Goal: Task Accomplishment & Management: Contribute content

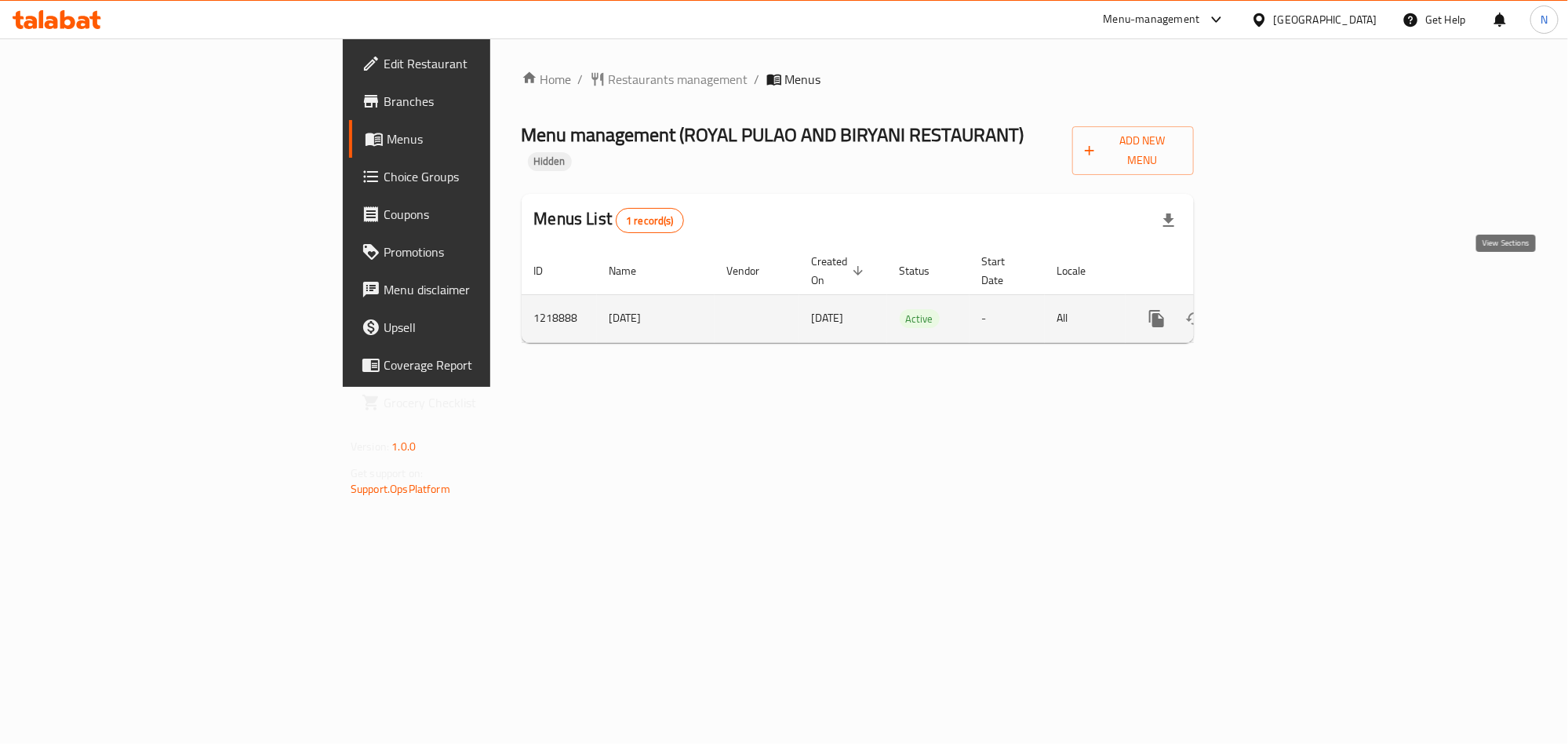
click at [1279, 309] on icon "enhanced table" at bounding box center [1269, 318] width 19 height 19
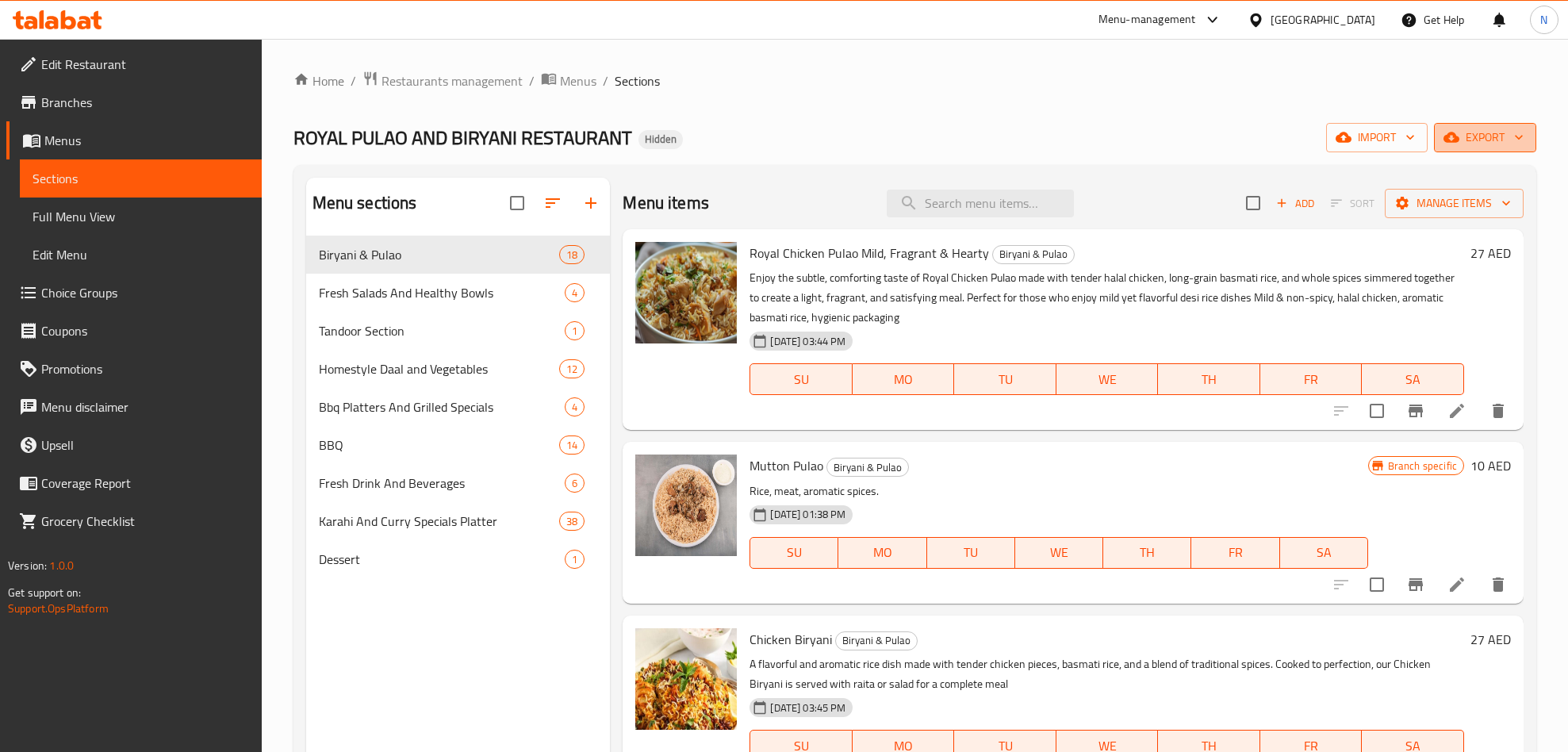
click at [1501, 129] on span "export" at bounding box center [1485, 138] width 77 height 20
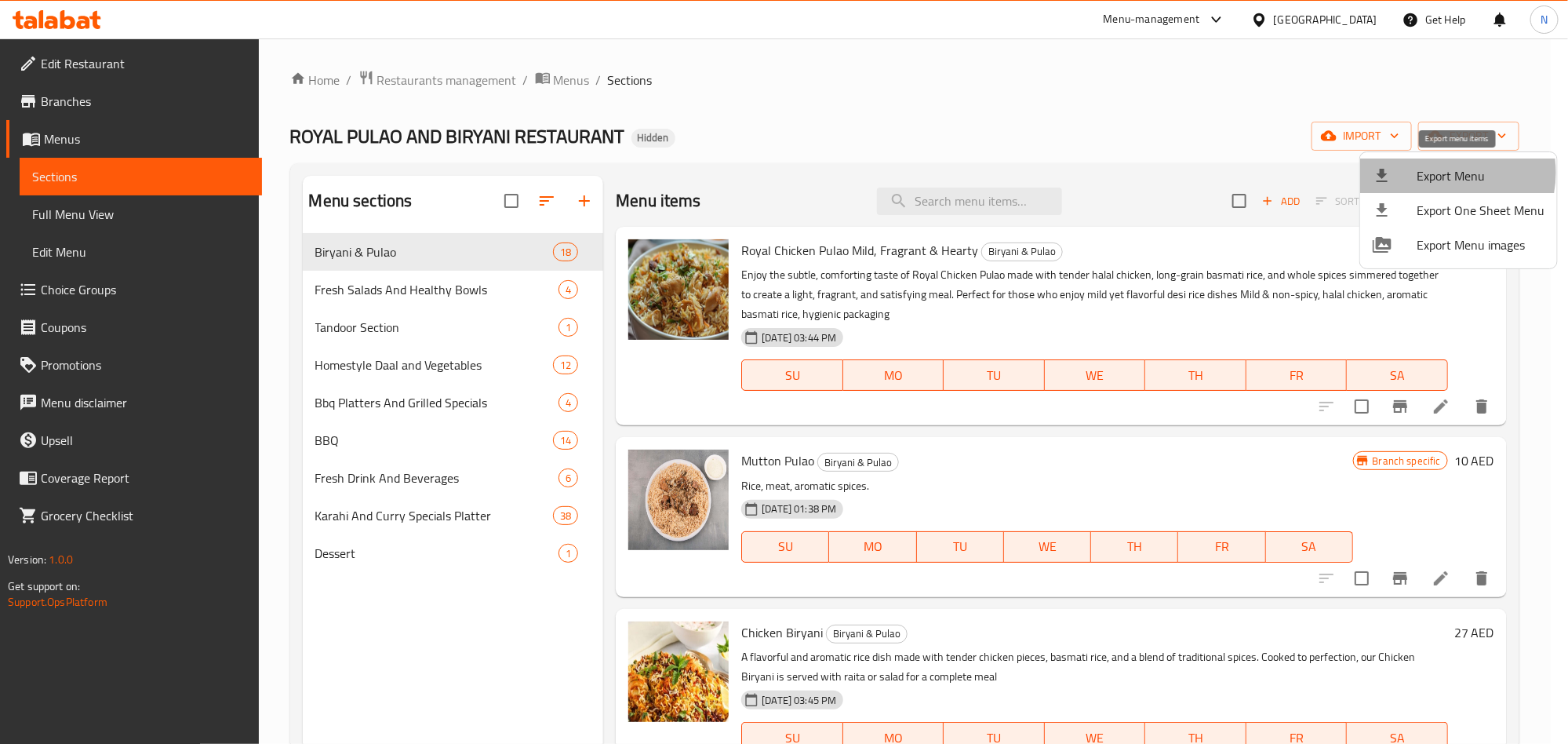
click at [1440, 173] on span "Export Menu" at bounding box center [1480, 176] width 128 height 19
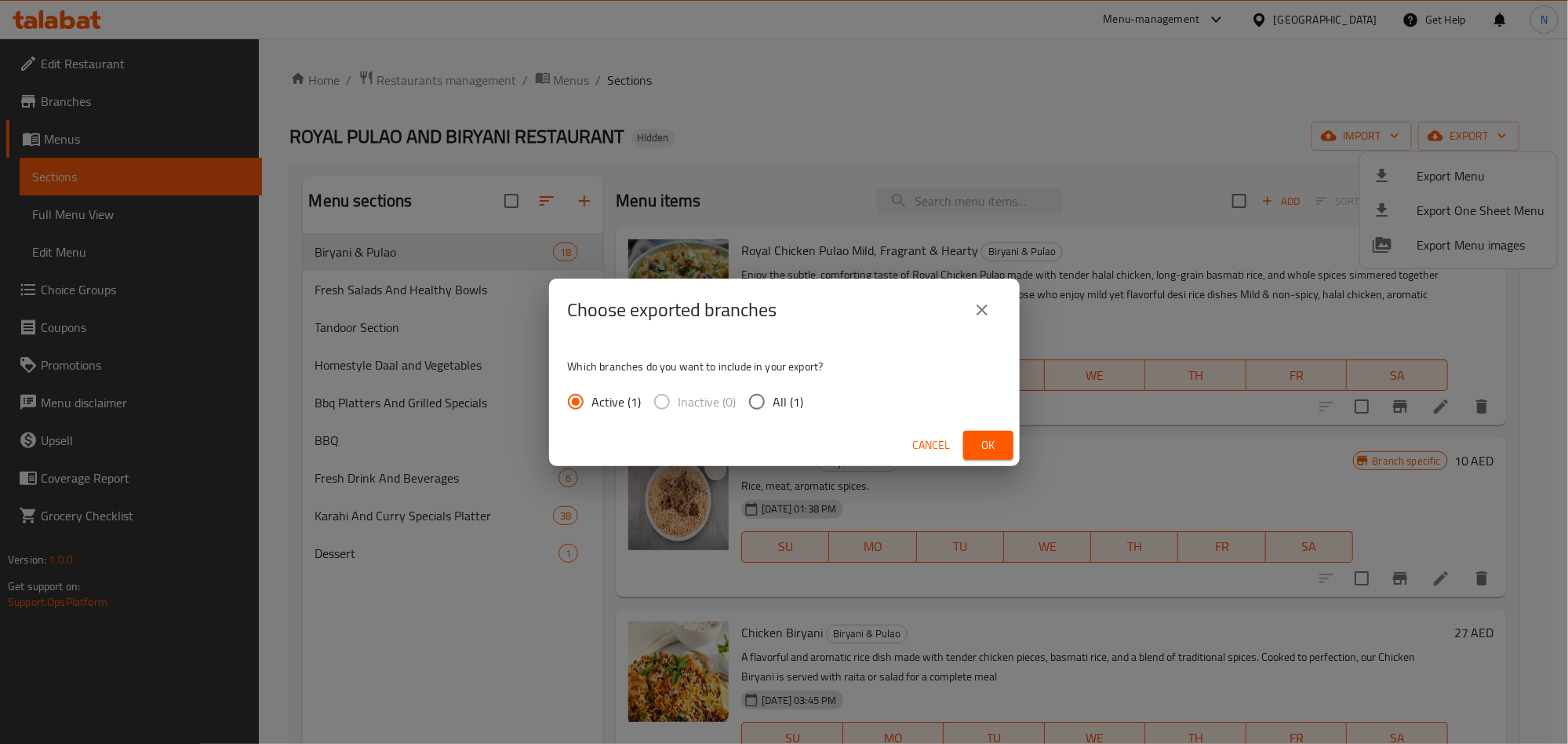
drag, startPoint x: 779, startPoint y: 398, endPoint x: 902, endPoint y: 448, distance: 132.8
click at [780, 400] on span "All (1)" at bounding box center [789, 401] width 31 height 19
click at [774, 400] on input "All (1)" at bounding box center [756, 402] width 33 height 33
radio input "true"
click at [984, 434] on button "Ok" at bounding box center [987, 446] width 50 height 29
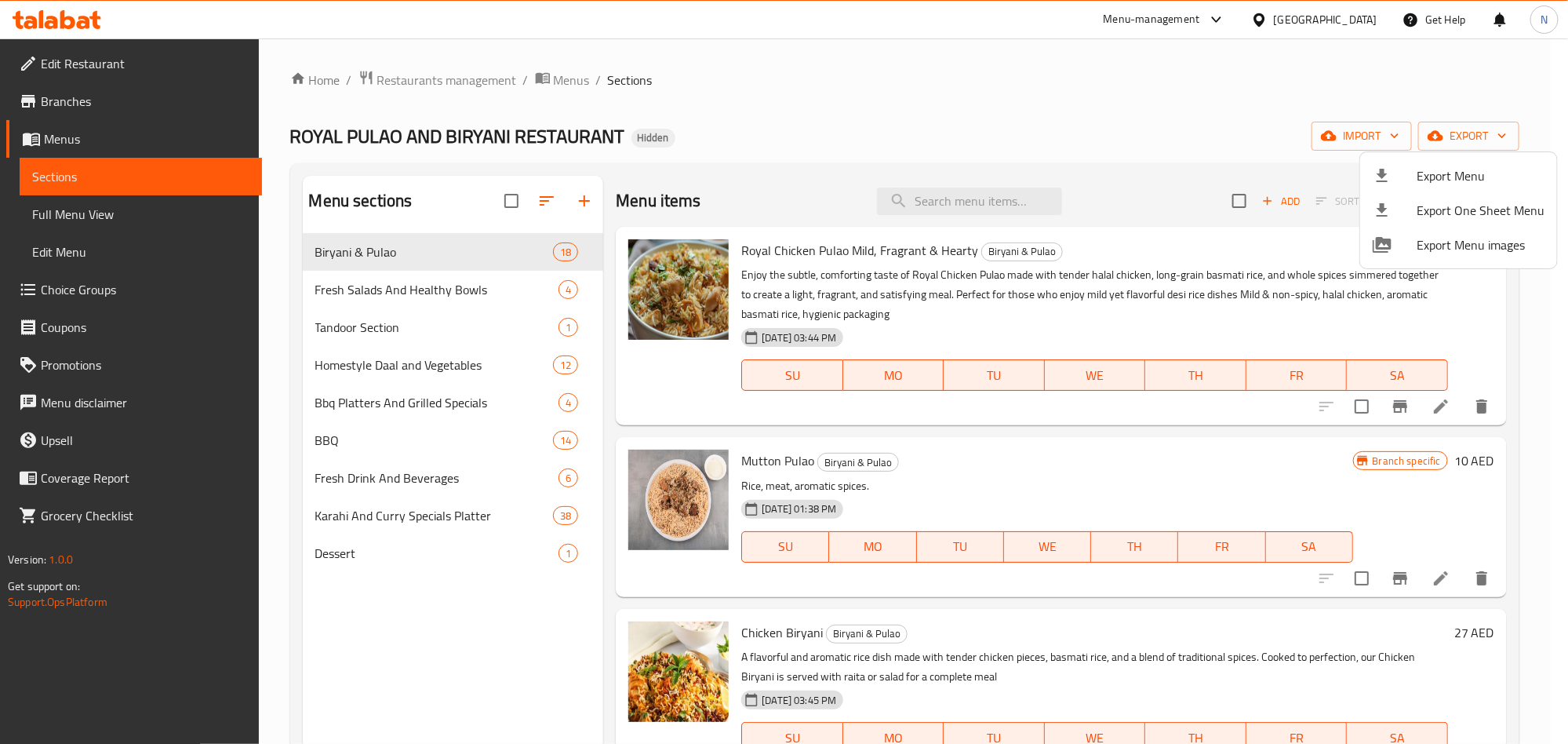
click at [357, 516] on div at bounding box center [784, 372] width 1568 height 744
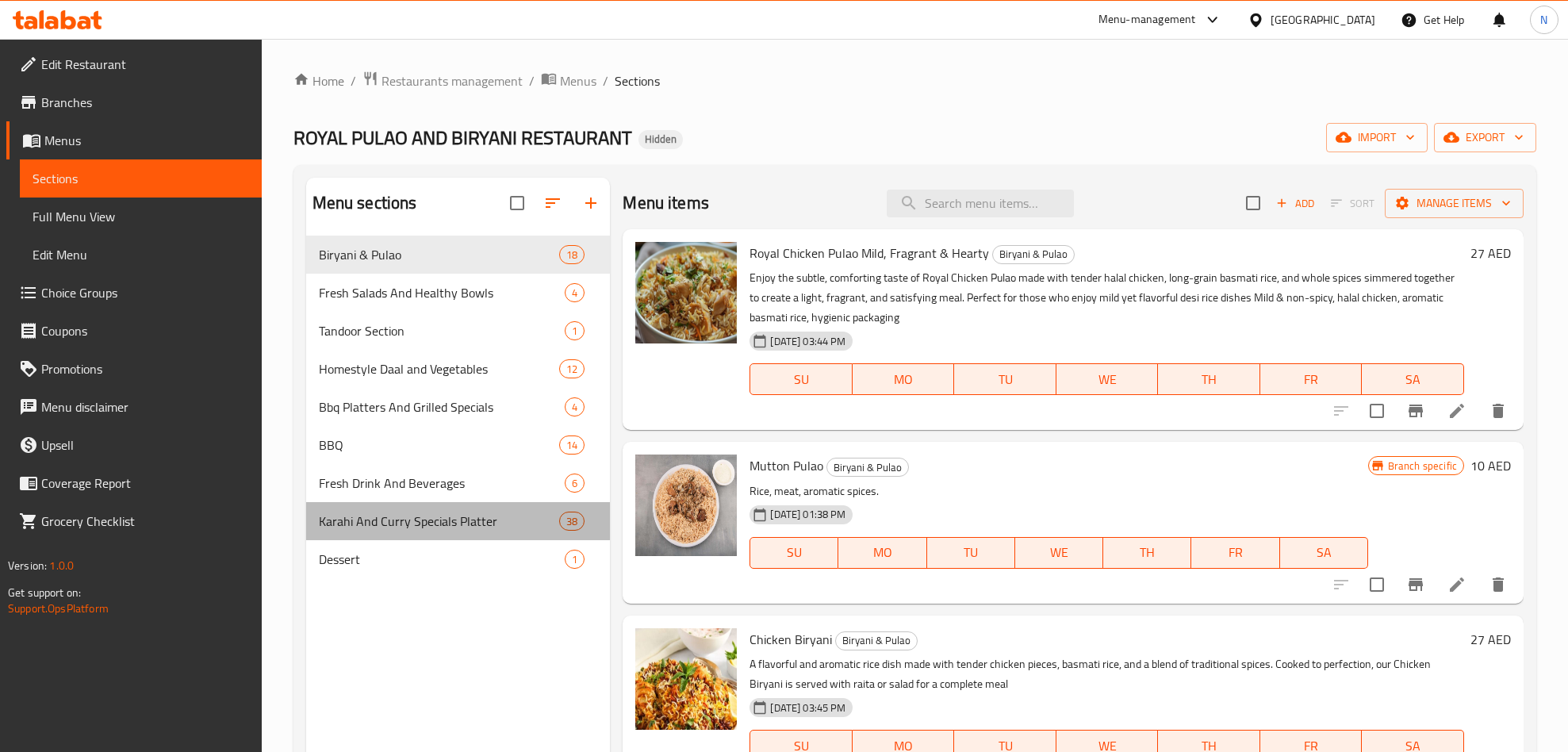
click at [361, 521] on span "Karahi And Curry Specials Platter" at bounding box center [439, 520] width 241 height 19
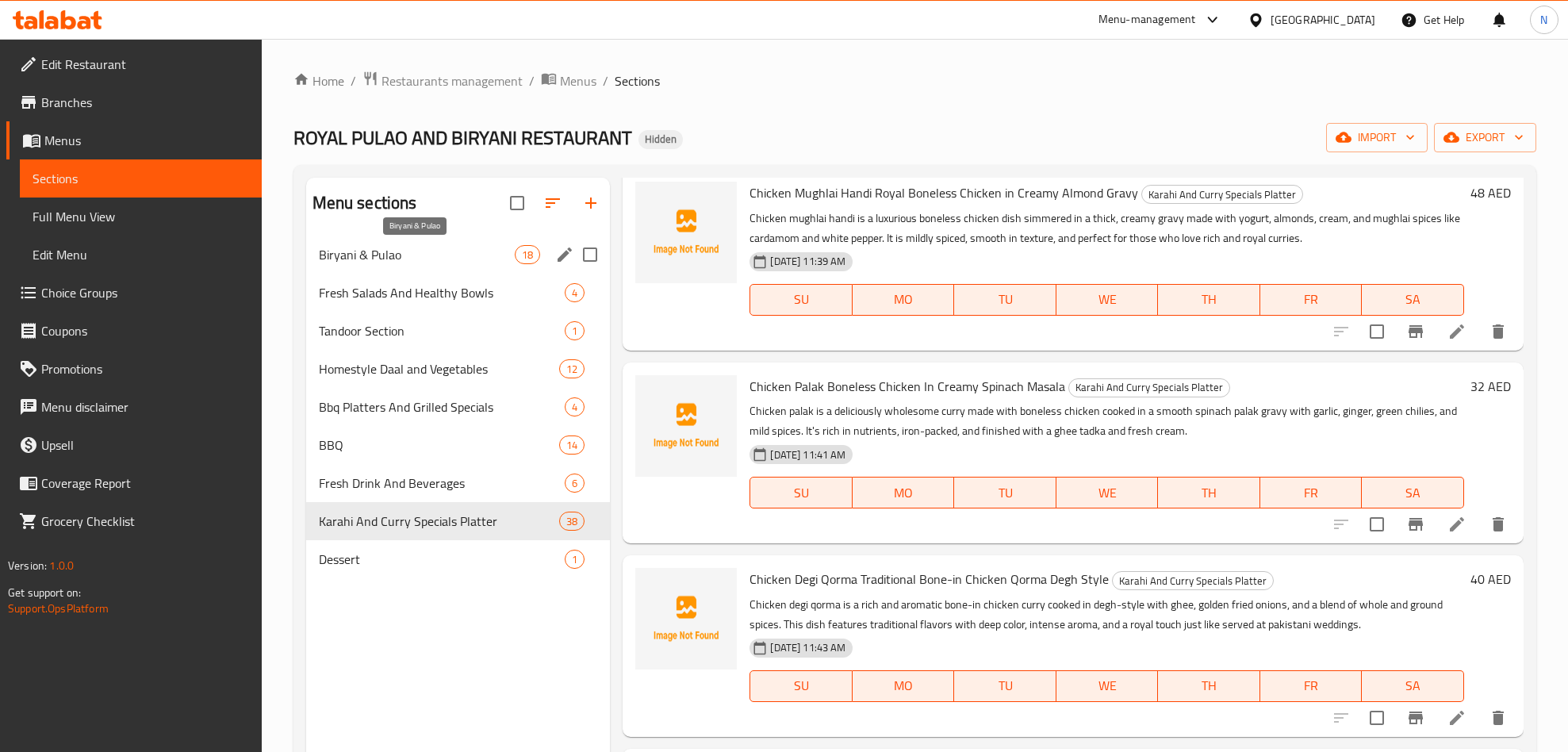
drag, startPoint x: 400, startPoint y: 264, endPoint x: 335, endPoint y: 289, distance: 69.6
click at [400, 265] on div "Biryani & Pulao 18" at bounding box center [458, 254] width 304 height 38
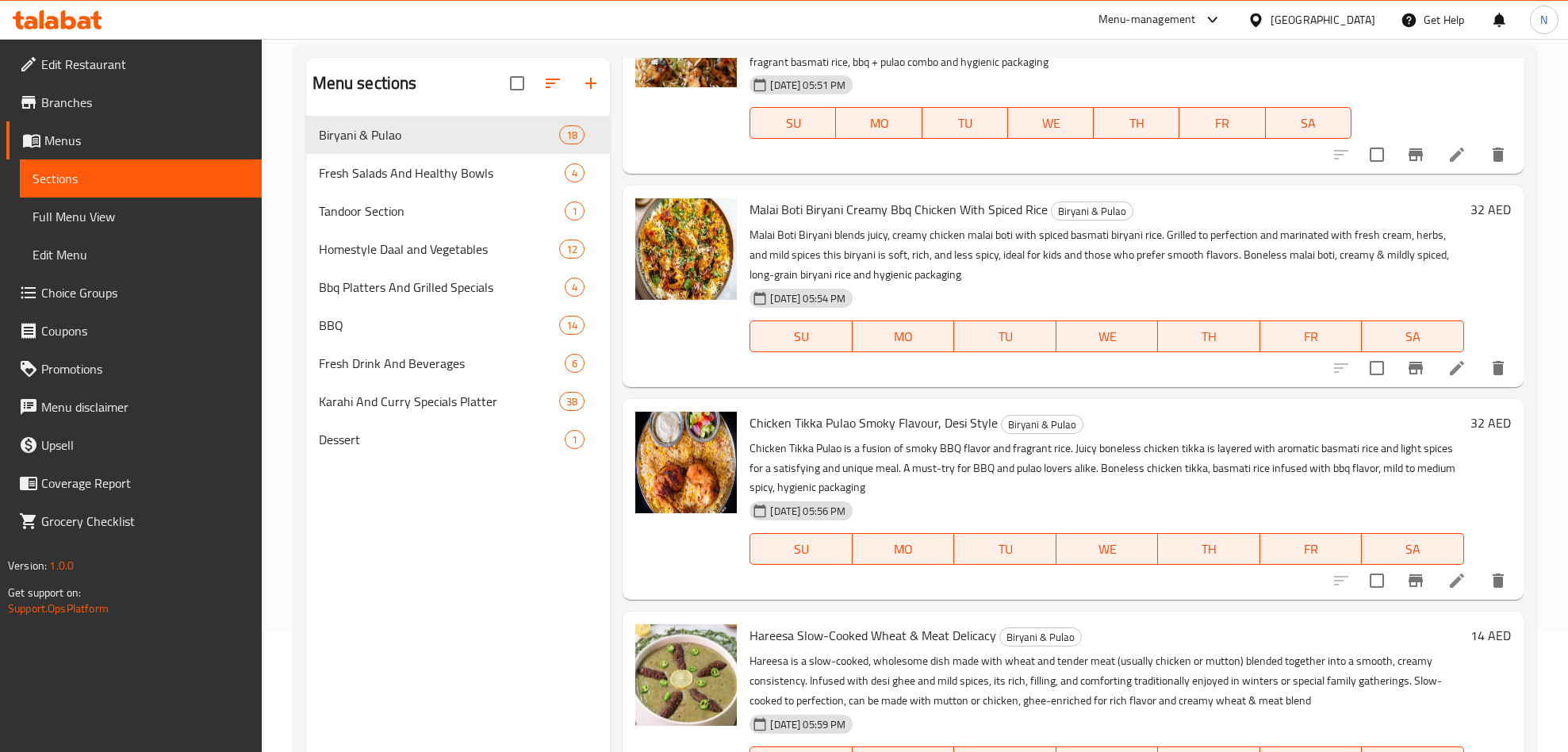
scroll to position [222, 0]
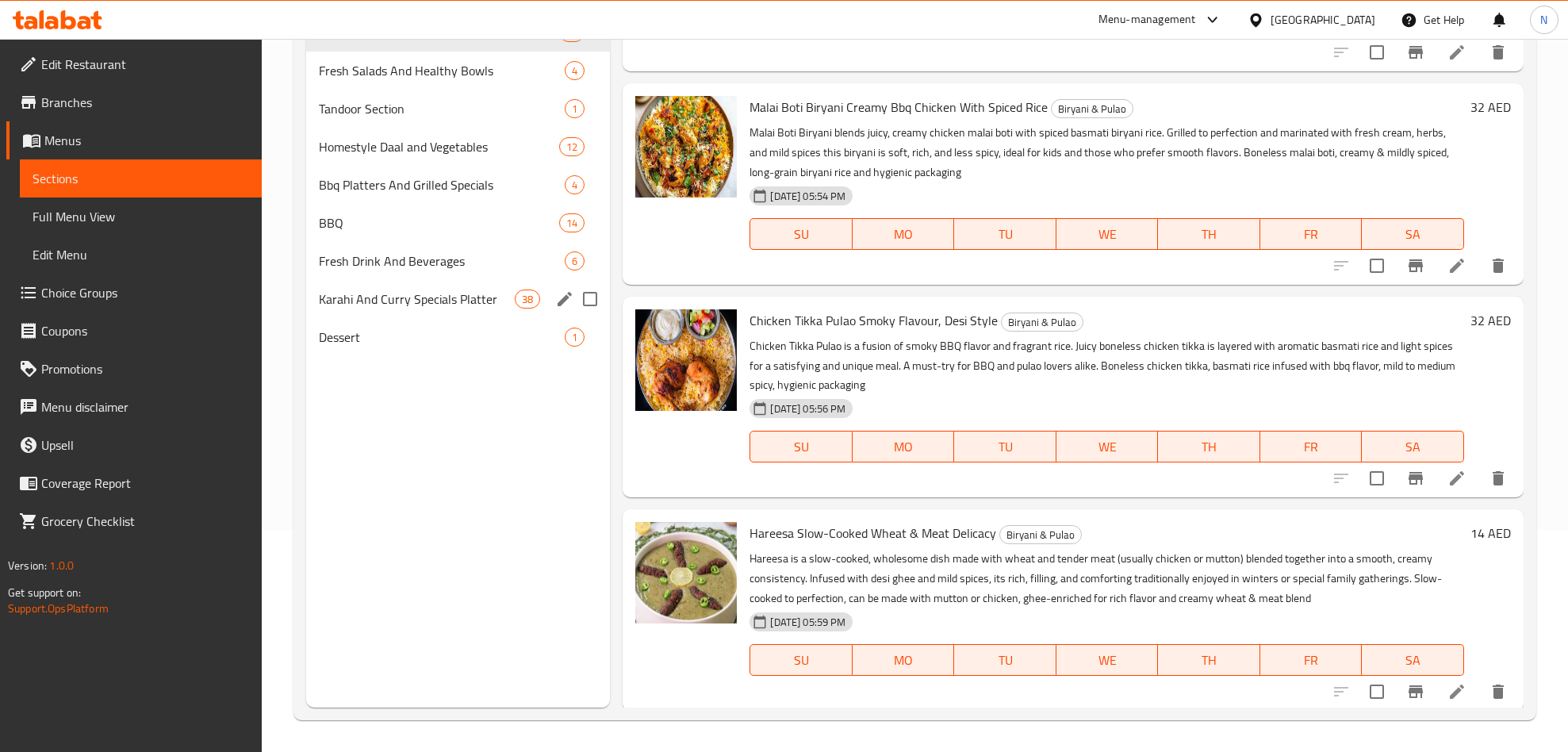
click at [416, 300] on span "Karahi And Curry Specials Platter" at bounding box center [417, 299] width 197 height 19
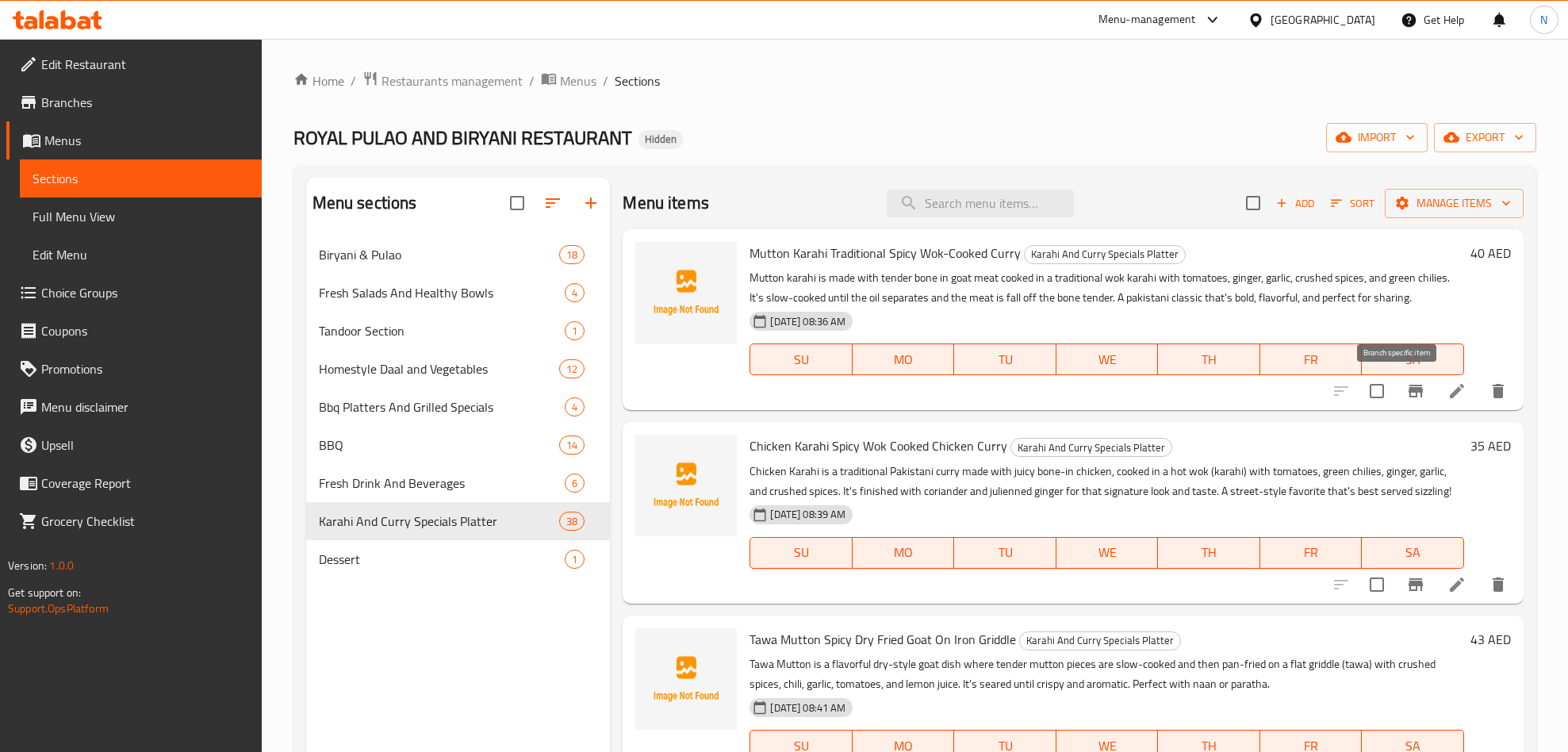
click at [1406, 389] on icon "Branch-specific-item" at bounding box center [1415, 391] width 19 height 19
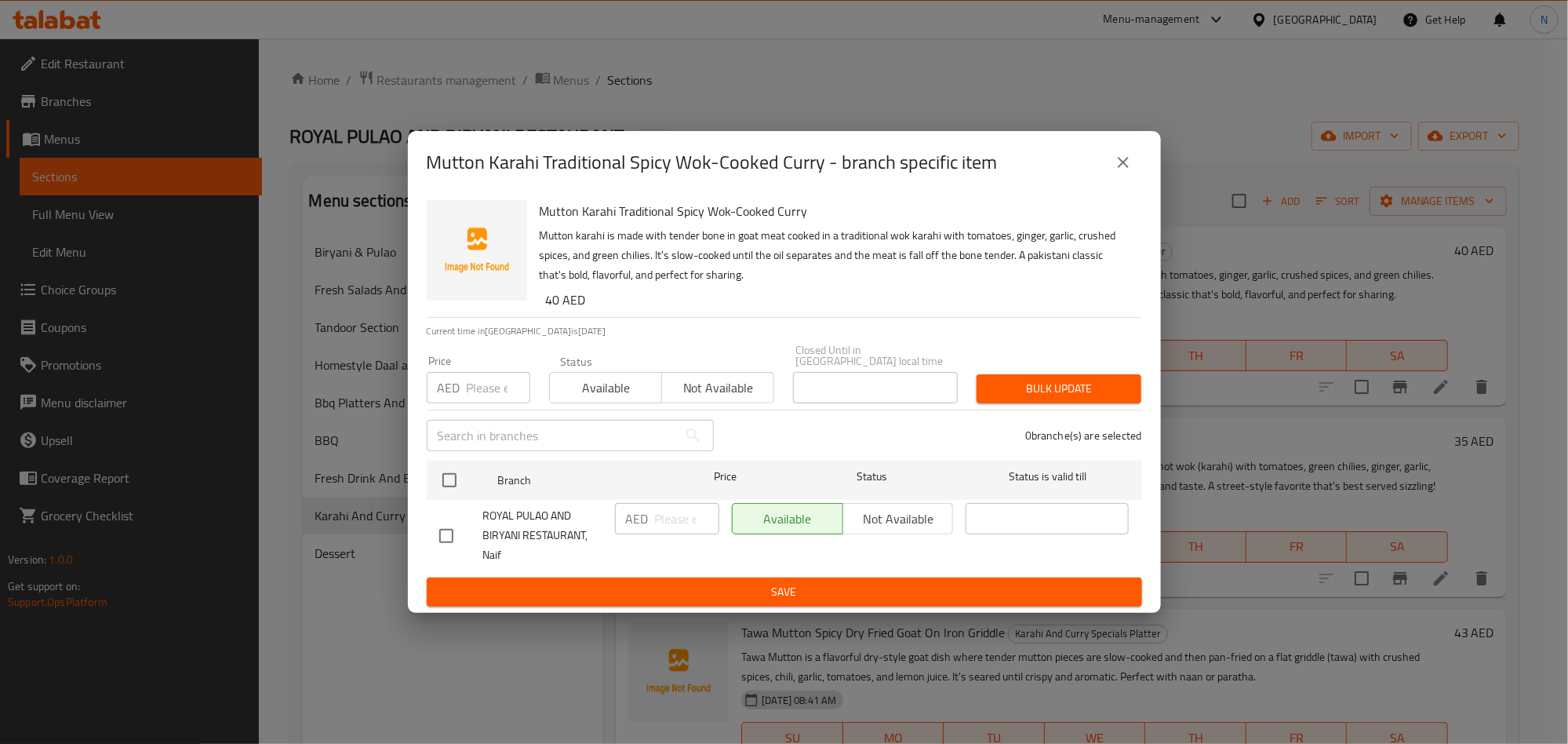
drag, startPoint x: 1141, startPoint y: 149, endPoint x: 1130, endPoint y: 161, distance: 16.3
click at [1139, 151] on div "Mutton Karahi Traditional Spicy Wok-Cooked Curry - branch specific item" at bounding box center [784, 162] width 715 height 37
click at [1121, 163] on icon "close" at bounding box center [1123, 162] width 19 height 19
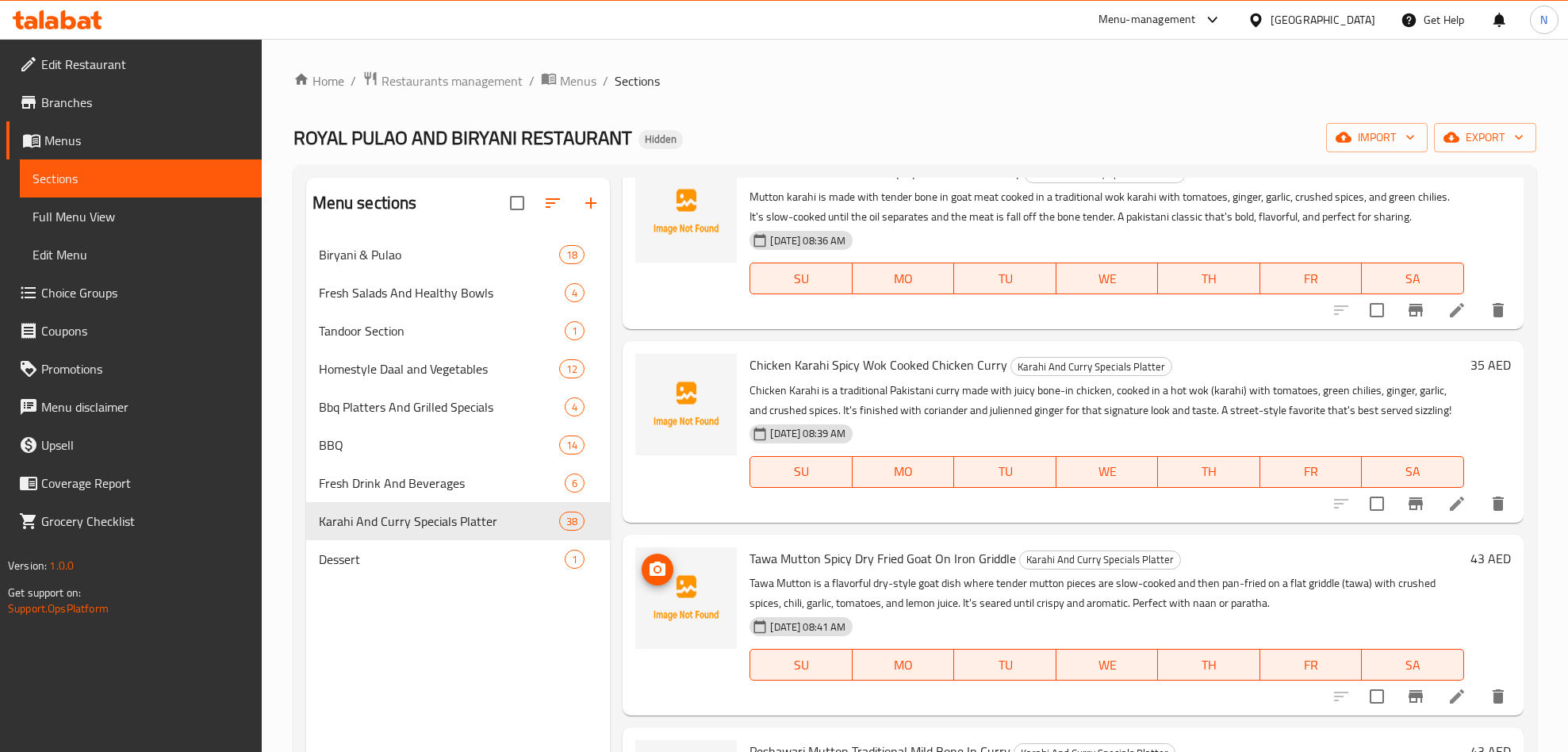
scroll to position [119, 0]
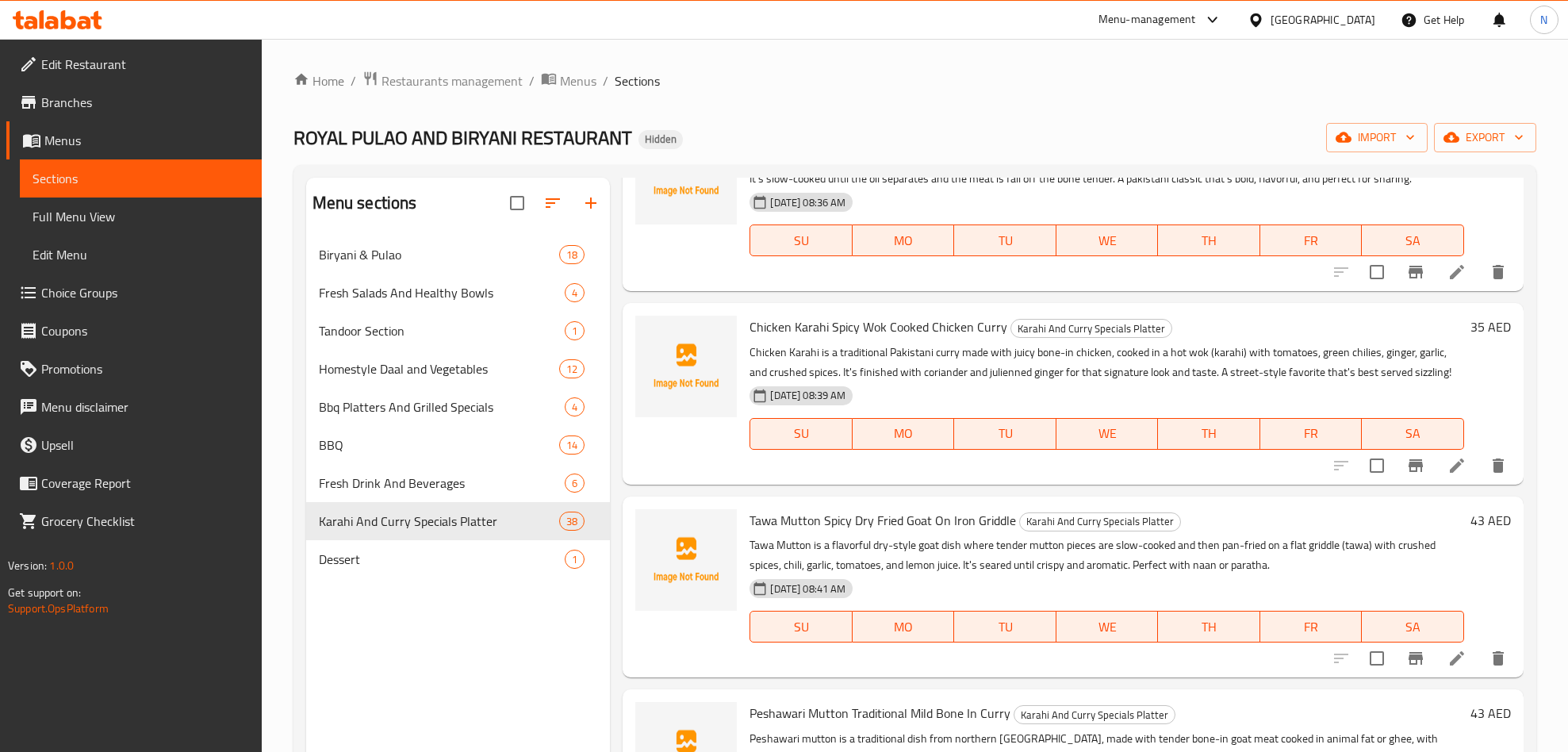
click at [858, 529] on span "Tawa Mutton Spicy Dry Fried Goat On Iron Griddle" at bounding box center [882, 520] width 267 height 24
click at [850, 729] on p "Peshawari mutton is a traditional dish from northern [GEOGRAPHIC_DATA], made wi…" at bounding box center [1106, 758] width 714 height 60
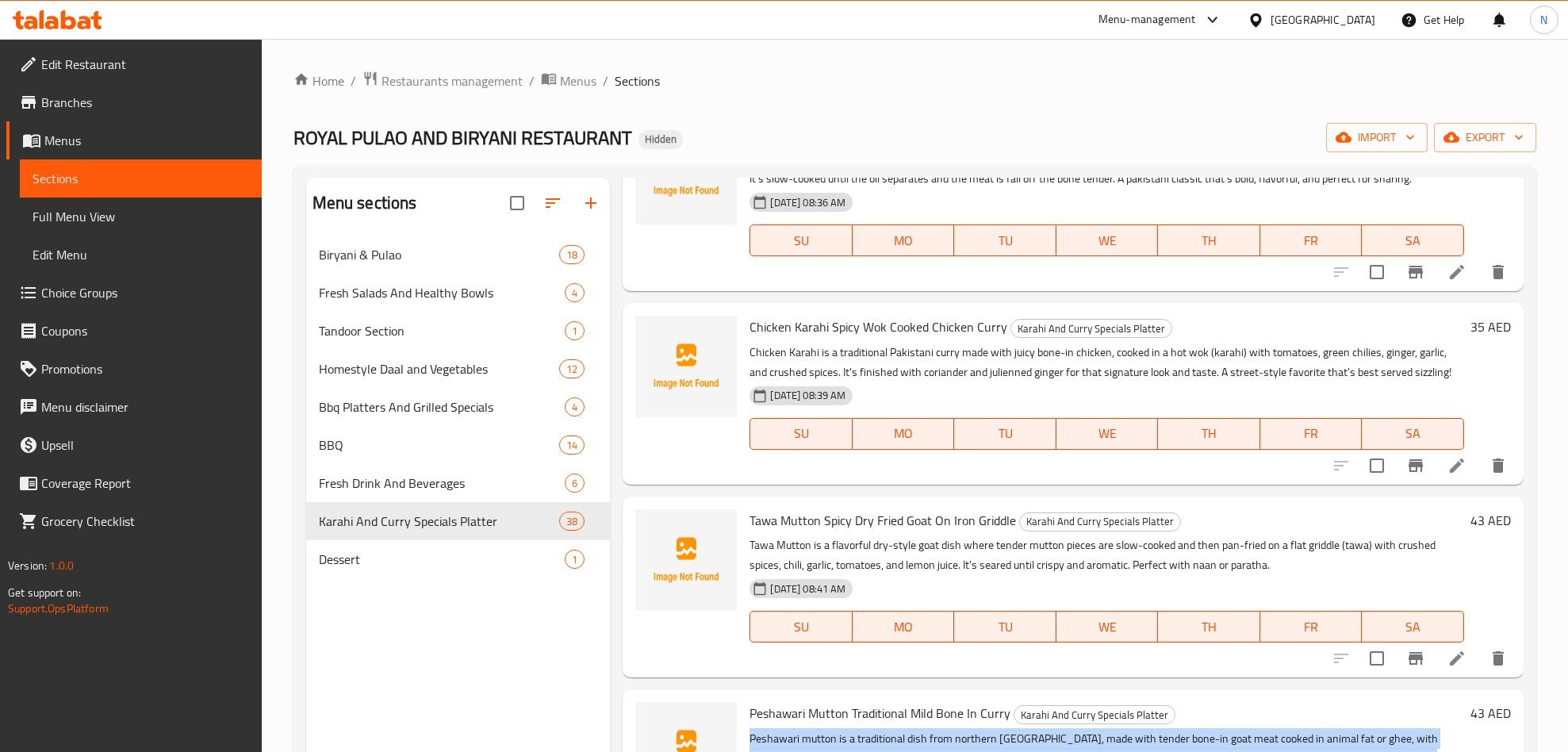
click at [850, 729] on p "Peshawari mutton is a traditional dish from northern [GEOGRAPHIC_DATA], made wi…" at bounding box center [1106, 758] width 714 height 60
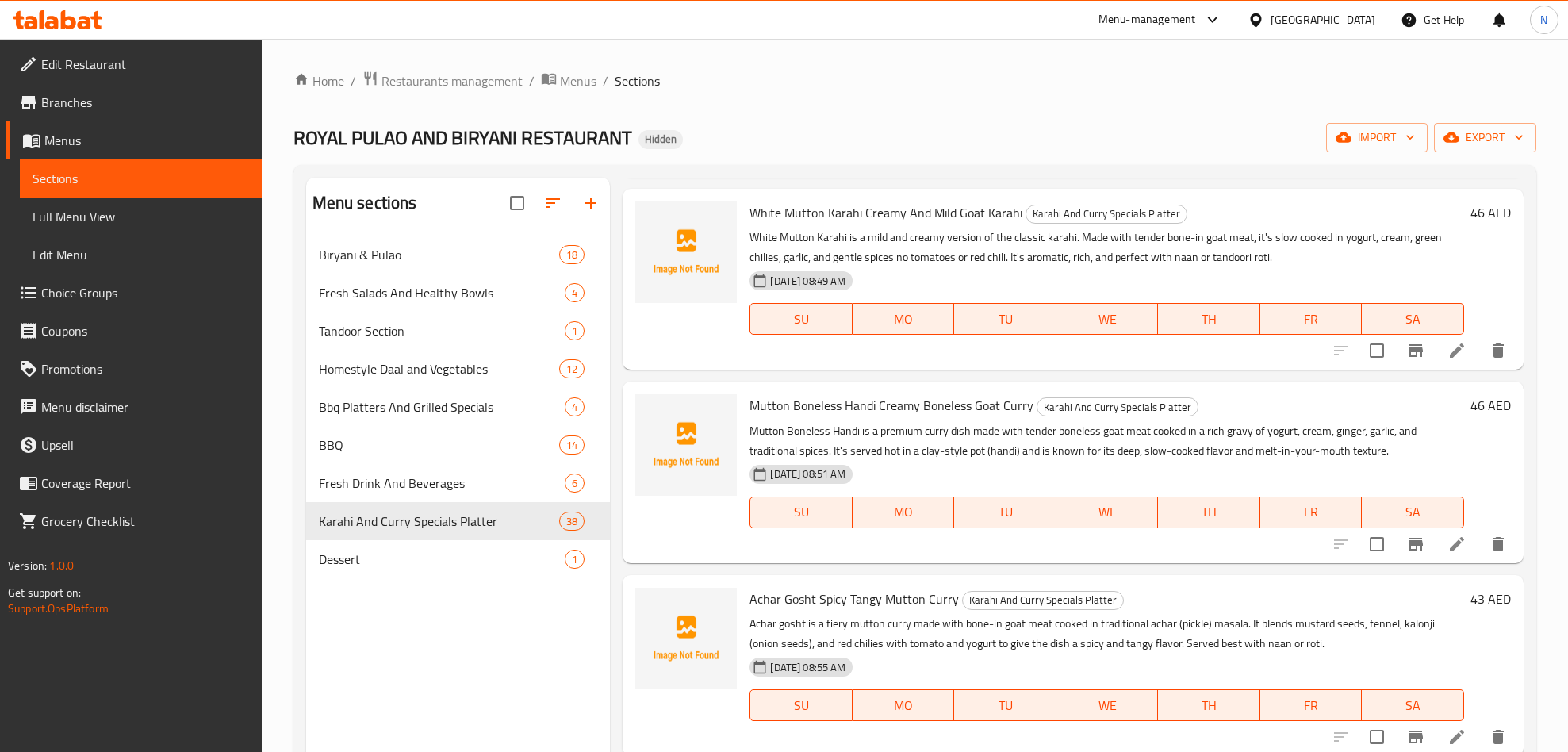
scroll to position [951, 0]
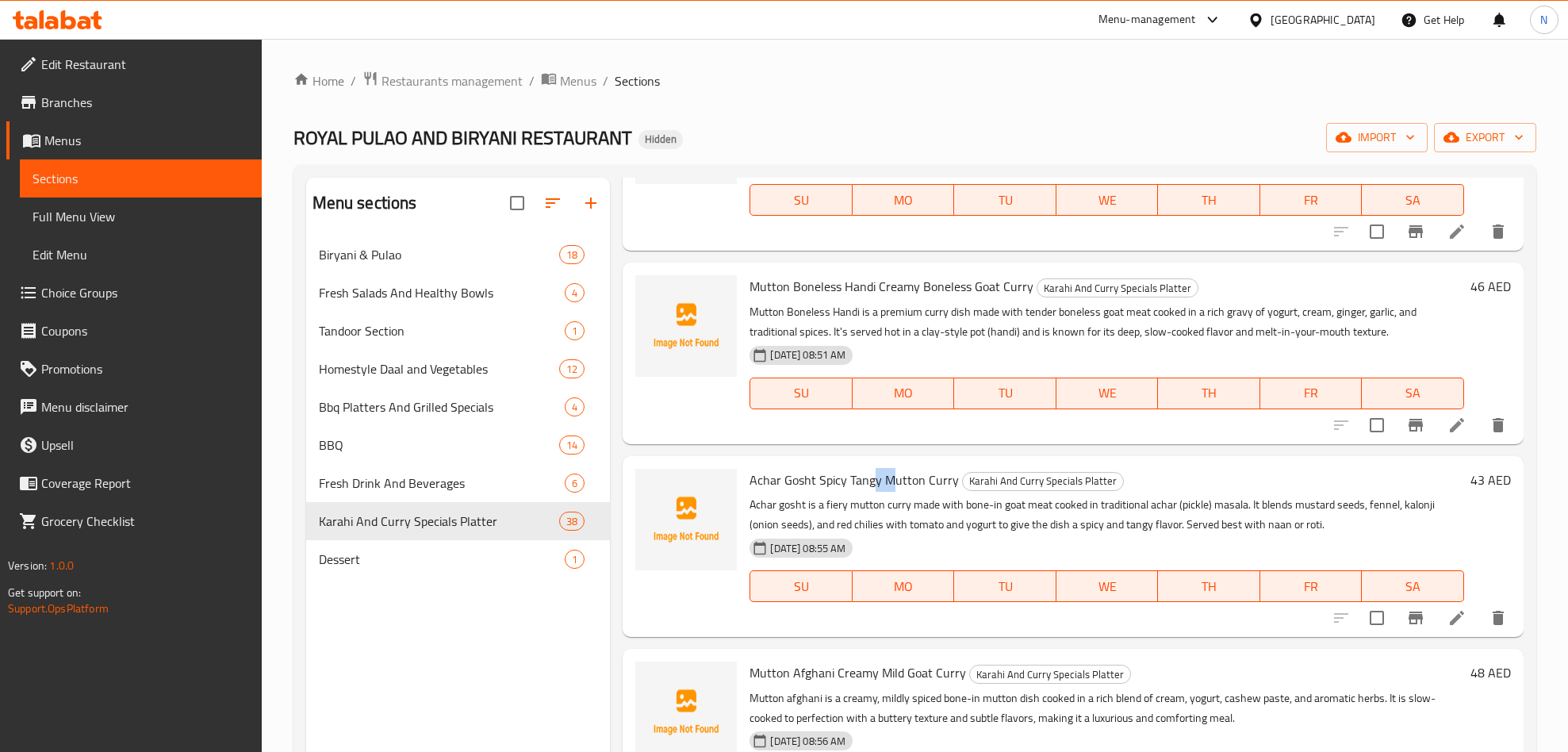
drag, startPoint x: 890, startPoint y: 472, endPoint x: 846, endPoint y: 476, distance: 44.2
click at [852, 474] on span "Achar Gosht Spicy Tangy Mutton Curry" at bounding box center [854, 480] width 210 height 24
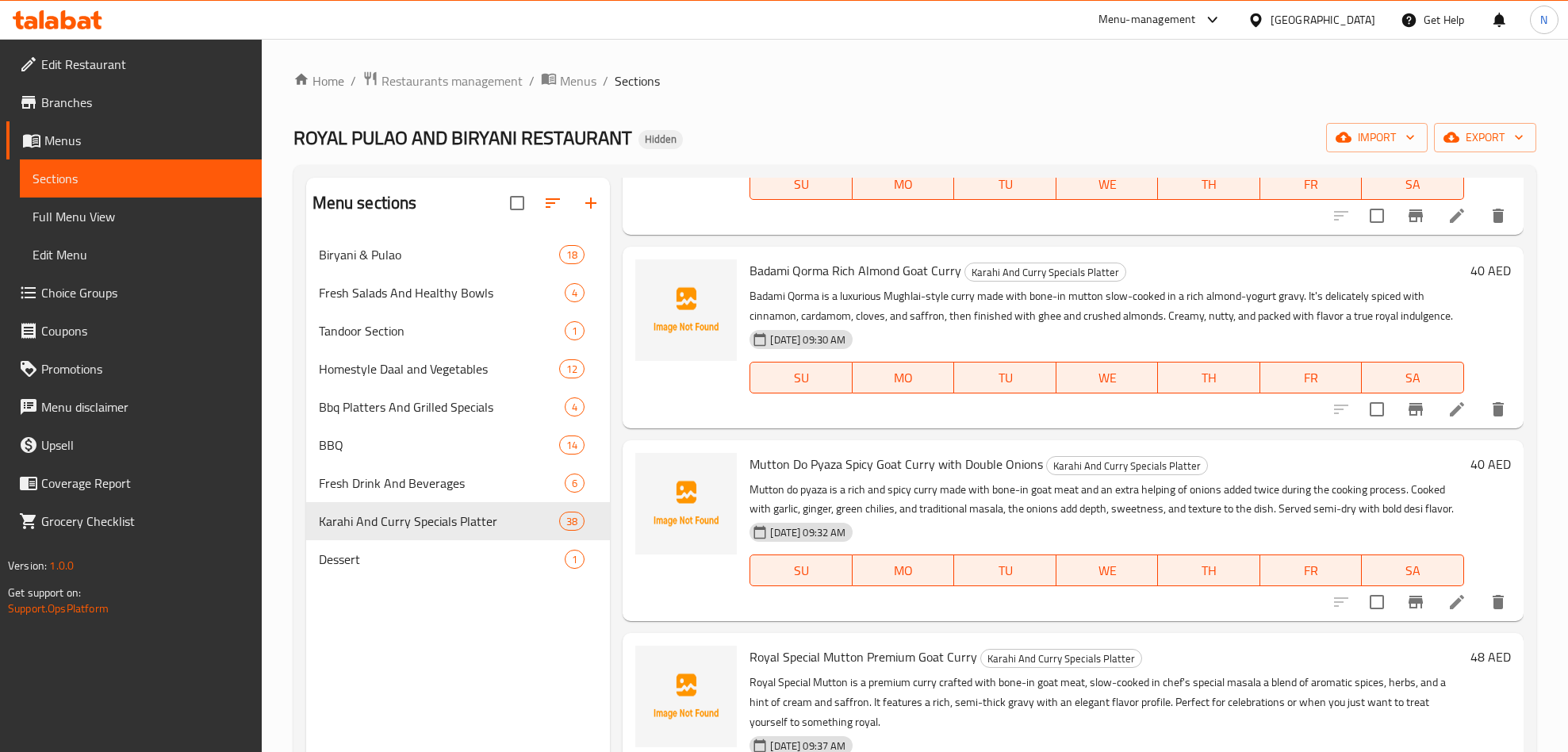
scroll to position [1308, 0]
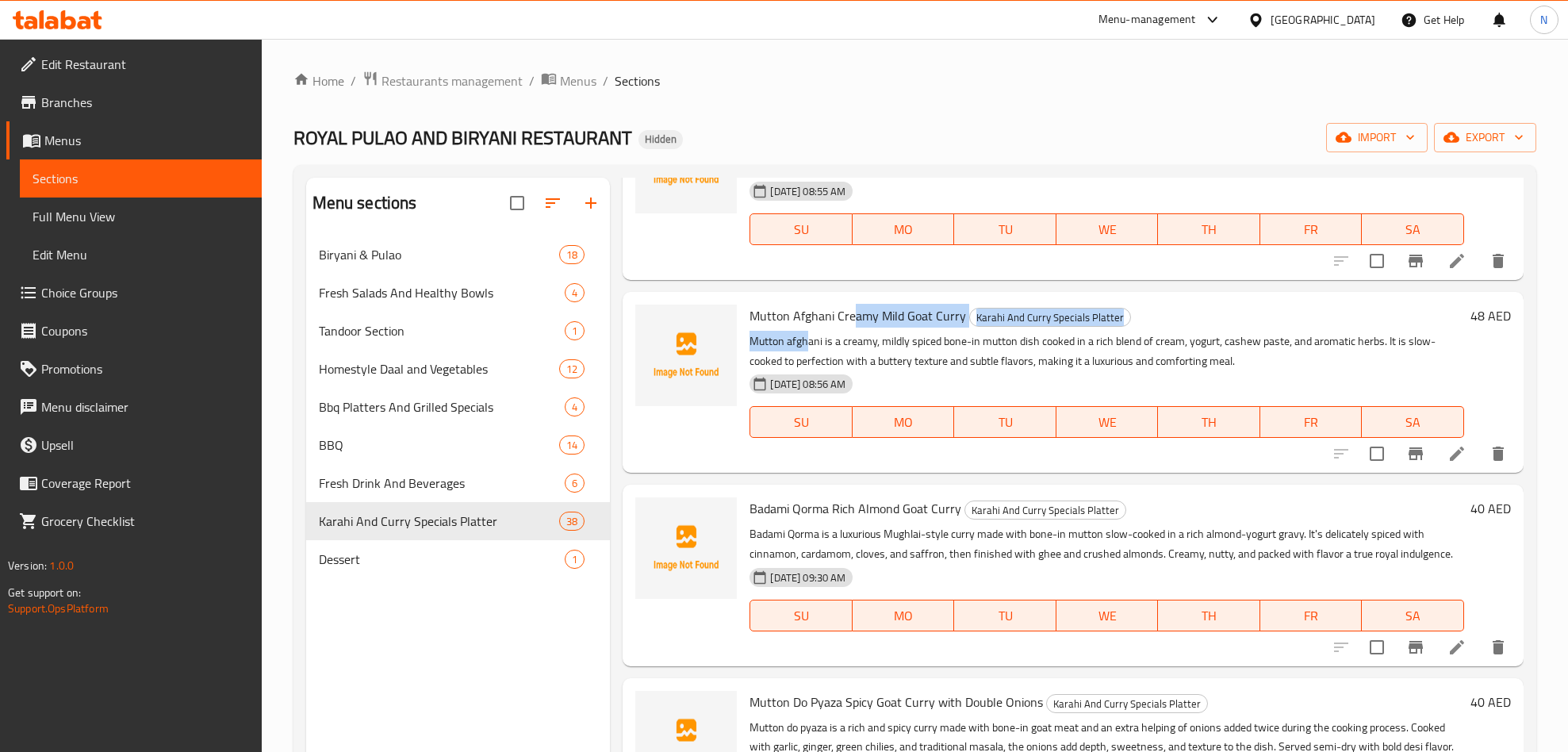
drag, startPoint x: 850, startPoint y: 326, endPoint x: 774, endPoint y: 338, distance: 76.9
click at [790, 333] on div "Mutton Afghani Creamy Mild Goat [PERSON_NAME] Karahi And [PERSON_NAME] Specials…" at bounding box center [1106, 382] width 727 height 168
click at [766, 519] on span "Badami Qorma Rich Almond Goat Curry" at bounding box center [855, 508] width 211 height 24
click at [768, 515] on span "Badami Qorma Rich Almond Goat Curry" at bounding box center [855, 508] width 211 height 24
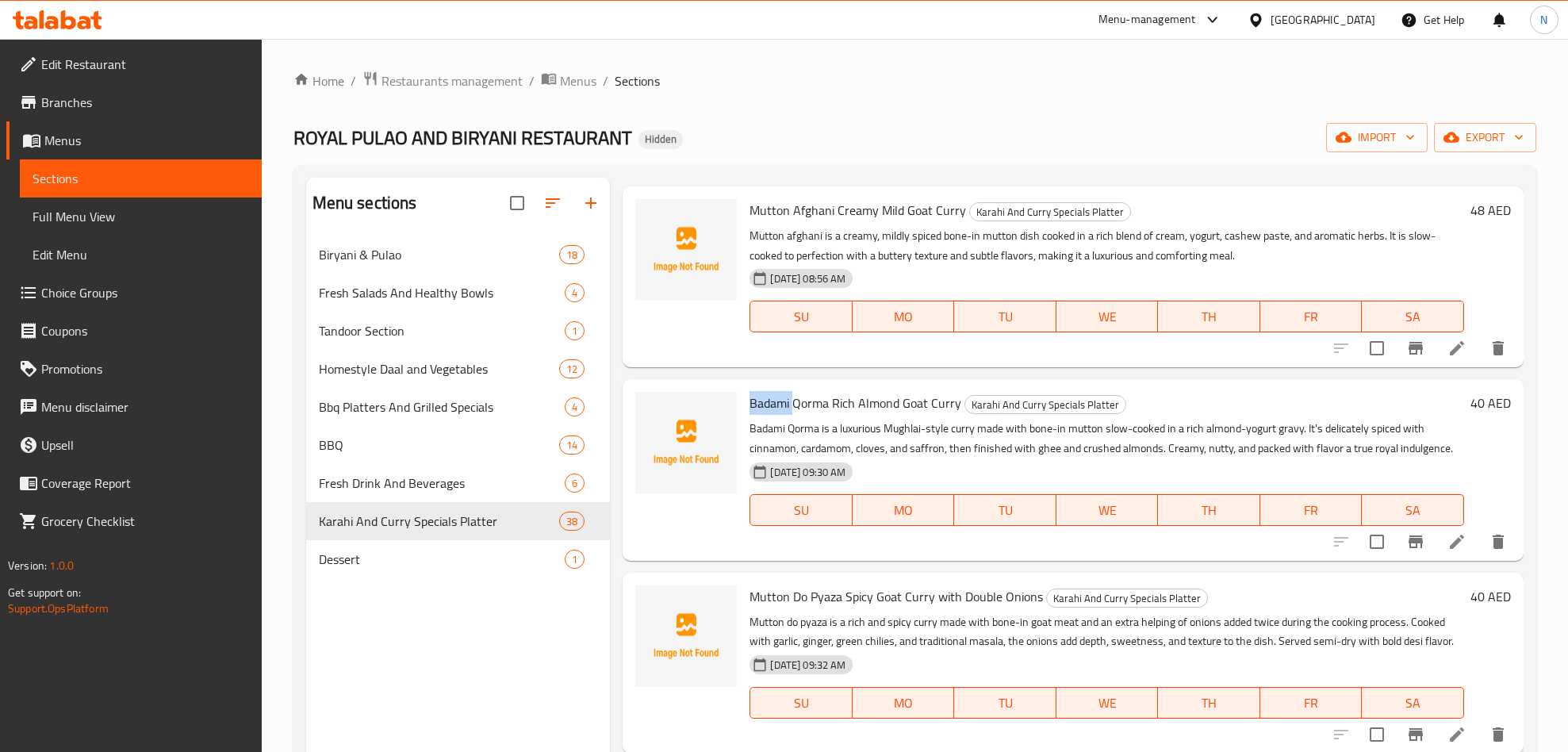
scroll to position [1546, 0]
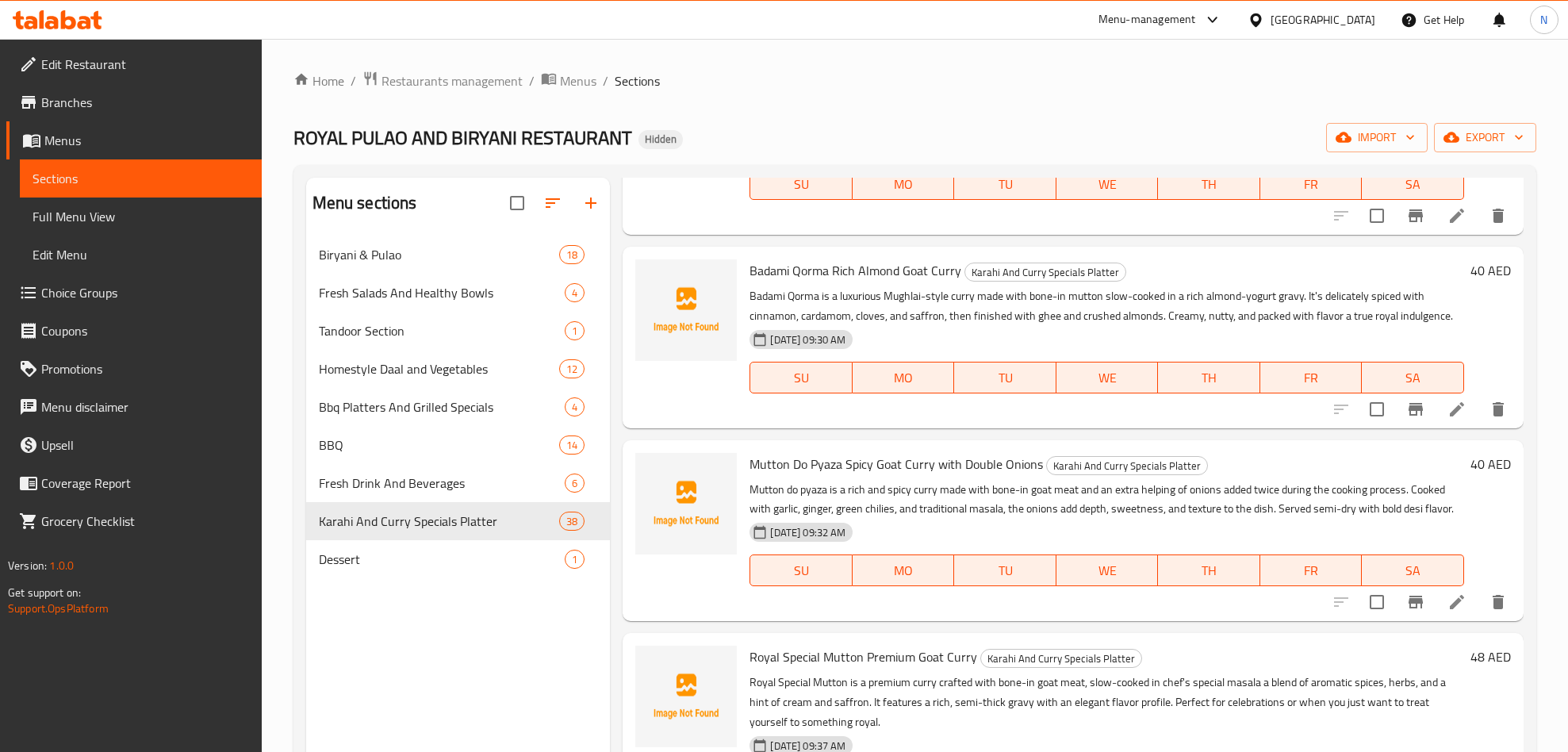
click at [948, 476] on span "Mutton Do Pyaza Spicy Goat Curry with Double Onions" at bounding box center [895, 464] width 293 height 24
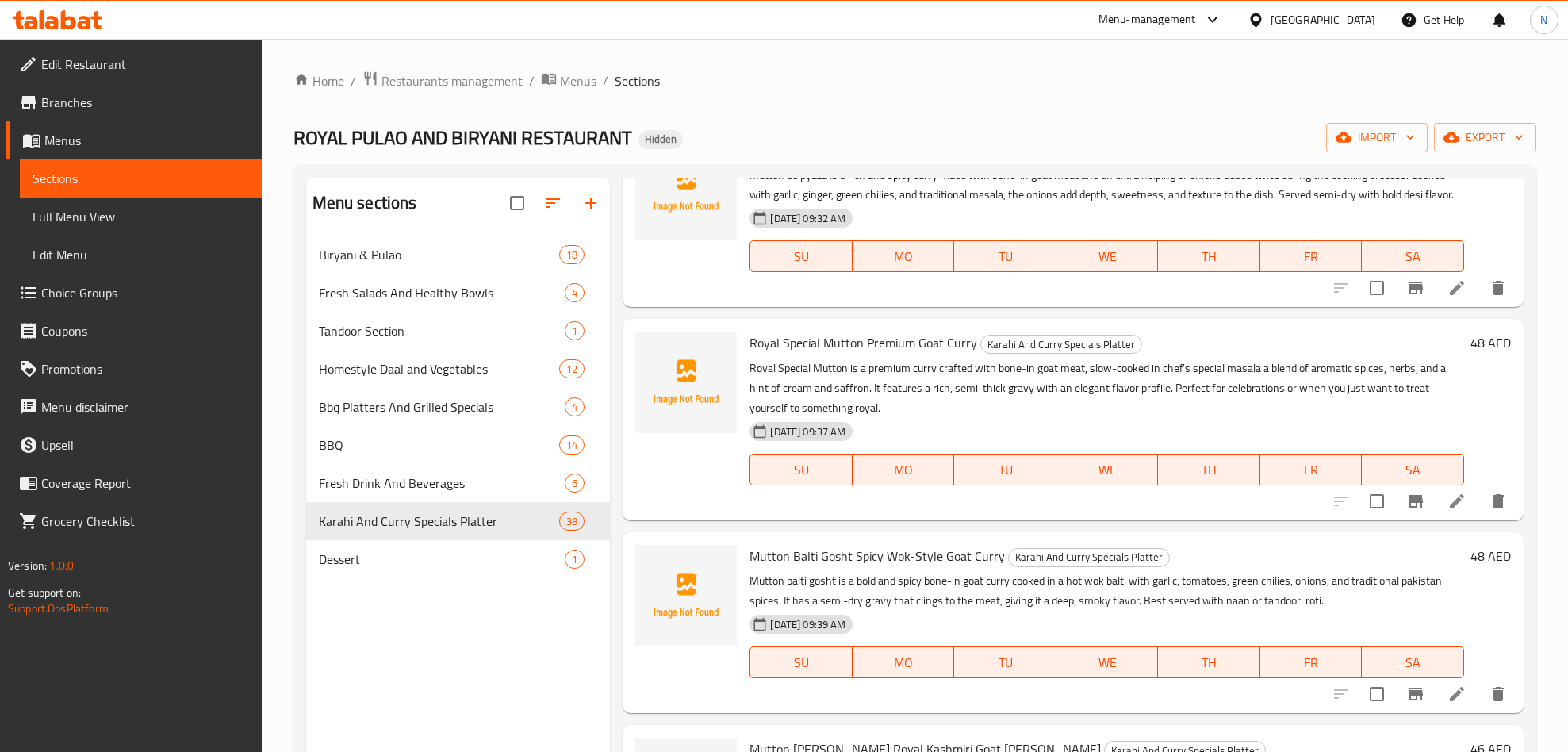
scroll to position [1903, 0]
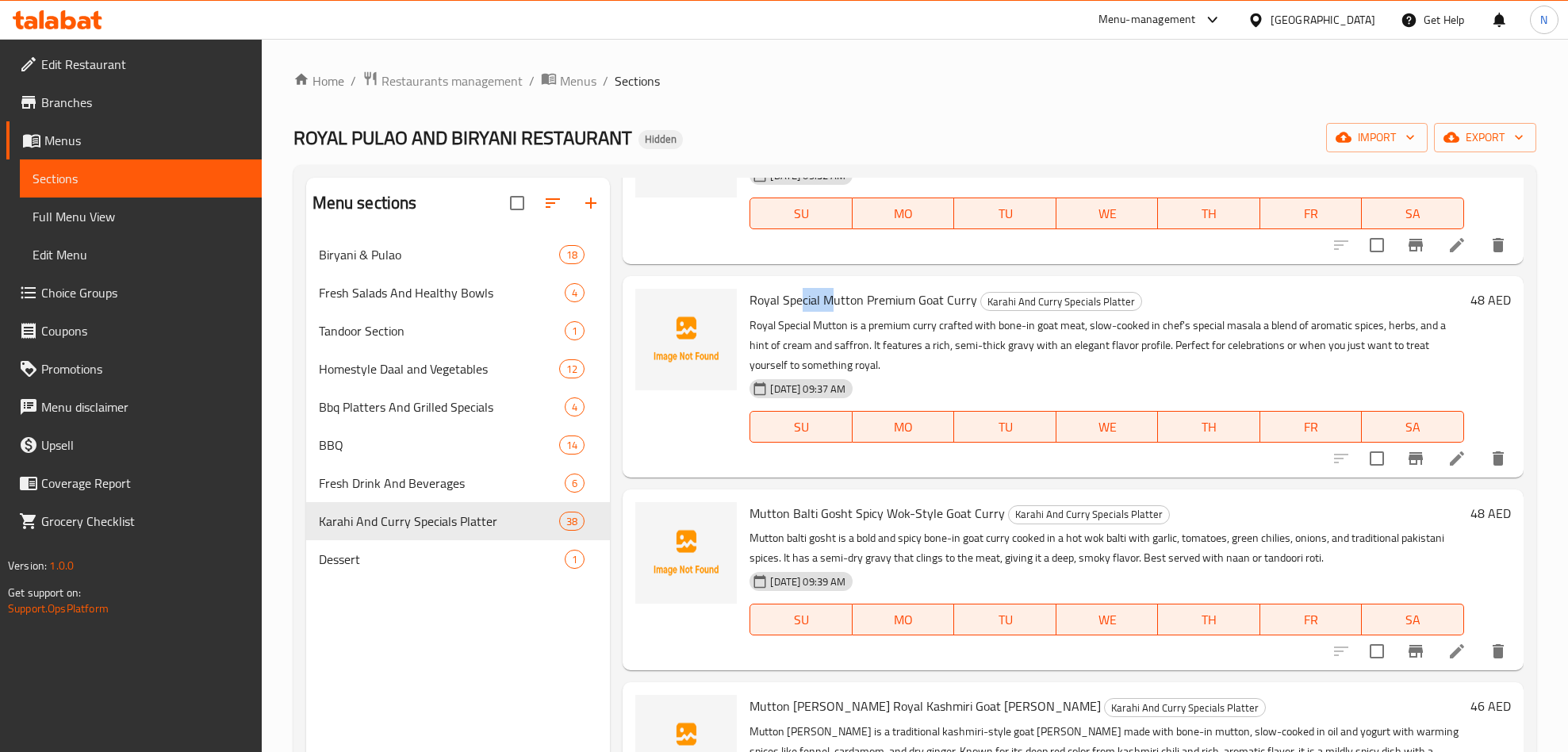
drag, startPoint x: 816, startPoint y: 325, endPoint x: 800, endPoint y: 325, distance: 16.0
click at [800, 325] on div "Royal Special Mutton Premium Goat [PERSON_NAME] Karahi And [PERSON_NAME] Specia…" at bounding box center [1106, 376] width 727 height 188
drag, startPoint x: 804, startPoint y: 560, endPoint x: 783, endPoint y: 560, distance: 21.0
click at [786, 525] on span "Mutton Balti Gosht Spicy Wok-Style Goat Curry" at bounding box center [877, 513] width 256 height 24
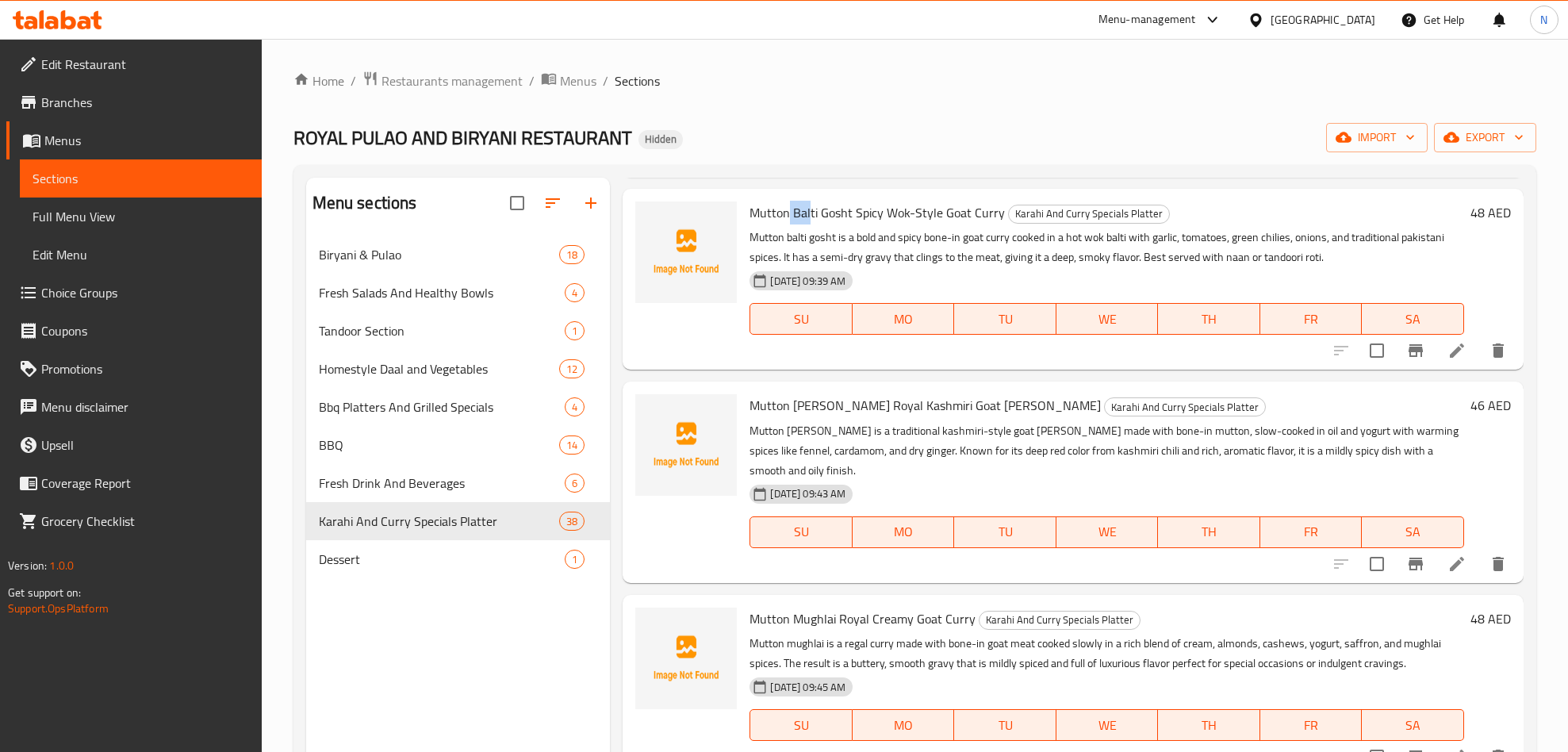
scroll to position [2261, 0]
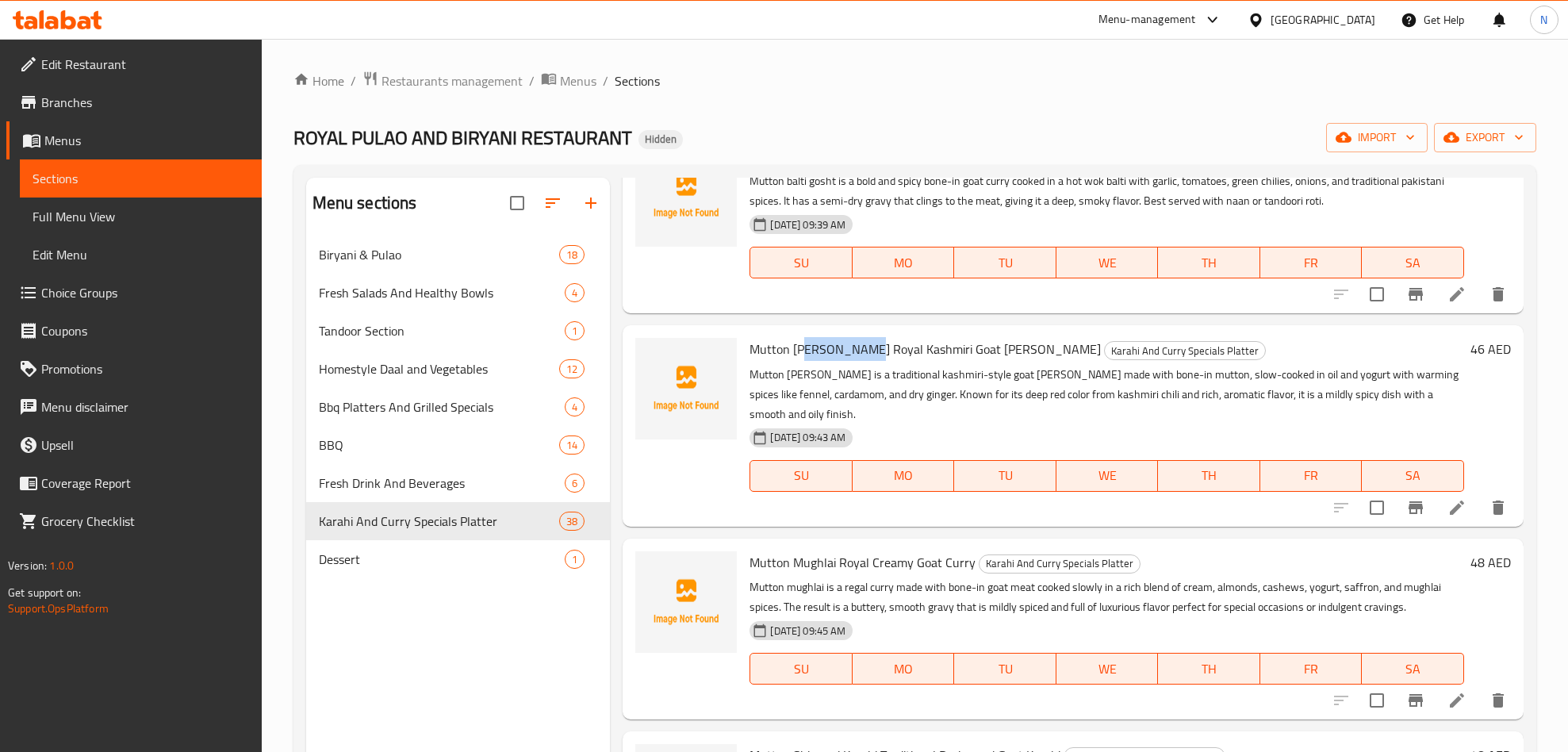
click at [801, 361] on span "Mutton [PERSON_NAME] Royal Kashmiri Goat [PERSON_NAME]" at bounding box center [925, 349] width 351 height 24
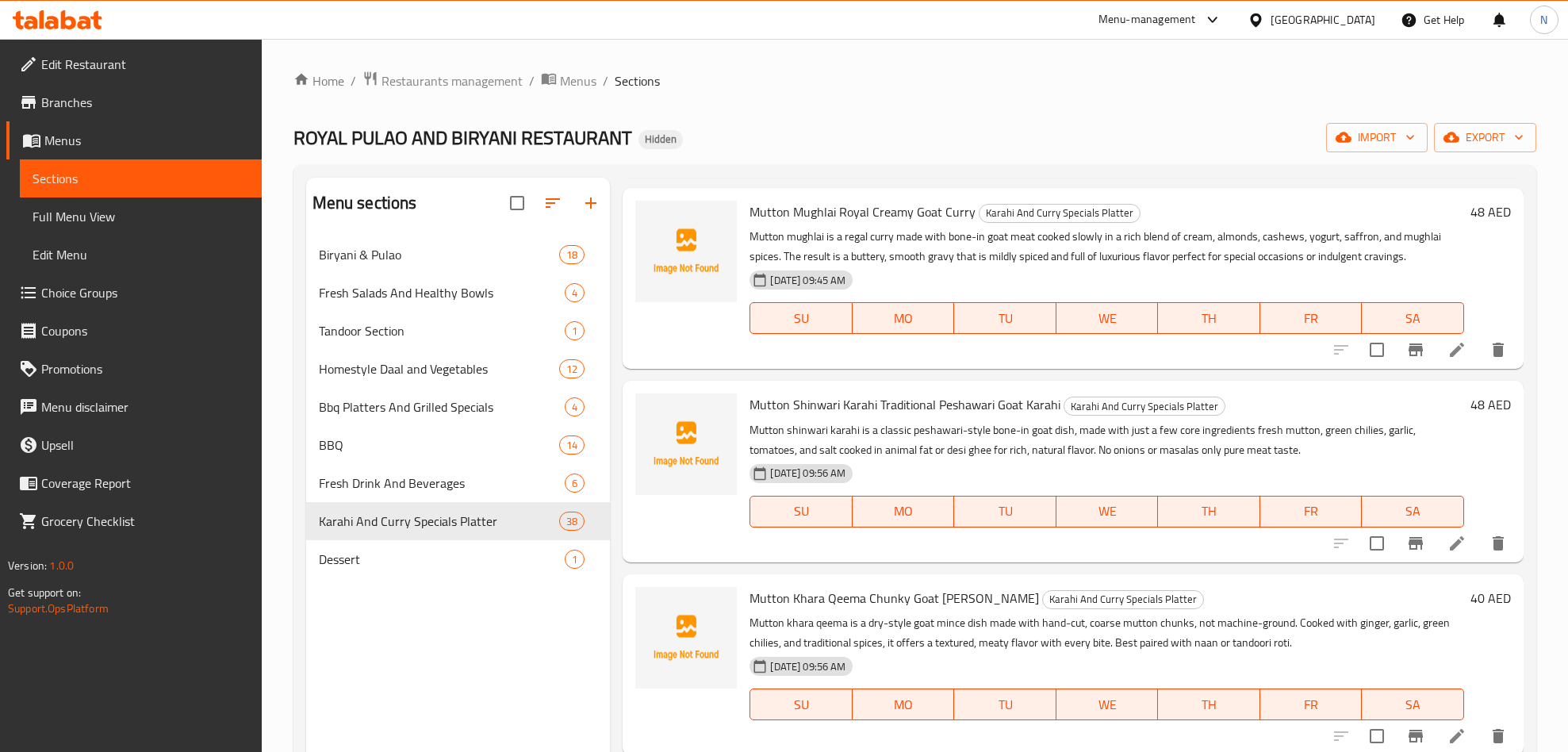
scroll to position [2617, 0]
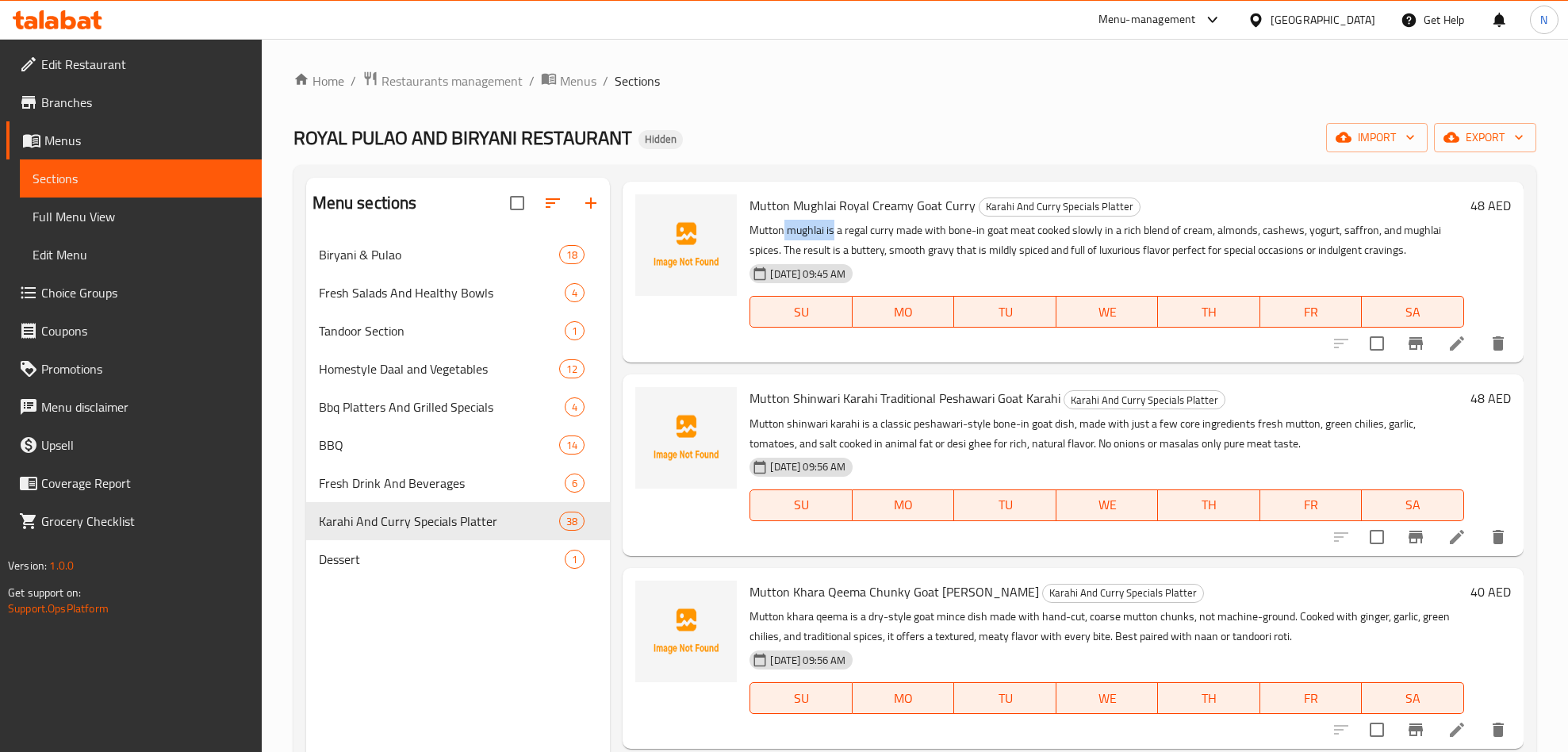
drag, startPoint x: 813, startPoint y: 257, endPoint x: 781, endPoint y: 257, distance: 32.0
click at [781, 257] on div "Mutton Mughlai Royal Creamy Goat [PERSON_NAME] Karahi And [PERSON_NAME] Special…" at bounding box center [1106, 271] width 727 height 168
drag, startPoint x: 765, startPoint y: 428, endPoint x: 490, endPoint y: 482, distance: 280.3
click at [759, 410] on span "Mutton Shinwari Karahi Traditional Peshawari Goat Karahi" at bounding box center [904, 398] width 311 height 24
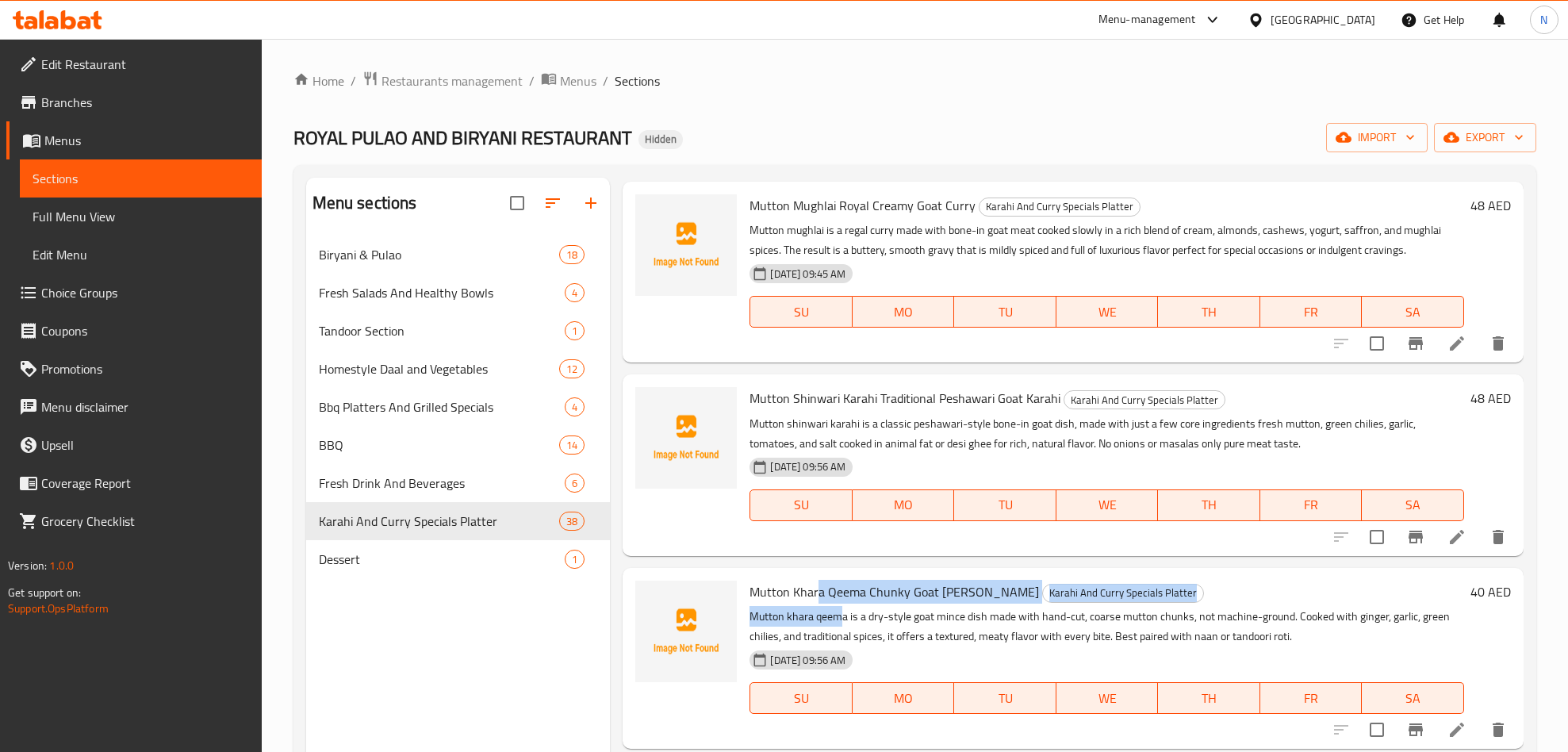
drag, startPoint x: 840, startPoint y: 643, endPoint x: 813, endPoint y: 638, distance: 27.5
click at [813, 638] on div "Mutton Khara Qeema Chunky Goat Mince Masala Karahi And [PERSON_NAME] Specials P…" at bounding box center [1106, 658] width 727 height 168
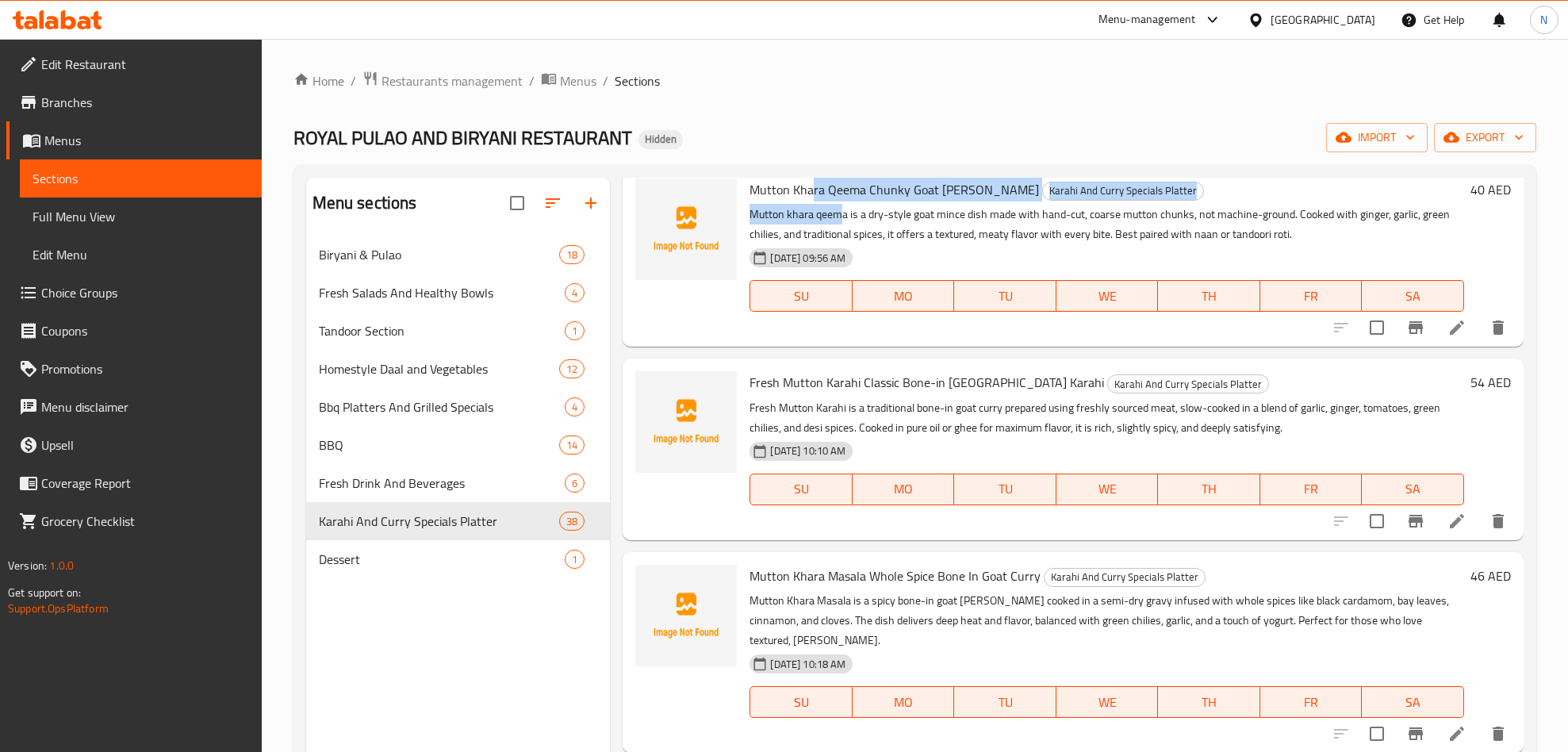
scroll to position [2974, 0]
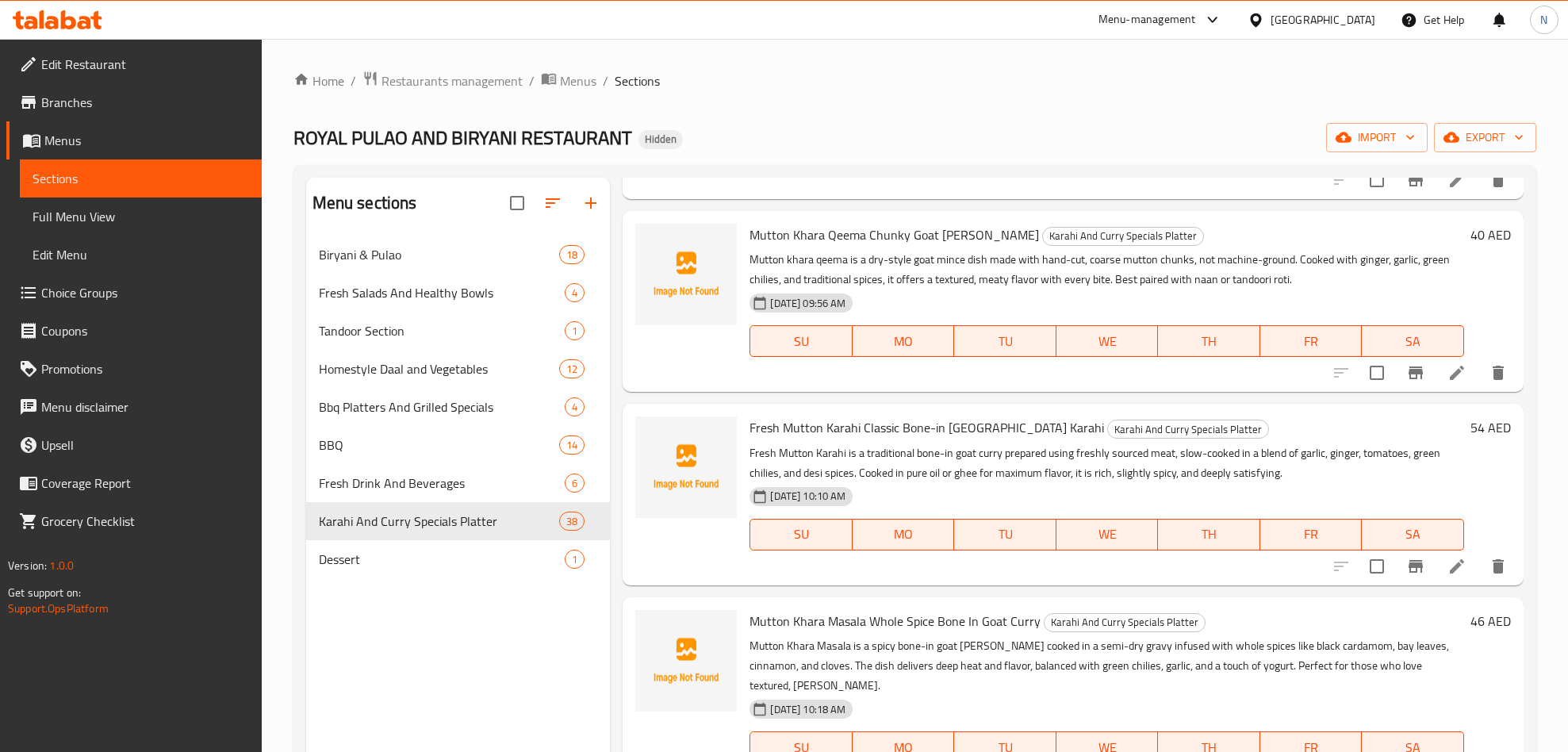
click at [798, 439] on span "Fresh Mutton Karahi Classic Bone-in [GEOGRAPHIC_DATA] Karahi" at bounding box center [926, 427] width 355 height 24
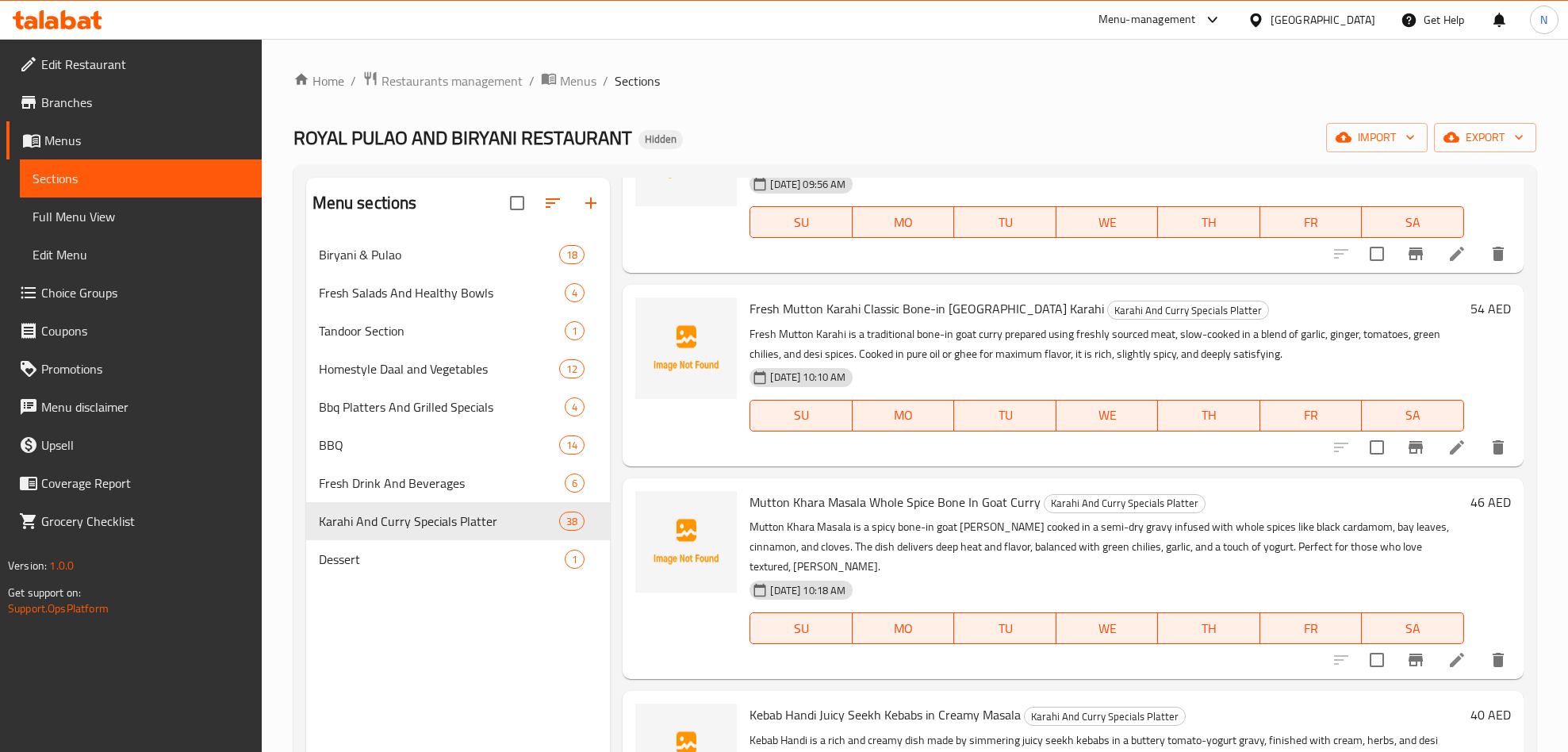
click at [903, 514] on span "Mutton Khara Masala Whole Spice Bone In Goat Curry" at bounding box center [894, 502] width 291 height 24
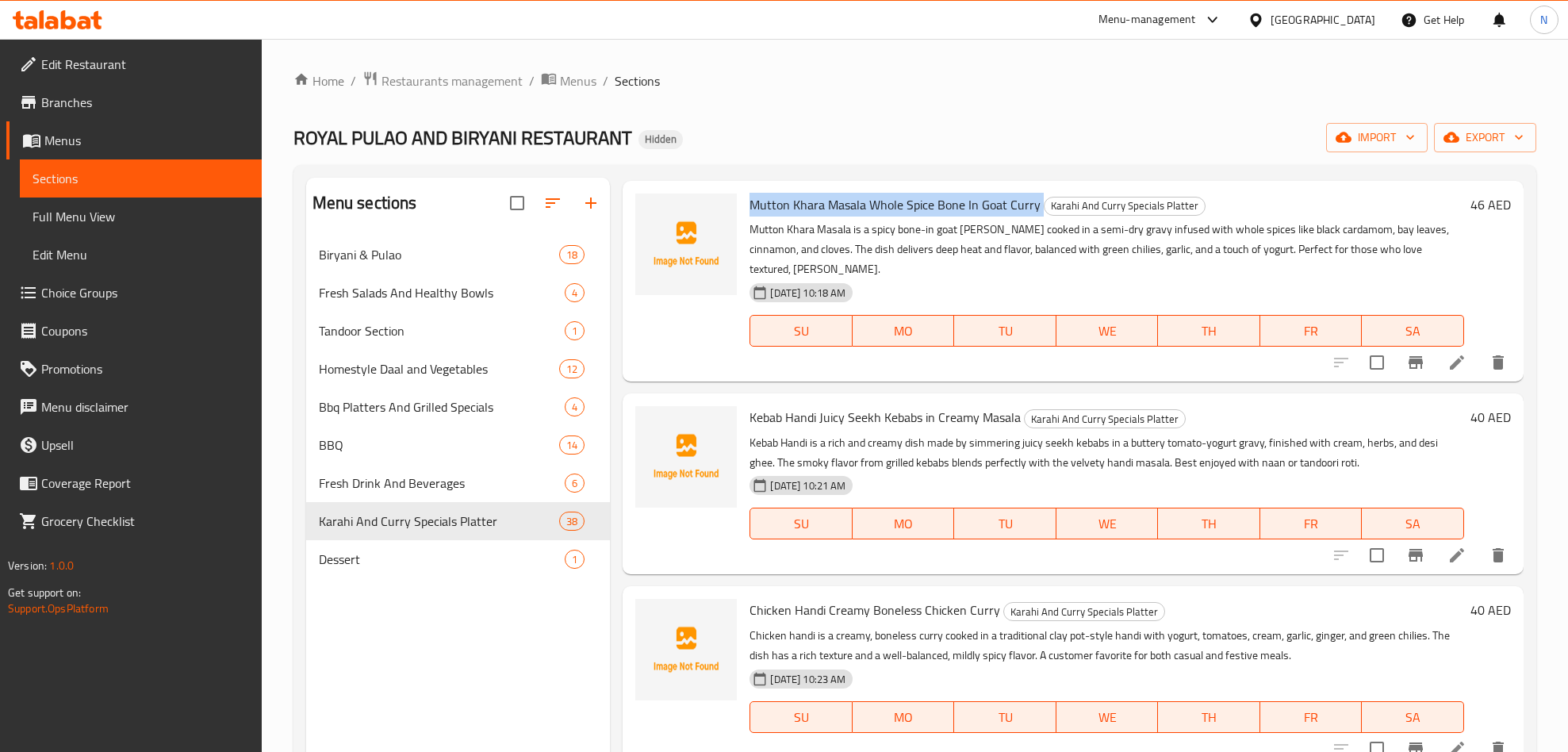
scroll to position [3450, 0]
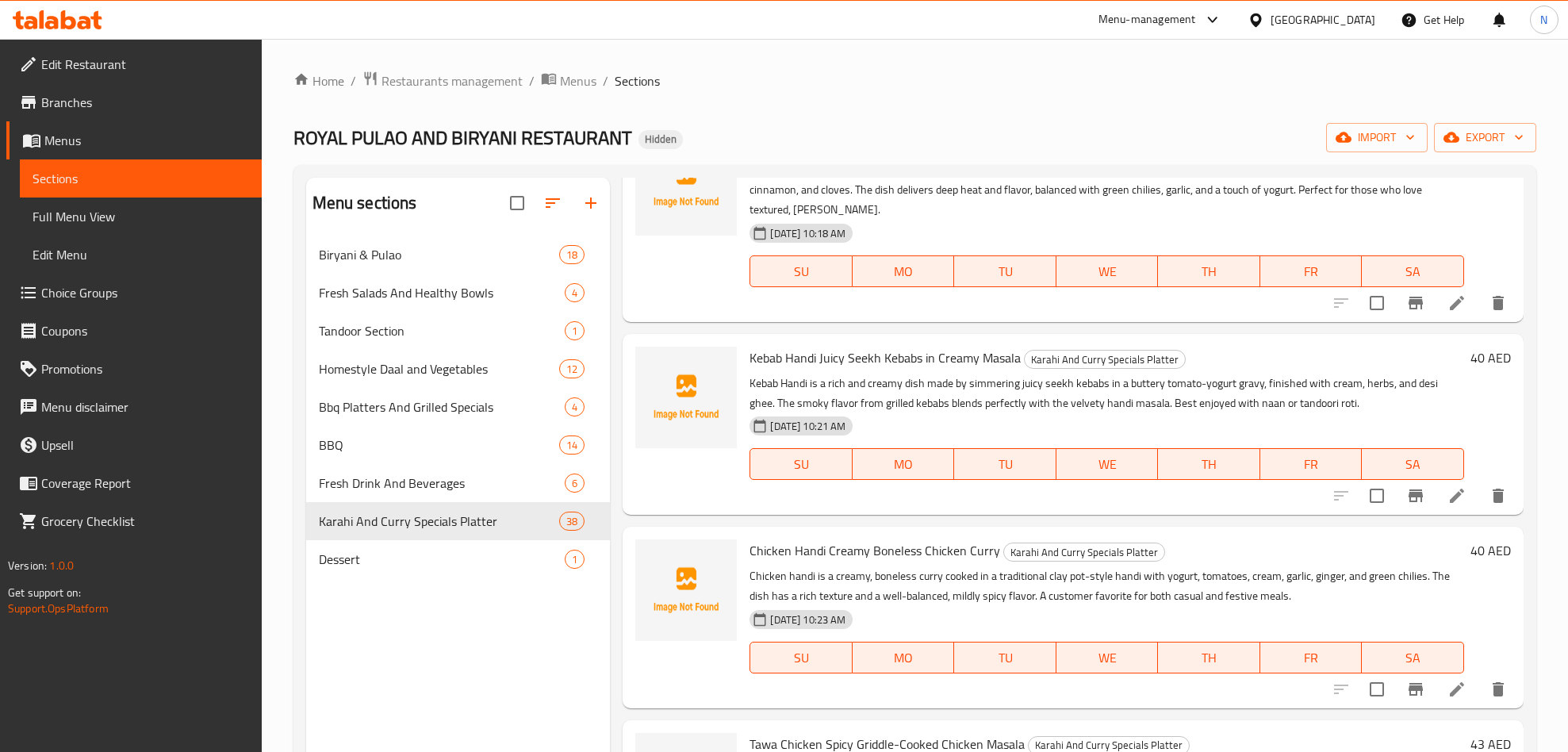
click at [842, 370] on span "Kebab Handi Juicy Seekh Kebabs in Creamy Masala" at bounding box center [884, 358] width 271 height 24
click at [840, 370] on span "Kebab Handi Juicy Seekh Kebabs in Creamy Masala" at bounding box center [884, 358] width 271 height 24
click at [812, 602] on div "Chicken Handi Creamy Boneless Chicken [PERSON_NAME] Karahi And [PERSON_NAME] Sp…" at bounding box center [1106, 617] width 727 height 168
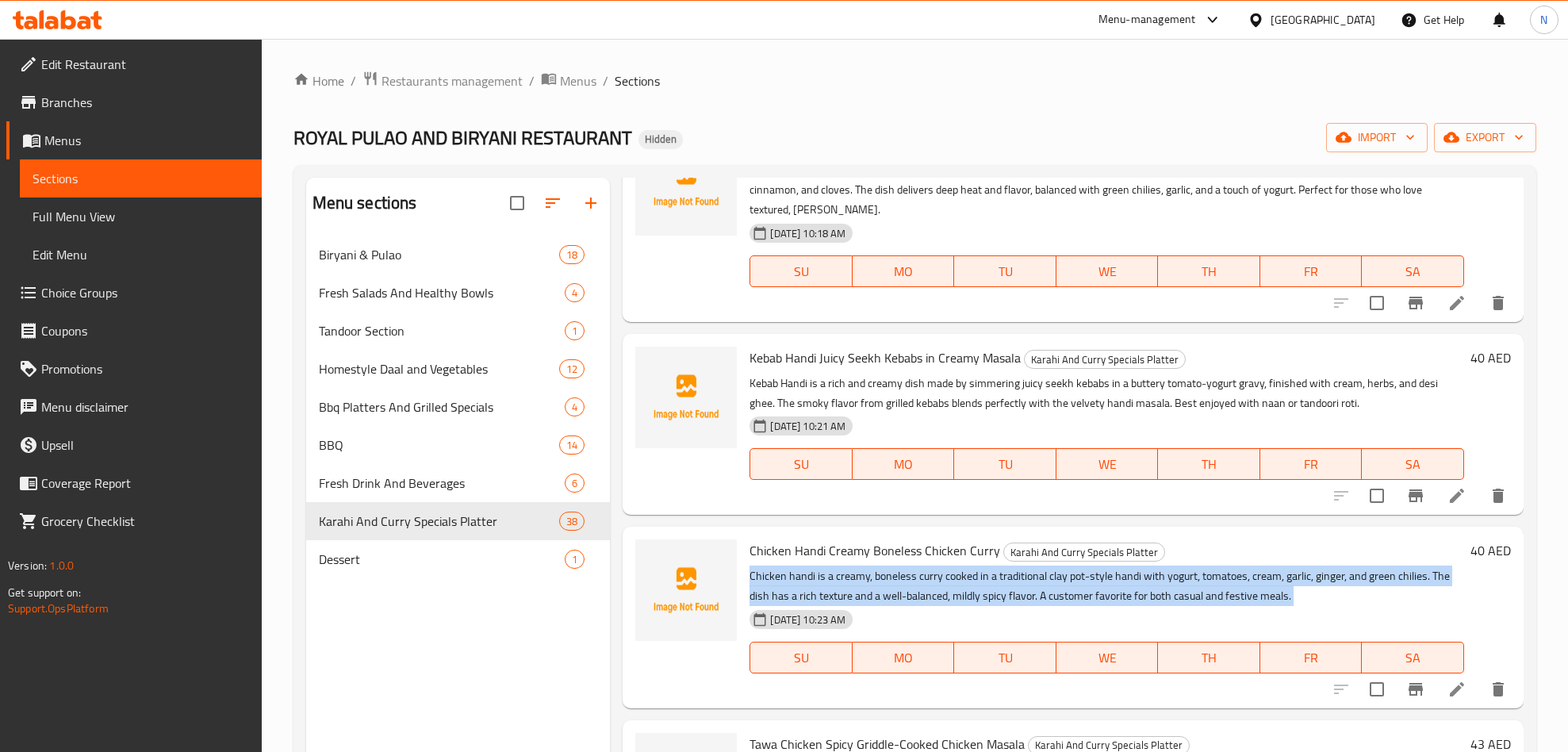
click at [812, 602] on div "Chicken Handi Creamy Boneless Chicken [PERSON_NAME] Karahi And [PERSON_NAME] Sp…" at bounding box center [1106, 617] width 727 height 168
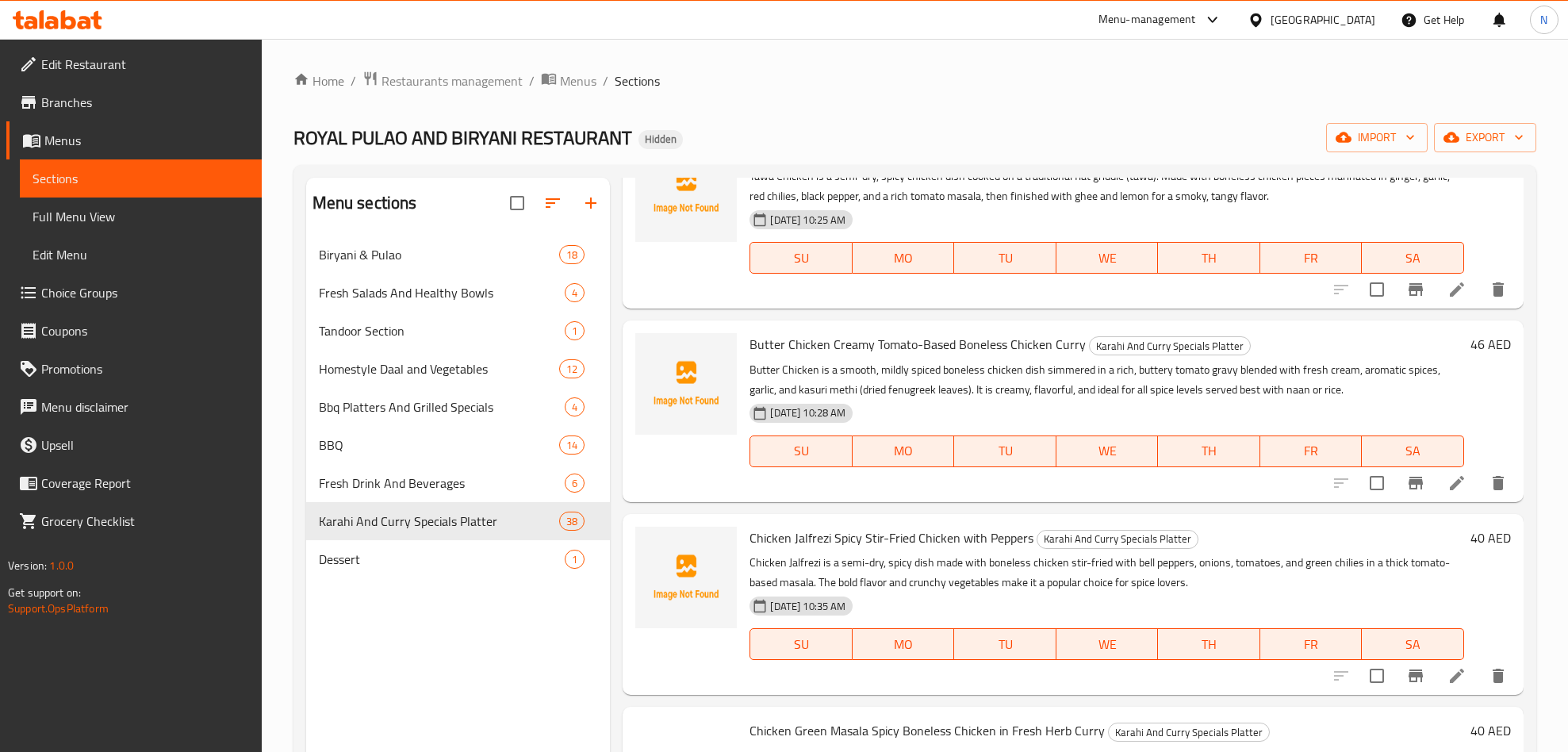
scroll to position [4045, 0]
click at [819, 354] on span "Butter Chicken Creamy Tomato-Based Boneless Chicken Curry" at bounding box center [917, 342] width 336 height 24
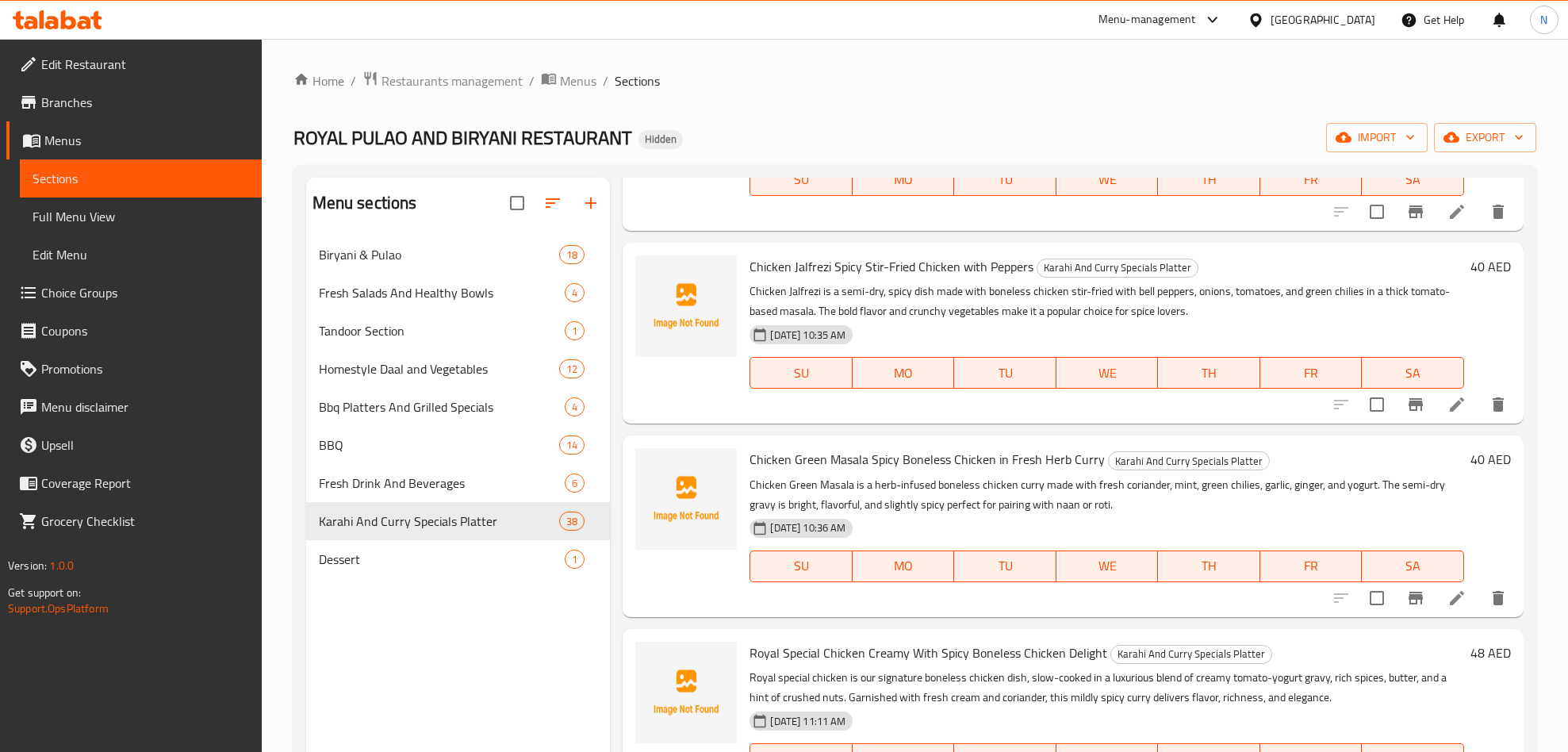
scroll to position [4402, 0]
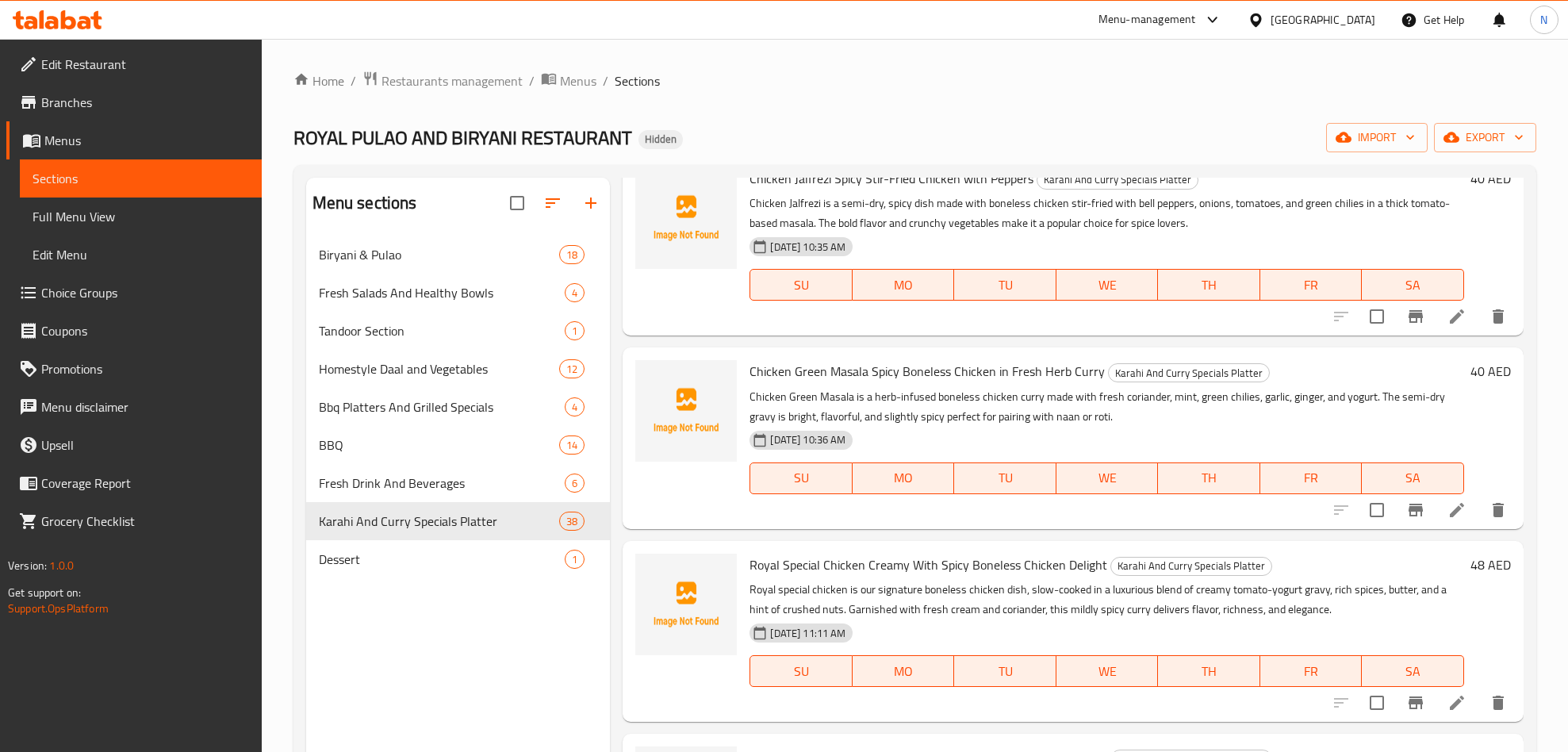
click at [912, 576] on span "Royal Special Chicken Creamy With Spicy Boneless Chicken Delight" at bounding box center [927, 564] width 358 height 24
click at [911, 576] on span "Royal Special Chicken Creamy With Spicy Boneless Chicken Delight" at bounding box center [927, 564] width 358 height 24
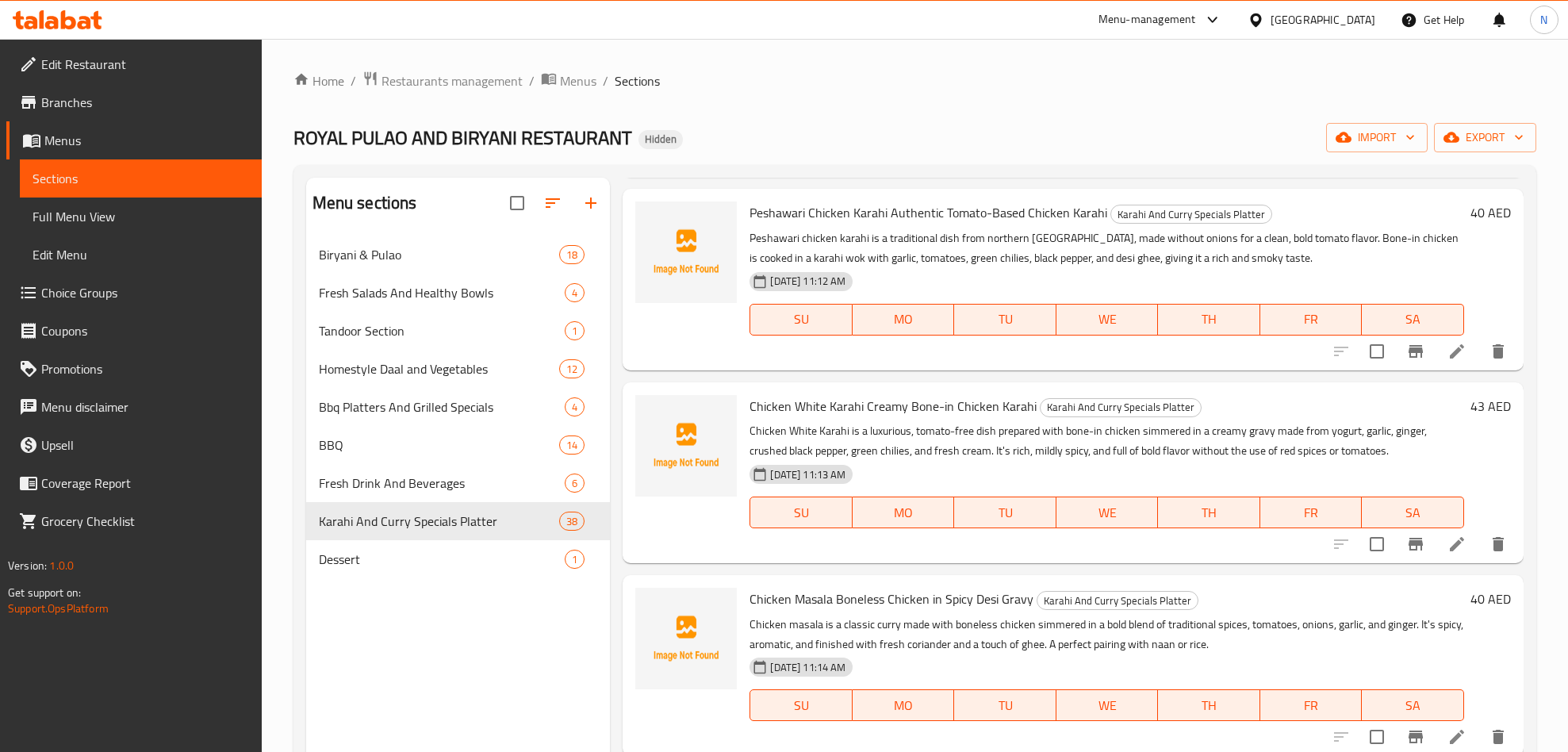
scroll to position [4996, 0]
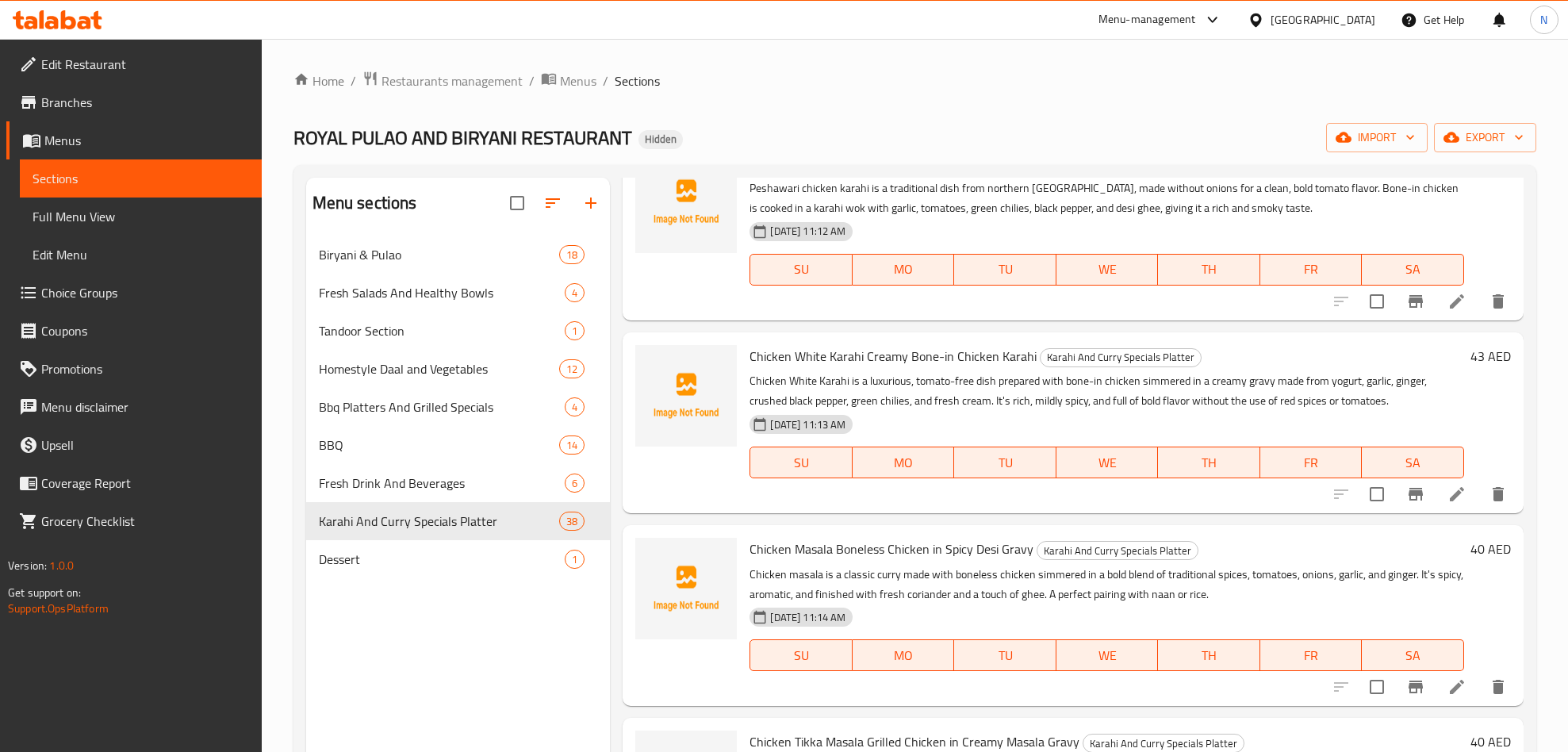
click at [829, 561] on span "Chicken Masala Boneless Chicken in Spicy Desi Gravy" at bounding box center [891, 549] width 284 height 24
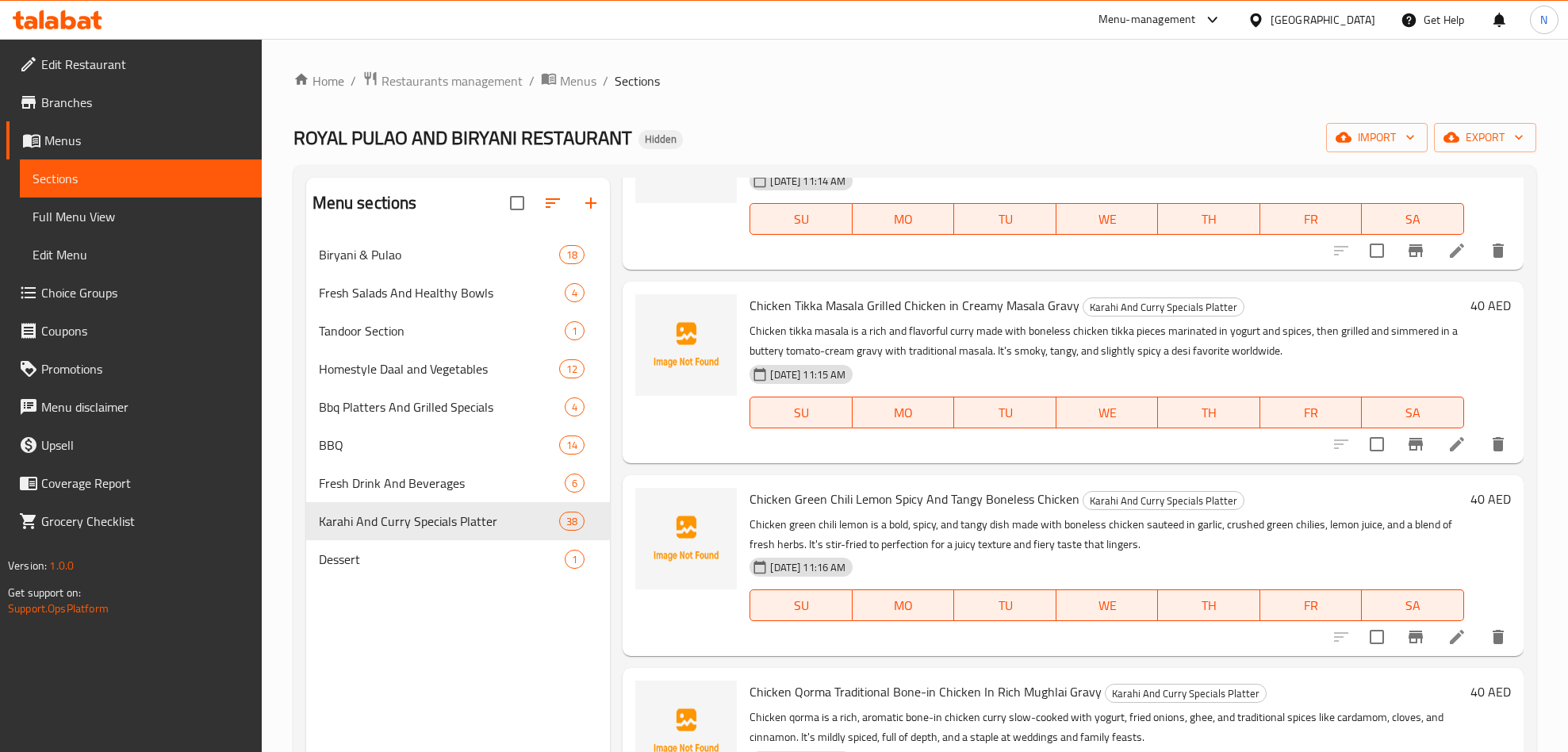
scroll to position [5473, 0]
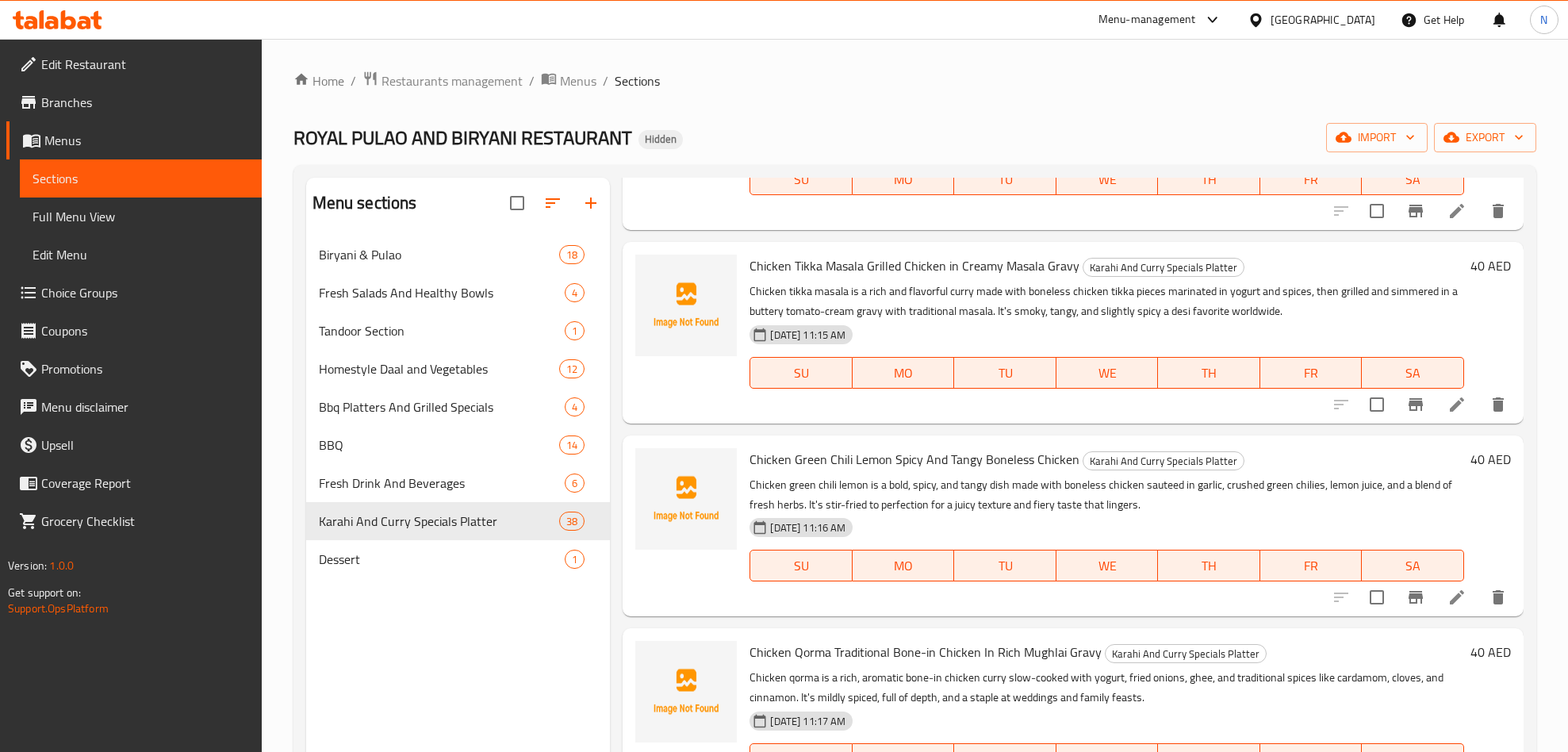
click at [858, 471] on span "Chicken Green Chili Lemon Spicy And Tangy Boneless Chicken" at bounding box center [914, 460] width 330 height 24
click at [819, 664] on span "Chicken Qorma Traditional Bone-in Chicken In Rich Mughlai Gravy" at bounding box center [925, 652] width 352 height 24
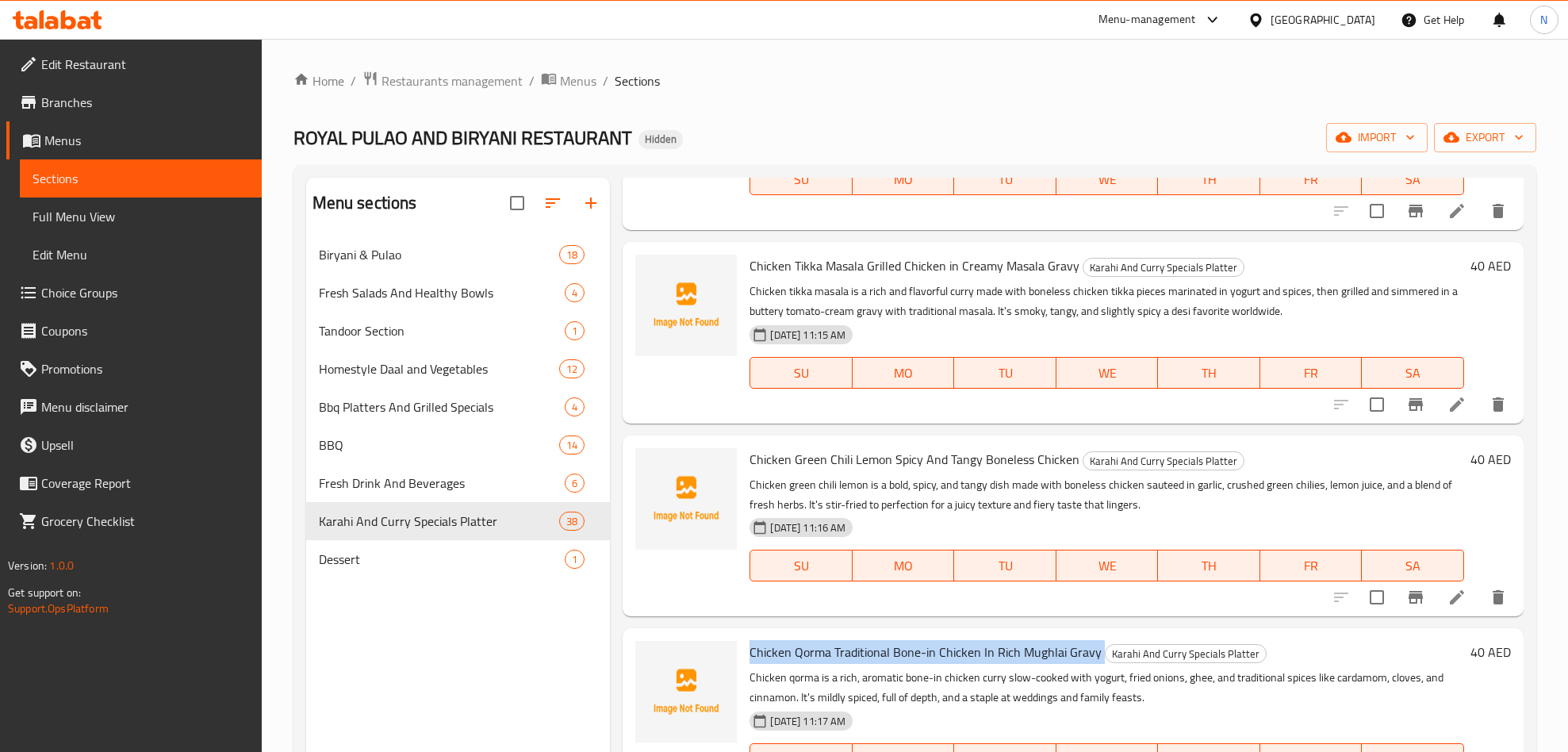
click at [821, 664] on span "Chicken Qorma Traditional Bone-in Chicken In Rich Mughlai Gravy" at bounding box center [925, 652] width 352 height 24
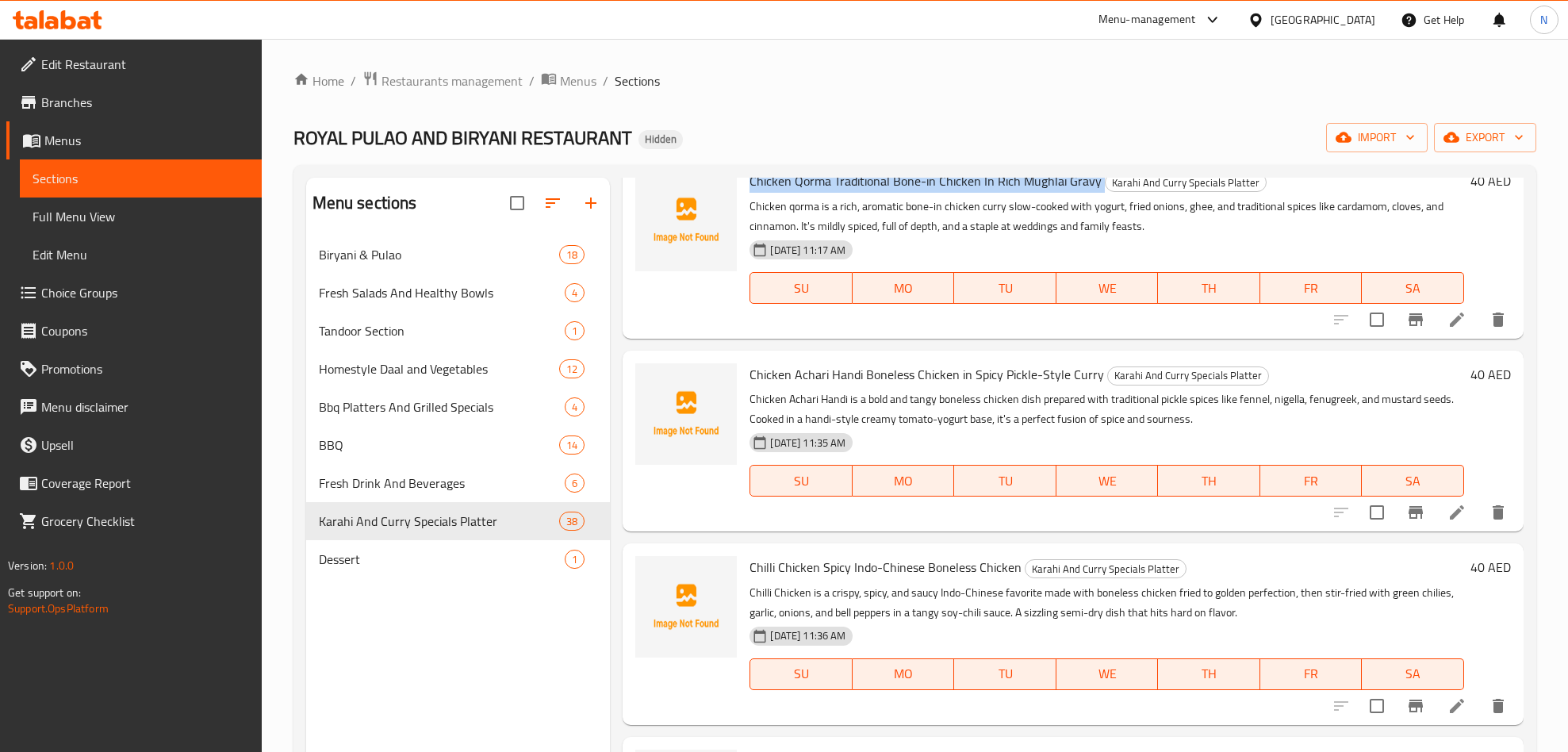
scroll to position [5829, 0]
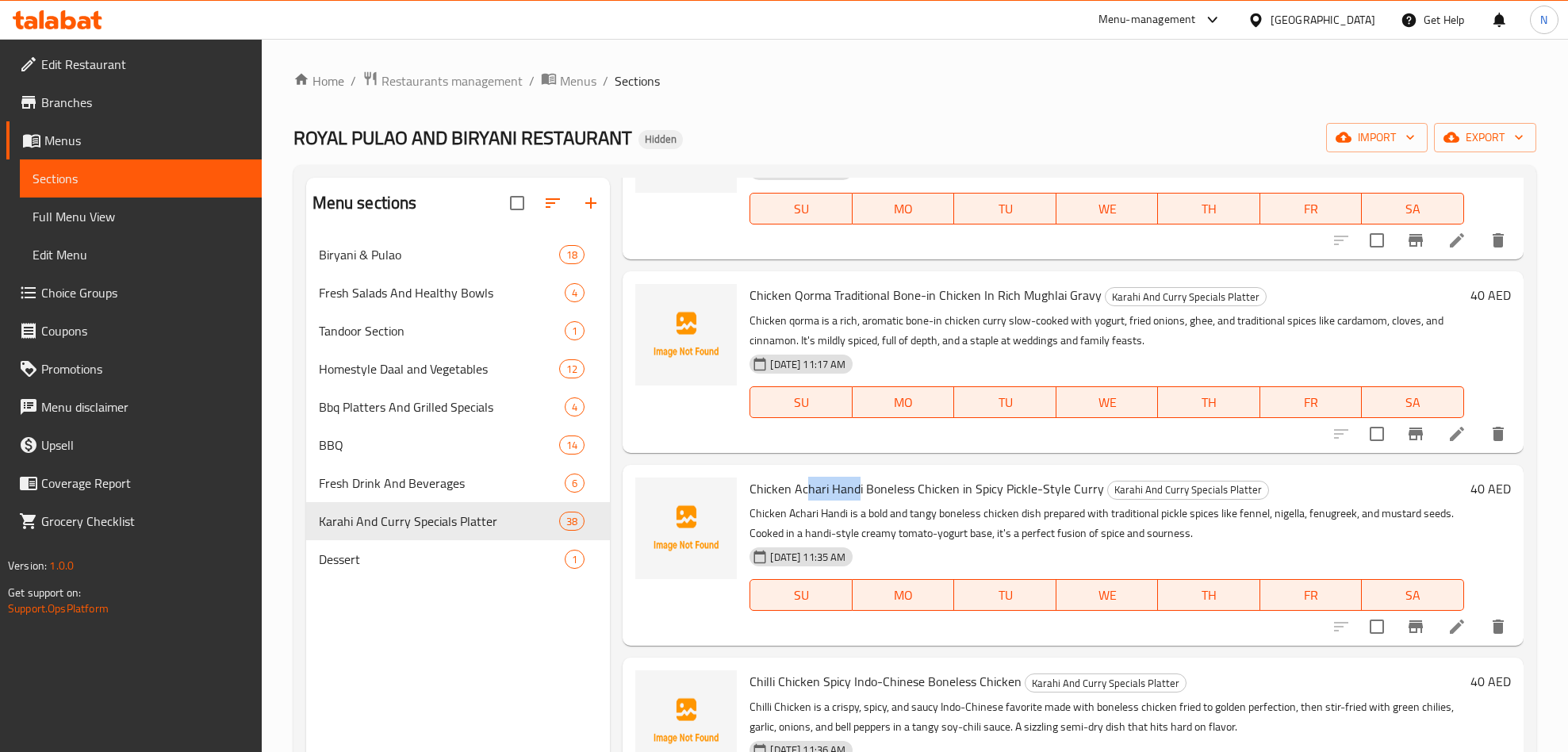
drag, startPoint x: 833, startPoint y: 521, endPoint x: 857, endPoint y: 524, distance: 24.2
click at [857, 500] on span "Chicken Achari Handi Boneless Chicken in Spicy Pickle-Style Curry" at bounding box center [926, 488] width 355 height 24
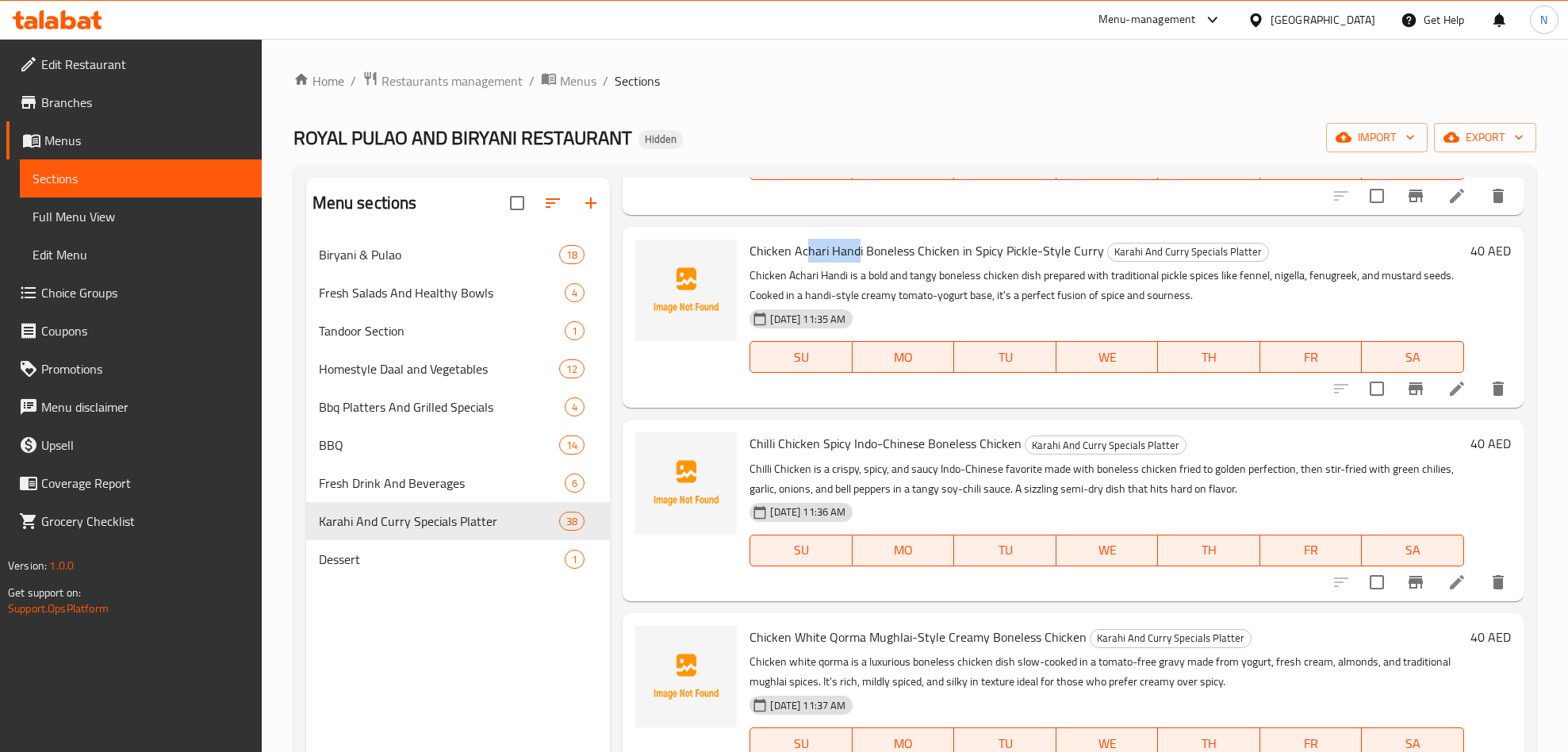
scroll to position [6025, 0]
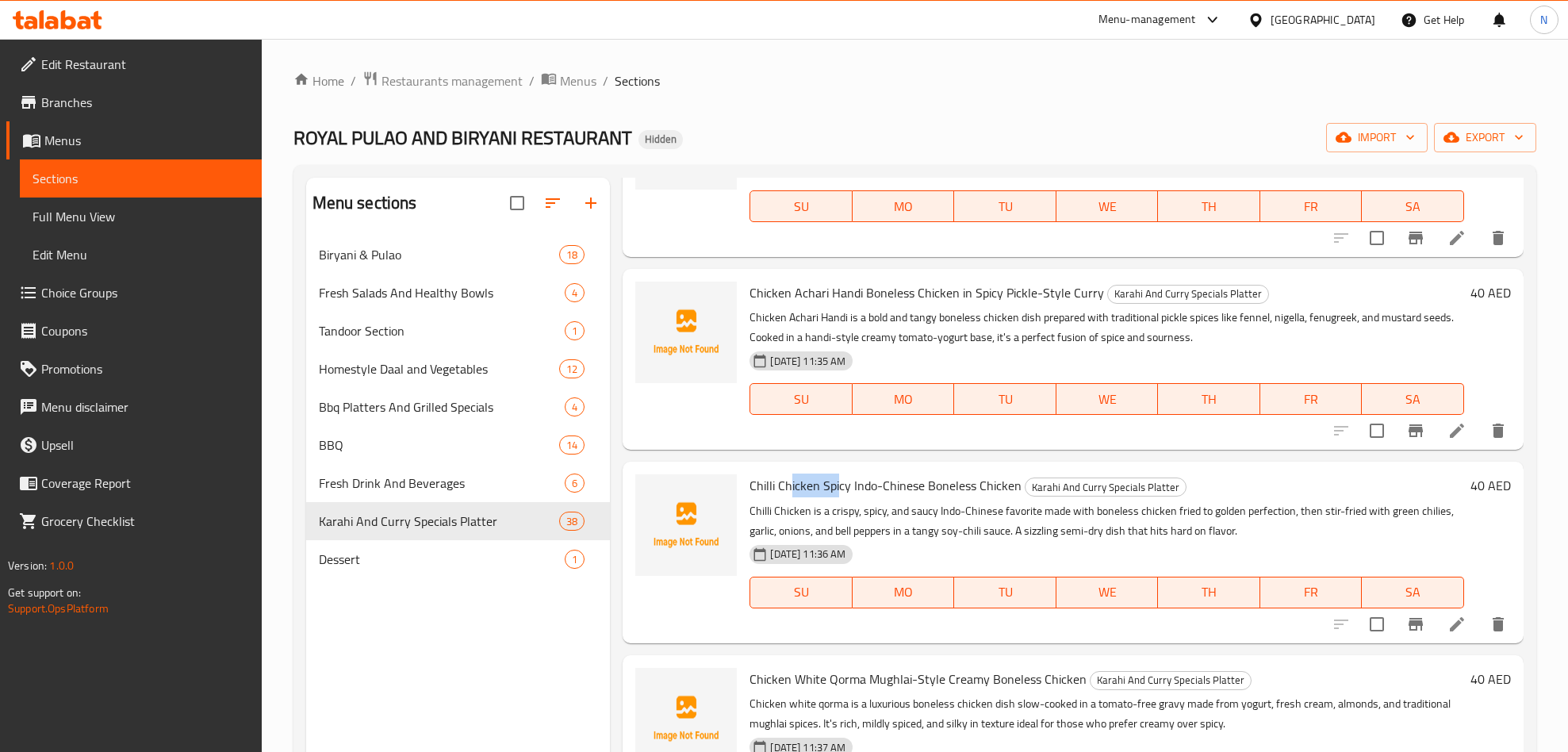
drag, startPoint x: 798, startPoint y: 524, endPoint x: 846, endPoint y: 542, distance: 51.3
click at [842, 497] on span "Chilli Chicken Spicy Indo-Chinese Boneless Chicken" at bounding box center [885, 485] width 272 height 24
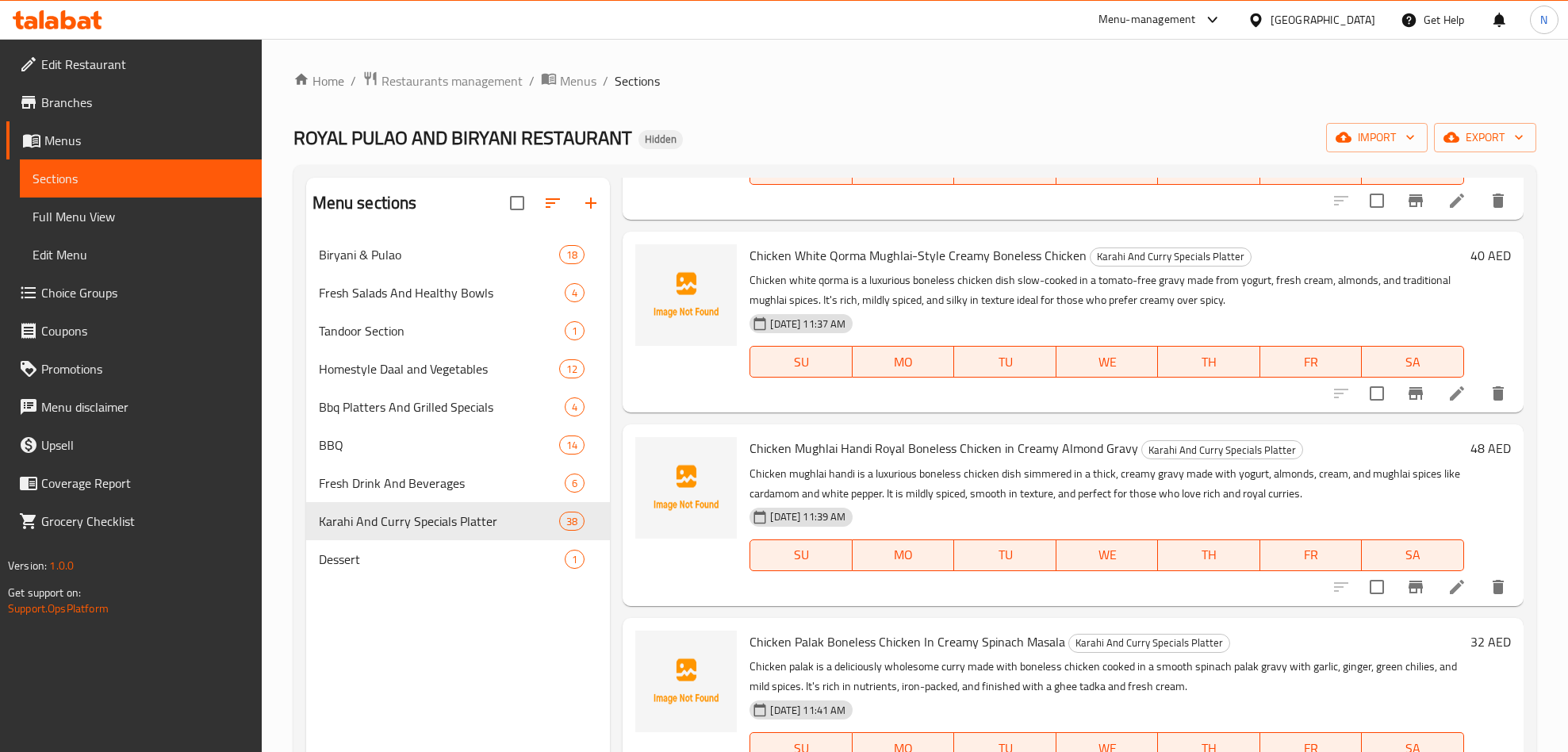
scroll to position [6500, 0]
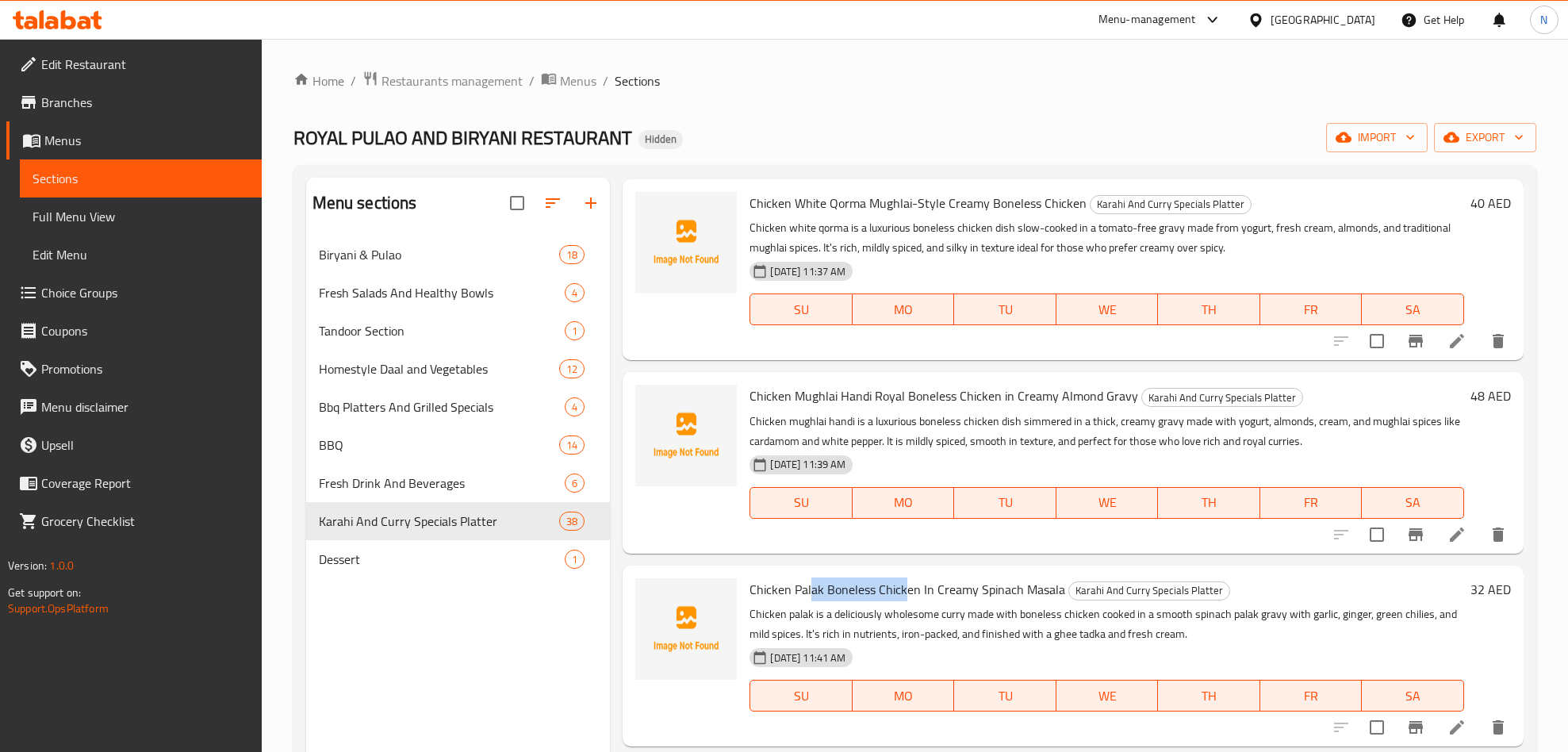
drag, startPoint x: 879, startPoint y: 619, endPoint x: 804, endPoint y: 629, distance: 75.7
click at [804, 601] on span "Chicken Palak Boneless Chicken In Creamy Spinach Masala" at bounding box center [906, 589] width 315 height 24
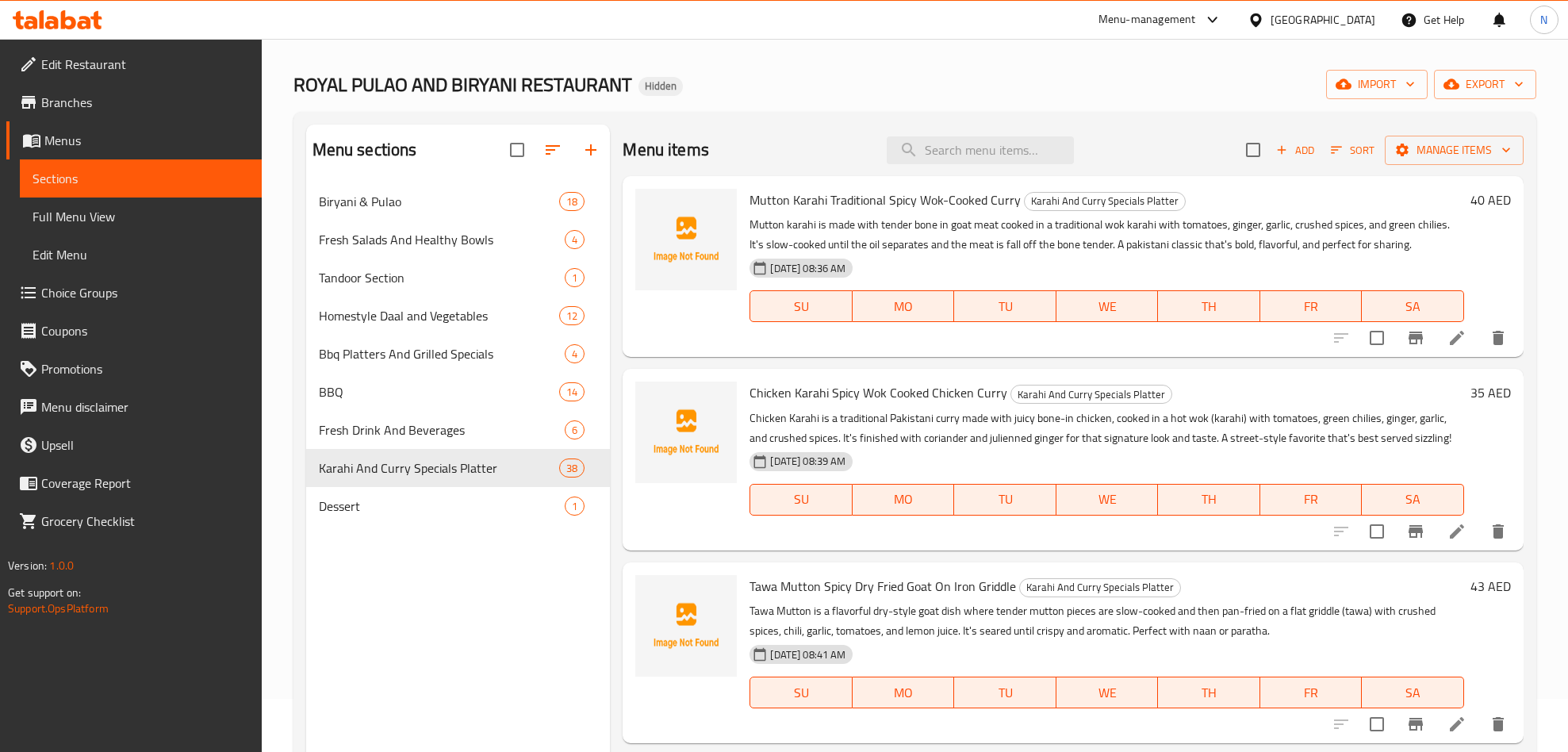
scroll to position [0, 0]
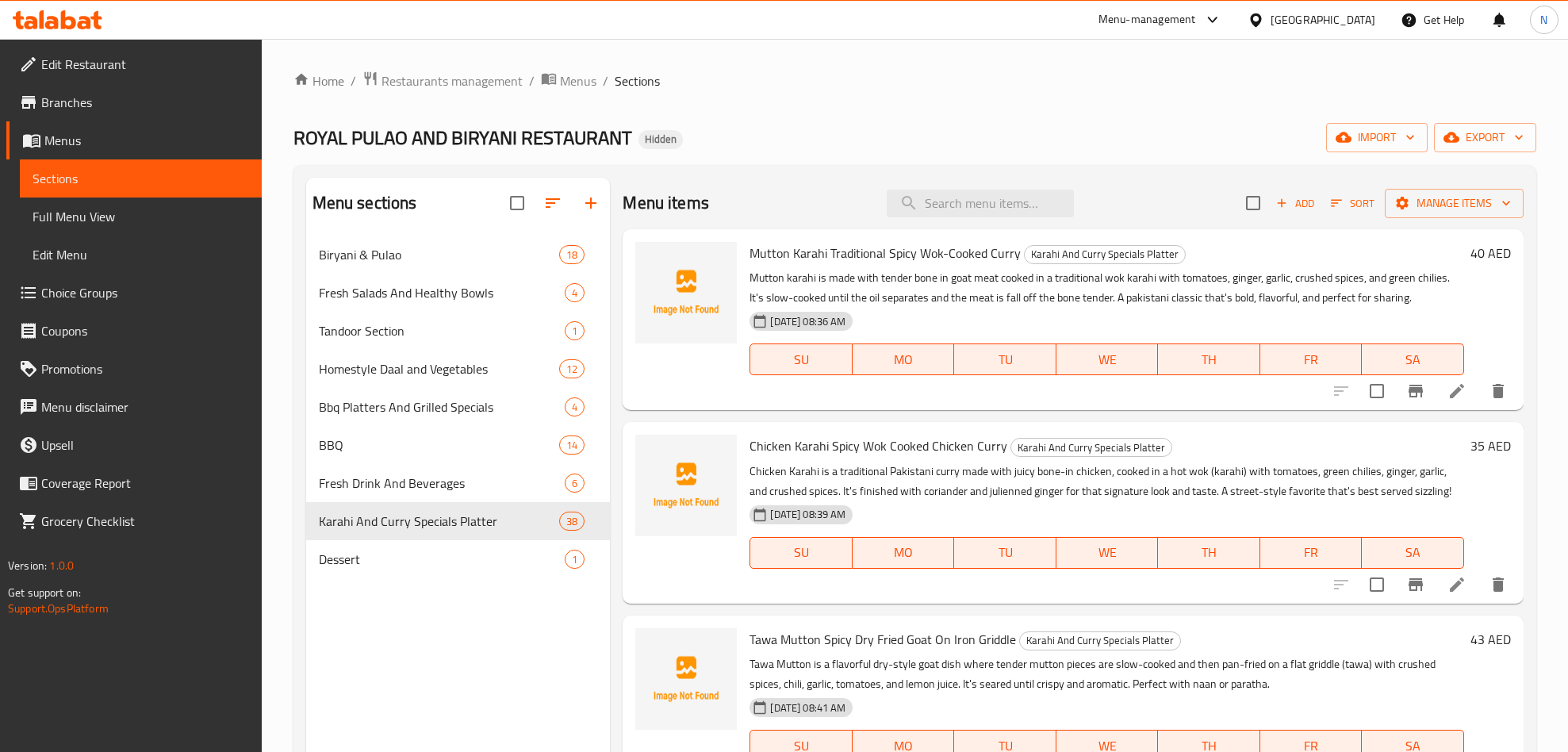
click at [1068, 211] on div "Menu items Add Sort Manage items" at bounding box center [1073, 203] width 901 height 51
click at [1012, 202] on input "search" at bounding box center [980, 203] width 187 height 28
paste input "Mutton Green Karahi – Spicy Goat Karahi in Green Masala"
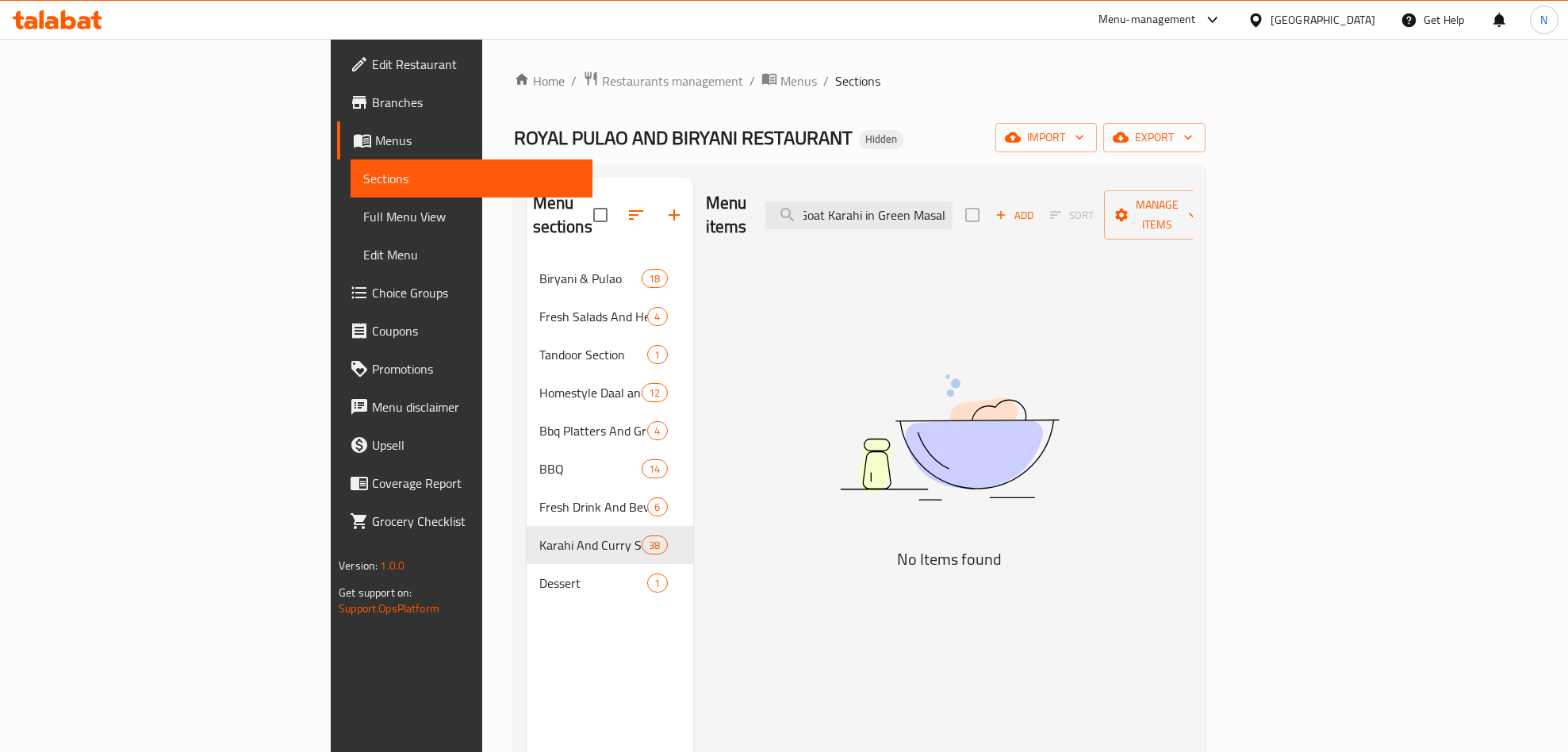
type input "Mutton Green Karahi – Spicy Goat Karahi in Green Masala"
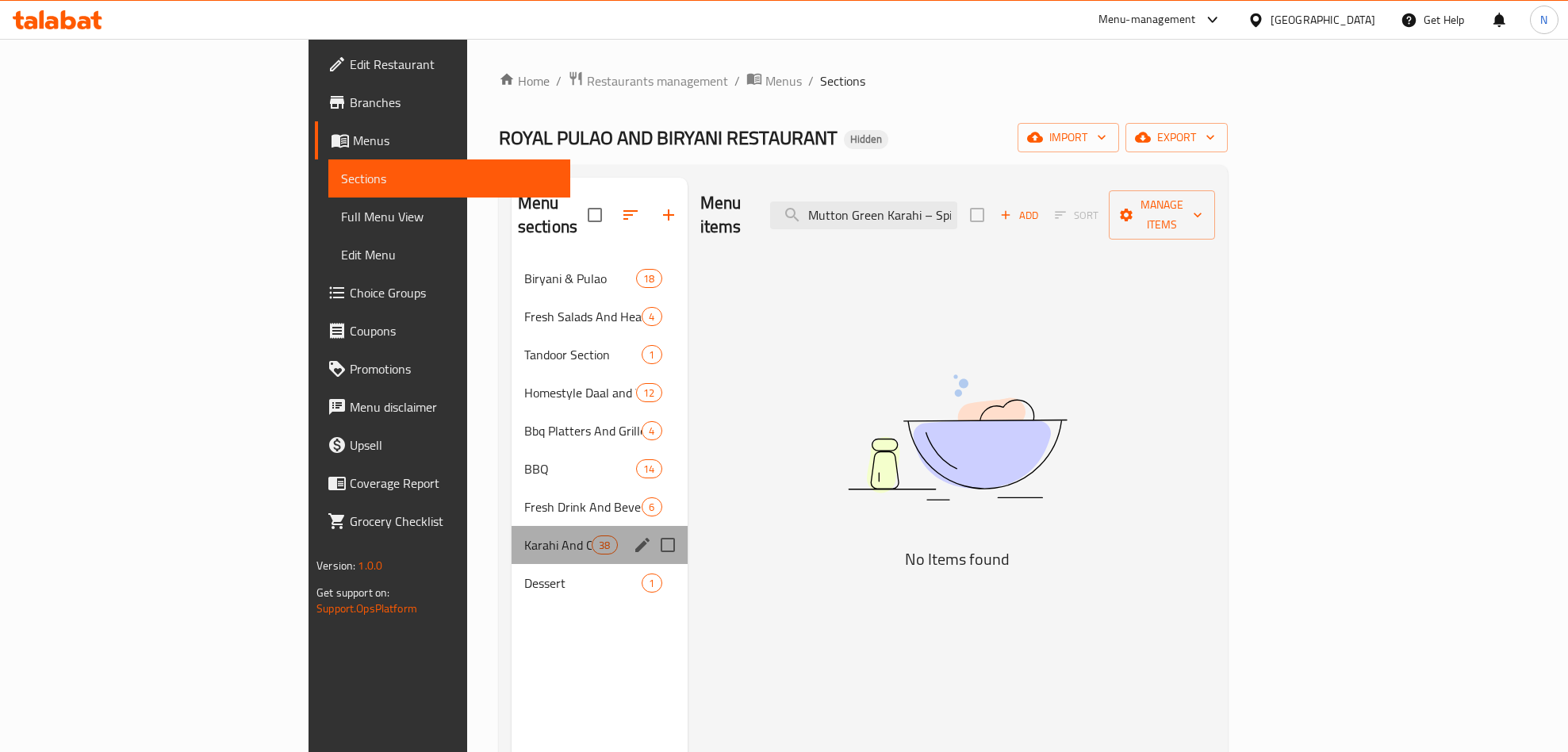
click at [511, 531] on div "Karahi And Curry Specials Platter 38" at bounding box center [599, 544] width 176 height 38
click at [524, 535] on span "Karahi And Curry Specials Platter" at bounding box center [557, 544] width 67 height 19
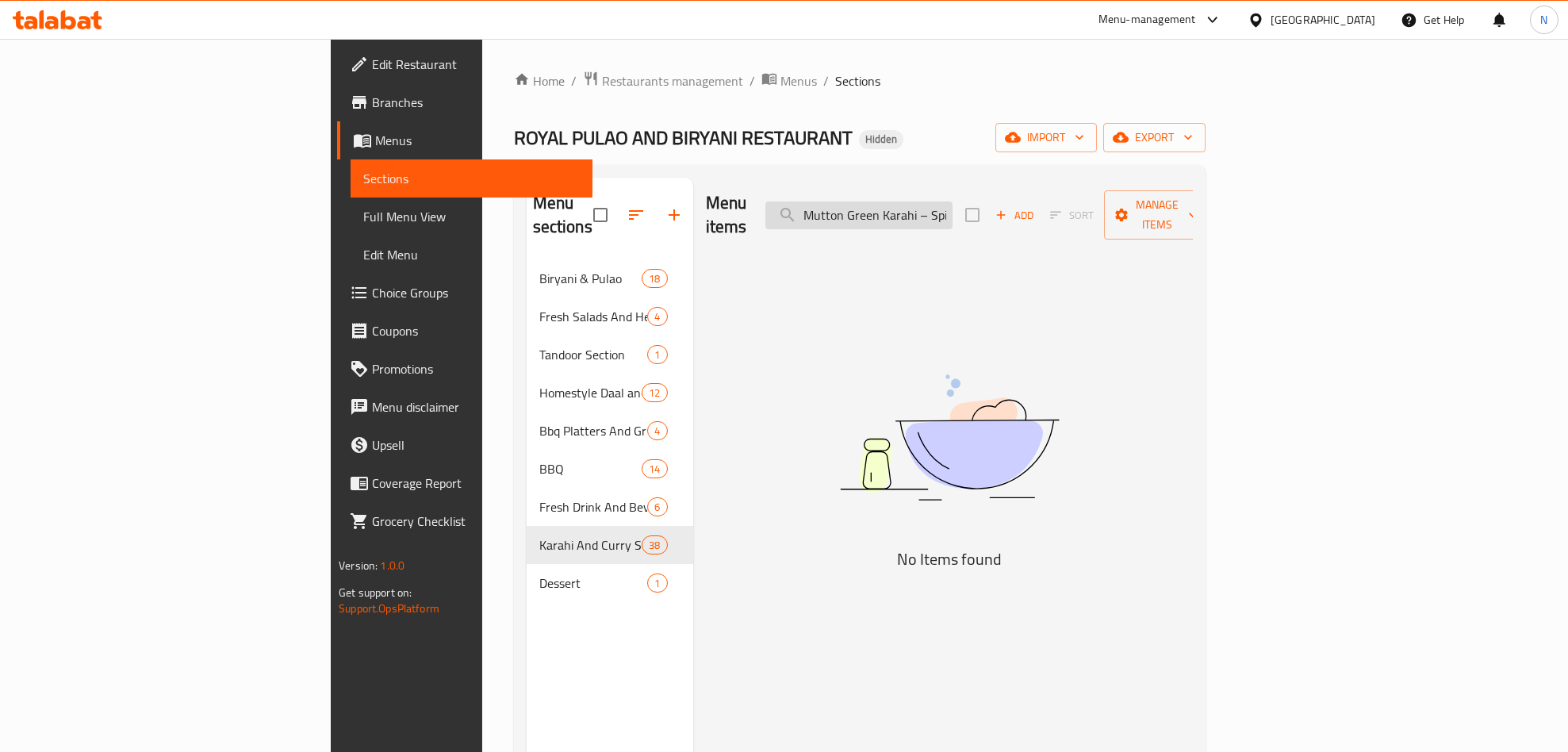
click at [950, 212] on input "Mutton Green Karahi – Spicy Goat Karahi in Green Masala" at bounding box center [858, 215] width 187 height 28
click at [951, 212] on input "Mutton Green Karahi – Spicy Goat Karahi in Green Masala" at bounding box center [858, 215] width 187 height 28
drag, startPoint x: 951, startPoint y: 212, endPoint x: 928, endPoint y: 226, distance: 26.9
click at [952, 212] on input "Mutton Green Karahi – Spicy Goat Karahi in Green Masala" at bounding box center [858, 215] width 187 height 28
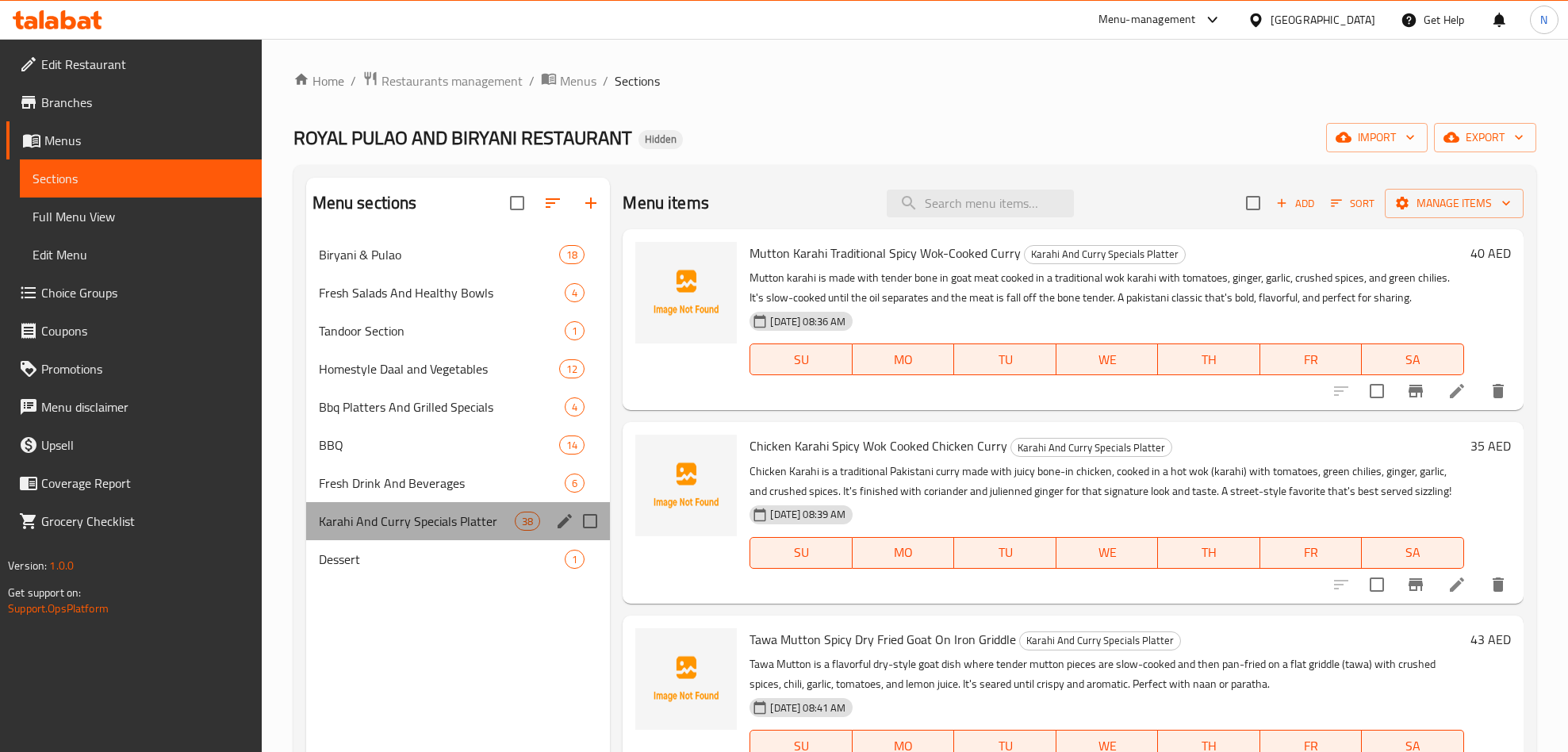
click at [390, 511] on div "Karahi And Curry Specials Platter 38" at bounding box center [458, 520] width 304 height 38
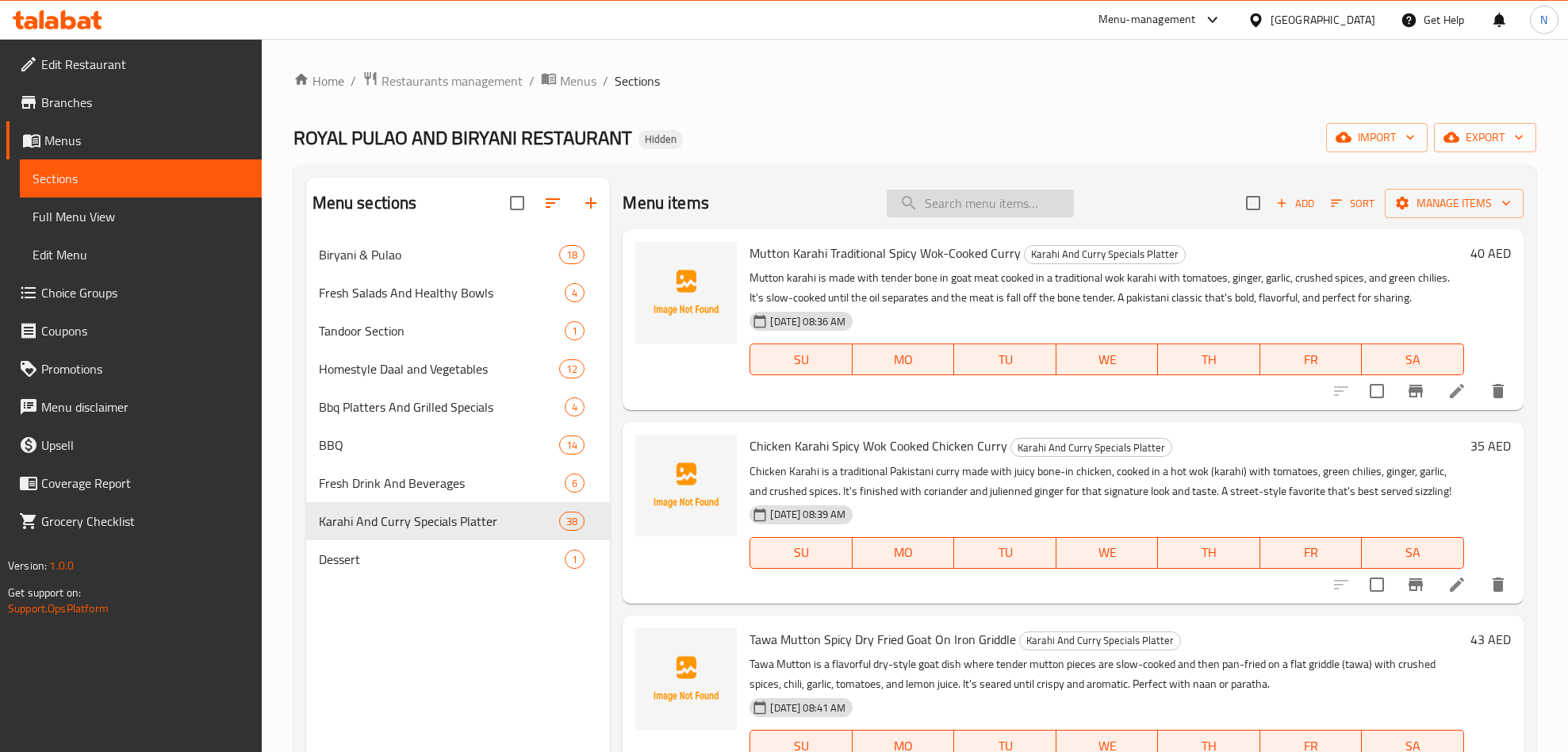
drag, startPoint x: 979, startPoint y: 193, endPoint x: 971, endPoint y: 205, distance: 14.4
click at [979, 198] on input "search" at bounding box center [980, 203] width 187 height 28
paste input "[PERSON_NAME] – Chunky Goat [PERSON_NAME]"
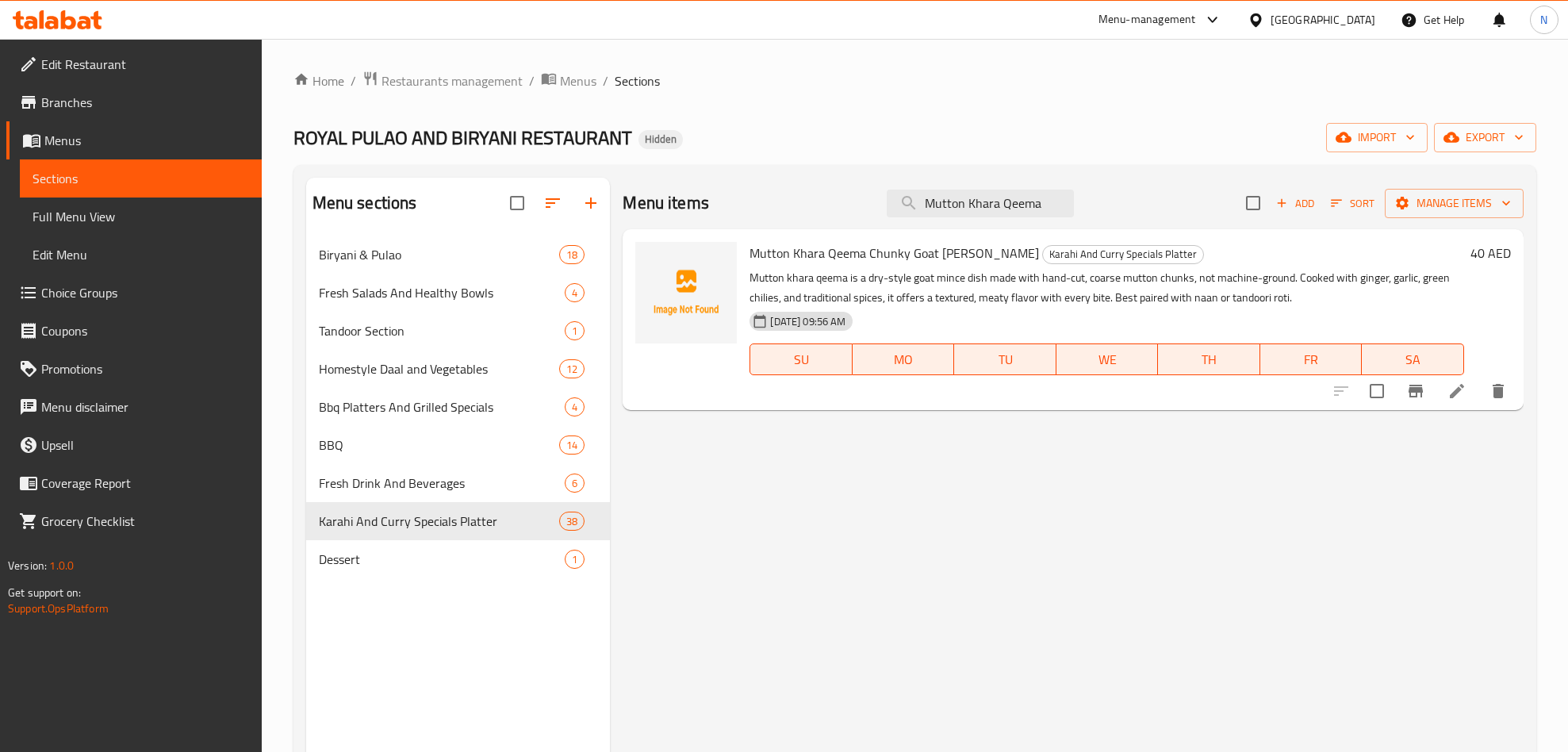
type input "Mutton Khara Qeema"
click at [1465, 404] on li at bounding box center [1457, 391] width 44 height 28
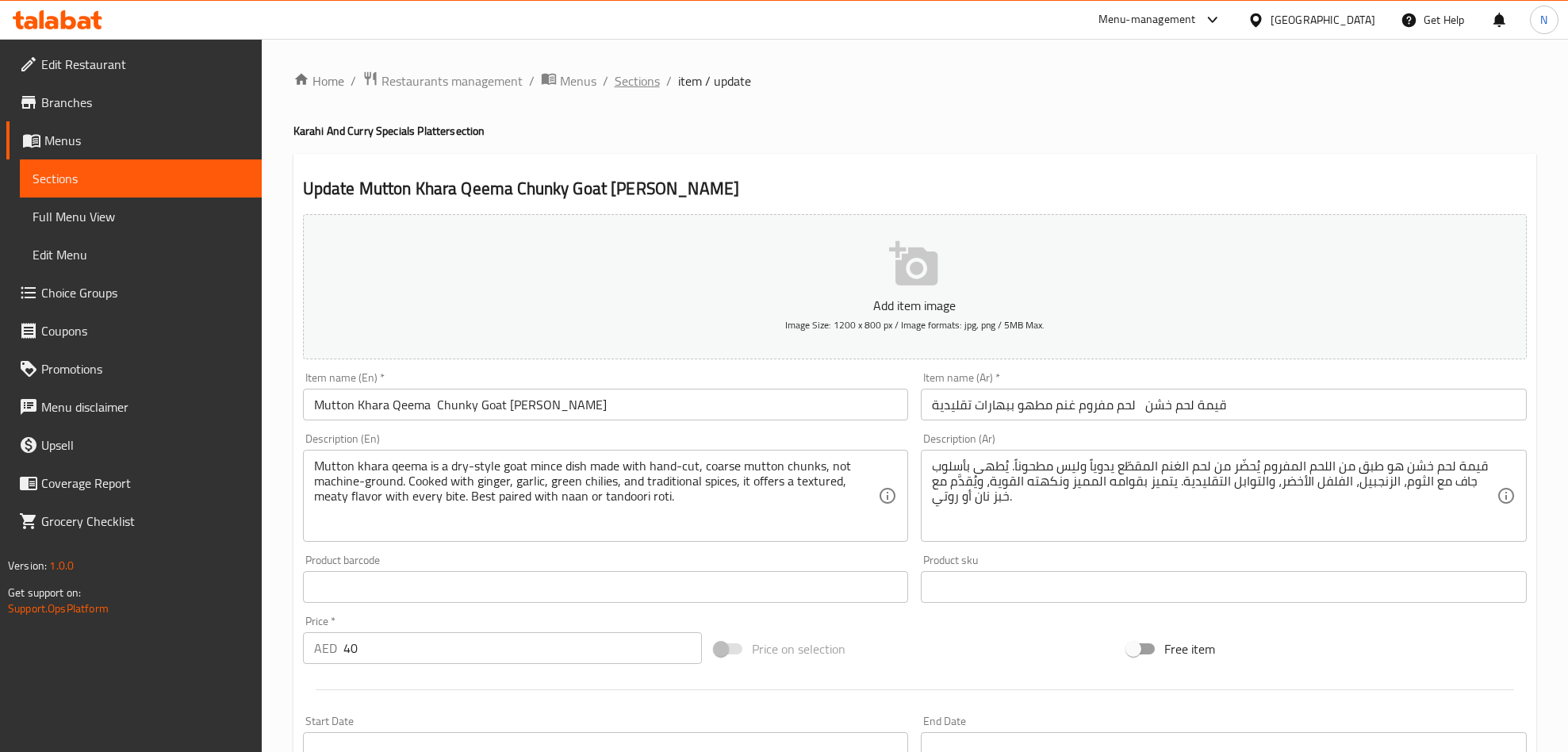
click at [641, 74] on span "Sections" at bounding box center [637, 81] width 45 height 19
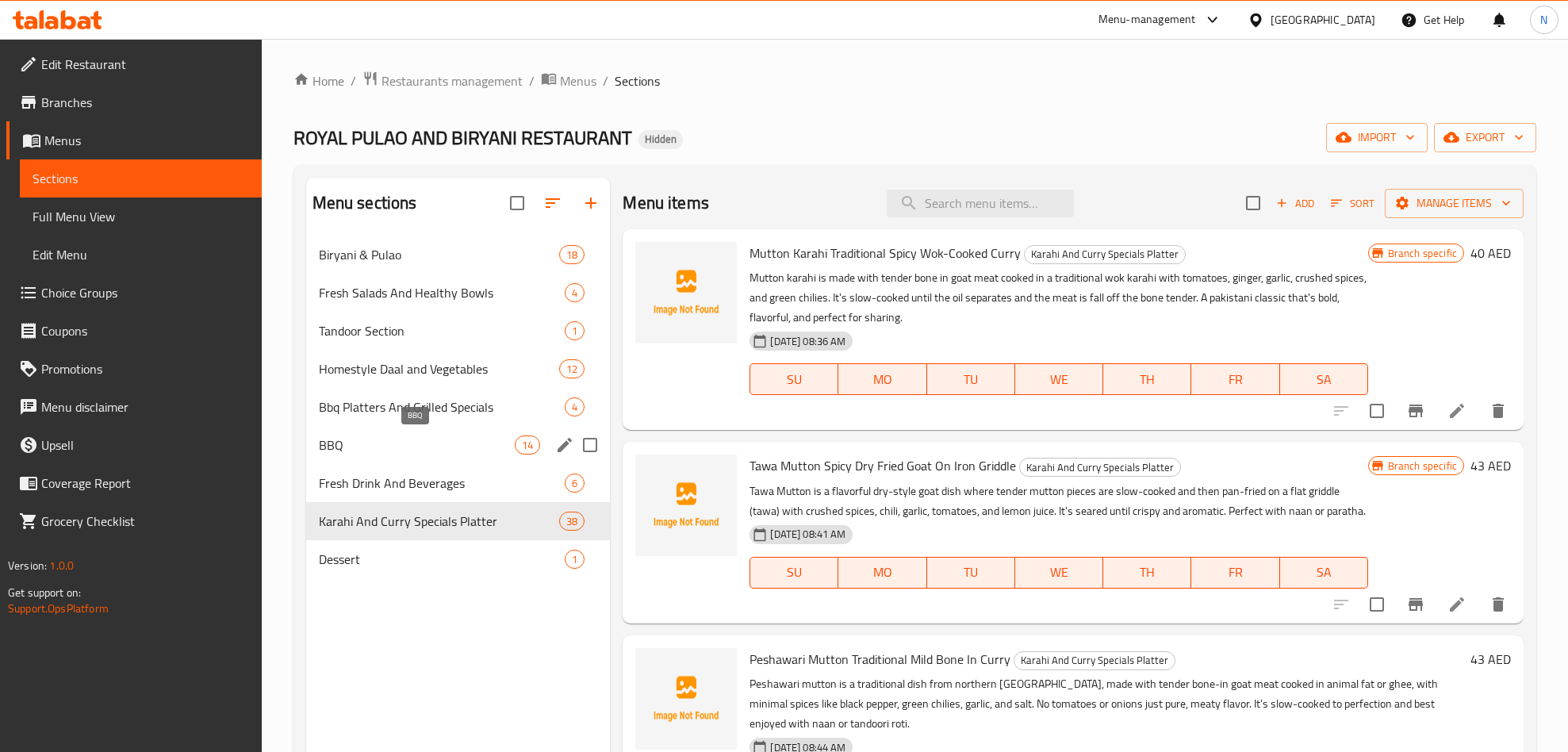
click at [388, 450] on span "BBQ" at bounding box center [417, 445] width 197 height 19
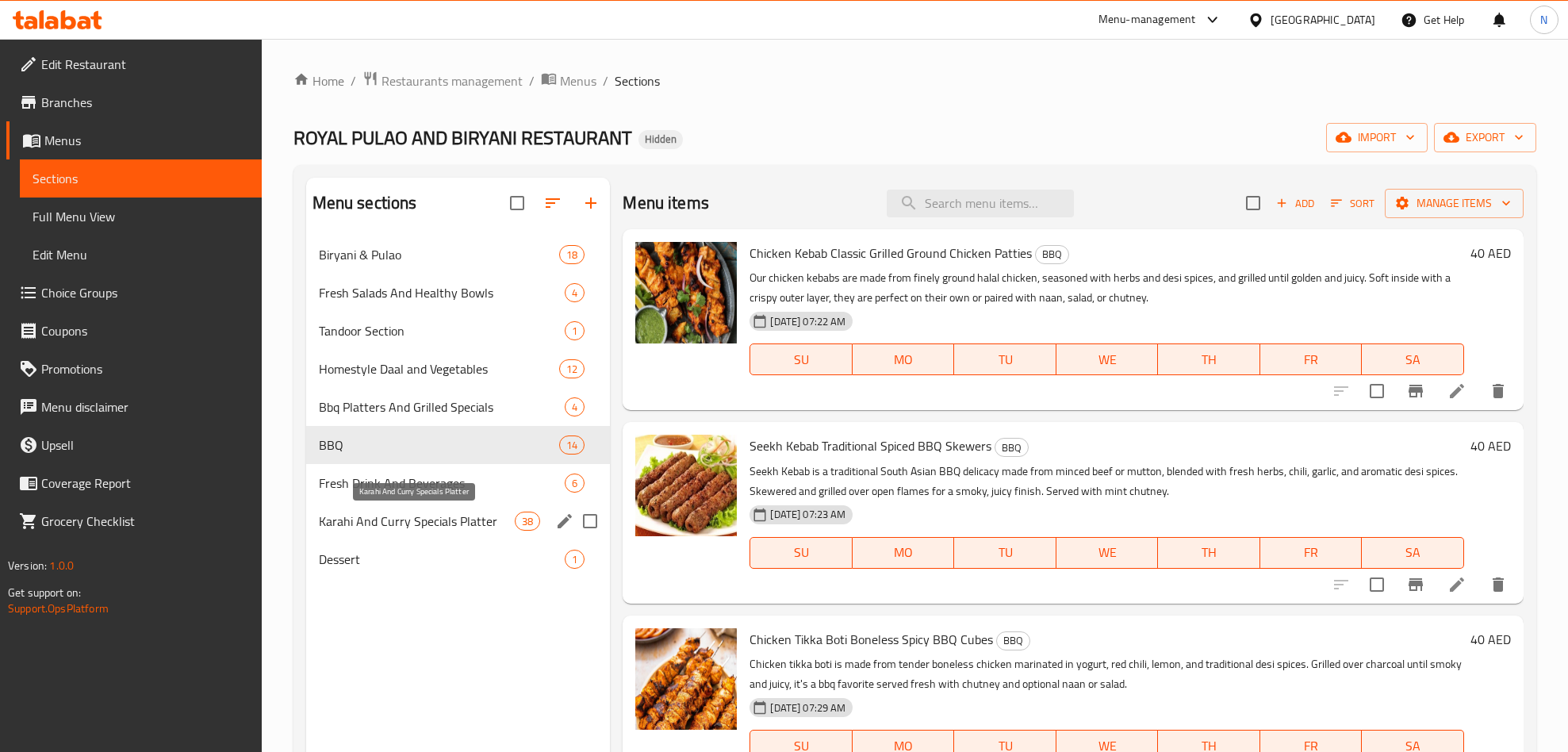
click at [410, 523] on span "Karahi And Curry Specials Platter" at bounding box center [417, 520] width 197 height 19
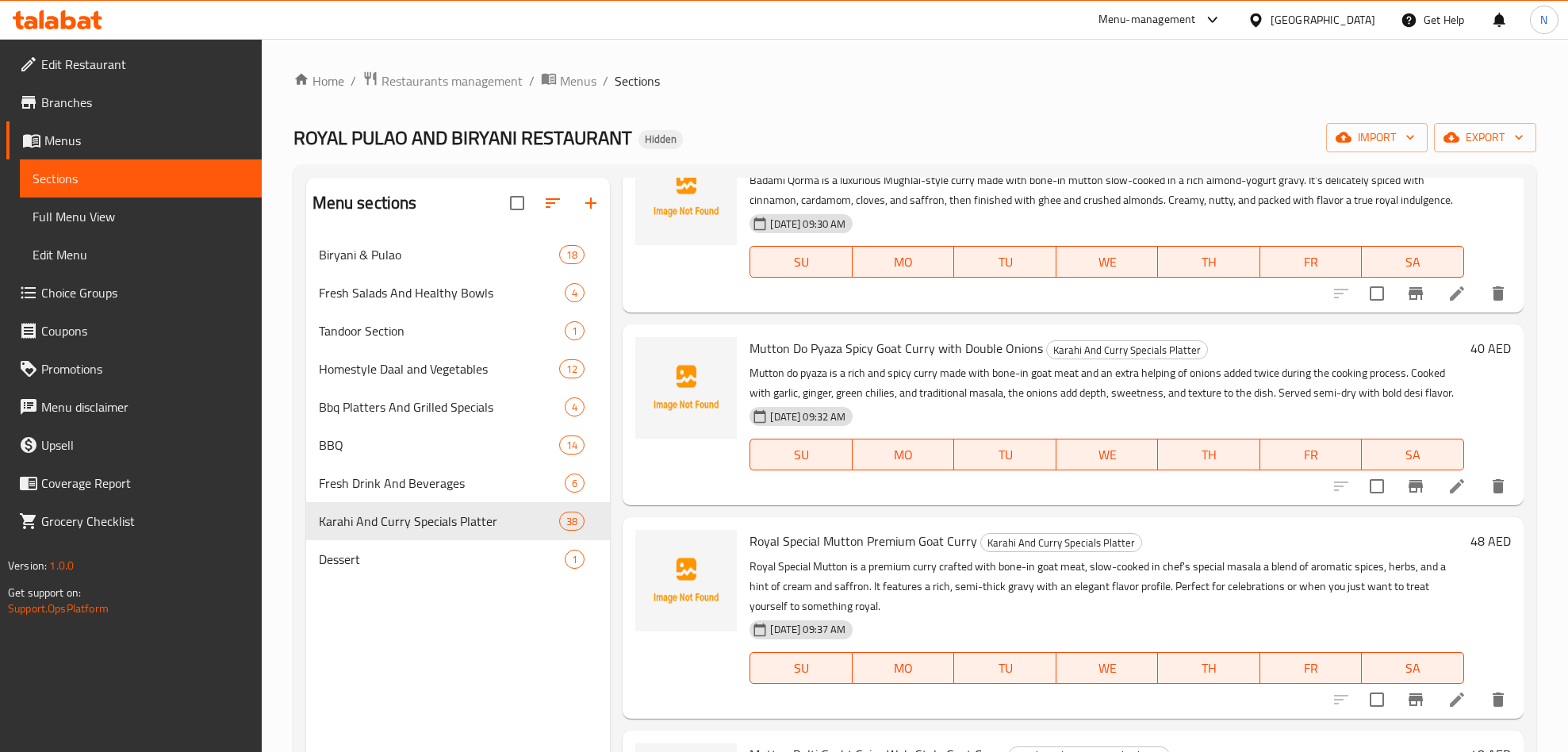
scroll to position [1784, 0]
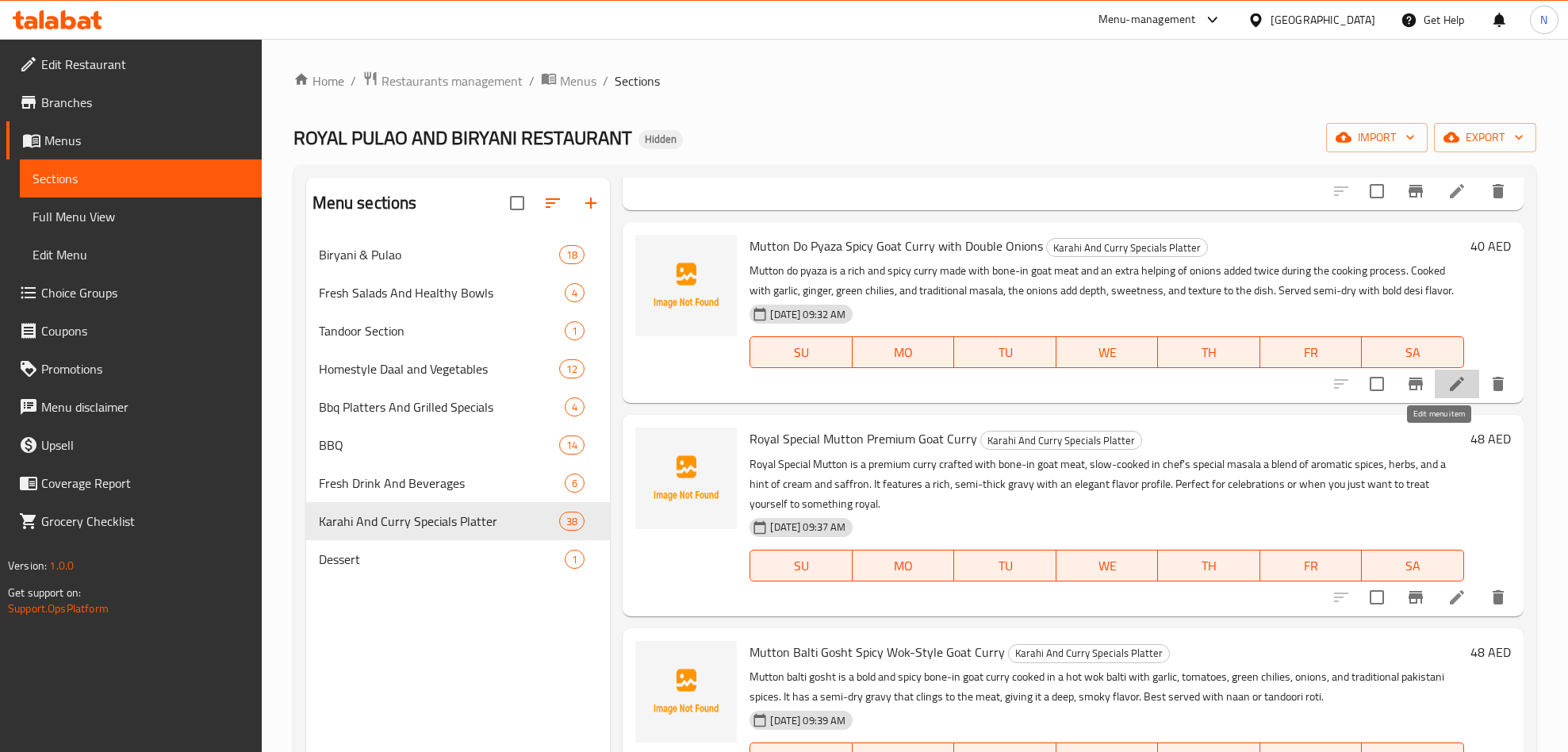
click at [1447, 393] on icon at bounding box center [1456, 383] width 19 height 19
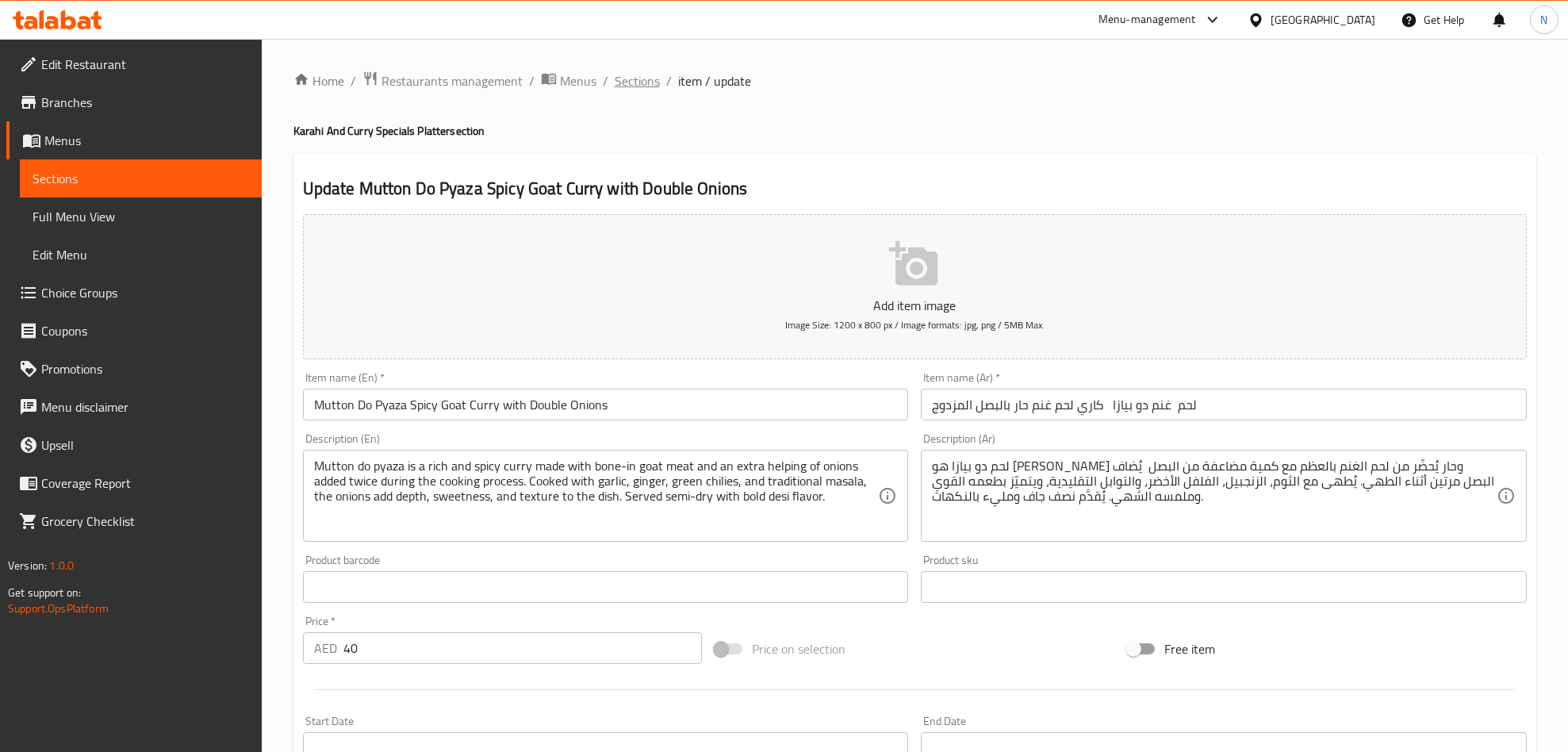
click at [632, 82] on span "Sections" at bounding box center [637, 81] width 45 height 19
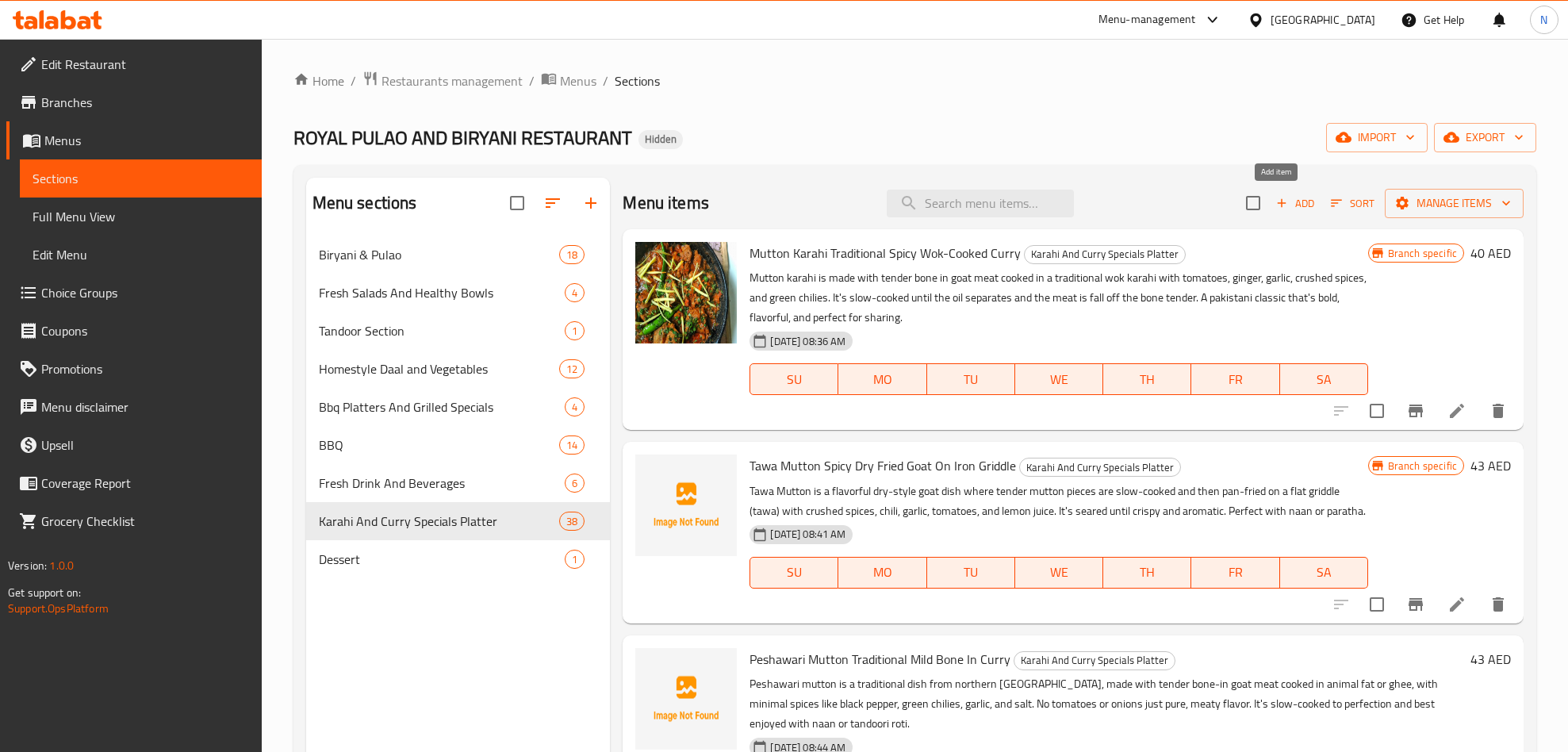
click at [1287, 199] on span "Add" at bounding box center [1294, 203] width 43 height 18
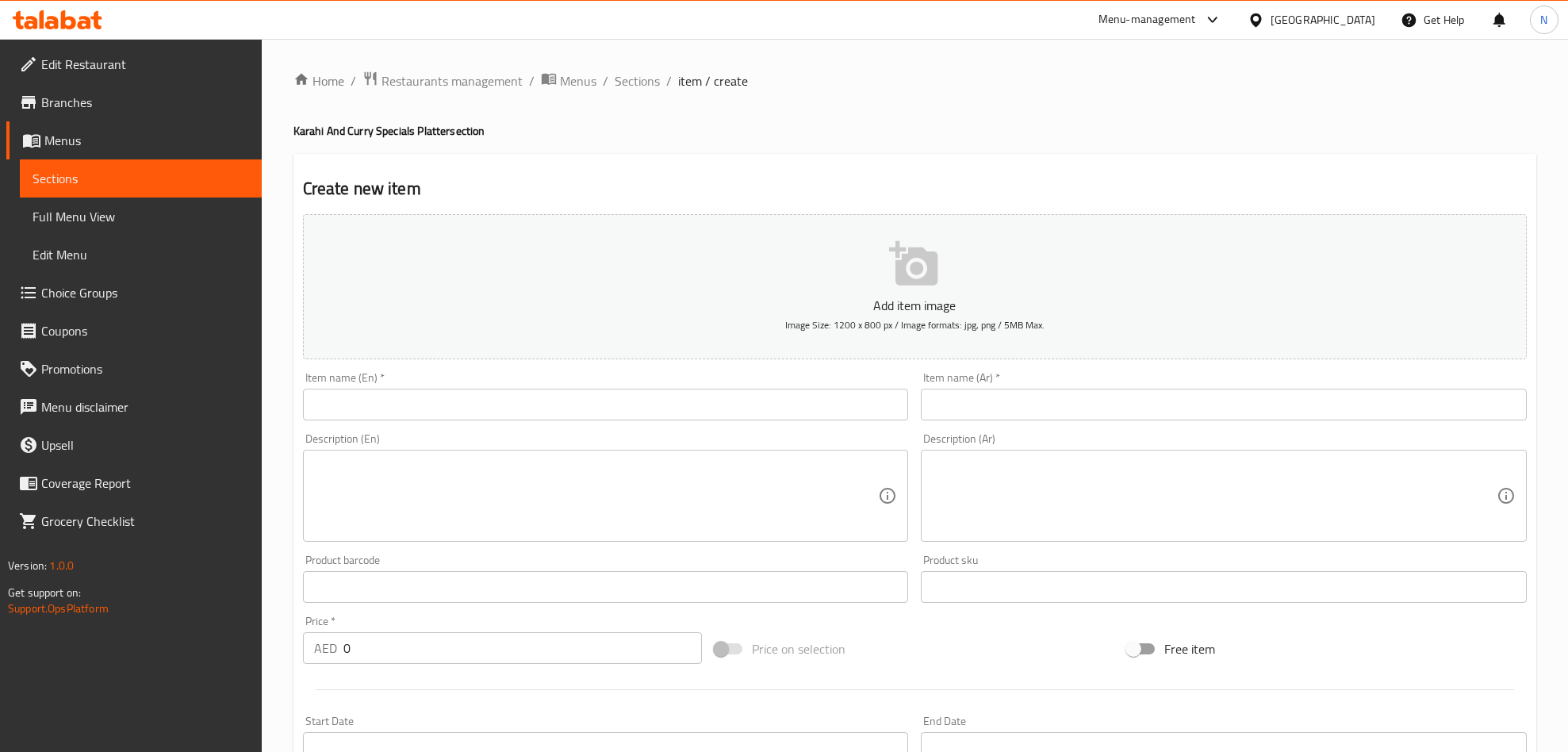
drag, startPoint x: 1142, startPoint y: 417, endPoint x: 950, endPoint y: 452, distance: 195.2
click at [1142, 417] on input "text" at bounding box center [1223, 404] width 606 height 32
click at [1061, 409] on input "text" at bounding box center [1223, 404] width 606 height 32
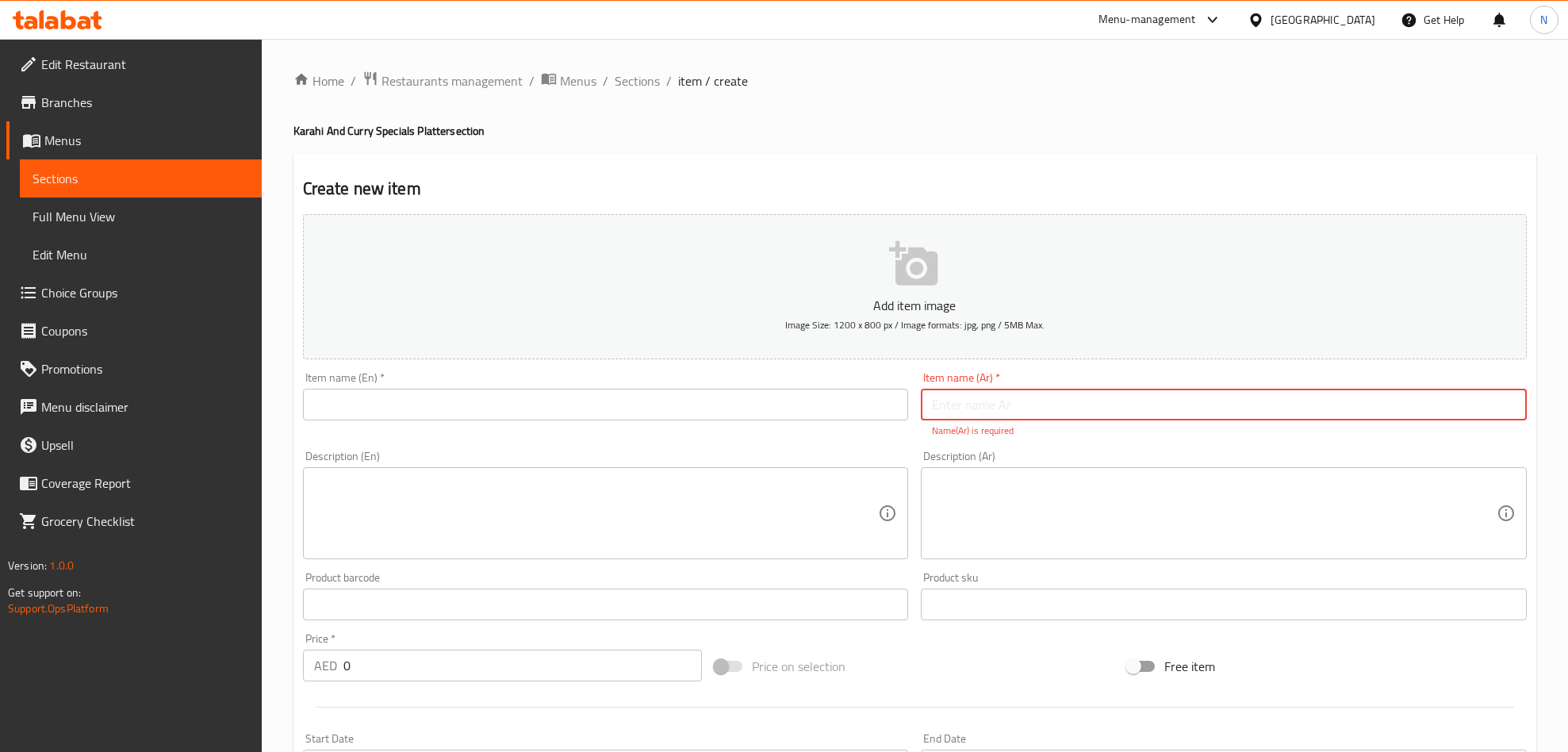
paste input "كراهي لحم أخضر – كاري لحم غنم بتتبيلة خضراء حارة"
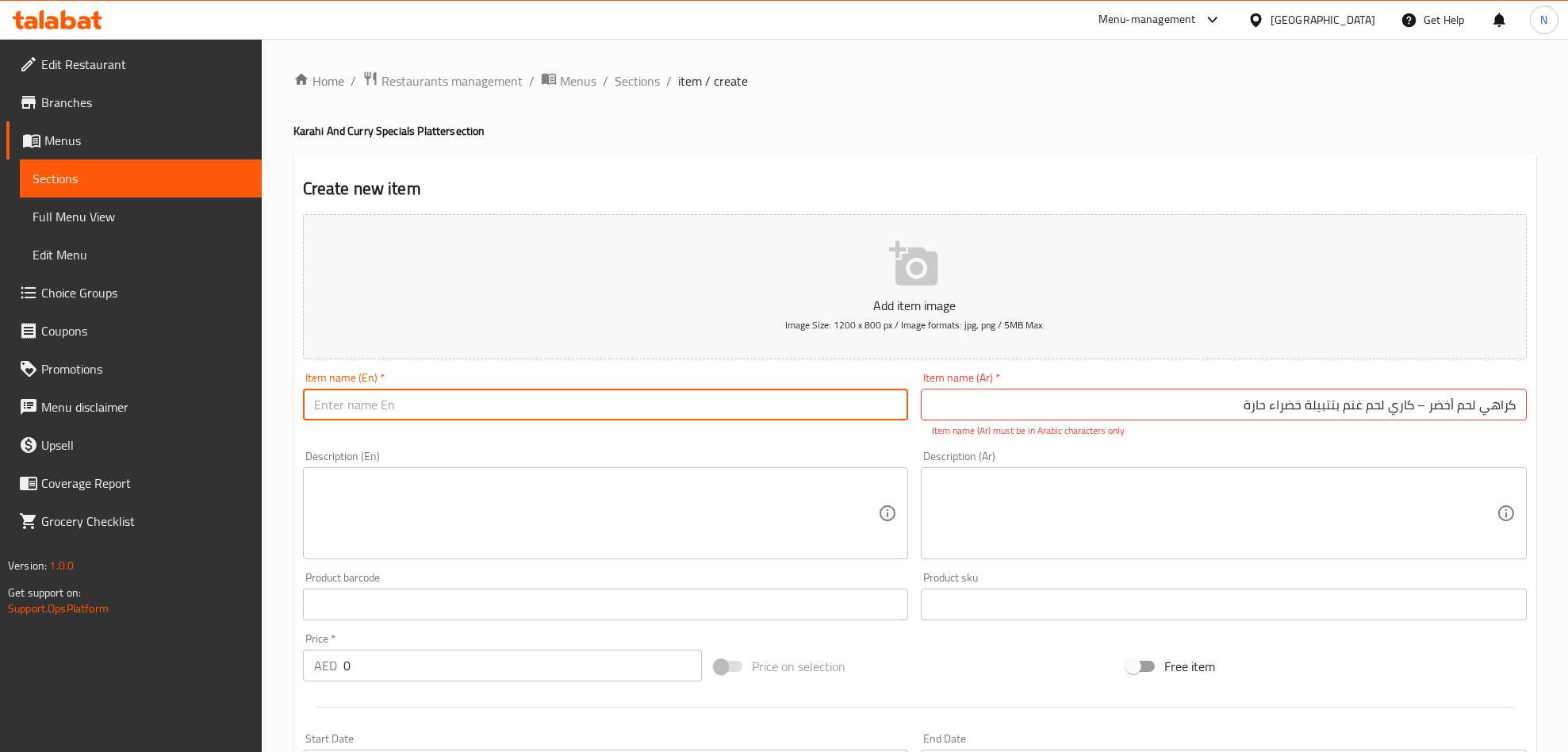
click at [854, 401] on input "text" at bounding box center [606, 404] width 606 height 32
click at [1061, 377] on div "Item name (Ar)   * كراهي لحم أخضر – كاري لحم غنم بتتبيلة خضراء حارة Item name (…" at bounding box center [1223, 405] width 606 height 66
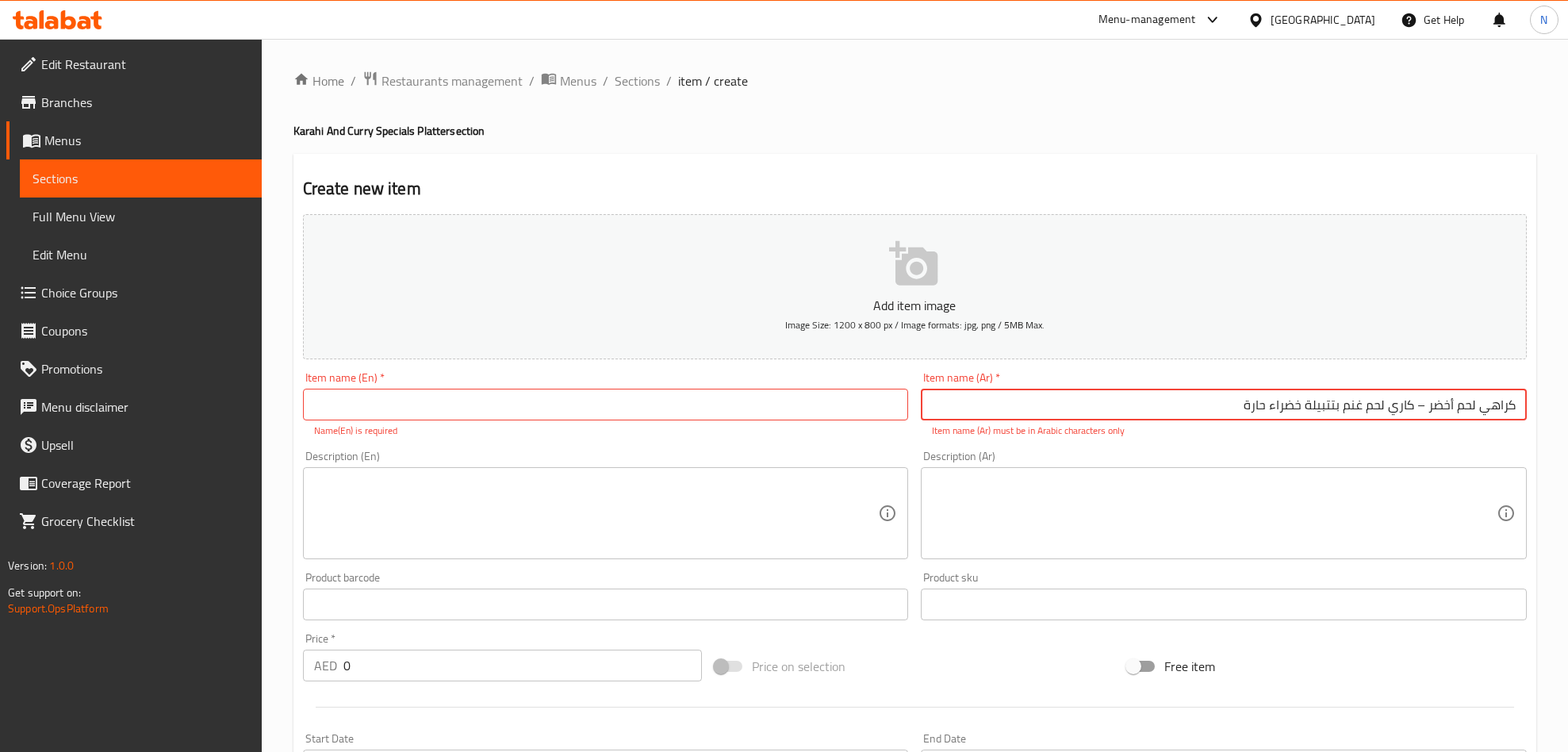
click at [1415, 407] on input "كراهي لحم أخضر – كاري لحم غنم بتتبيلة خضراء حارة" at bounding box center [1223, 404] width 606 height 32
click at [1335, 506] on textarea at bounding box center [1214, 514] width 564 height 75
click at [1424, 405] on input "كراهي لحم أخضر كاري لحم غنم بتتبيلة خضراء حارة" at bounding box center [1223, 404] width 606 height 32
type input "كراهي لحم أخضر كاري لحم غنم بتتبيلة خضراء حارة"
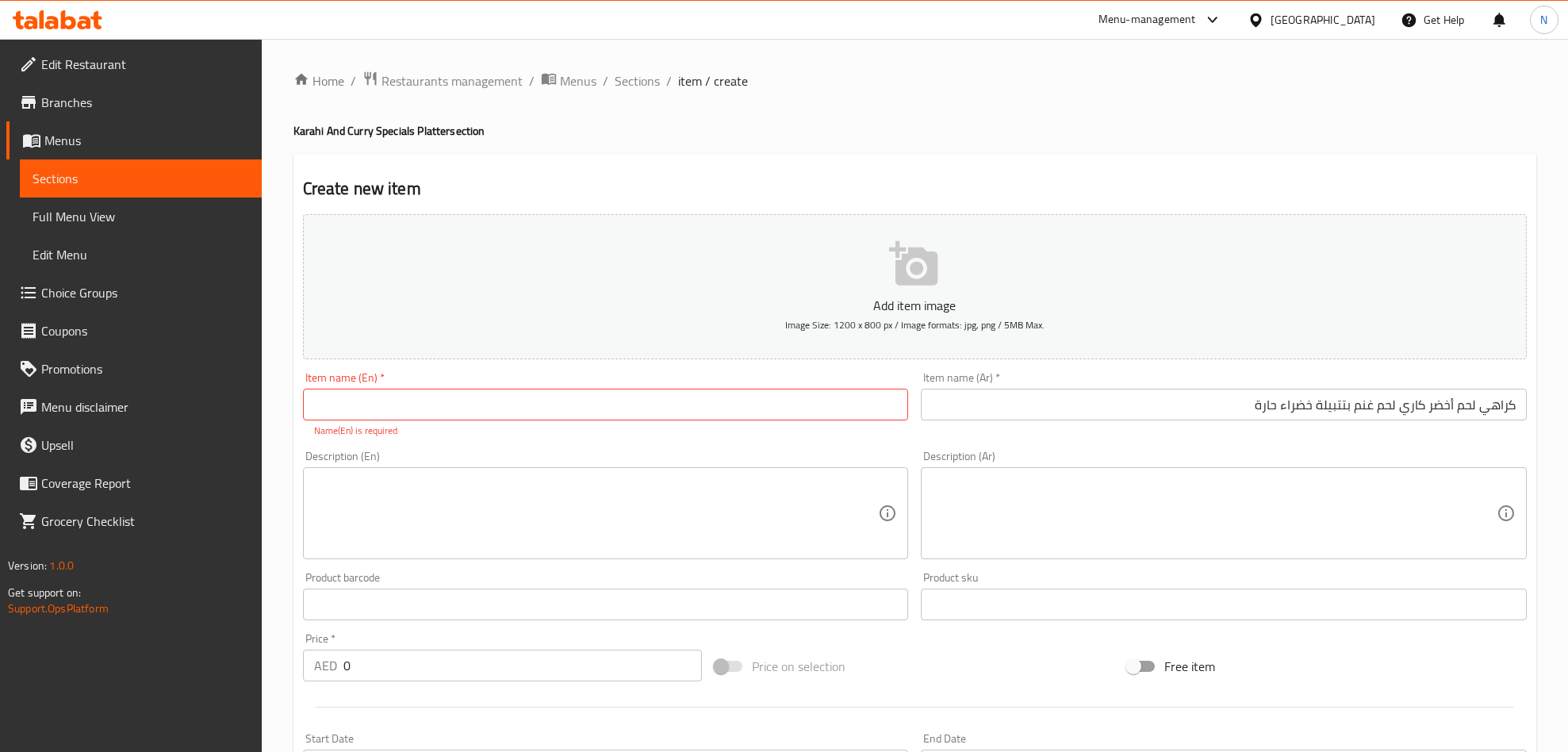
click at [407, 403] on input "text" at bounding box center [606, 404] width 606 height 32
paste input "Mutton Green Karahi – Spicy Goat Karahi in Green Masala"
click at [442, 412] on input "Mutton Green Karahi – Spicy Goat Karahi in Green Masala" at bounding box center [606, 404] width 606 height 32
click at [440, 407] on input "Mutton Green Karahi – Spicy Goat Karahi in Green Masala" at bounding box center [606, 404] width 606 height 32
click at [476, 407] on input "Mutton Green Karahi Spicy Goat Karahi in Green Masala" at bounding box center [606, 404] width 606 height 32
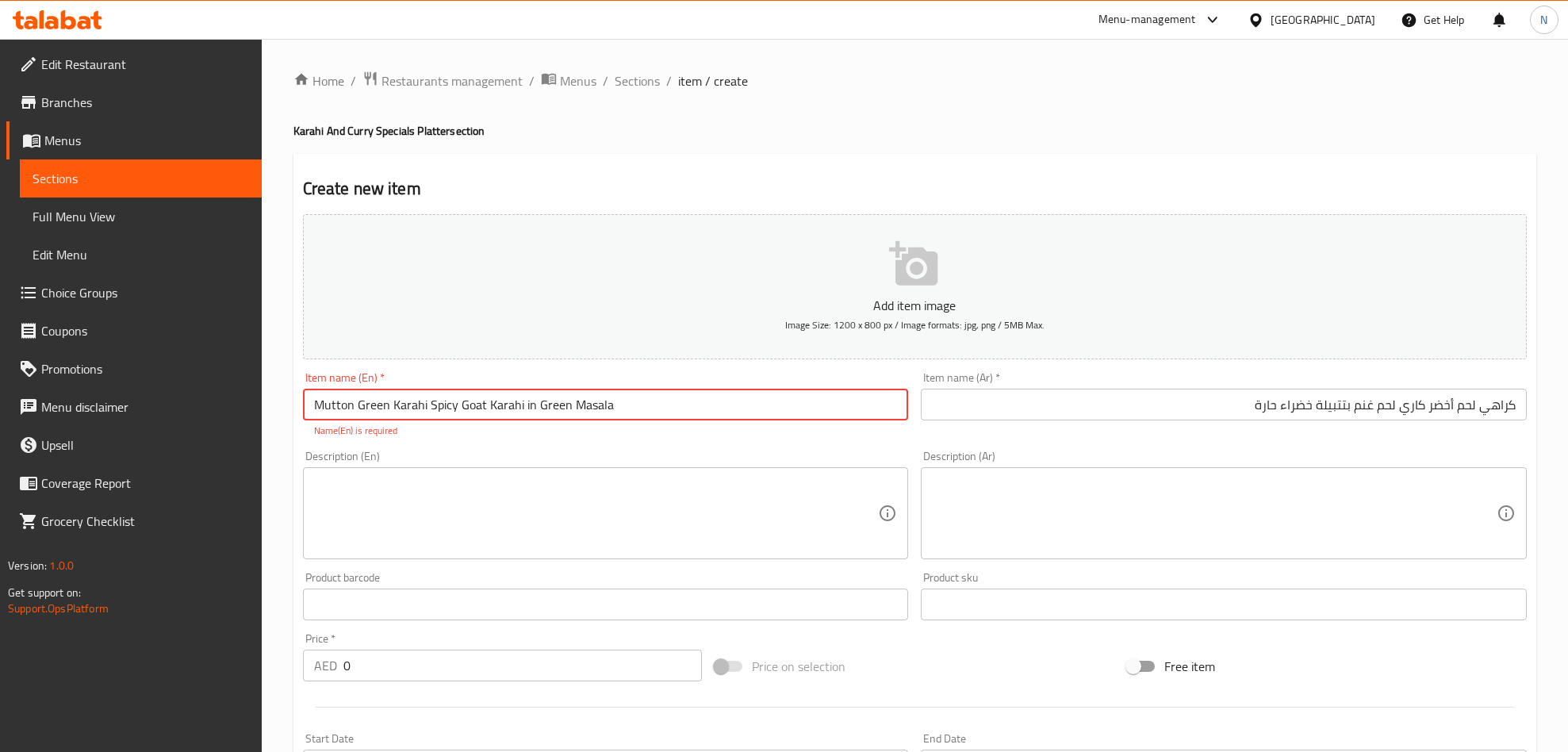
click at [476, 407] on input "Mutton Green Karahi Spicy Goat Karahi in Green Masala" at bounding box center [606, 404] width 606 height 32
click at [528, 401] on input "Mutton Green Karahi Spicy Goat Karahi in Green Masala" at bounding box center [606, 404] width 606 height 32
click at [641, 410] on input "Mutton Green Karahi Spicy Goat Karahi In Green Masala" at bounding box center [606, 404] width 606 height 32
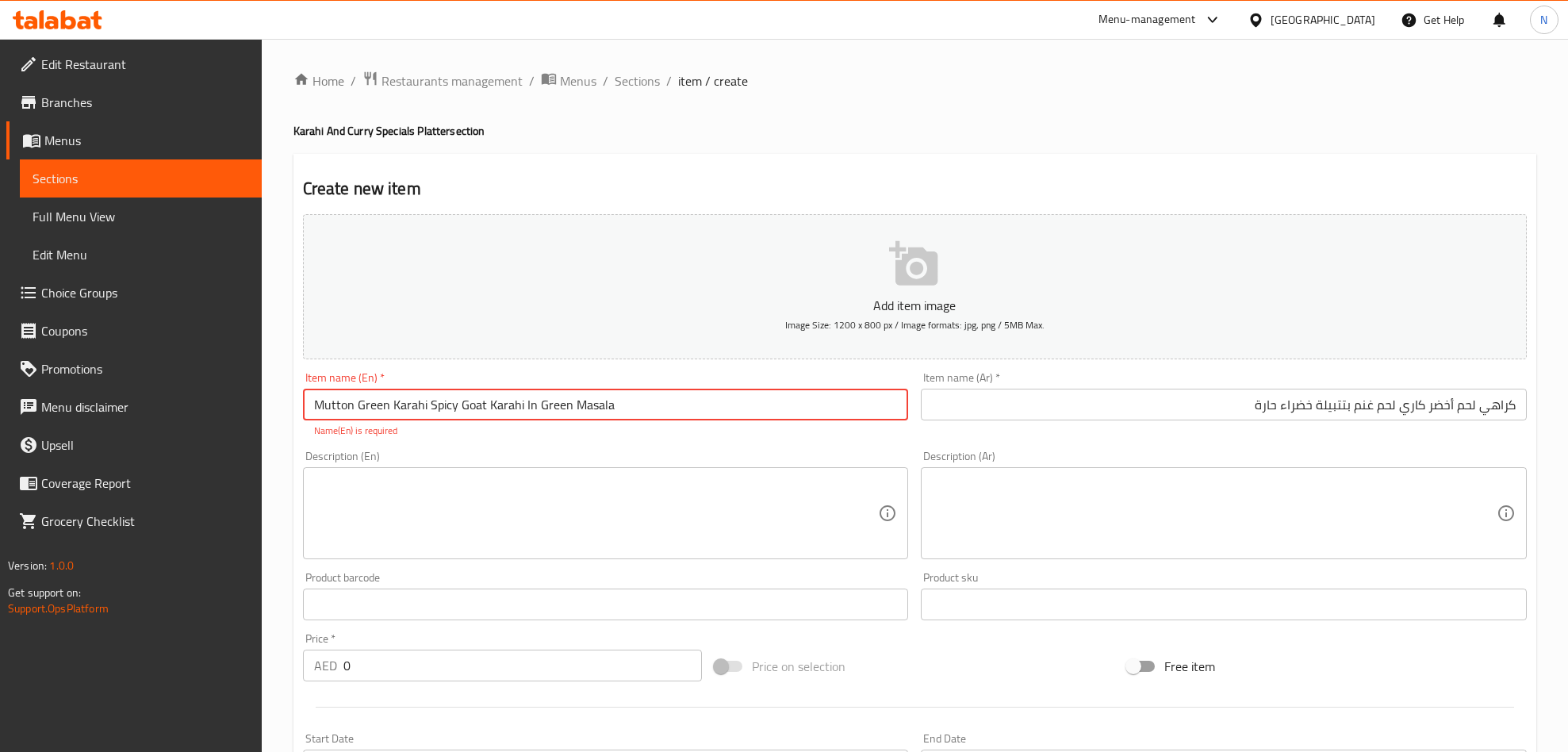
click at [1036, 518] on textarea at bounding box center [1214, 514] width 564 height 75
click at [403, 405] on input "Mutton Green Karahi Spicy Goat Karahi In Green Masala" at bounding box center [606, 404] width 606 height 32
click at [334, 403] on input "Mutton Green Karahi Spicy Goat Karahi In Green Masala" at bounding box center [606, 404] width 606 height 32
click at [334, 405] on input "Mutton Green Karahi Spicy Goat Karahi In Green Masala" at bounding box center [606, 404] width 606 height 32
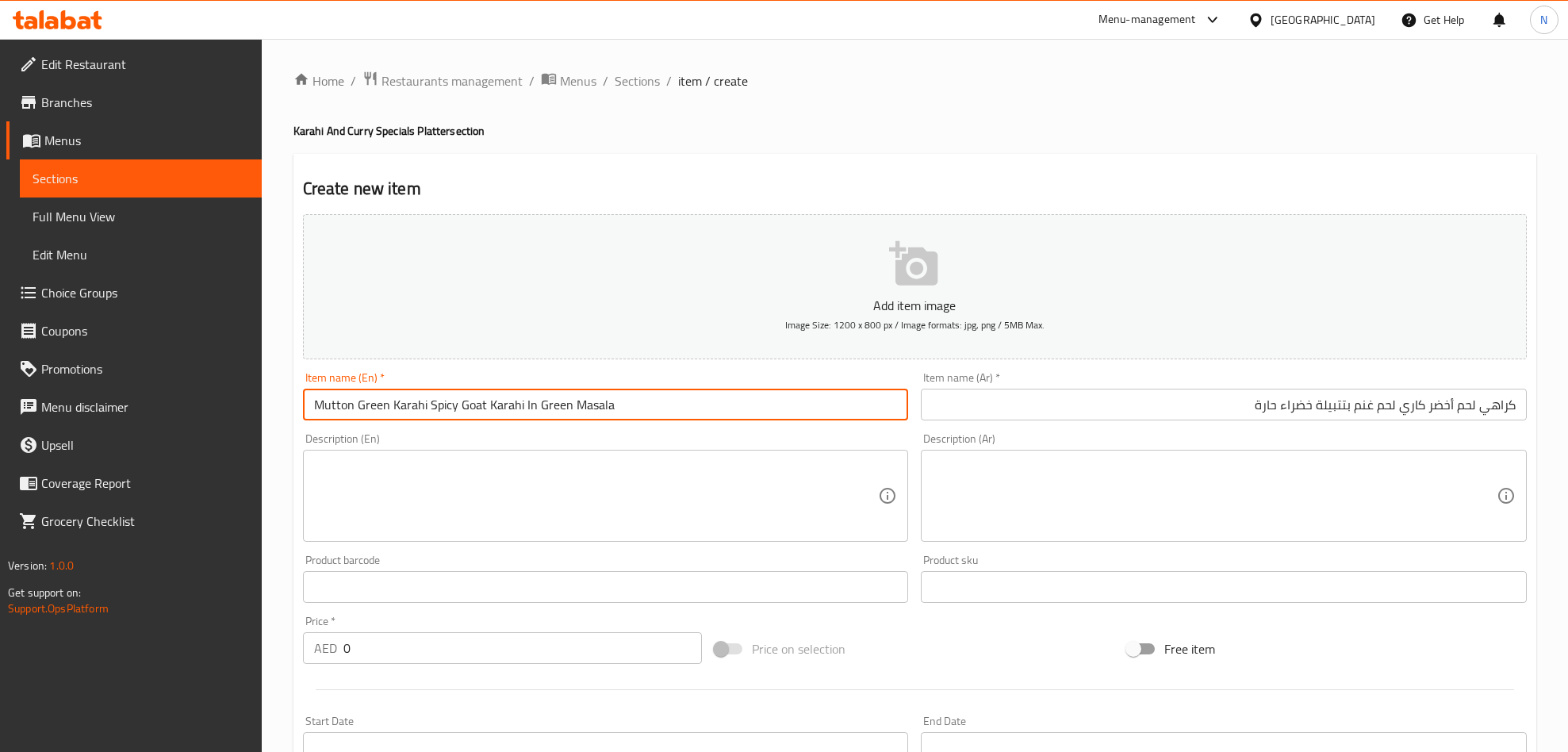
click at [357, 414] on input "Mutton Green Karahi Spicy Goat Karahi In Green Masala" at bounding box center [606, 404] width 606 height 32
type input "Mutton Meat Green Karahi Spicy Goat Karahi In Green Masala"
click at [1426, 413] on input "كراهي لحم أخضر كاري لحم غنم بتتبيلة خضراء حارة" at bounding box center [1223, 404] width 606 height 32
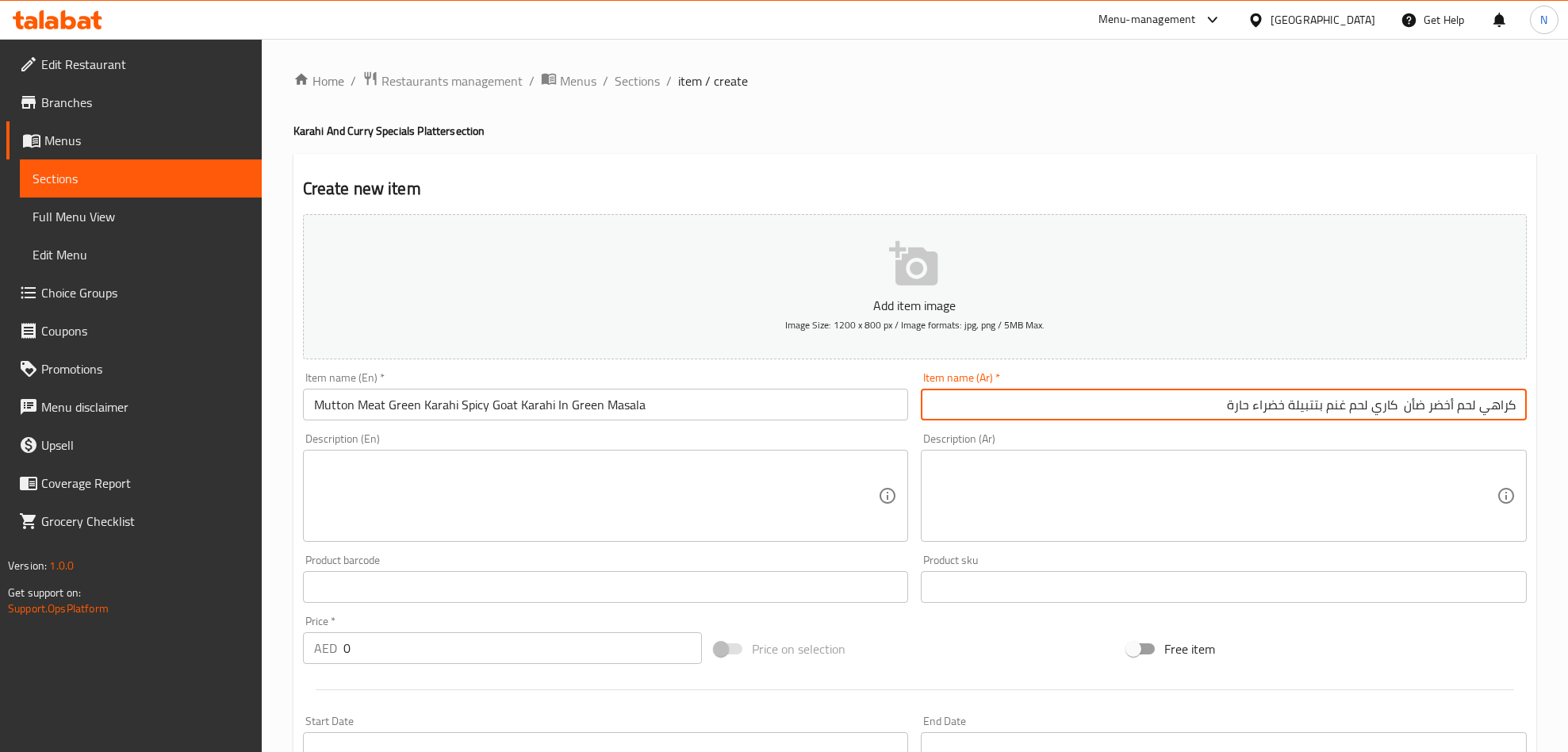
type input "كراهي لحم أخضر ضأن كاري لحم غنم بتتبيلة خضراء حارة"
drag, startPoint x: 515, startPoint y: 407, endPoint x: 530, endPoint y: 416, distance: 17.5
click at [517, 407] on input "Mutton Meat Green Karahi Spicy Goat Karahi In Green Masala" at bounding box center [606, 404] width 606 height 32
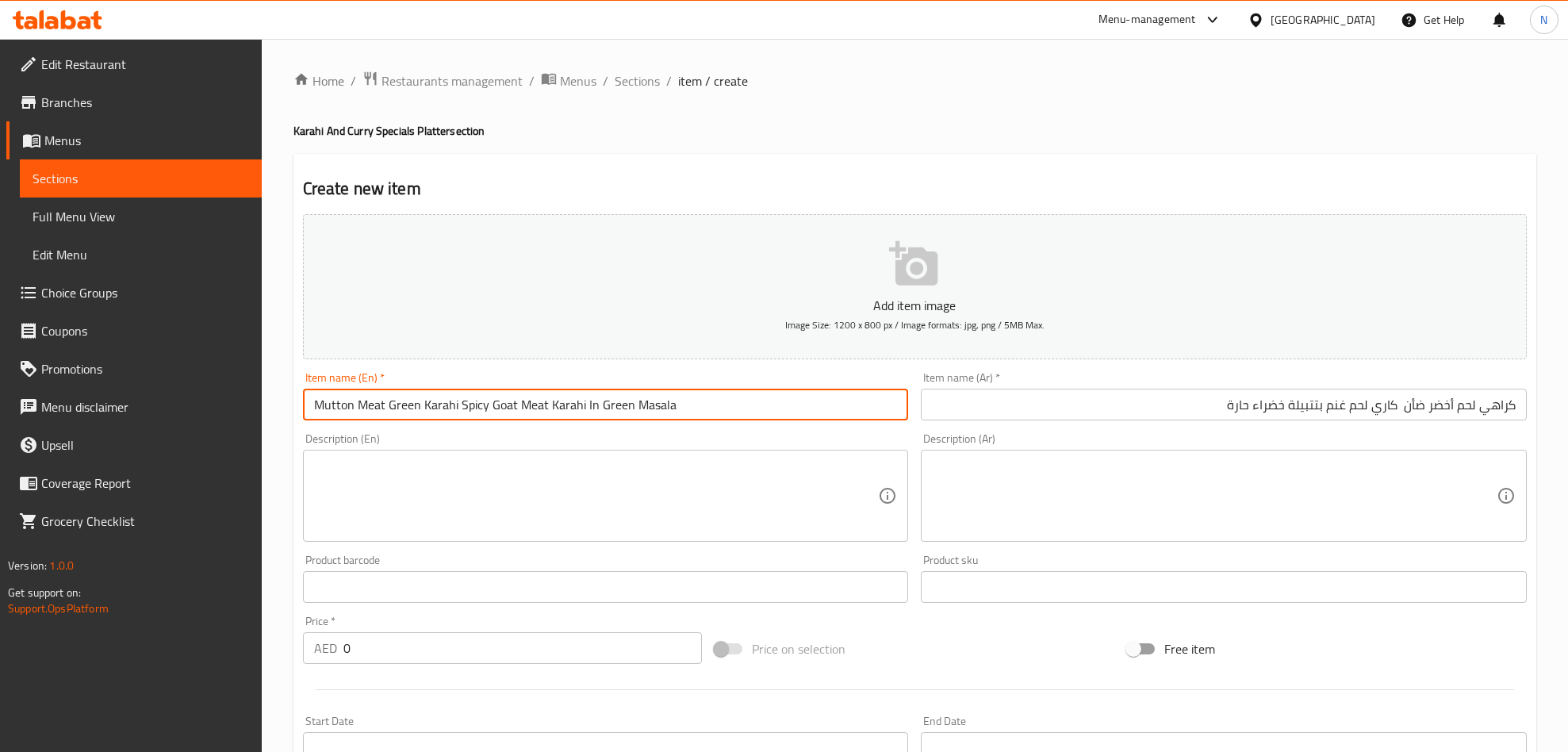
type input "Mutton Meat Green Karahi Spicy Goat Meat Karahi In Green Masala"
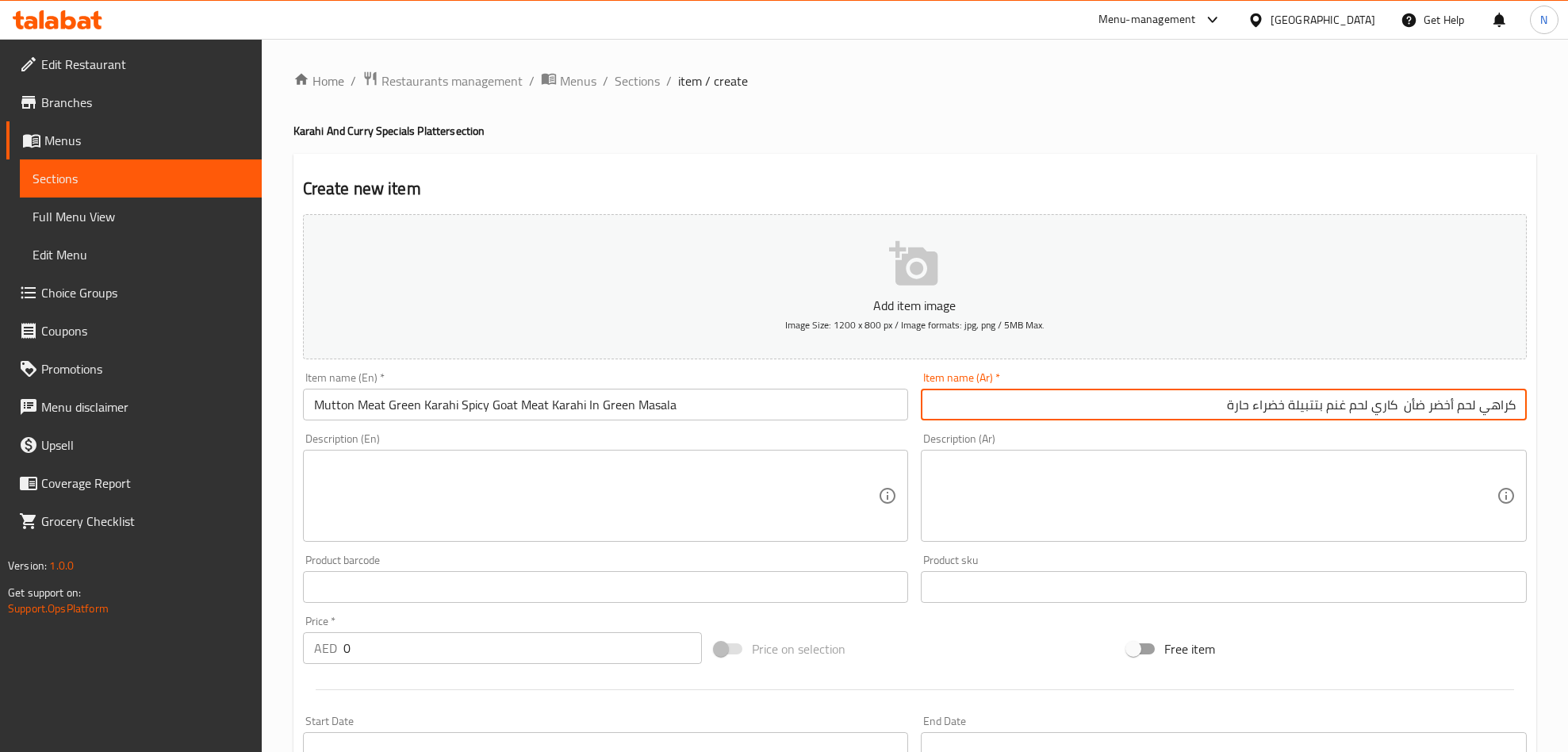
drag, startPoint x: 1320, startPoint y: 409, endPoint x: 1291, endPoint y: 407, distance: 29.1
click at [1291, 407] on input "كراهي لحم أخضر ضأن كاري لحم غنم بتتبيلة خضراء حارة" at bounding box center [1223, 404] width 606 height 32
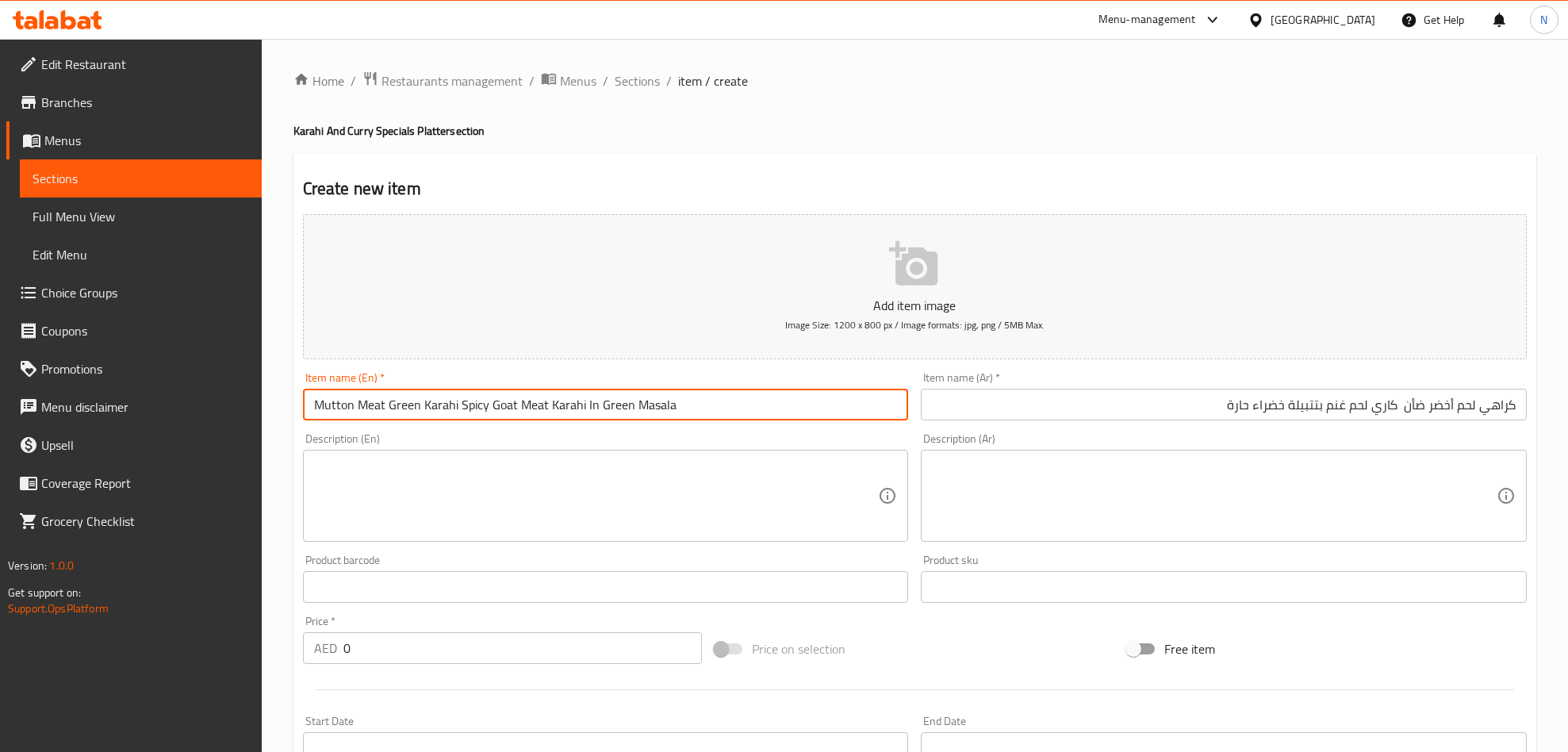
click at [676, 413] on input "Mutton Meat Green Karahi Spicy Goat Meat Karahi In Green Masala" at bounding box center [606, 404] width 606 height 32
click at [692, 412] on input "Mutton Meat Green Karahi Spicy Goat Meat Karahi In Green Masala" at bounding box center [606, 404] width 606 height 32
click at [1287, 403] on input "كراهي لحم أخضر ضأن كاري لحم غنم بتتبيلة خضراء حارة" at bounding box center [1223, 404] width 606 height 32
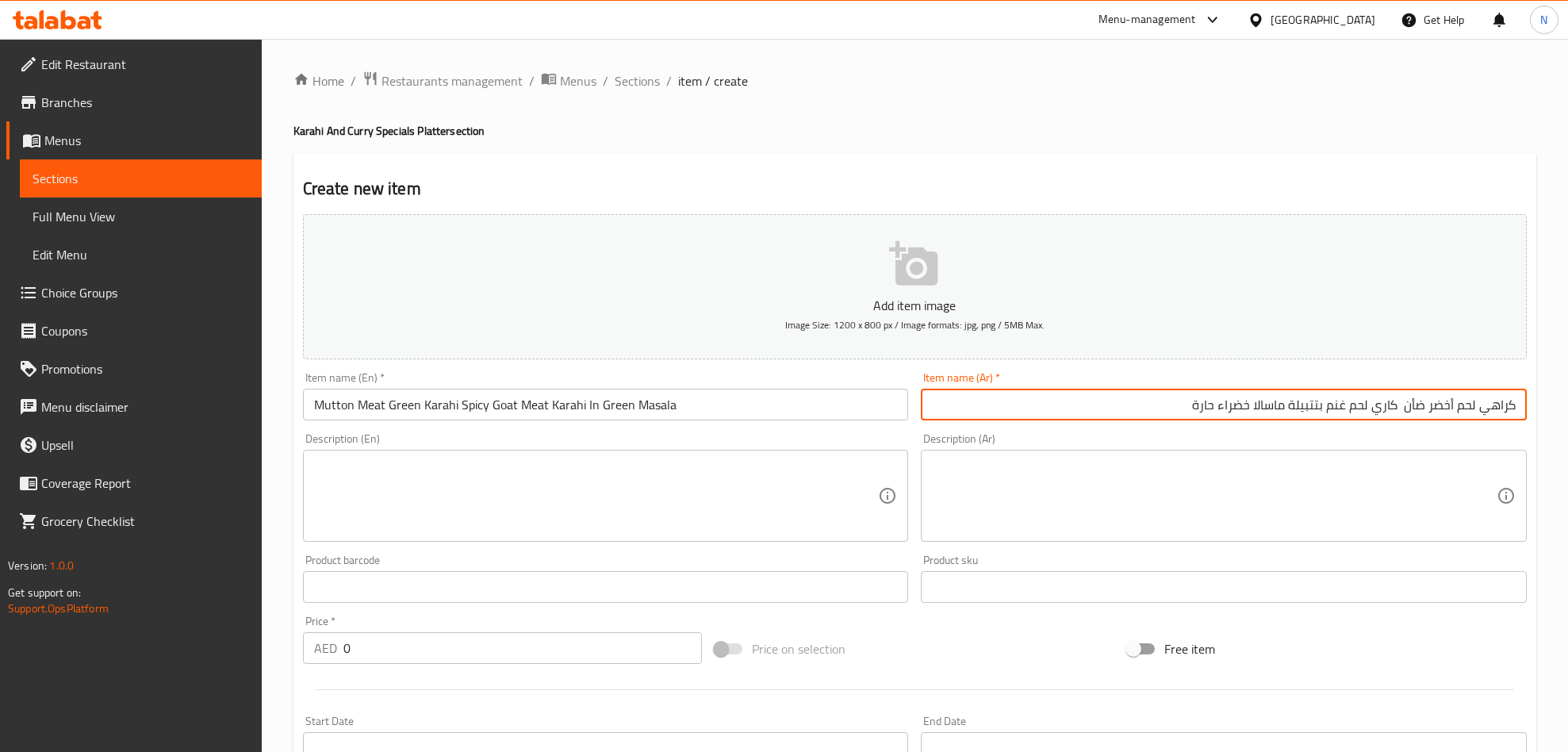
type input "كراهي لحم أخضر ضأن كاري لحم غنم بتتبيلة ماسالا خضراء حارة"
click at [704, 404] on input "Mutton Meat Green Karahi Spicy Goat Meat Karahi In Green Masala" at bounding box center [606, 404] width 606 height 32
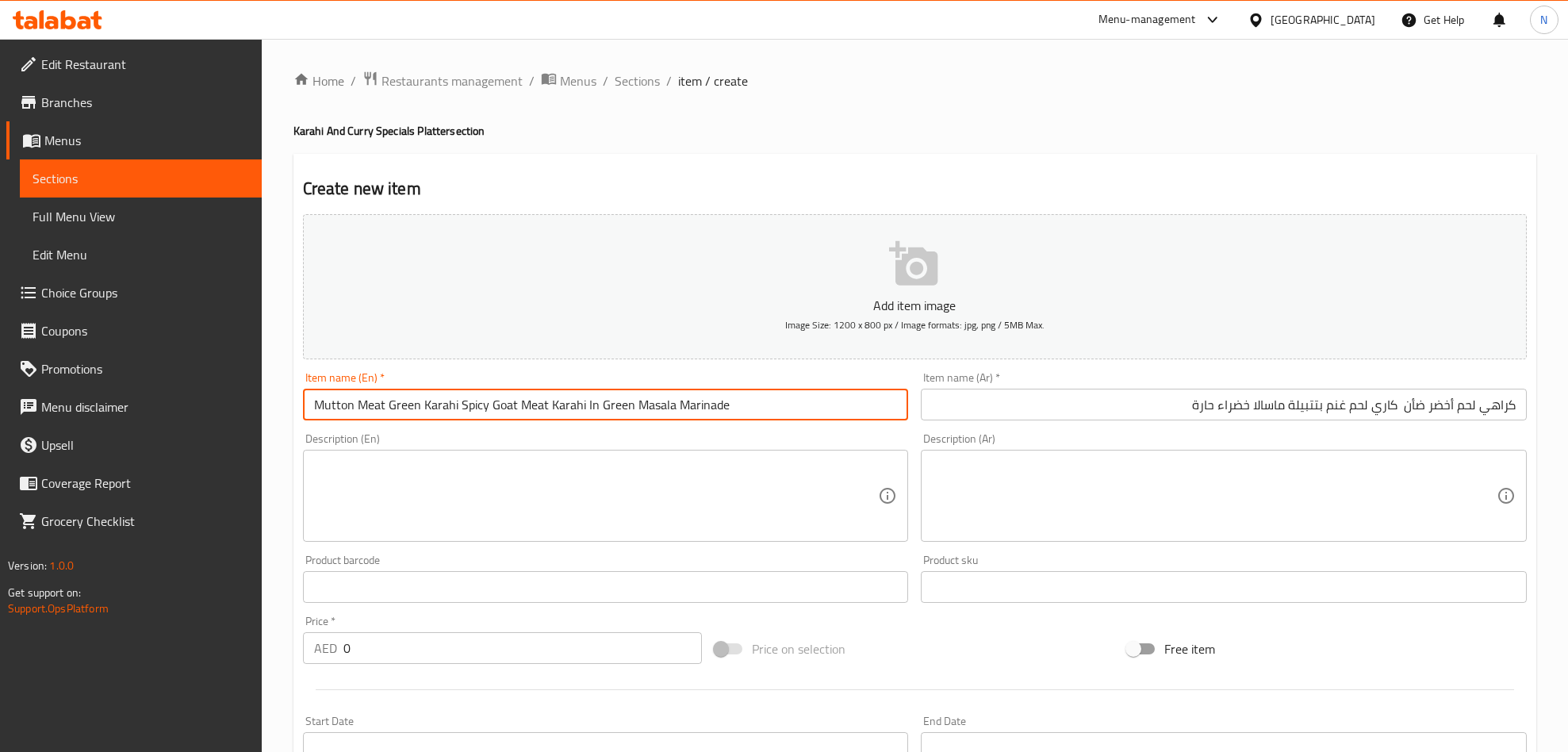
type input "Mutton Meat Green Karahi Spicy Goat Meat Karahi In Green Masala Marinade"
drag, startPoint x: 310, startPoint y: 671, endPoint x: 289, endPoint y: 681, distance: 23.3
click at [301, 674] on div "Add item image Image Size: 1200 x 800 px / Image formats: jpg, png / 5MB Max. I…" at bounding box center [915, 550] width 1236 height 684
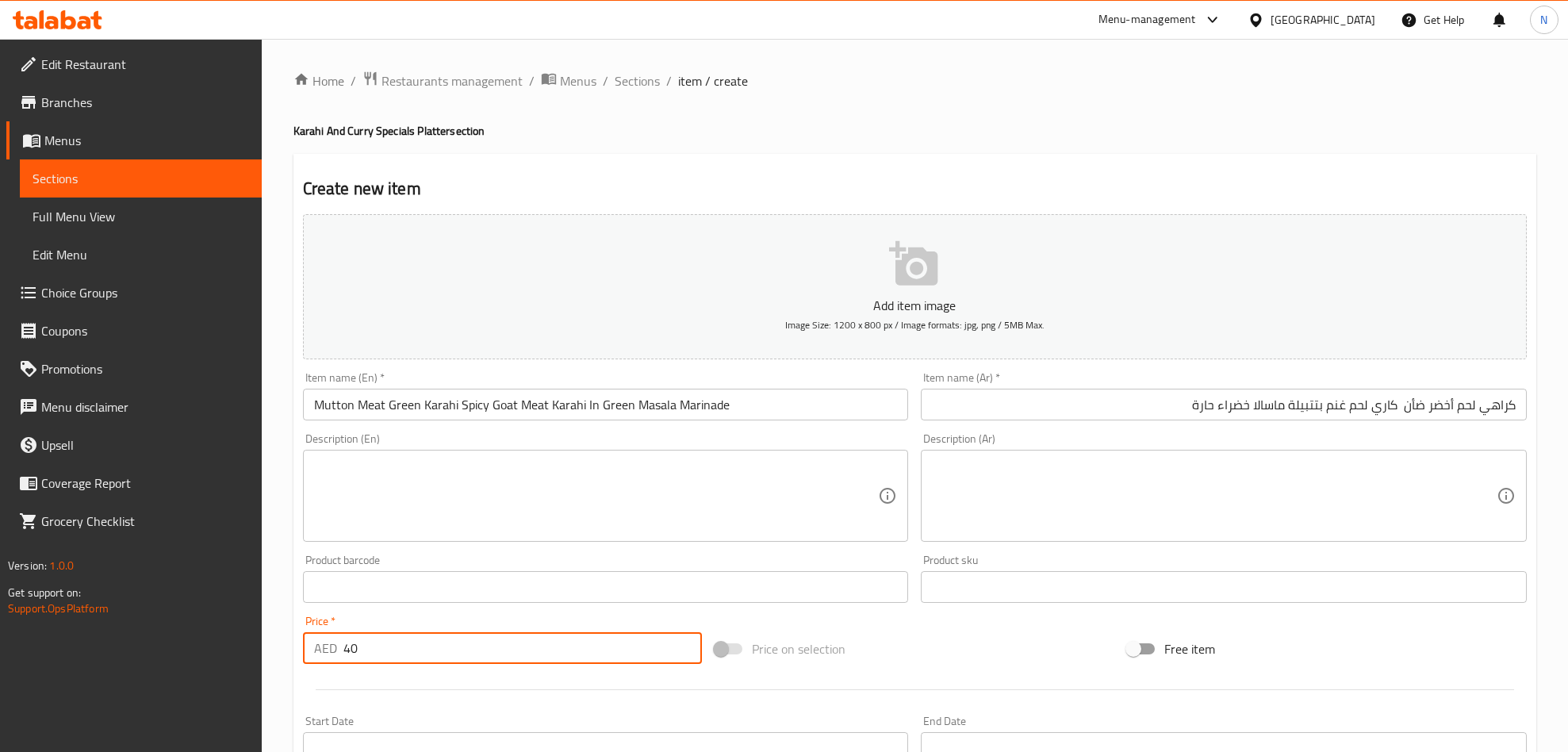
type input "40"
click at [545, 462] on textarea at bounding box center [597, 496] width 564 height 75
click at [1159, 484] on textarea at bounding box center [1214, 496] width 564 height 75
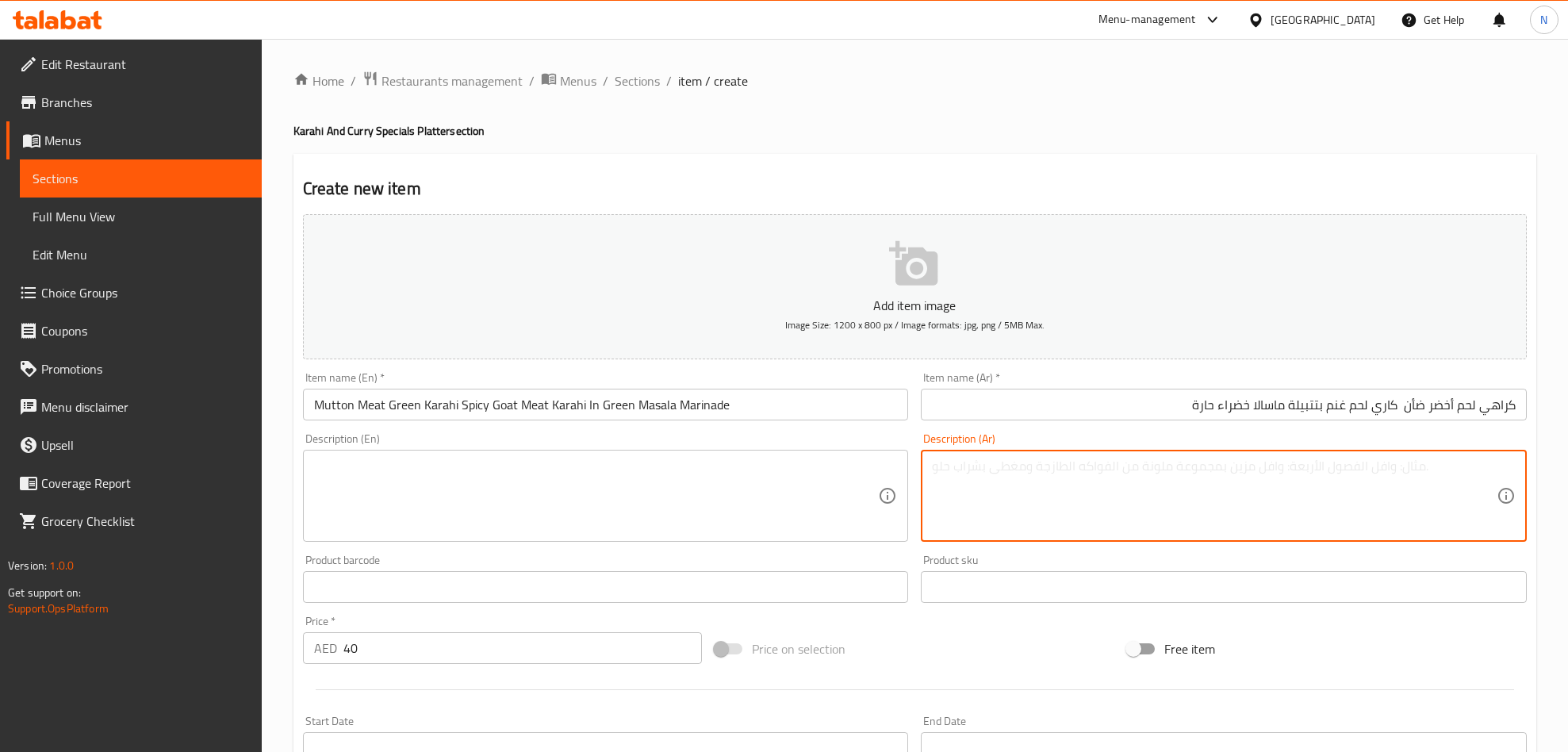
paste textarea "كراهي لحم أخضر هو طبق كاري لحم غنم بالعظم يُطهى بتتبيلة خضراء من الكزبرة، النعن…"
type textarea "كراهي لحم أخضر هو طبق كاري لحم غنم بالعظم يُطهى بتتبيلة خضراء من الكزبرة، النعن…"
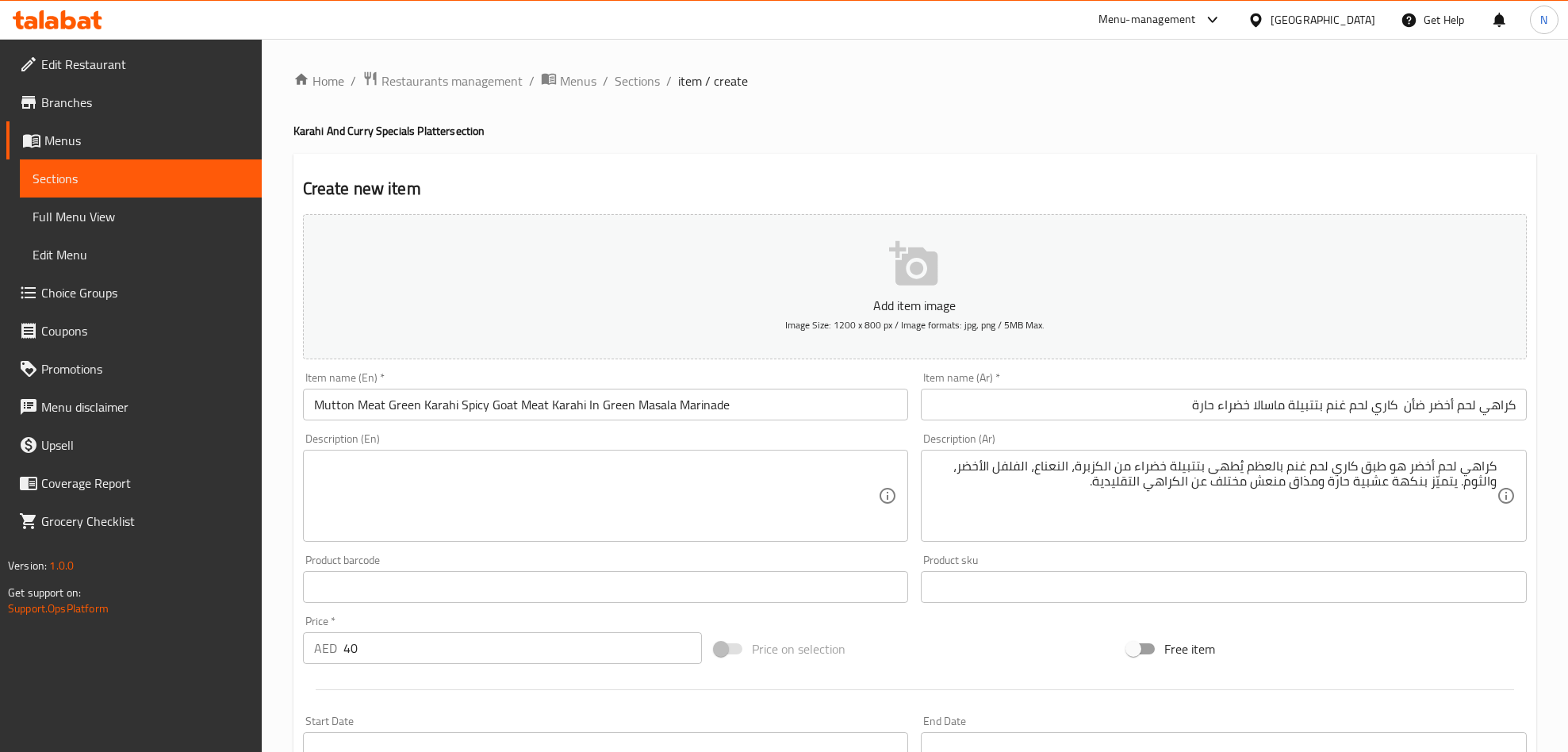
click at [526, 531] on textarea at bounding box center [597, 496] width 564 height 75
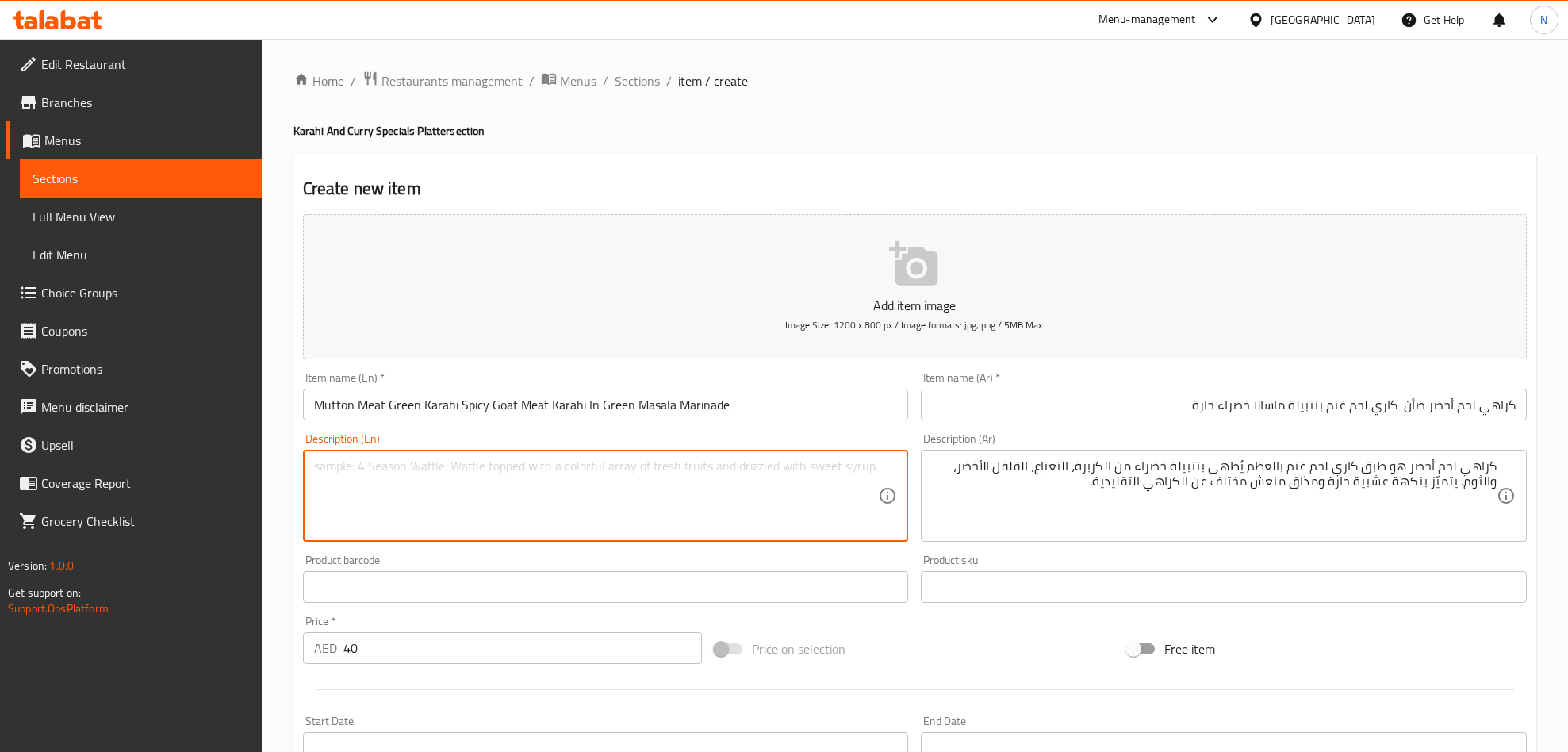
paste textarea "Mutton Green Karahi is a bold and aromatic goat curry made with a blend of fres…"
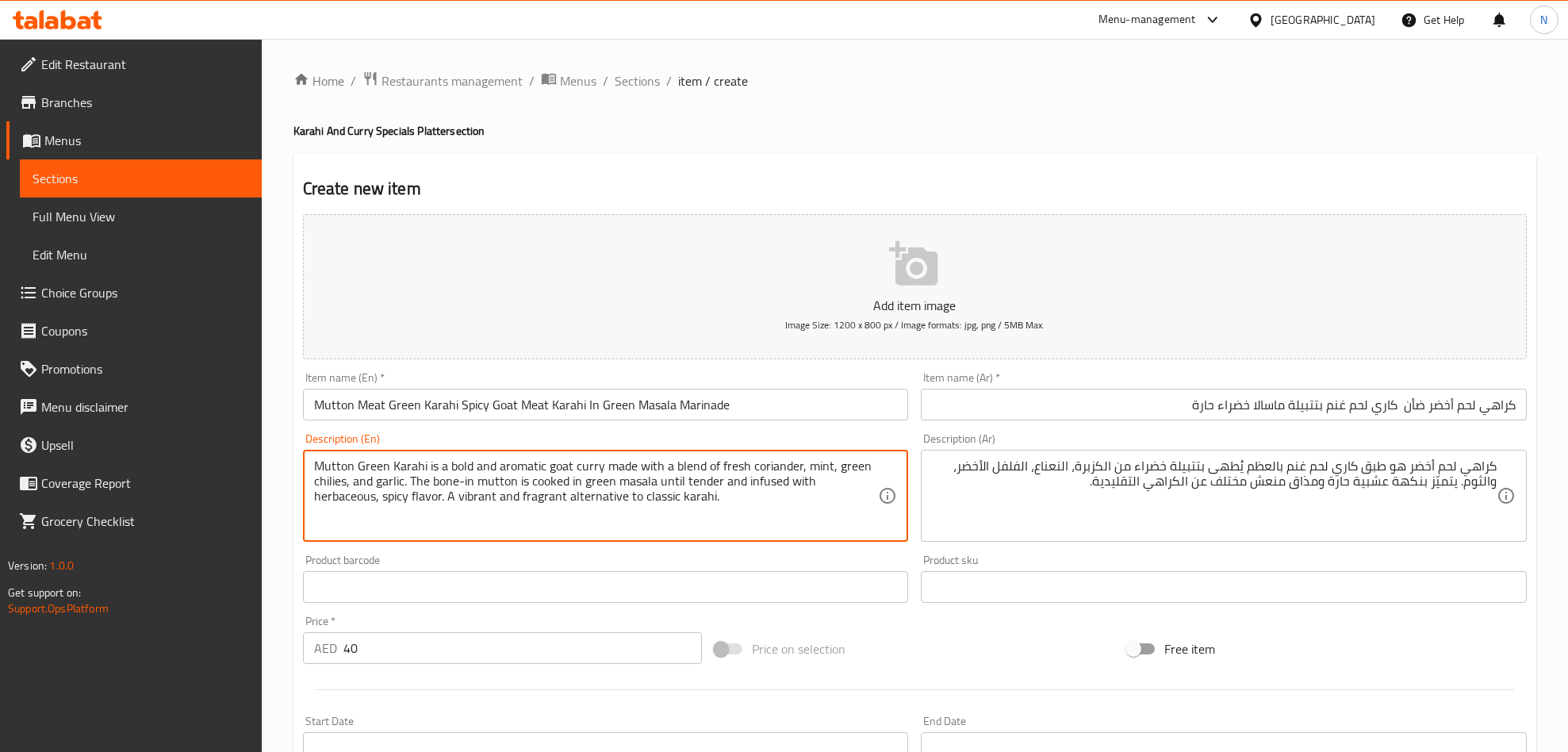
click at [511, 484] on textarea "Mutton Green Karahi is a bold and aromatic goat curry made with a blend of fres…" at bounding box center [597, 496] width 564 height 75
type textarea "Mutton green karahi is a bold and aromatic goat curry made with a blend of fres…"
click at [753, 400] on input "Mutton Meat Green Karahi Spicy Goat Meat Karahi In Green Masala Marinade" at bounding box center [606, 404] width 606 height 32
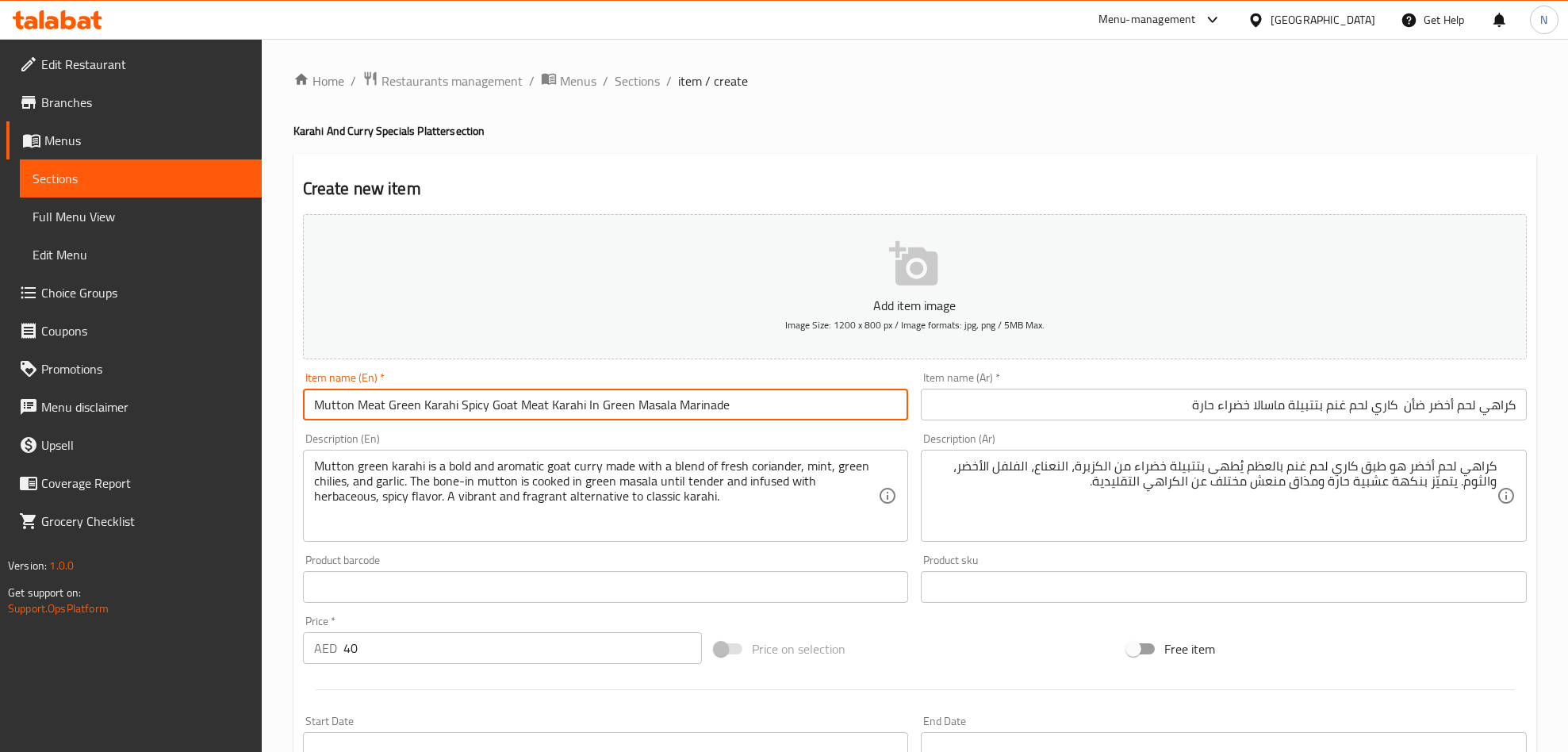
click at [401, 412] on input "Mutton Meat Green Karahi Spicy Goat Meat Karahi In Green Masala Marinade" at bounding box center [606, 404] width 606 height 32
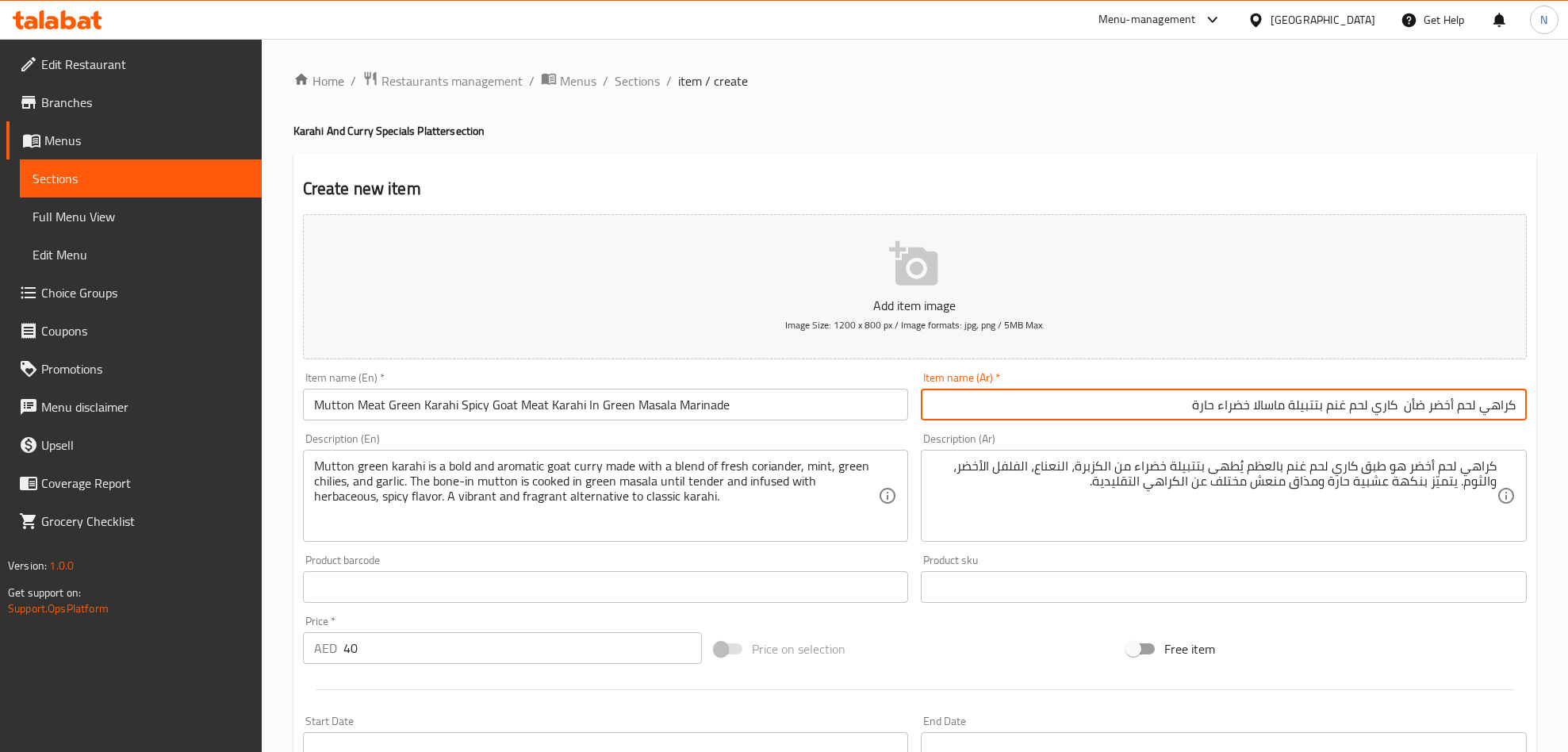
click at [1383, 407] on input "كراهي لحم أخضر ضأن كاري لحم غنم بتتبيلة ماسالا خضراء حارة" at bounding box center [1223, 404] width 606 height 32
type input "كراهي لحم أخضر ضأن كاري لحم غنم بتتبيلة ماسالا خضراء حارة"
click at [580, 407] on input "Mutton Meat Green Karahi Spicy Goat Meat Karahi In Green Masala Marinade" at bounding box center [606, 404] width 606 height 32
click at [1388, 407] on input "كراهي لحم أخضر ضأن كاري لحم غنم بتتبيلة ماسالا خضراء حارة" at bounding box center [1223, 404] width 606 height 32
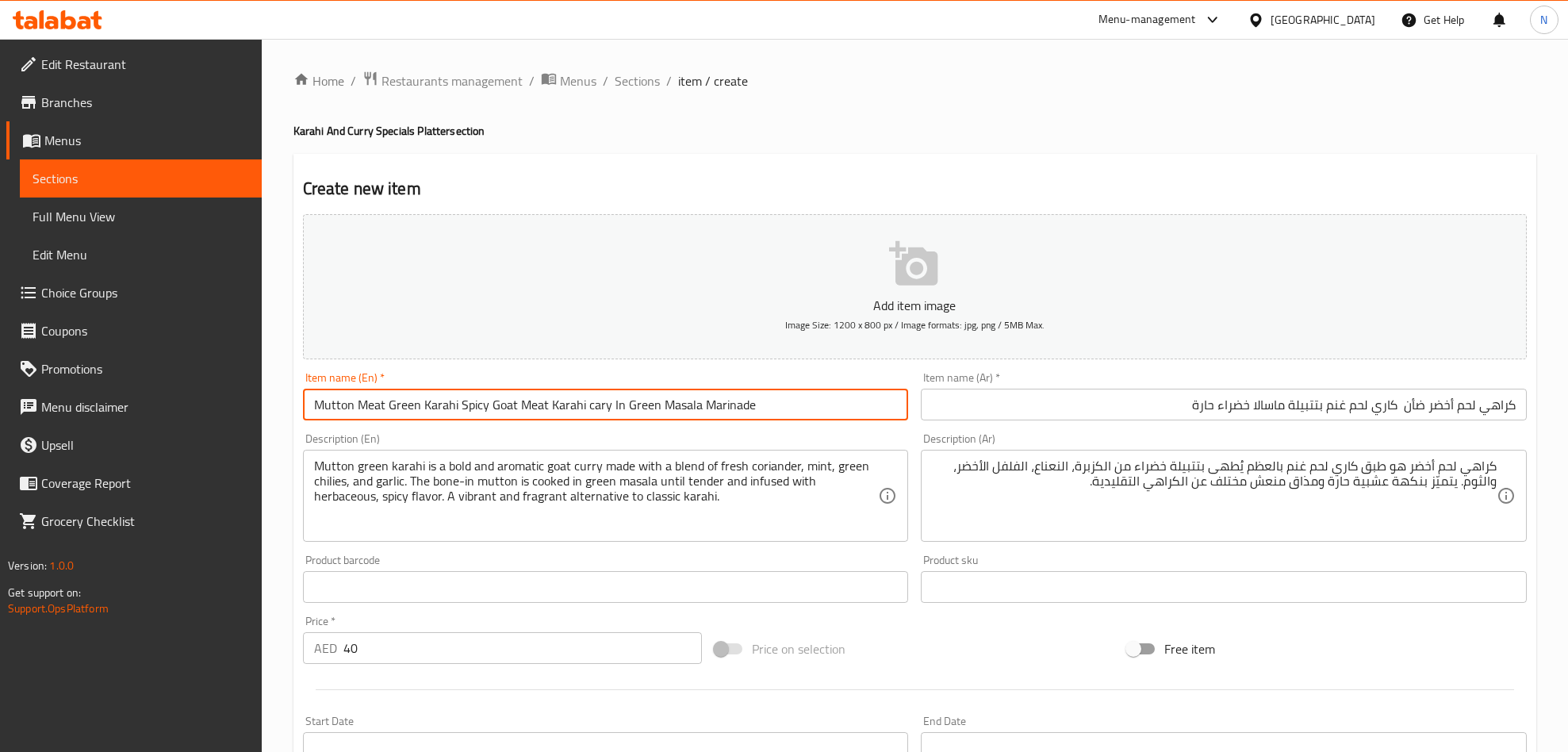
click at [596, 410] on input "Mutton Meat Green Karahi Spicy Goat Meat Karahi cary In Green Masala Marinade" at bounding box center [606, 404] width 606 height 32
click at [597, 409] on input "Mutton Meat Green Karahi Spicy Goat Meat Karahi curry In Green Masala Marinade" at bounding box center [606, 404] width 606 height 32
type input "Mutton Meat Green Karahi Spicy Goat Meat Karahi Curry In Green Masala Marinade"
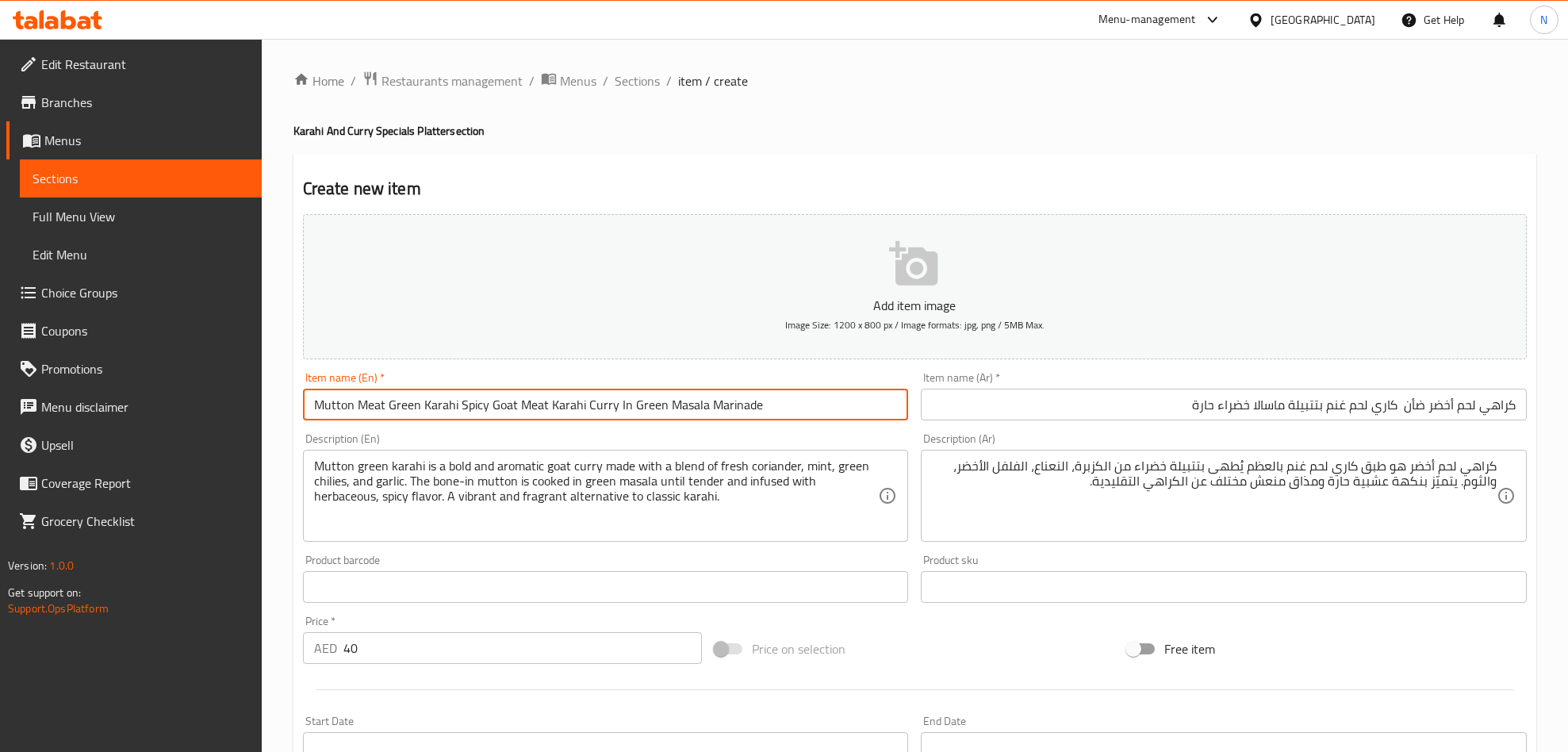
click at [1198, 400] on input "كراهي لحم أخضر ضأن كاري لحم غنم بتتبيلة ماسالا خضراء حارة" at bounding box center [1223, 404] width 606 height 32
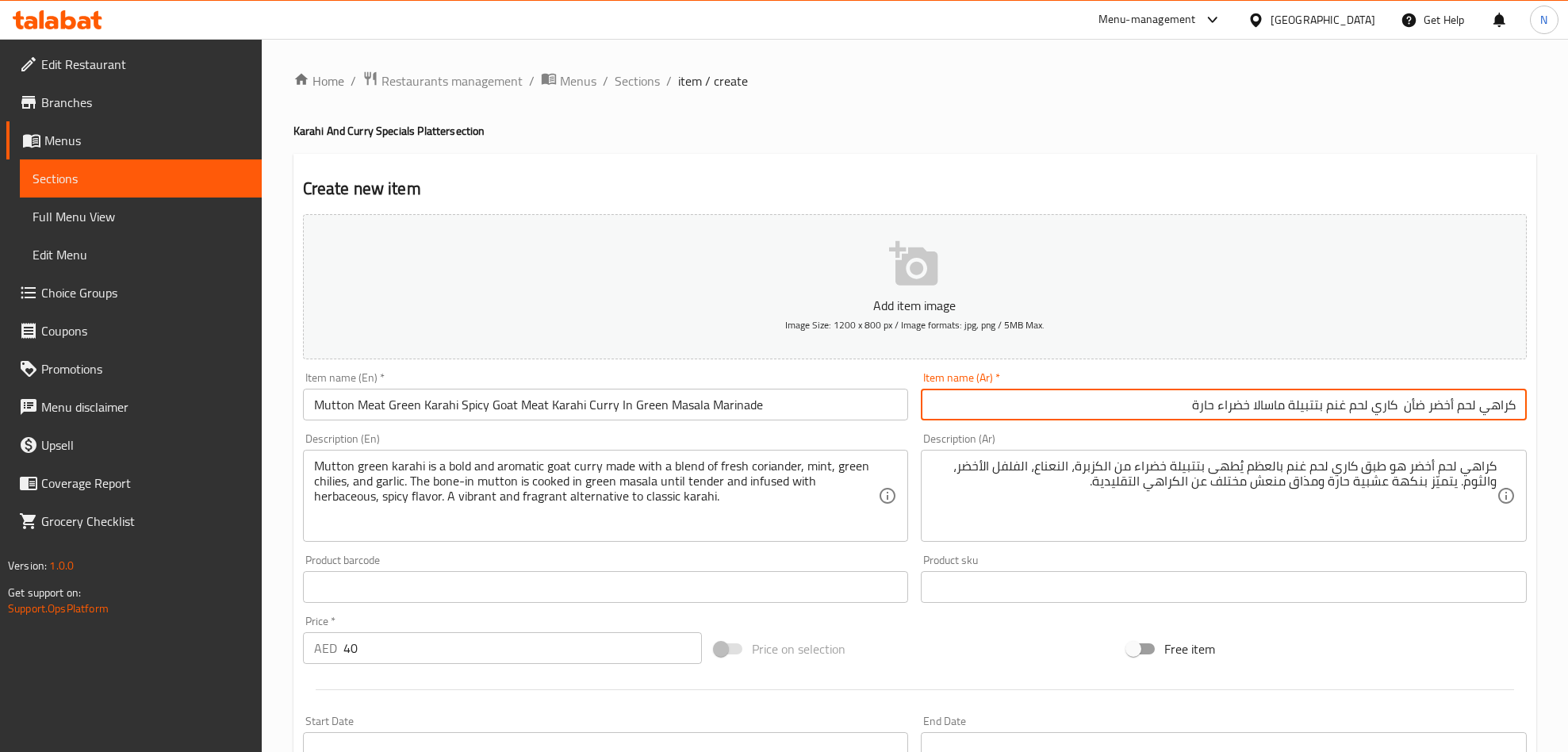
click at [1377, 414] on input "كراهي لحم أخضر ضأن كاري لحم غنم بتتبيلة ماسالا خضراء حارة" at bounding box center [1223, 404] width 606 height 32
click at [1368, 417] on input "كراهي لحم أخضر ضأن كاري لحم غنم بتتبيلة ماسالا خضراء حارة" at bounding box center [1223, 404] width 606 height 32
type input "كراهي لحم أخضر ضأن كاري كراهي لحم غنم بتتبيلة ماسالا خضراء حارة"
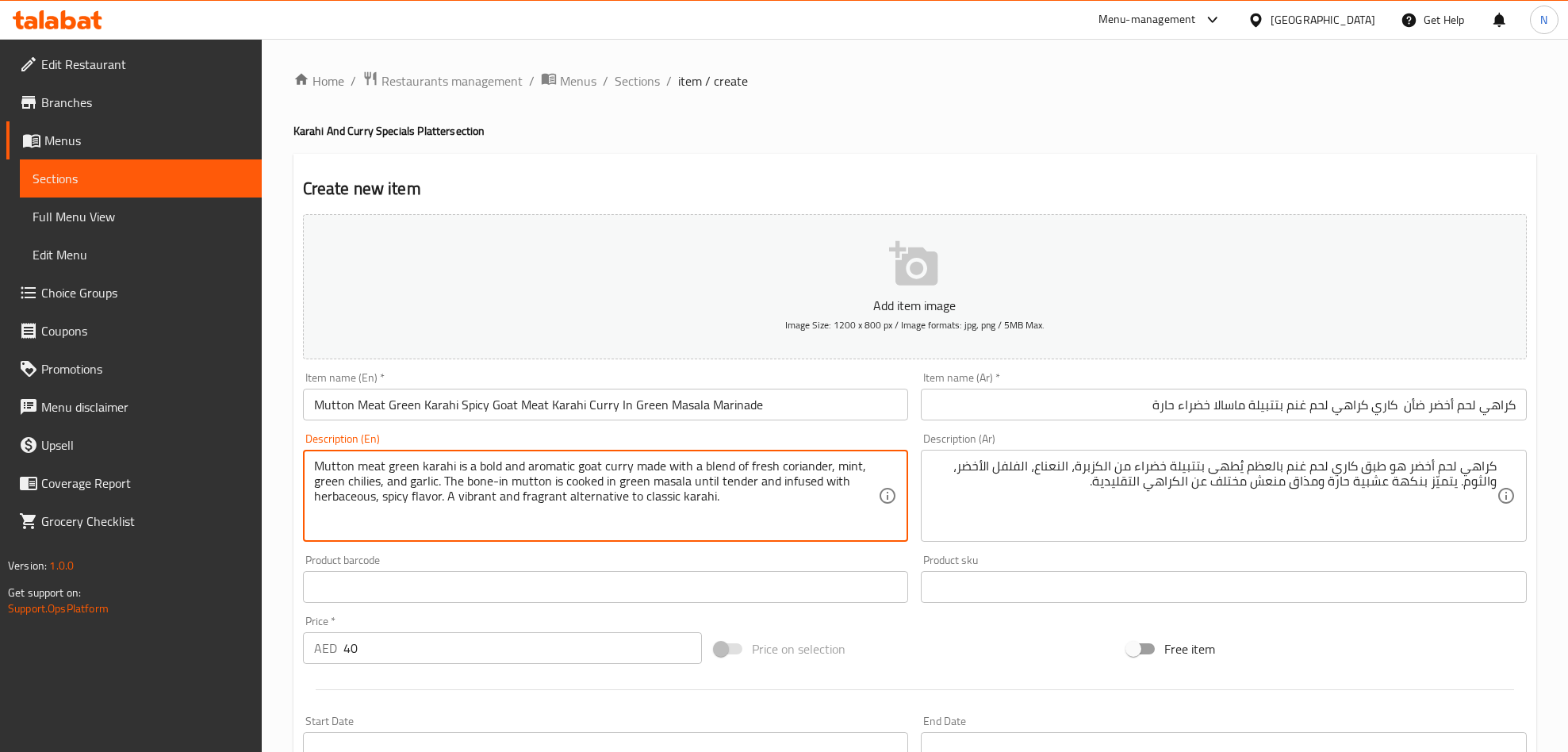
type textarea "Mutton meat green karahi is a bold and aromatic goat curry made with a blend of…"
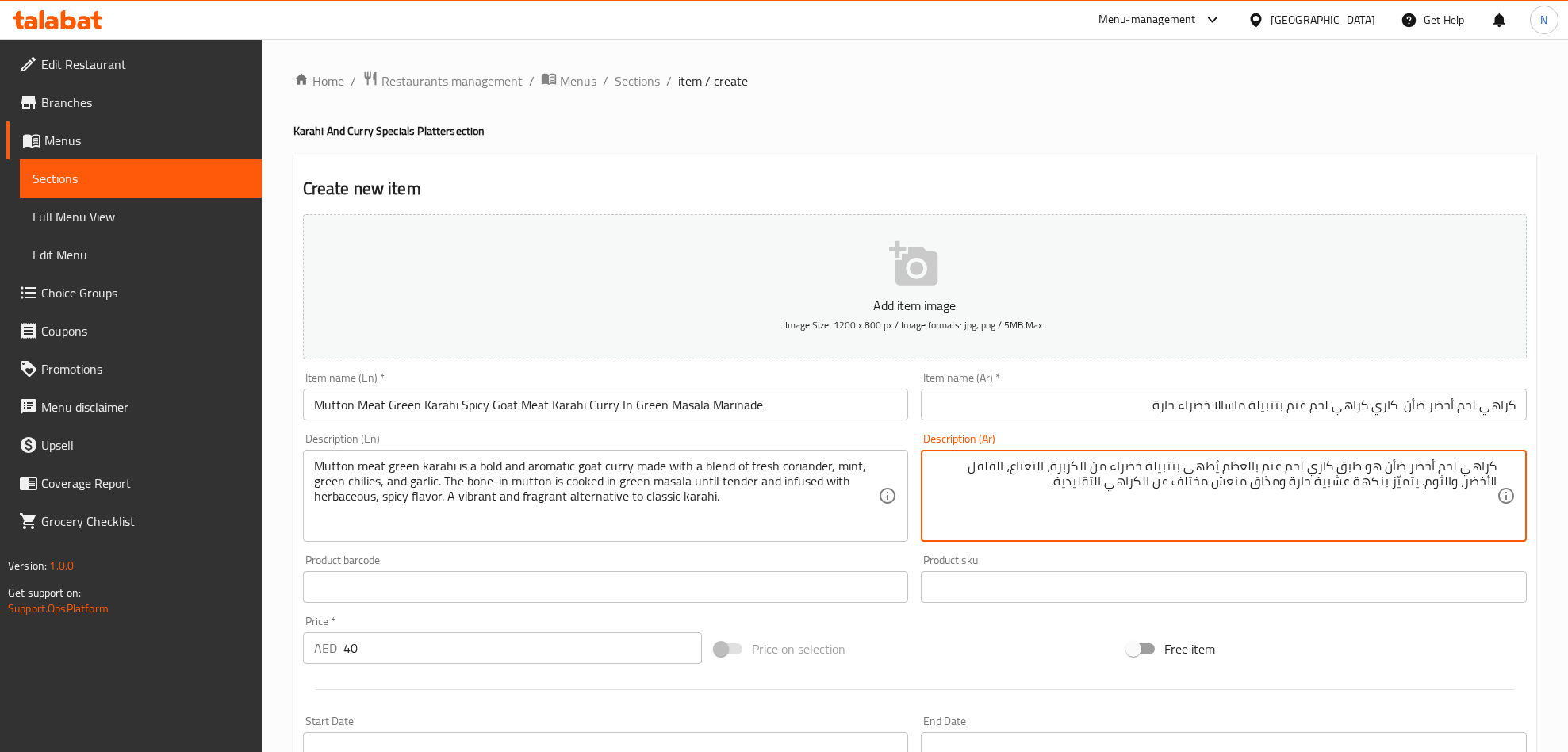
type textarea "كراهي لحم أخضر ضأن هو طبق كاري لحم غنم بالعظم يُطهى بتتبيلة خضراء من الكزبرة، ا…"
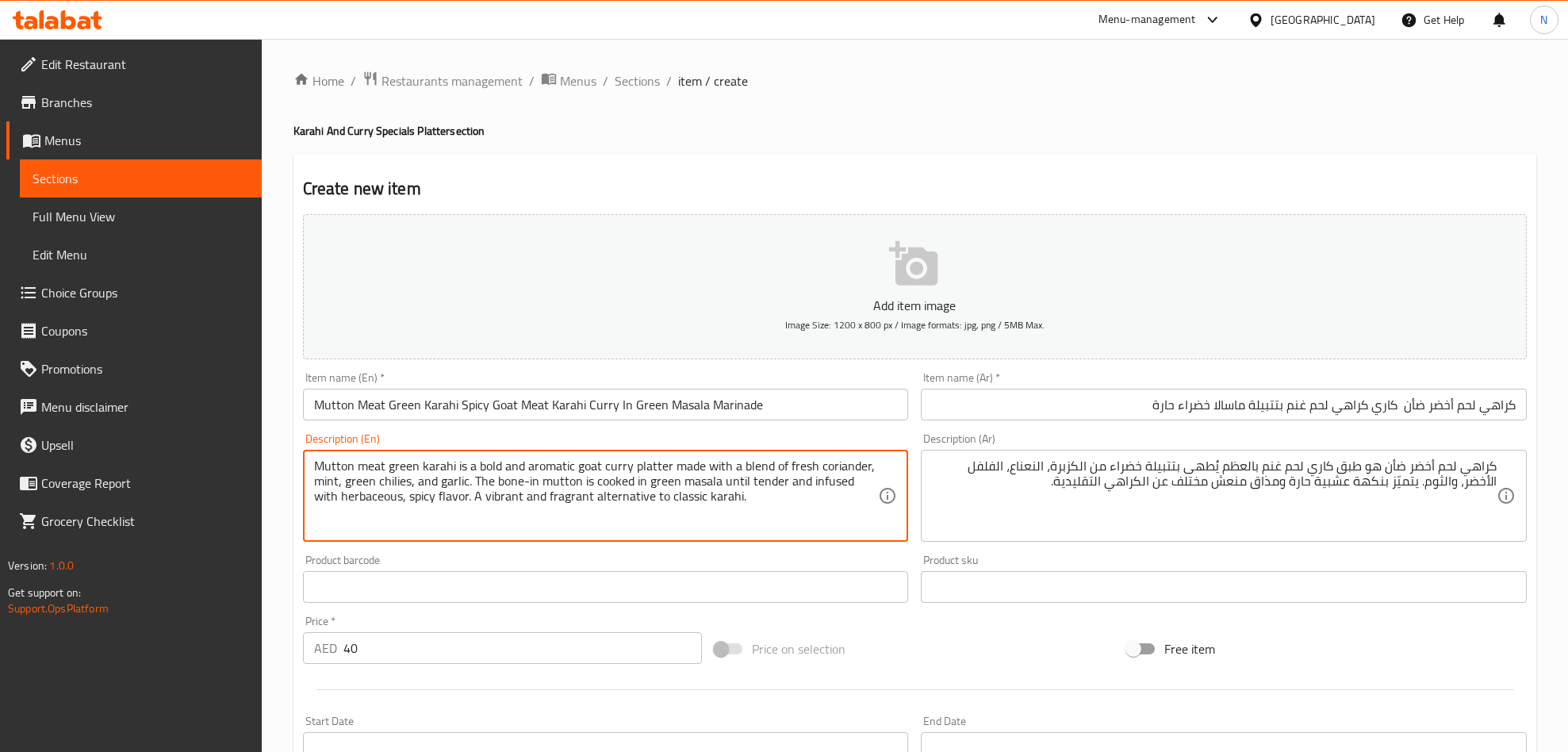
click at [597, 476] on textarea "Mutton meat green karahi is a bold and aromatic goat curry platter made with a …" at bounding box center [597, 496] width 564 height 75
click at [307, 485] on div "Mutton meat green karahi is a bold and aromatic goat meat curry platter made wi…" at bounding box center [606, 496] width 606 height 92
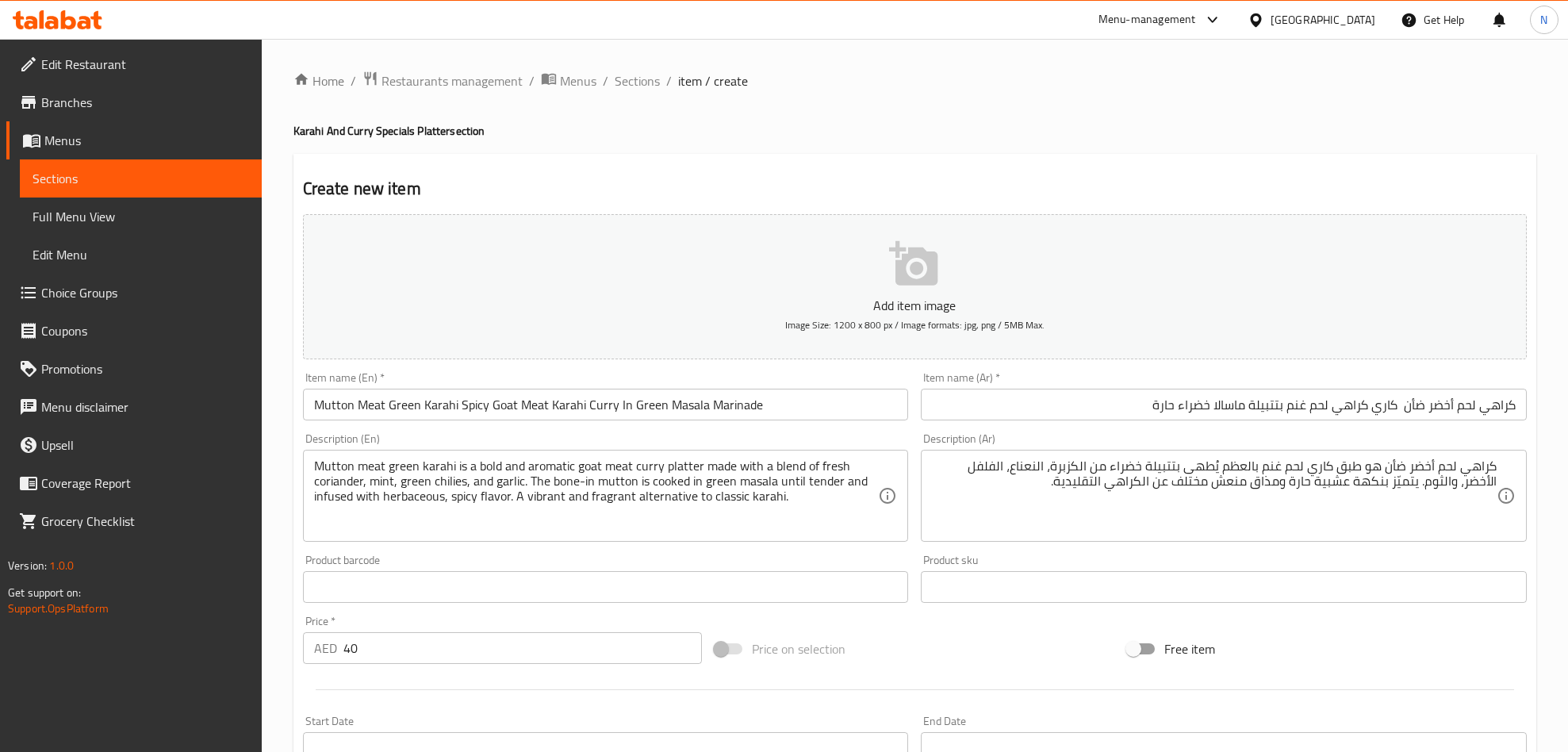
click at [312, 484] on div "Mutton meat green karahi is a bold and aromatic goat meat curry platter made wi…" at bounding box center [606, 496] width 606 height 92
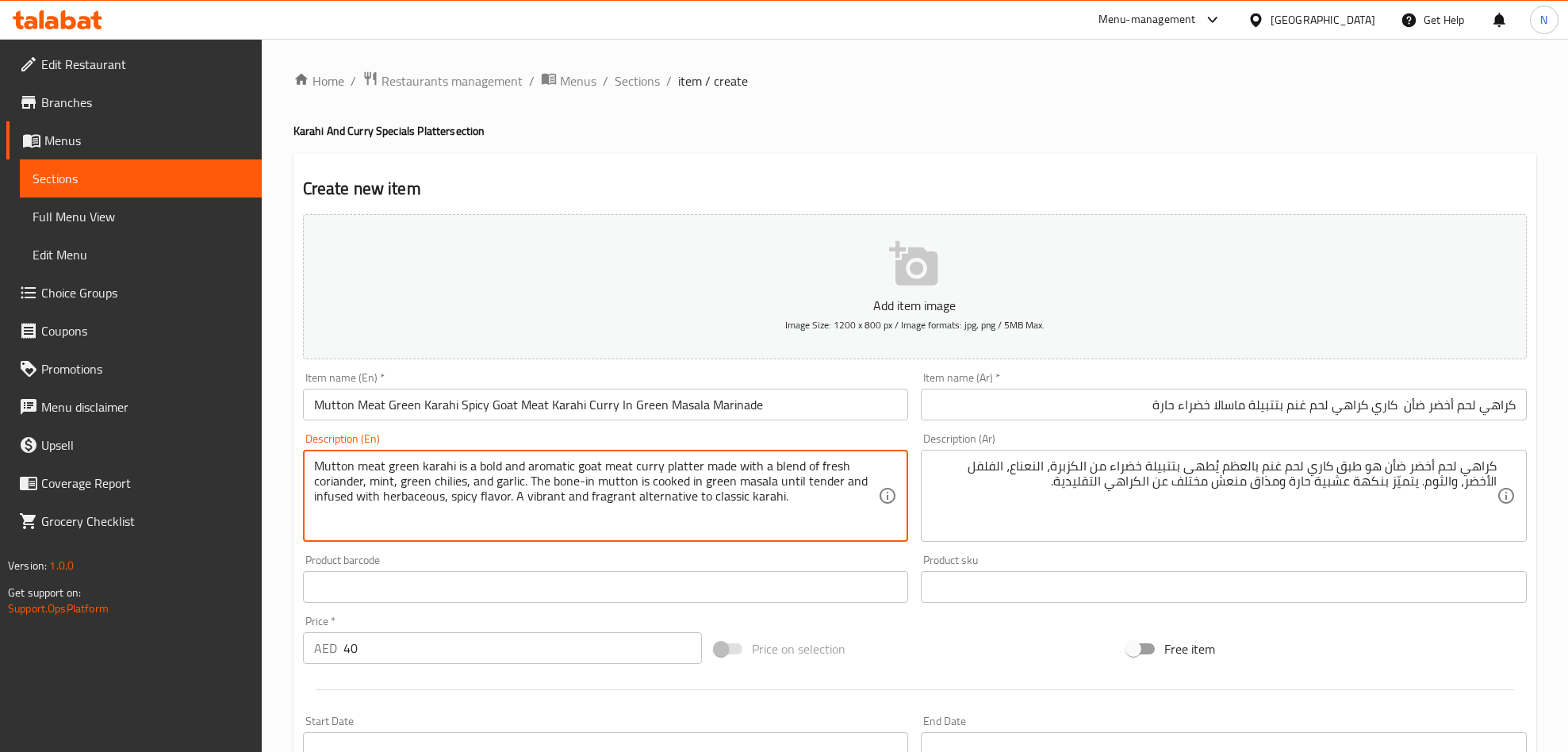
click at [314, 488] on textarea "Mutton meat green karahi is a bold and aromatic goat meat curry platter made wi…" at bounding box center [597, 496] width 564 height 75
type textarea "Mutton meat green karahi is a bold and aromatic goat meat curry platter made wi…"
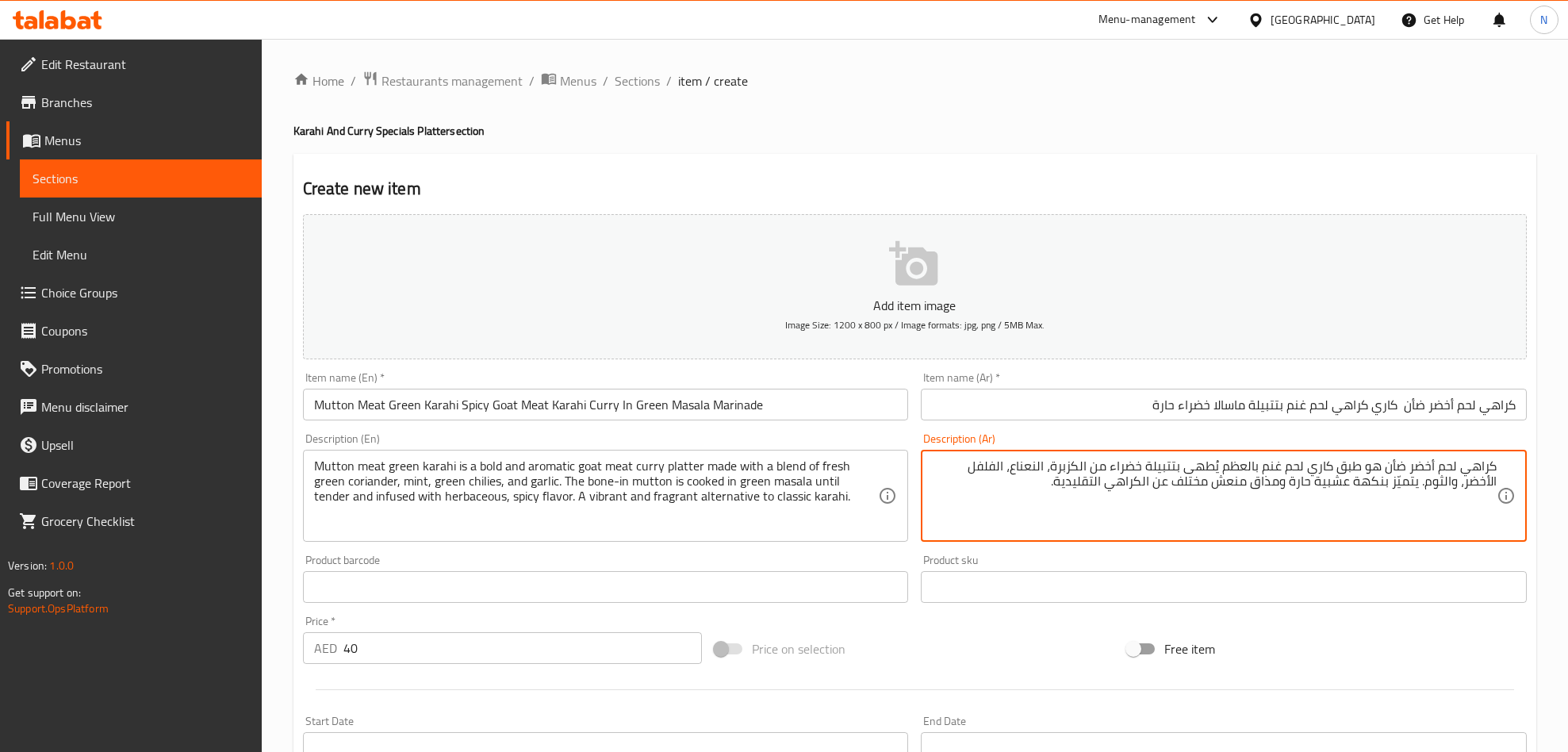
click at [1054, 467] on textarea "كراهي لحم أخضر ضأن هو طبق كاري لحم غنم بالعظم يُطهى بتتبيلة خضراء من الكزبرة، ا…" at bounding box center [1214, 496] width 564 height 75
drag, startPoint x: 1258, startPoint y: 467, endPoint x: 1225, endPoint y: 470, distance: 33.1
click at [1225, 470] on textarea "كراهي لحم أخضر ضأن هو طبق كاري لحم غنم بالعظم يُطهى بتتبيلة خضراء من الكزبرة ال…" at bounding box center [1214, 496] width 564 height 75
type textarea "كراهي لحم أخضر ضأن هو طبق كاري لحم غنم بالعظم يُطهى بتتبيلة خضراء من الكزبرة ال…"
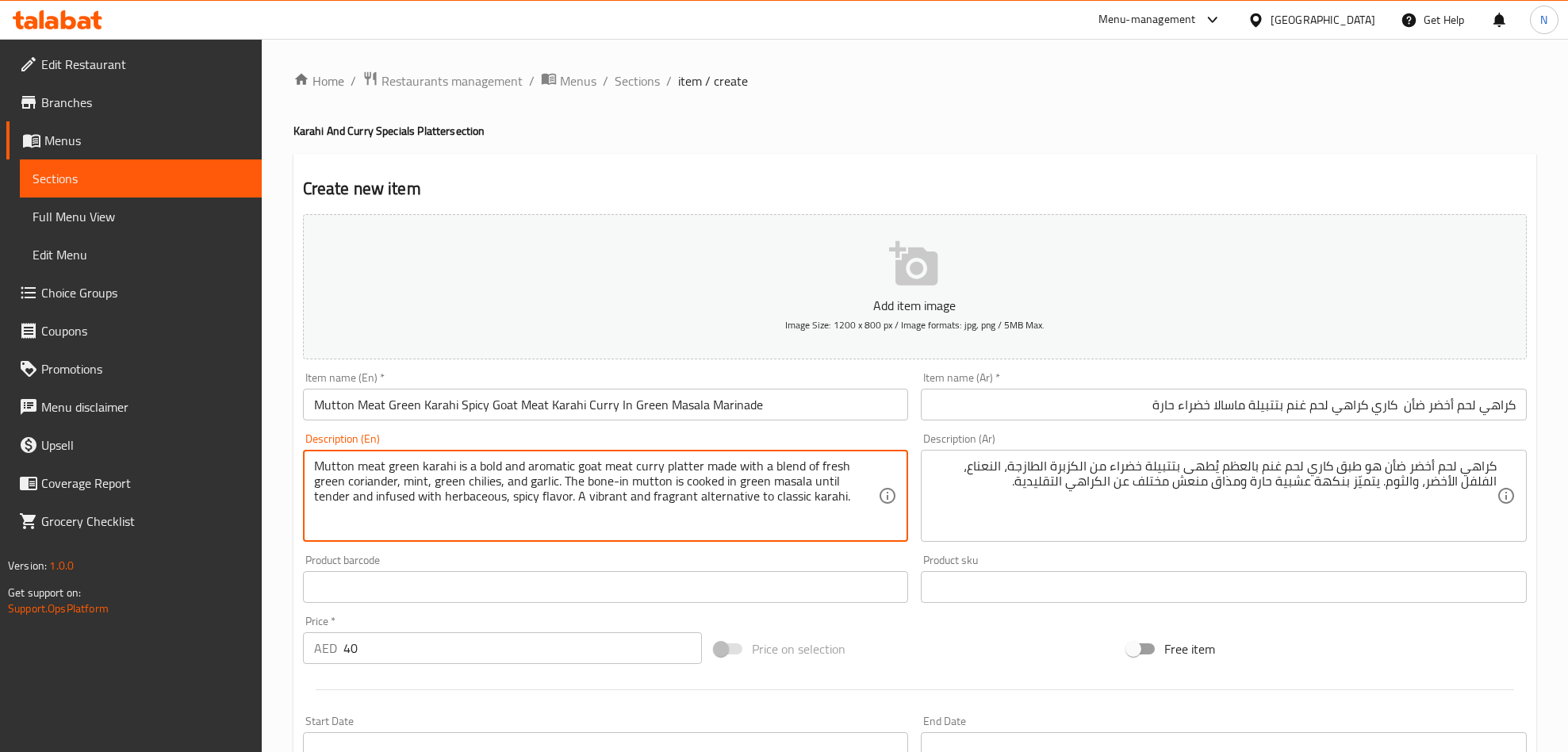
click at [569, 464] on textarea "Mutton meat green karahi is a bold and aromatic goat meat curry platter made wi…" at bounding box center [597, 496] width 564 height 75
click at [575, 460] on textarea "Mutton meat green karahi is a bold and aromatic goat meat curry platter made wi…" at bounding box center [597, 496] width 564 height 75
type textarea "Mutton meat green karahi is a bold and aromatic bone in goat meat curry platter…"
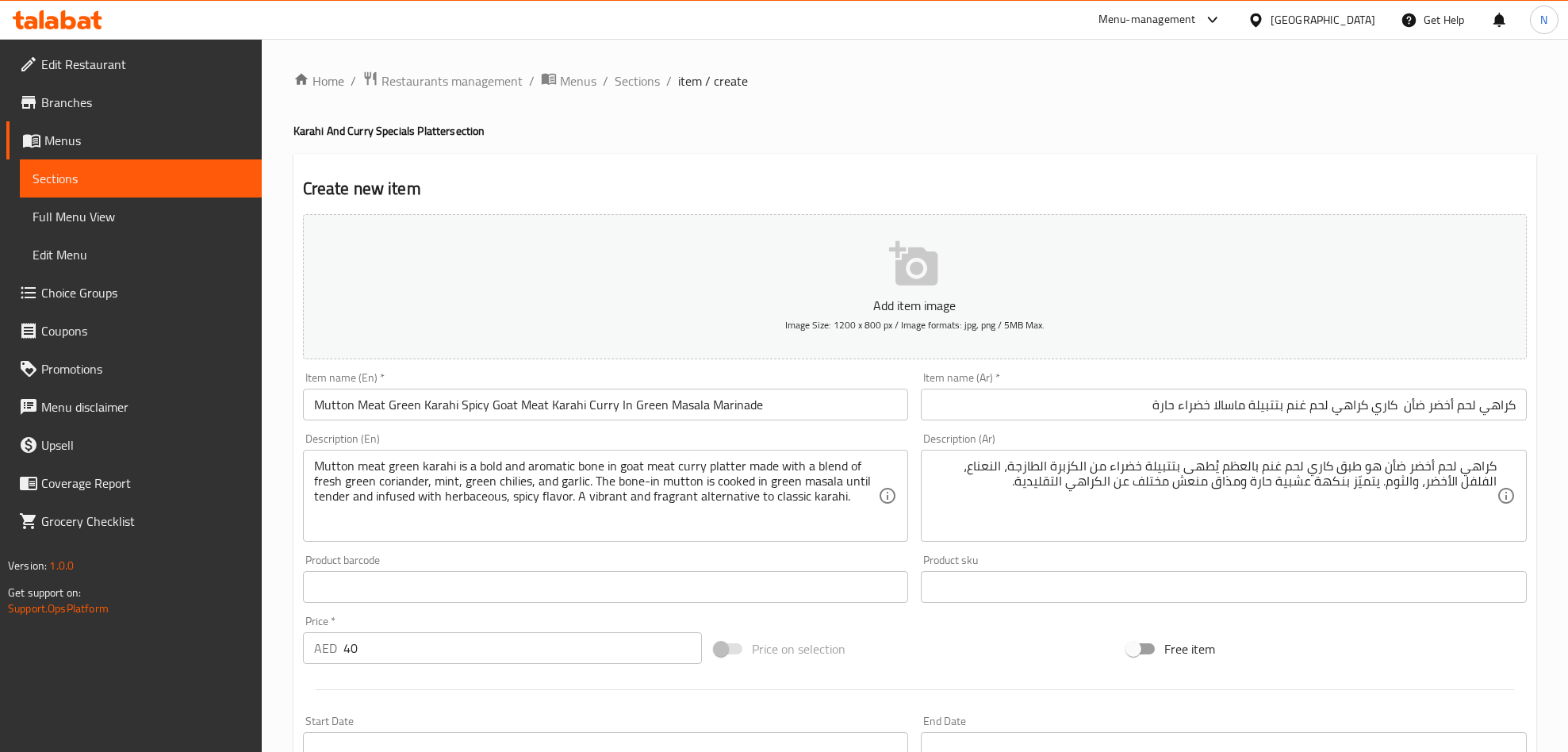
drag, startPoint x: 1381, startPoint y: 488, endPoint x: 1382, endPoint y: 507, distance: 19.0
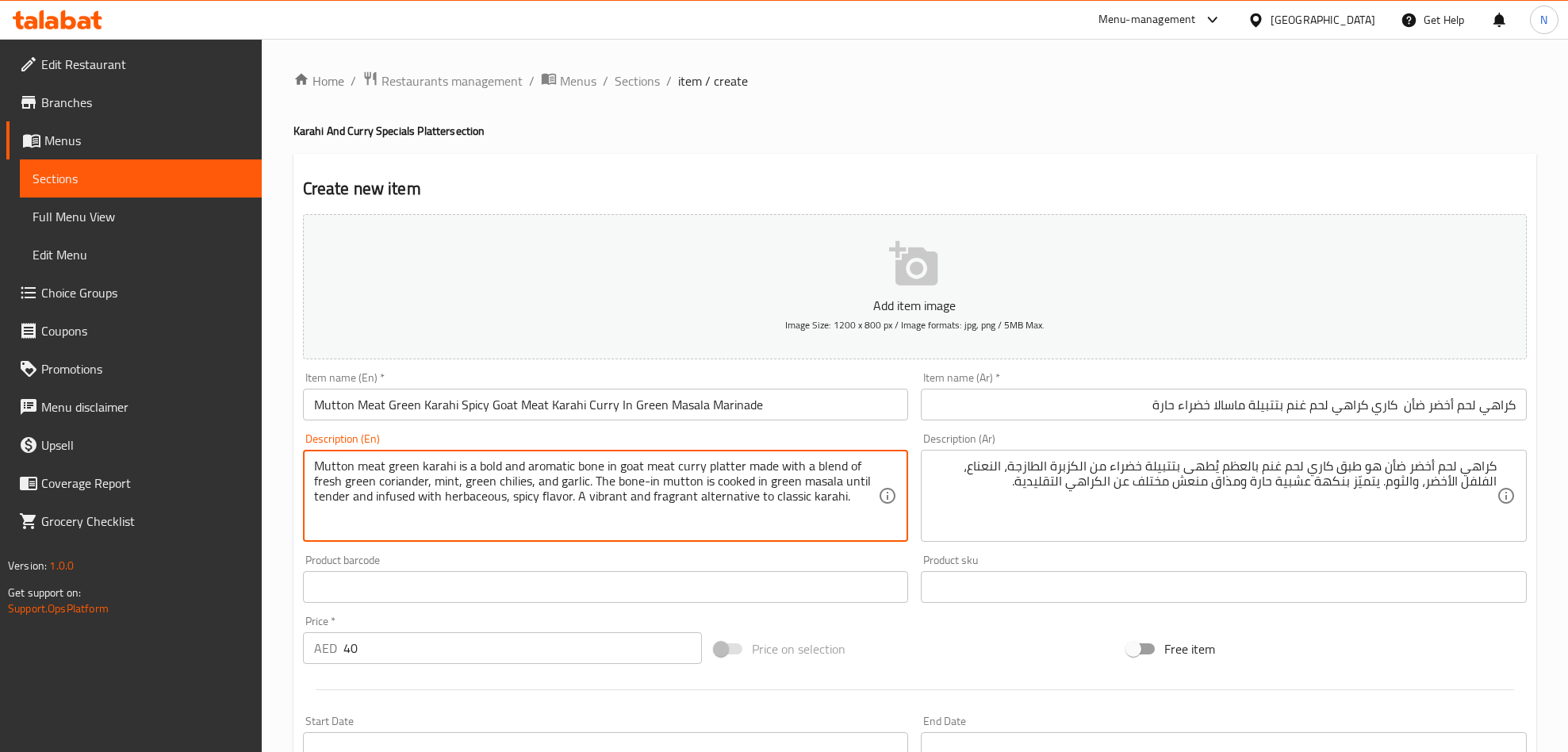
drag, startPoint x: 590, startPoint y: 479, endPoint x: 574, endPoint y: 502, distance: 28.0
drag, startPoint x: 593, startPoint y: 482, endPoint x: 331, endPoint y: 467, distance: 262.4
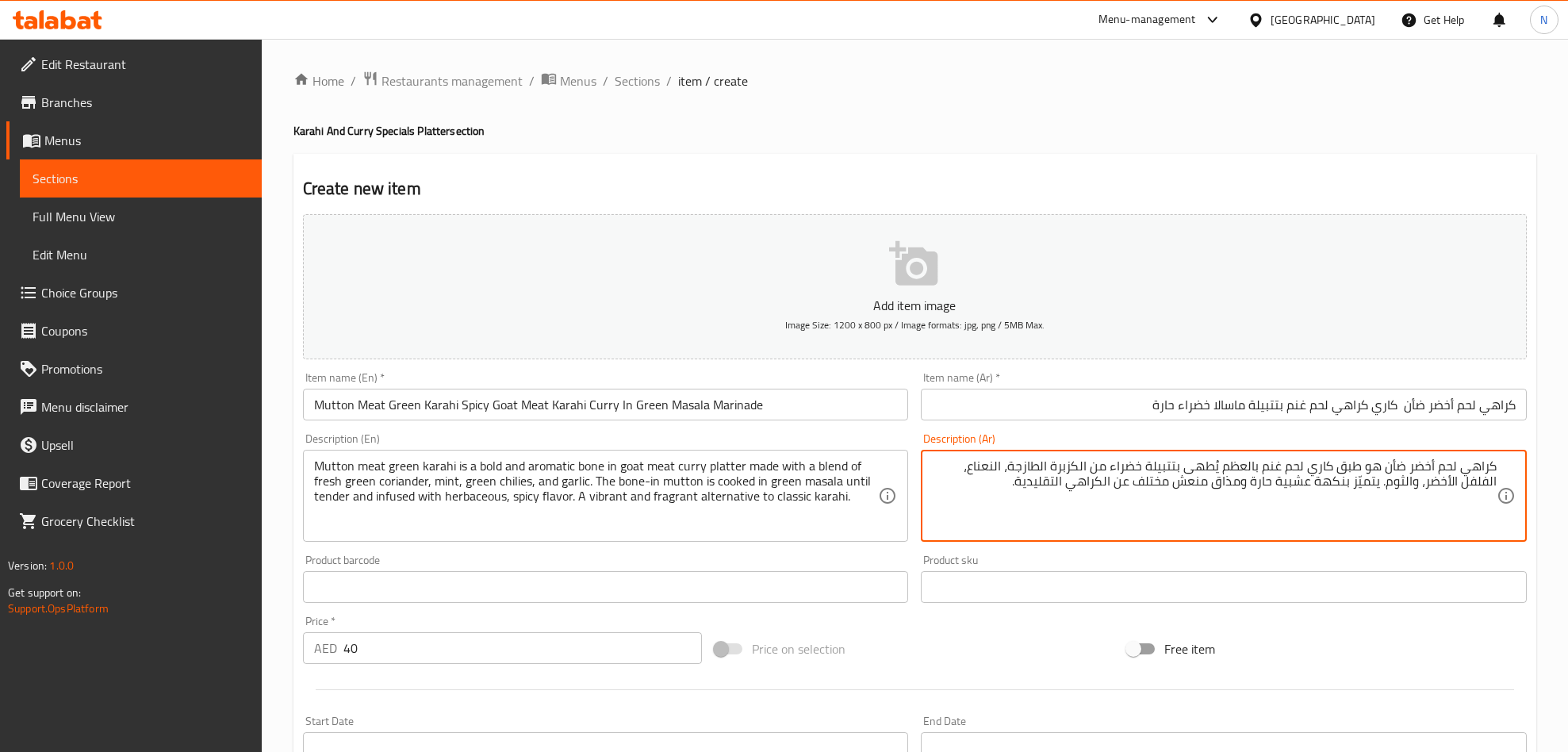
paste textarea "يتم طهي لحم الضأن بالعظم في البهارات الخضراء حتى يصبح طريًا"
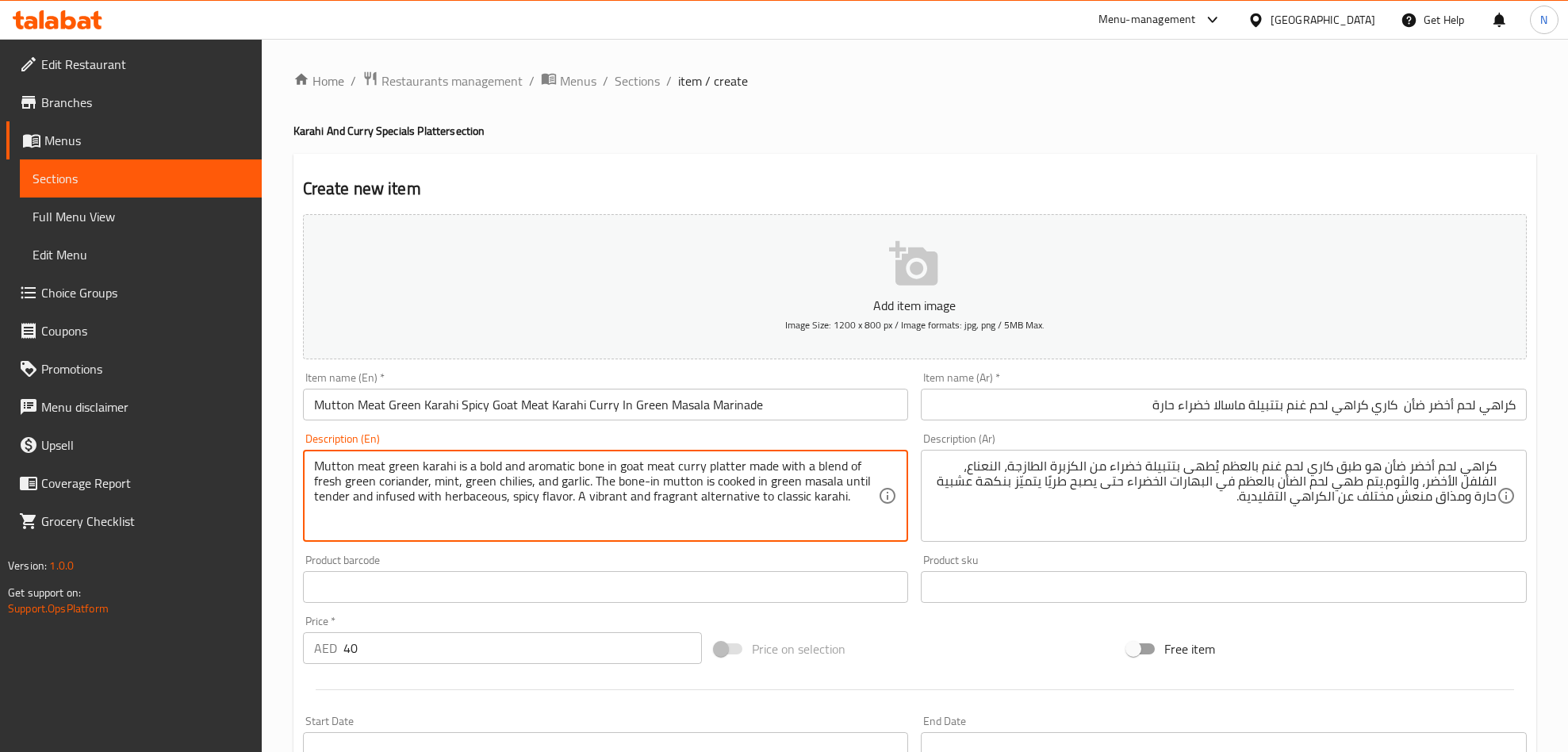
click at [597, 497] on textarea "Mutton meat green karahi is a bold and aromatic bone in goat meat curry platter…" at bounding box center [597, 496] width 564 height 75
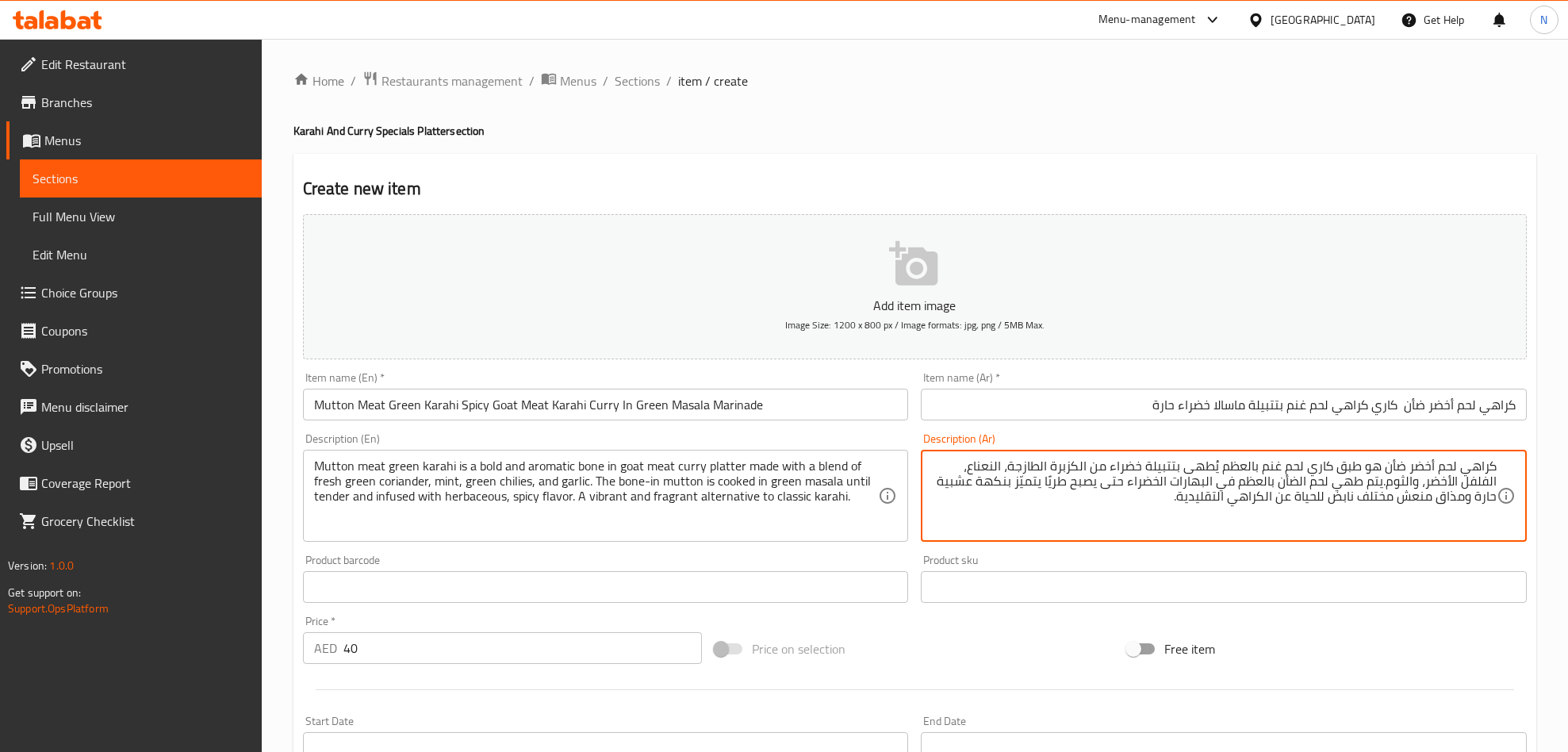
type textarea "كراهي لحم أخضر ضأن هو طبق كاري لحم غنم بالعظم يُطهى بتتبيلة خضراء من الكزبرة ال…"
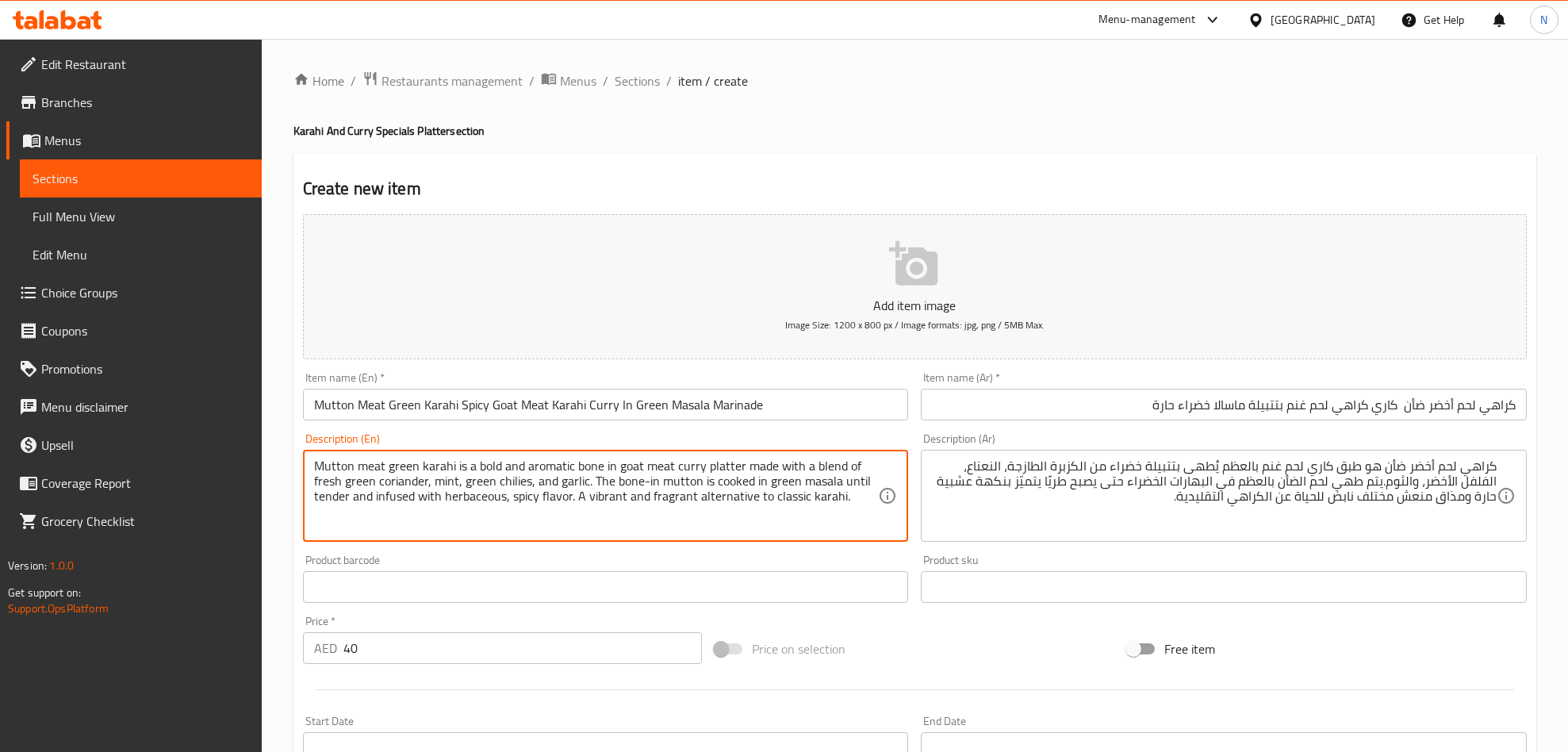
click at [781, 506] on textarea "Mutton meat green karahi is a bold and aromatic bone in goat meat curry platter…" at bounding box center [597, 496] width 564 height 75
click at [722, 506] on textarea "Mutton meat green karahi is a bold and aromatic bone in goat meat curry platter…" at bounding box center [597, 496] width 564 height 75
drag, startPoint x: 574, startPoint y: 497, endPoint x: 854, endPoint y: 495, distance: 280.0
click at [854, 495] on textarea "Mutton meat green karahi is a bold and aromatic bone in goat meat curry platter…" at bounding box center [597, 496] width 564 height 75
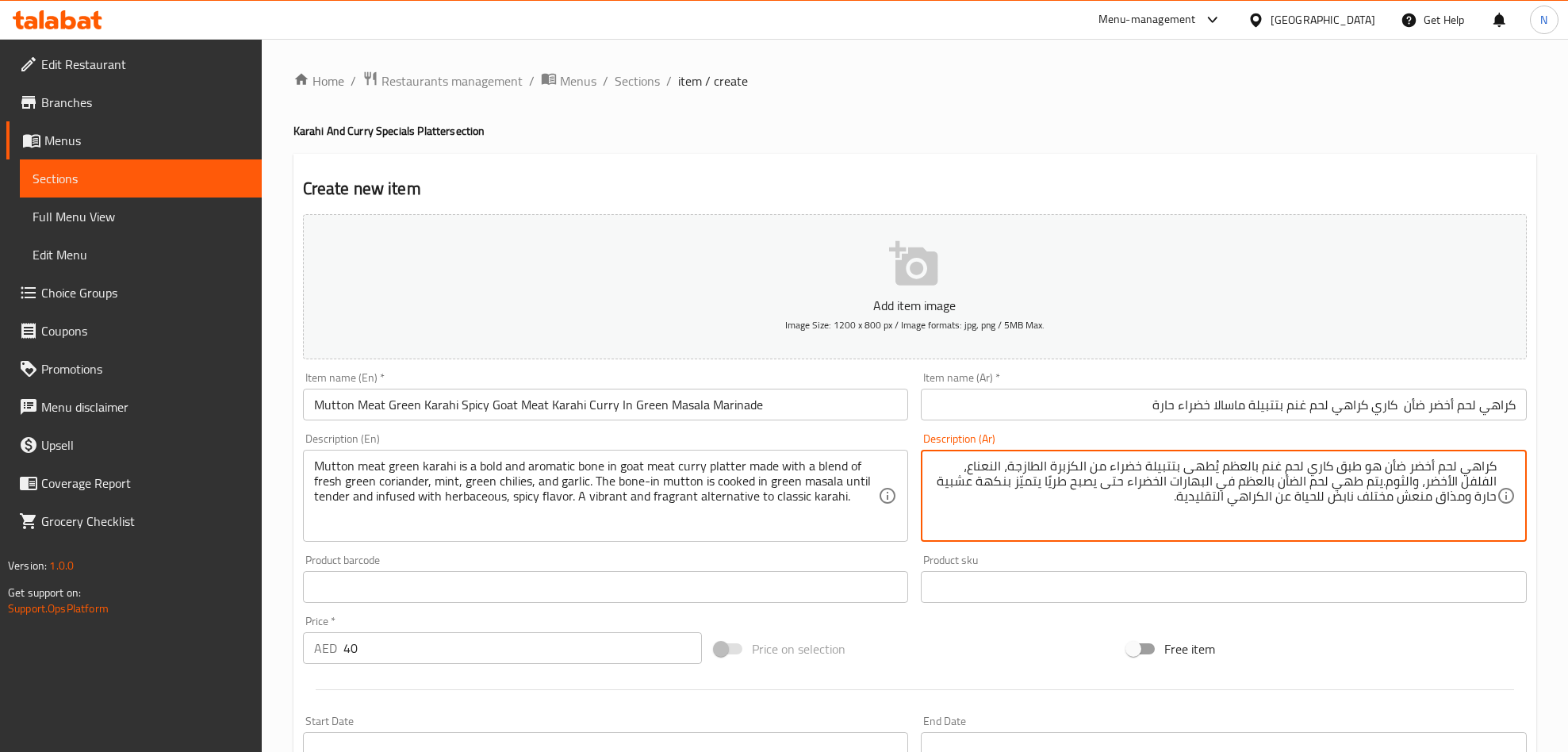
click at [1194, 497] on textarea "كراهي لحم أخضر ضأن هو طبق كاري لحم غنم بالعظم يُطهى بتتبيلة خضراء من الكزبرة ال…" at bounding box center [1214, 496] width 564 height 75
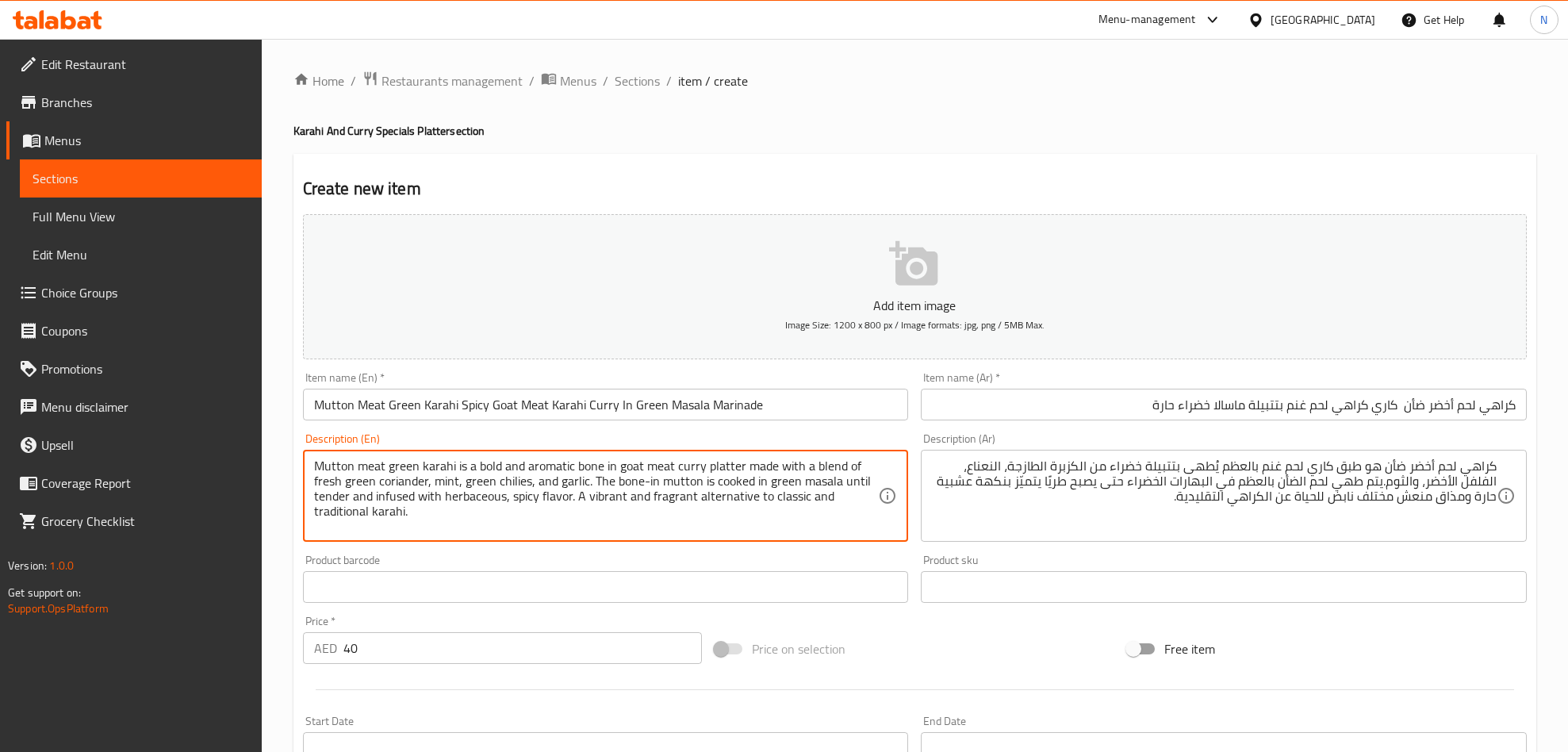
type textarea "Mutton meat green karahi is a bold and aromatic bone in goat meat curry platter…"
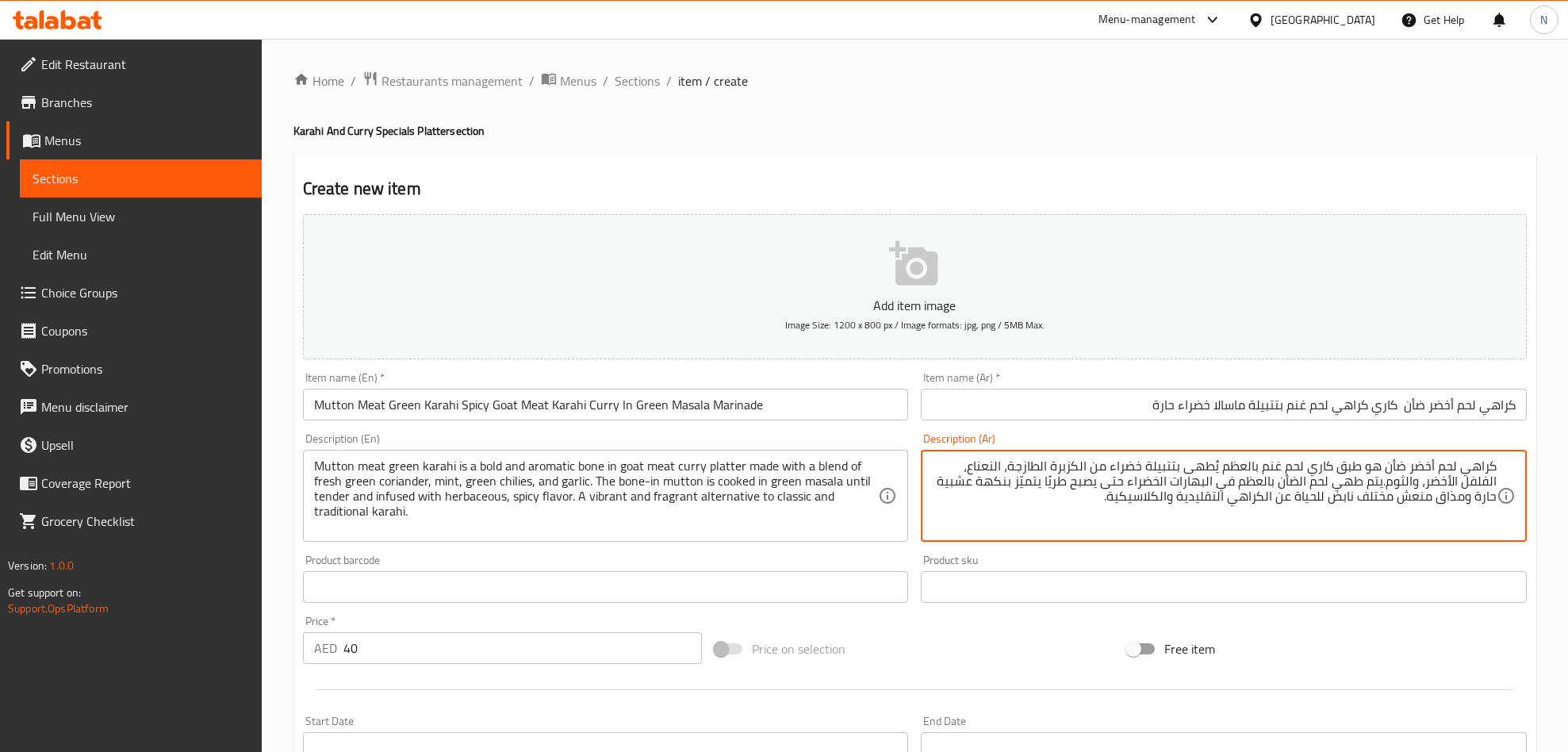
type textarea "كراهي لحم أخضر ضأن هو طبق كاري لحم غنم بالعظم يُطهى بتتبيلة خضراء من الكزبرة ال…"
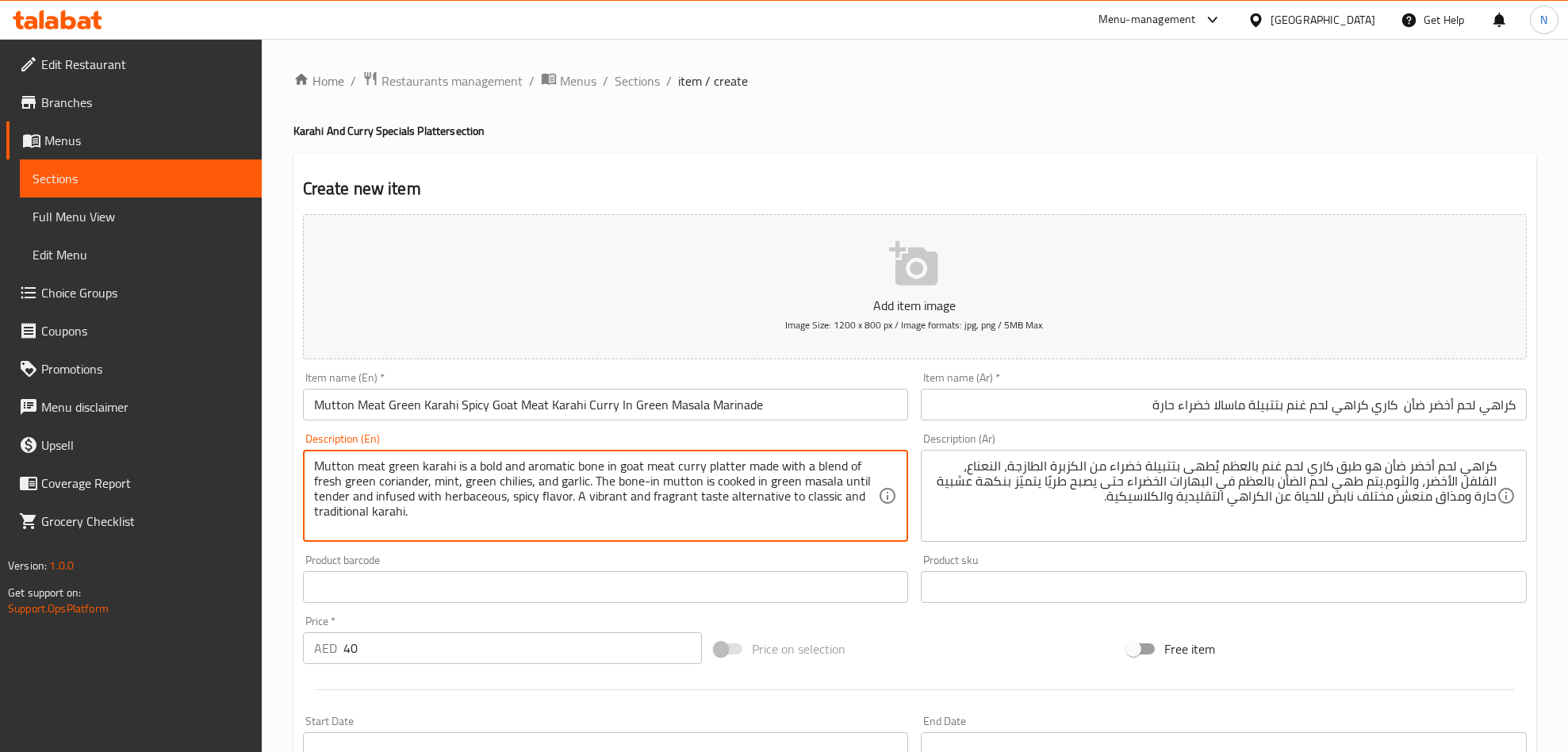
type textarea "Mutton meat green karahi is a bold and aromatic bone in goat meat curry platter…"
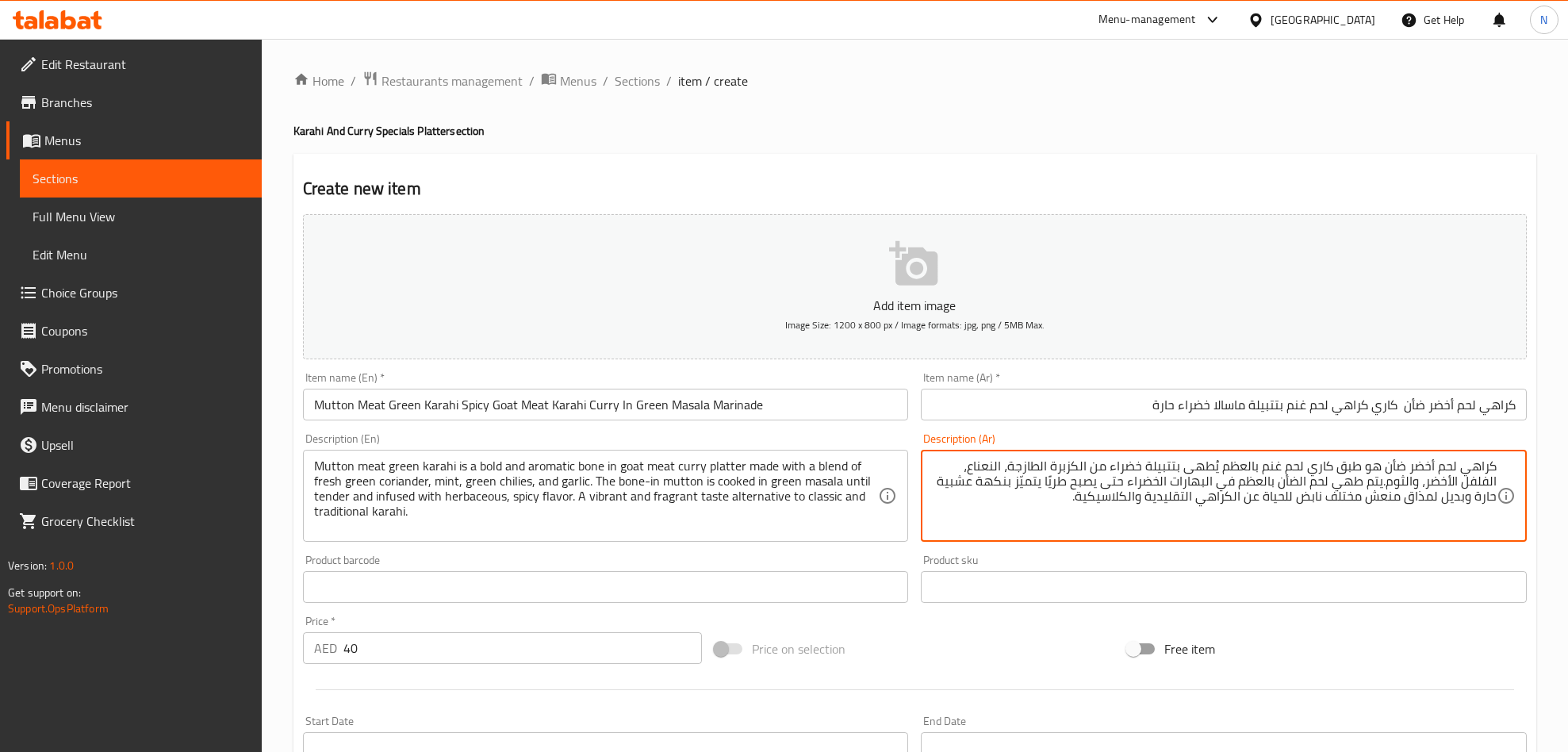
drag, startPoint x: 1464, startPoint y: 502, endPoint x: 1442, endPoint y: 505, distance: 22.2
click at [1442, 505] on textarea "كراهي لحم أخضر ضأن هو طبق كاري لحم غنم بالعظم يُطهى بتتبيلة خضراء من الكزبرة ال…" at bounding box center [1214, 496] width 564 height 75
click at [1456, 499] on textarea "كراهي لحم أخضر ضأن هو طبق كاري لحم غنم بالعظم يُطهى بتتبيلة خضراء من الكزبرة ال…" at bounding box center [1214, 496] width 564 height 75
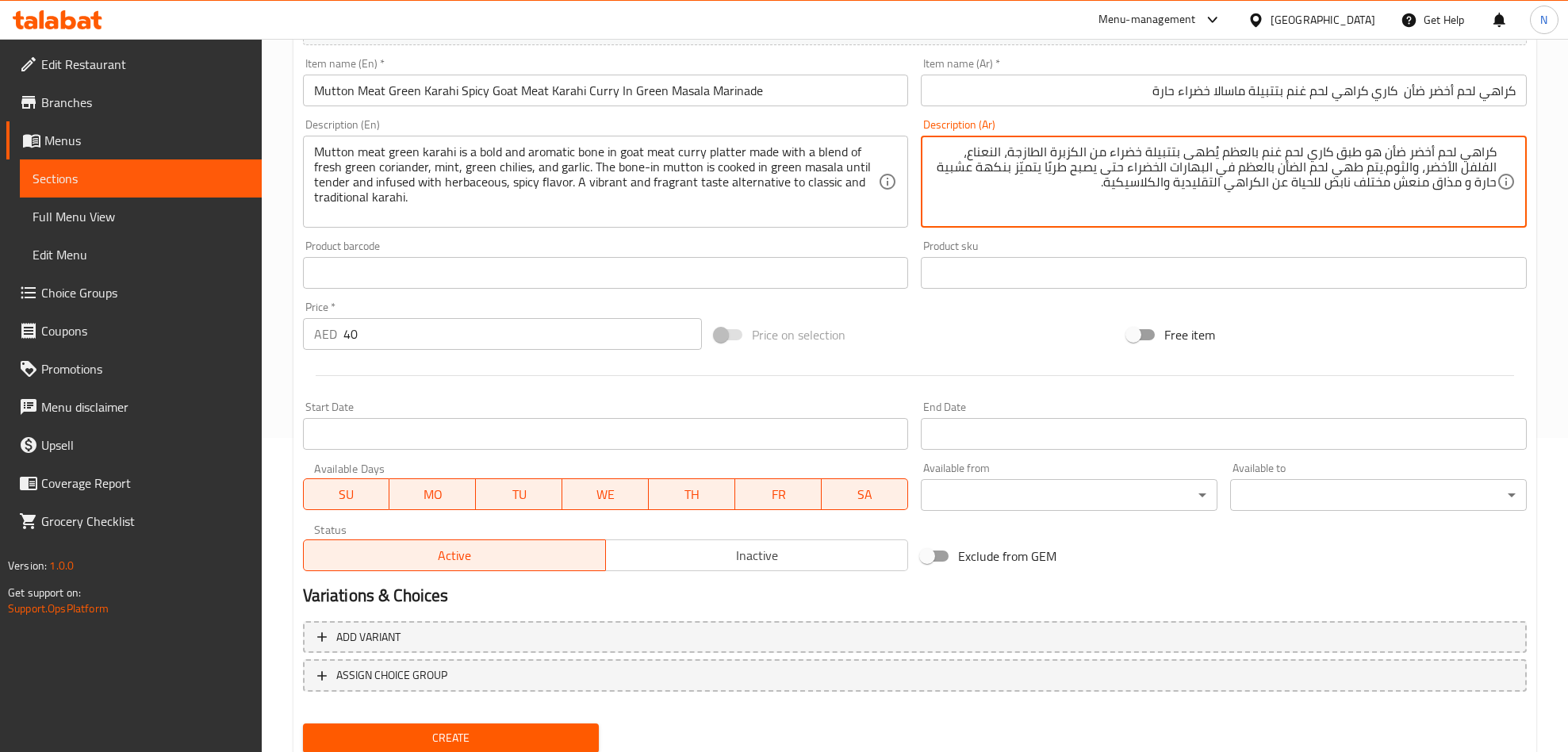
scroll to position [367, 0]
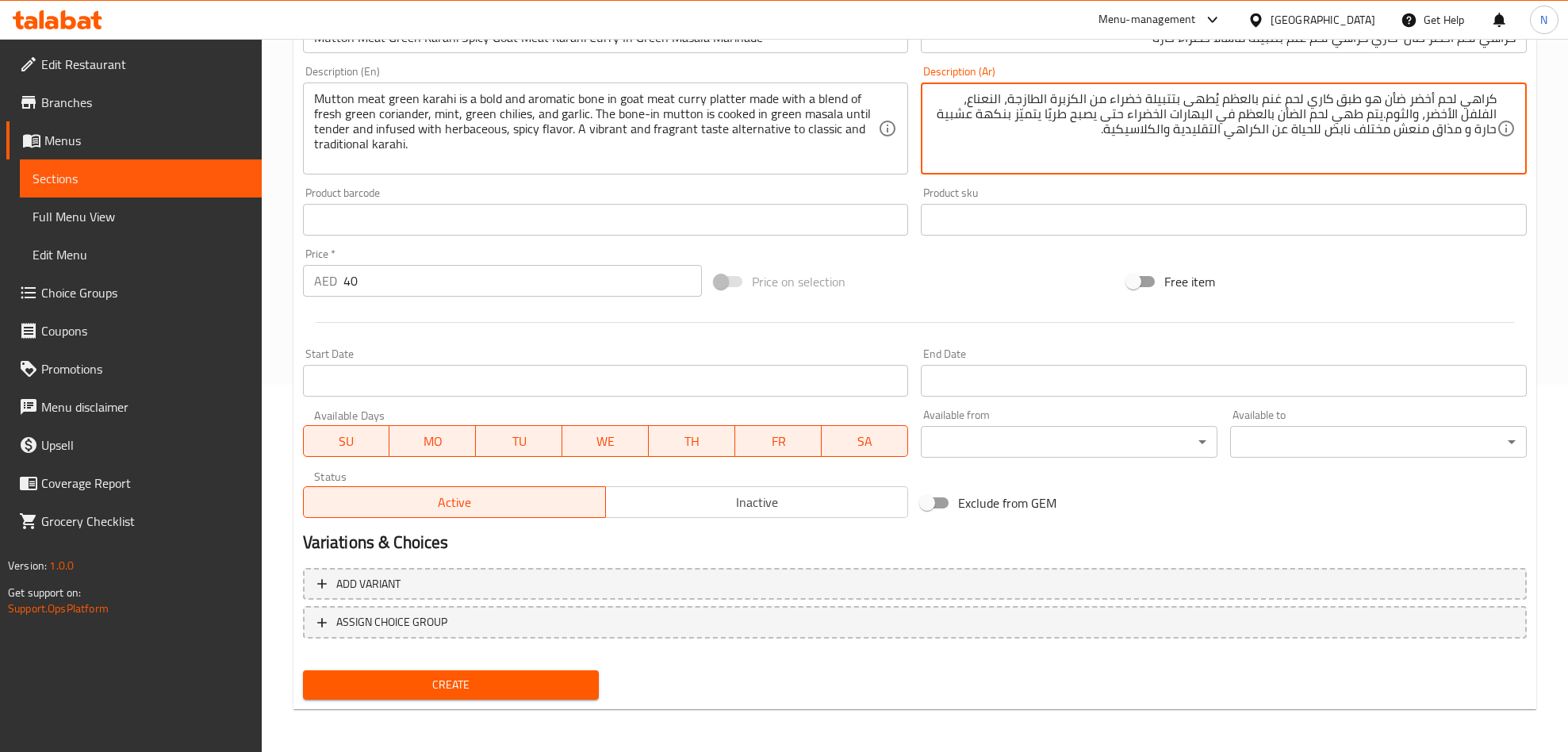
type textarea "كراهي لحم أخضر ضأن هو طبق كاري لحم غنم بالعظم يُطهى بتتبيلة خضراء من الكزبرة ال…"
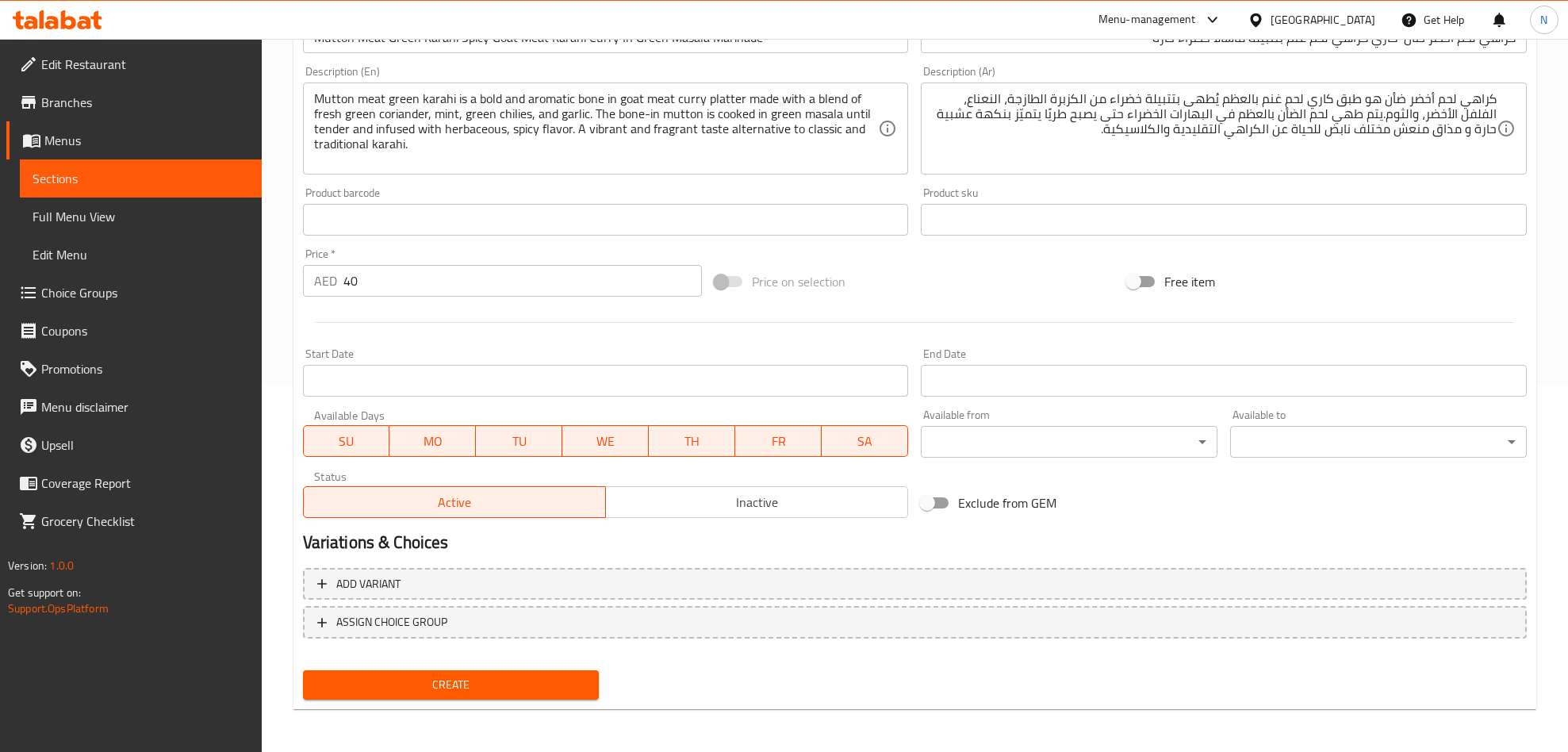
click at [471, 667] on div "Create" at bounding box center [451, 685] width 309 height 42
click at [476, 677] on span "Create" at bounding box center [450, 685] width 271 height 20
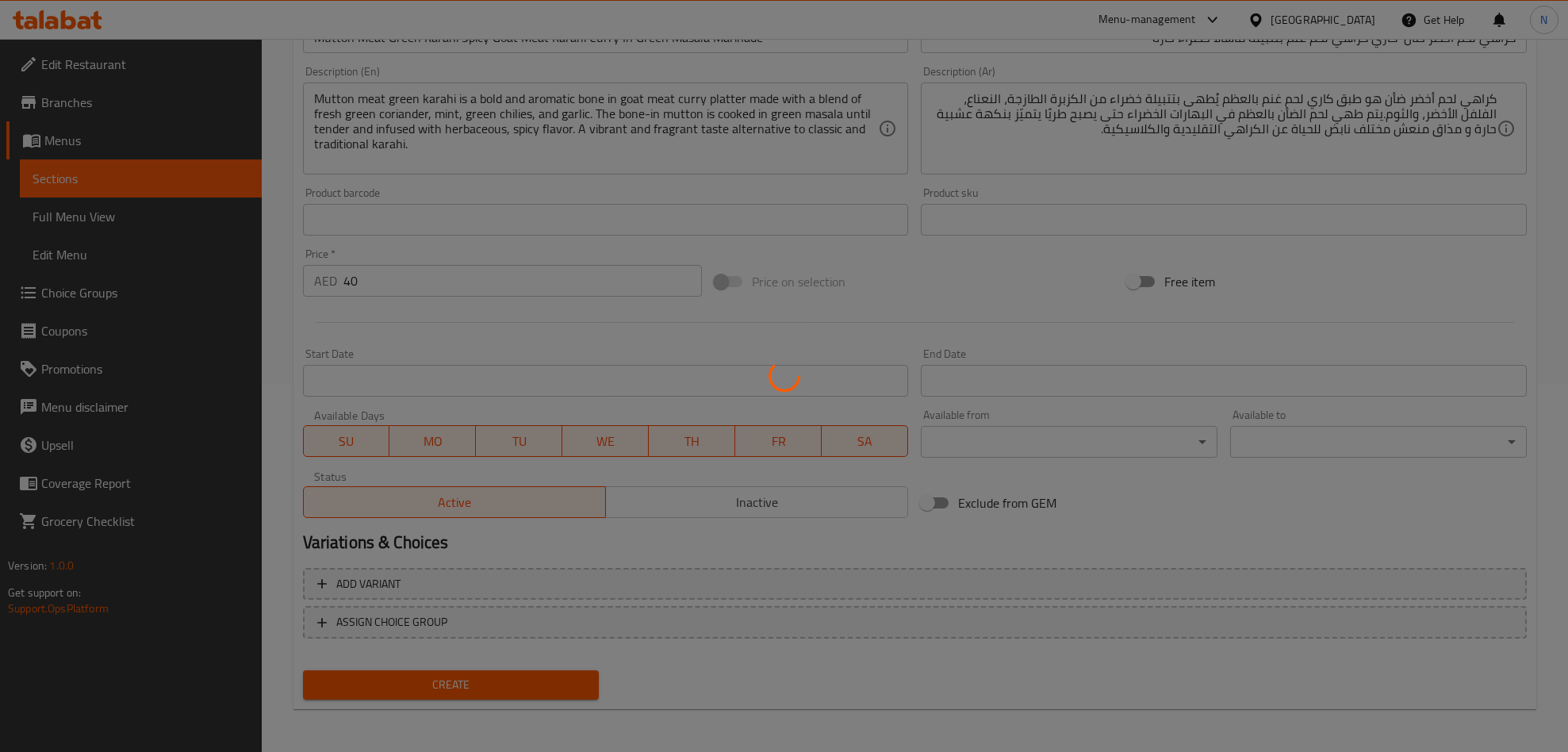
type input "0"
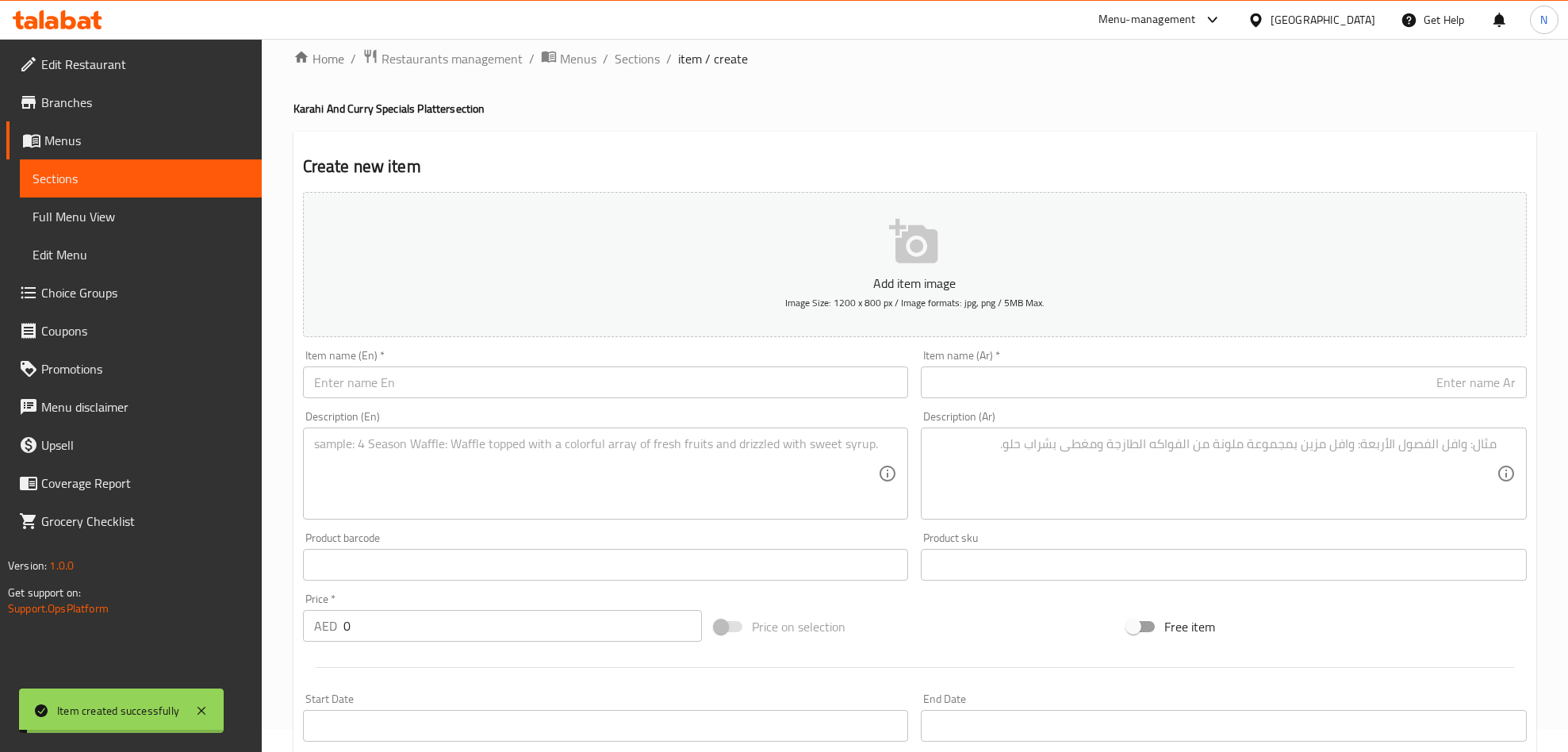
scroll to position [0, 0]
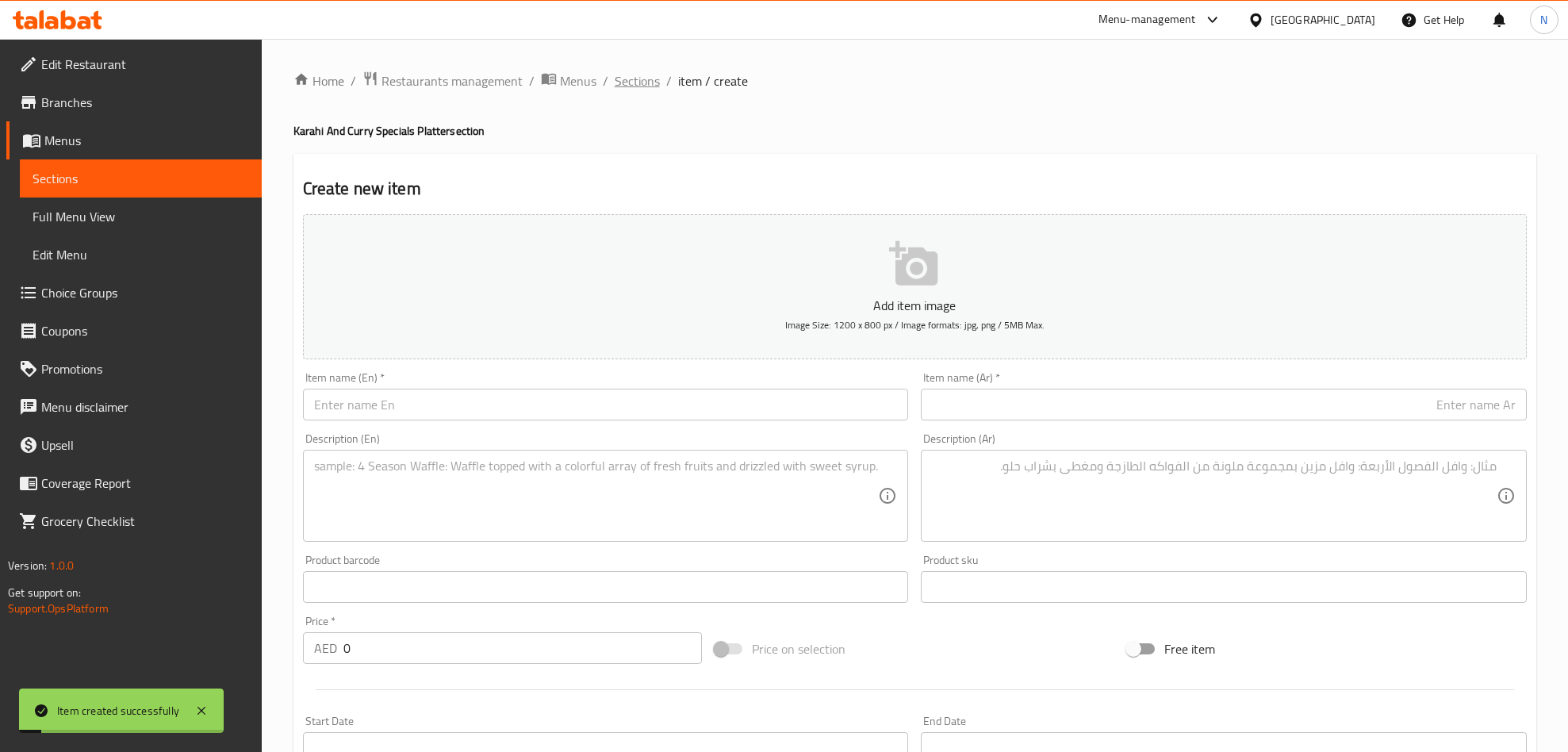
click at [626, 74] on span "Sections" at bounding box center [637, 81] width 45 height 19
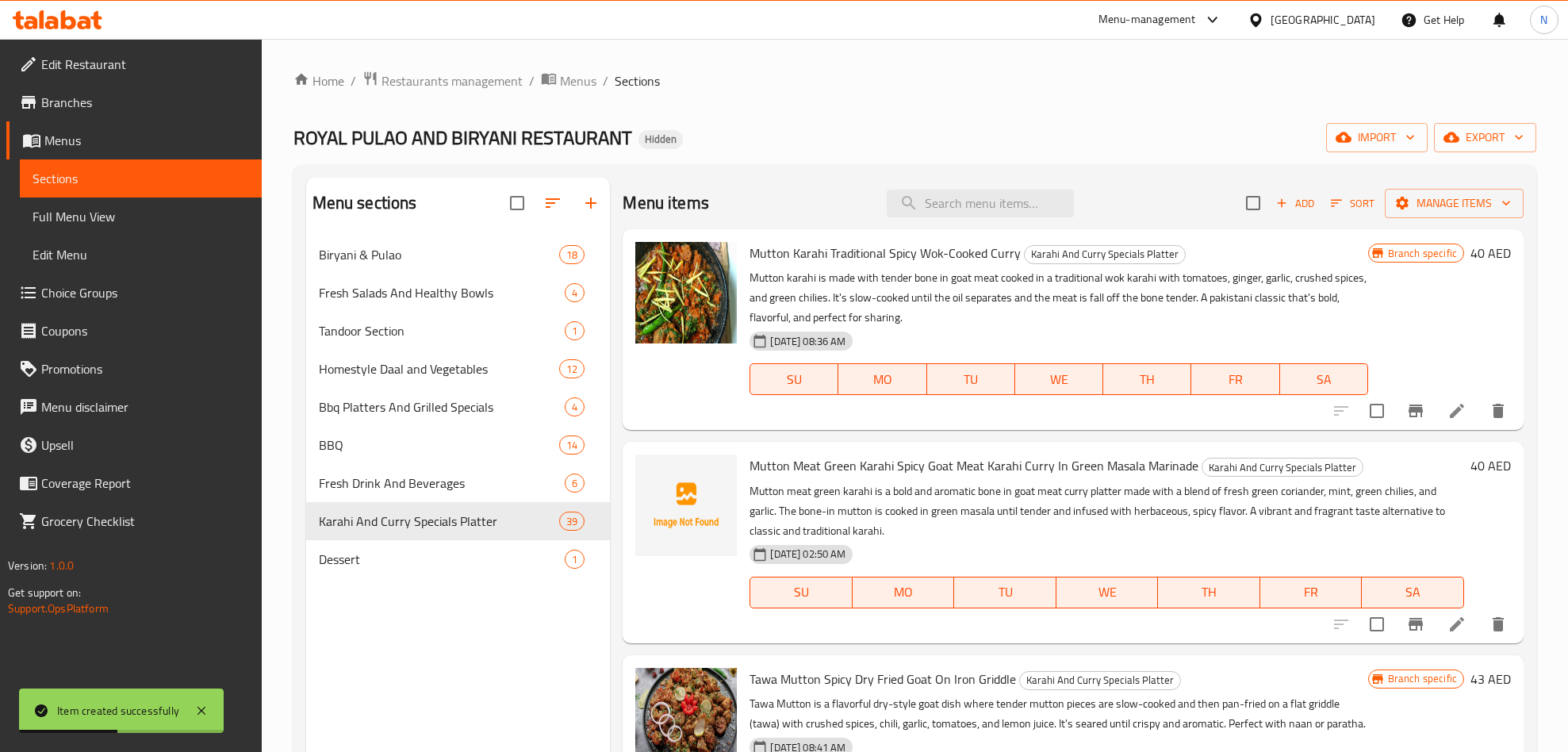
click at [870, 460] on span "Mutton Meat Green Karahi Spicy Goat Meat Karahi Curry In Green Masala Marinade" at bounding box center [973, 465] width 449 height 24
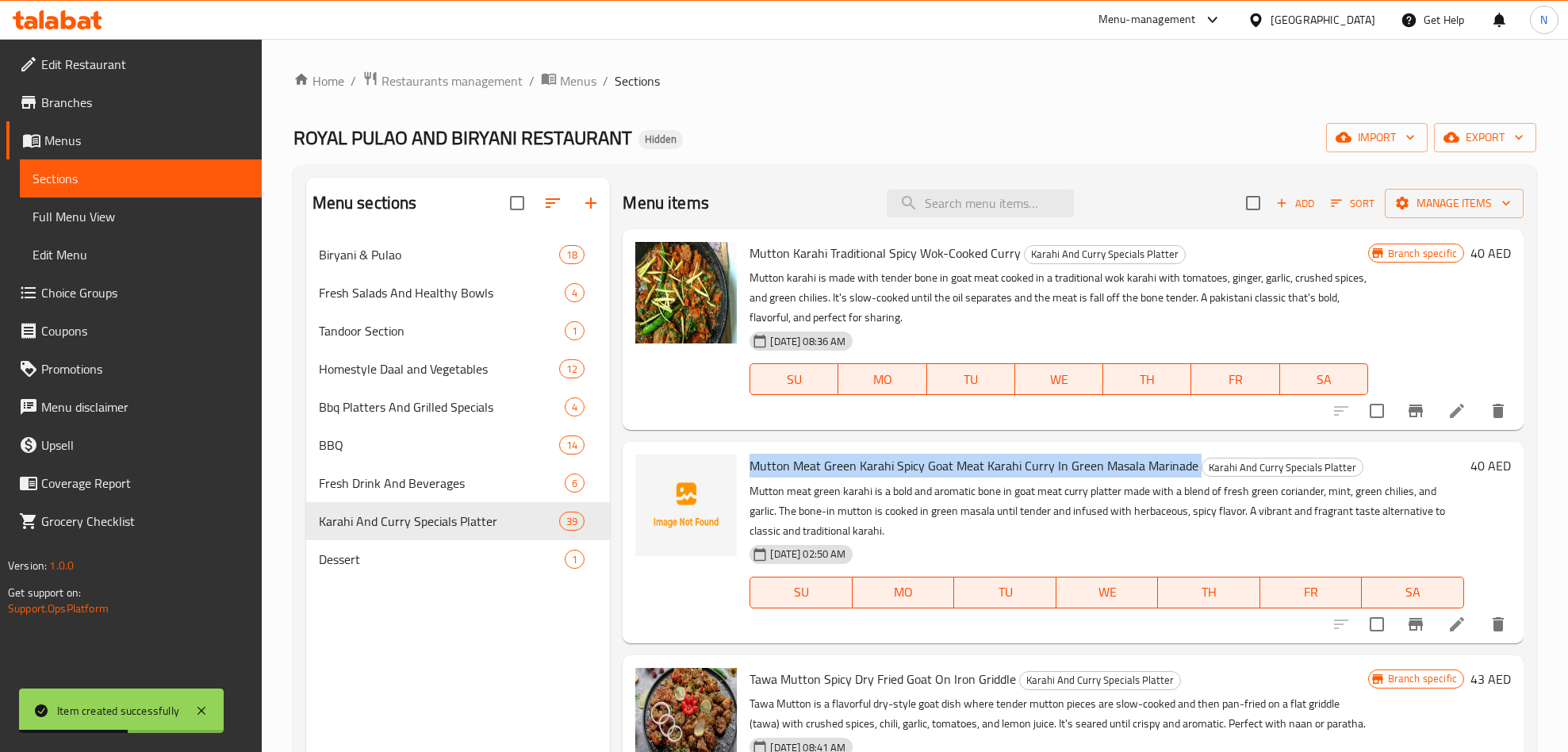
click at [873, 461] on span "Mutton Meat Green Karahi Spicy Goat Meat Karahi Curry In Green Masala Marinade" at bounding box center [973, 465] width 449 height 24
copy h6 "Mutton Meat Green Karahi Spicy Goat Meat Karahi Curry In Green Masala Marinade"
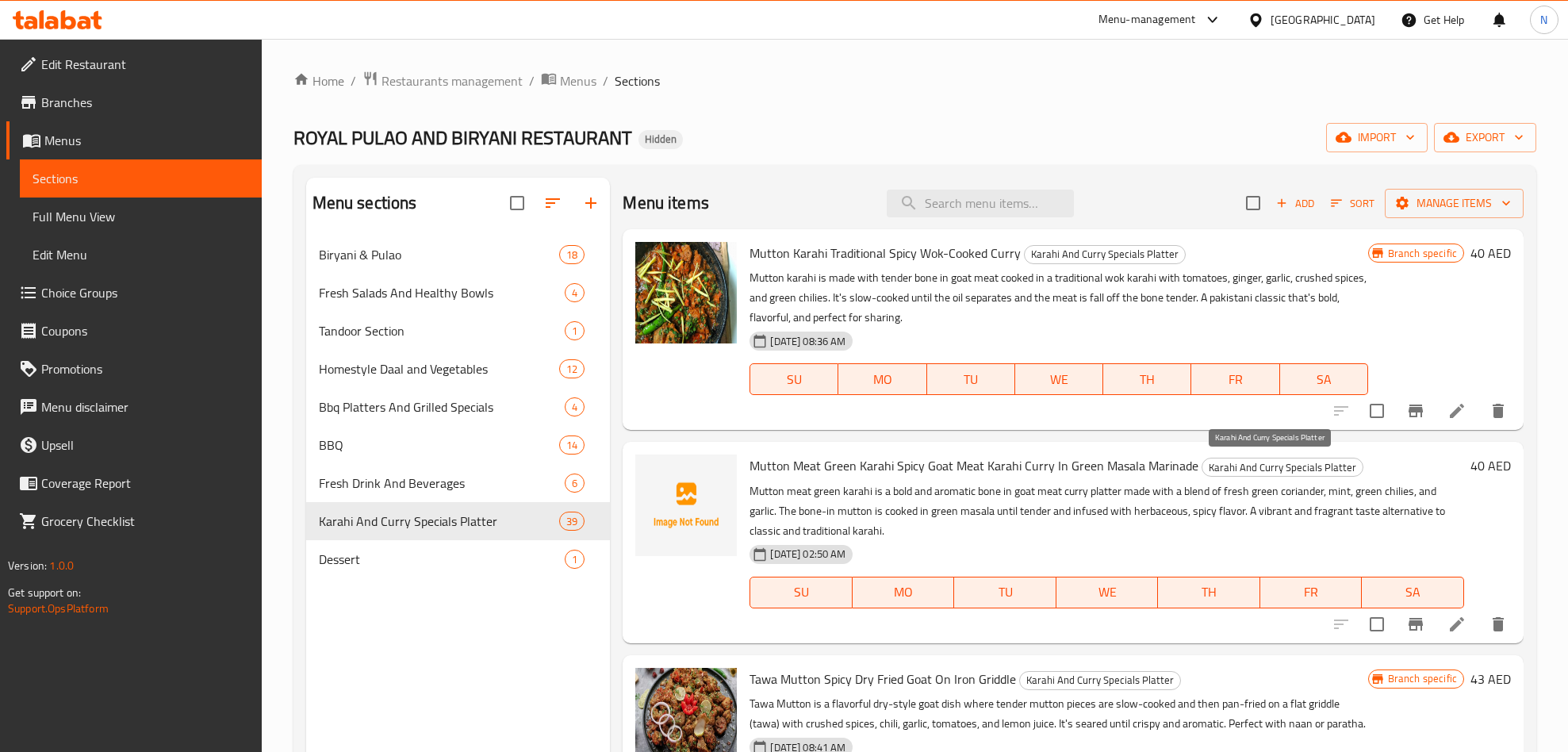
click at [1328, 465] on span "Karahi And Curry Specials Platter" at bounding box center [1282, 468] width 160 height 18
click at [1330, 465] on span "Karahi And Curry Specials Platter" at bounding box center [1282, 468] width 160 height 18
copy span "Karahi And Curry Specials Platter"
click at [1447, 619] on icon at bounding box center [1456, 624] width 19 height 19
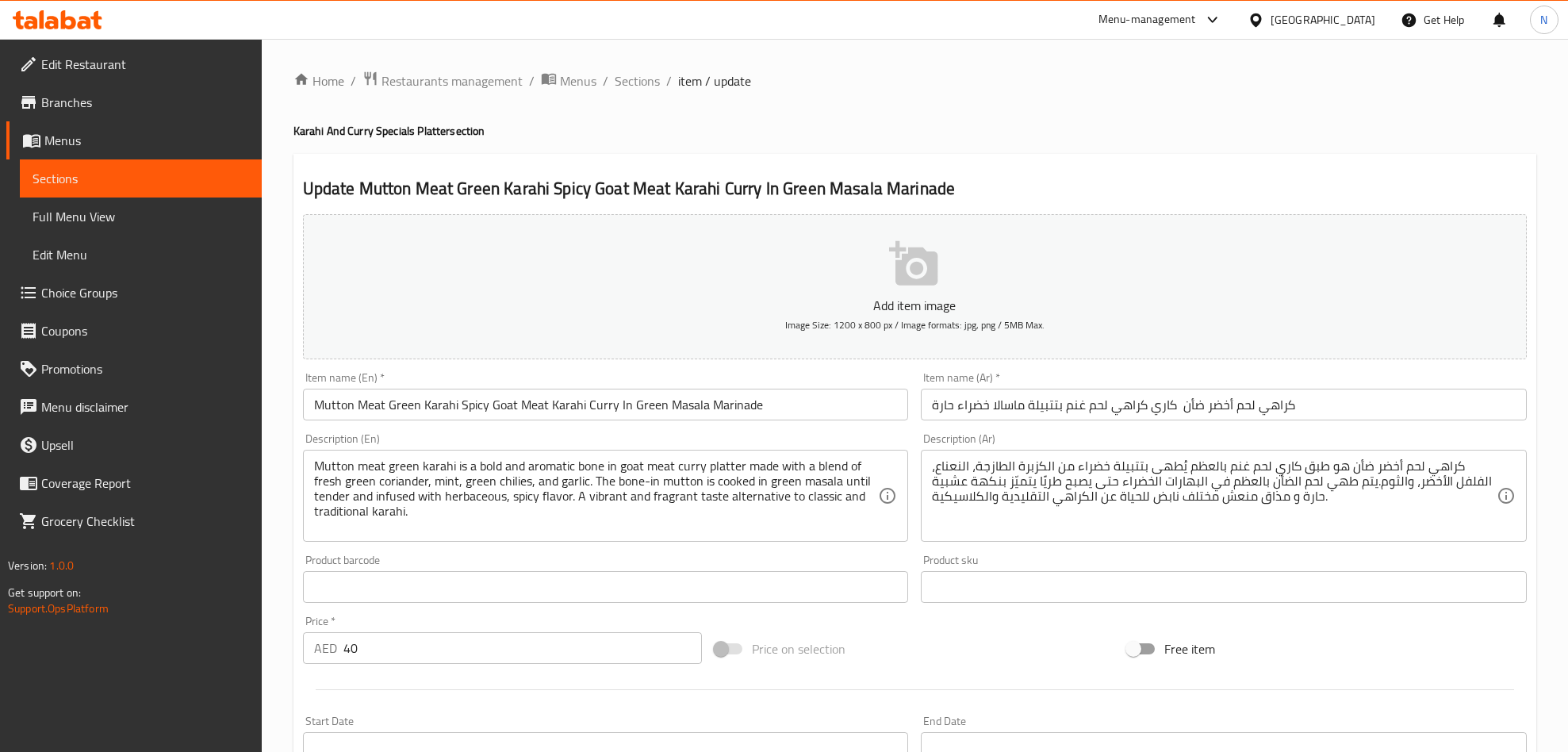
click at [615, 72] on span "Sections" at bounding box center [637, 81] width 45 height 19
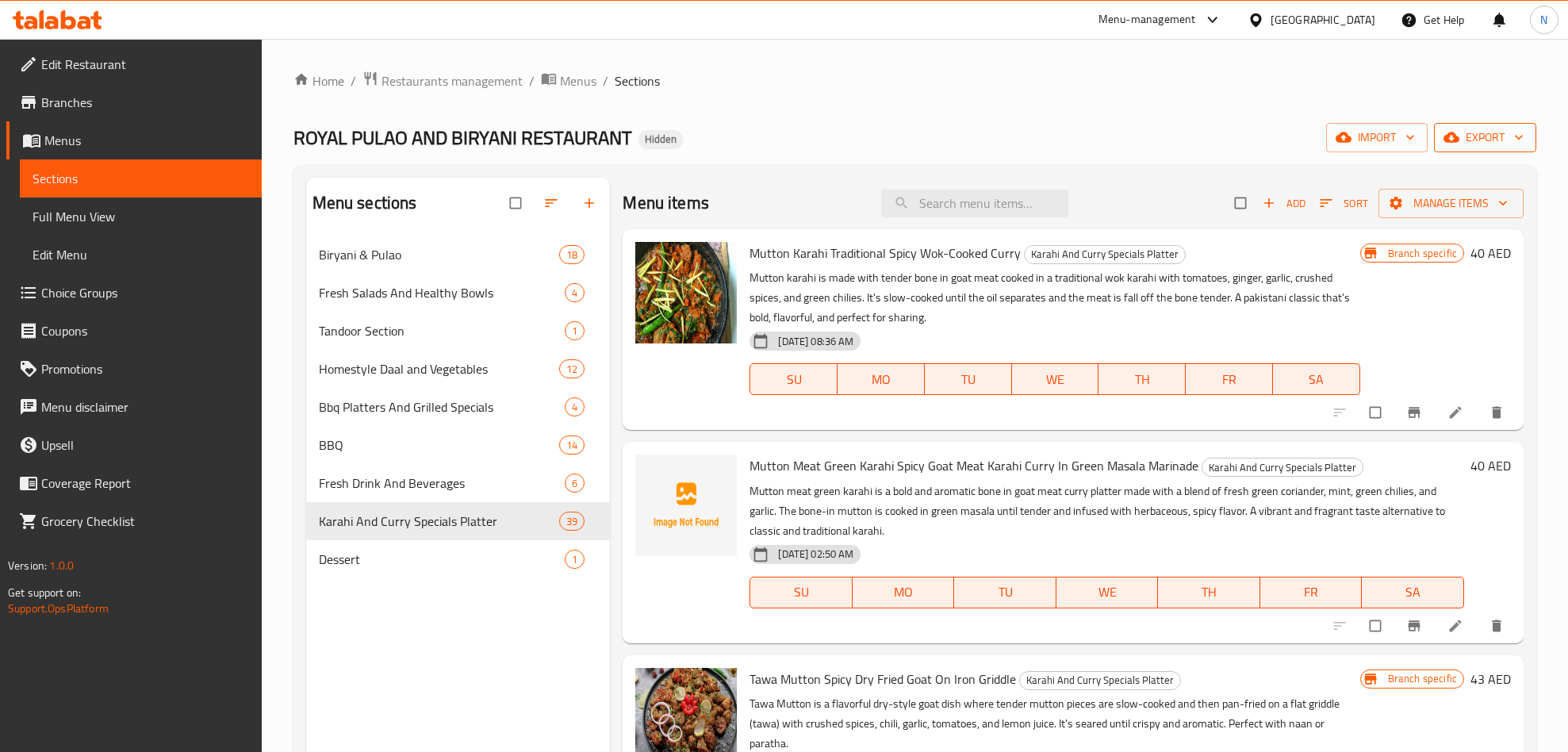
click at [1459, 138] on span "export" at bounding box center [1485, 138] width 77 height 20
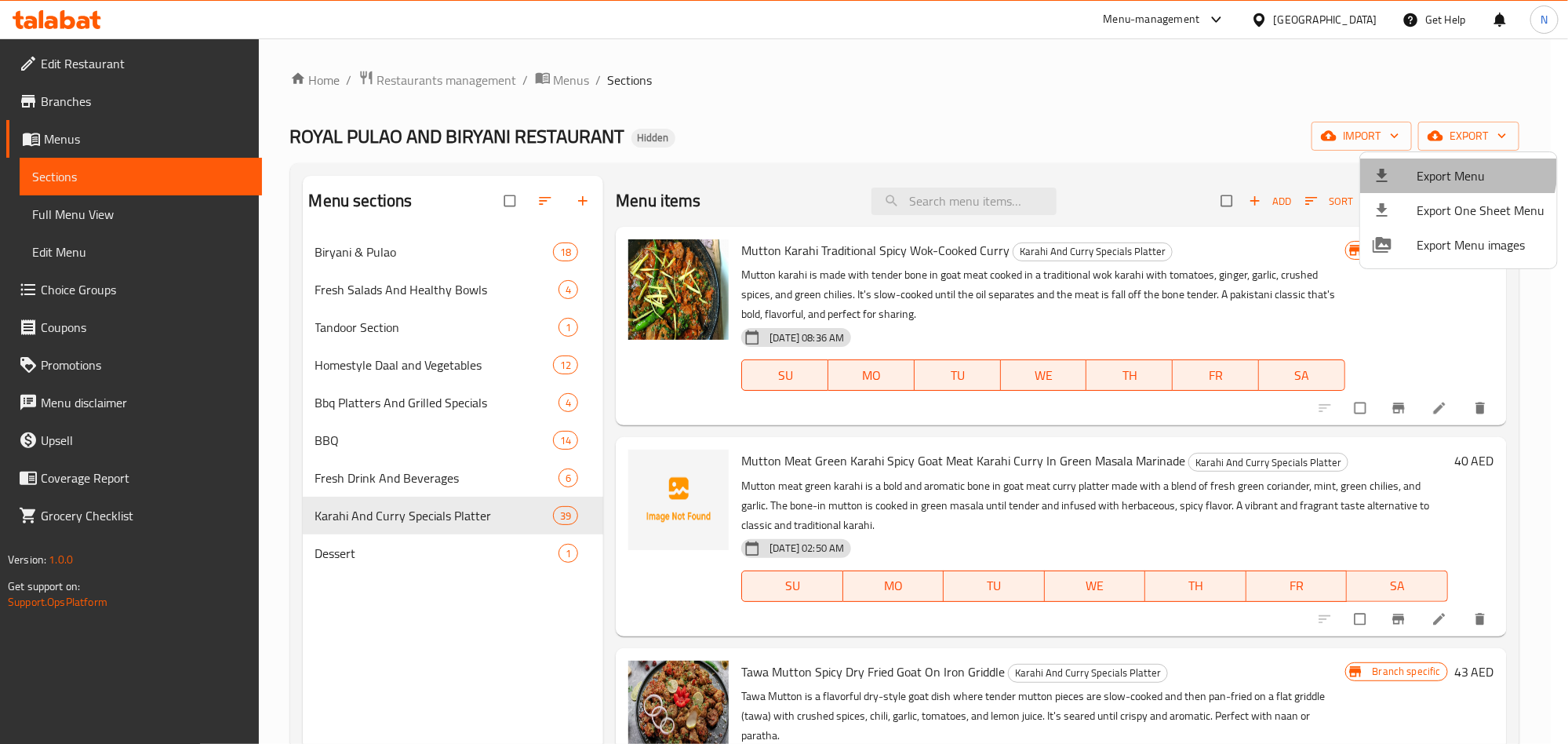
click at [1433, 168] on span "Export Menu" at bounding box center [1480, 176] width 128 height 19
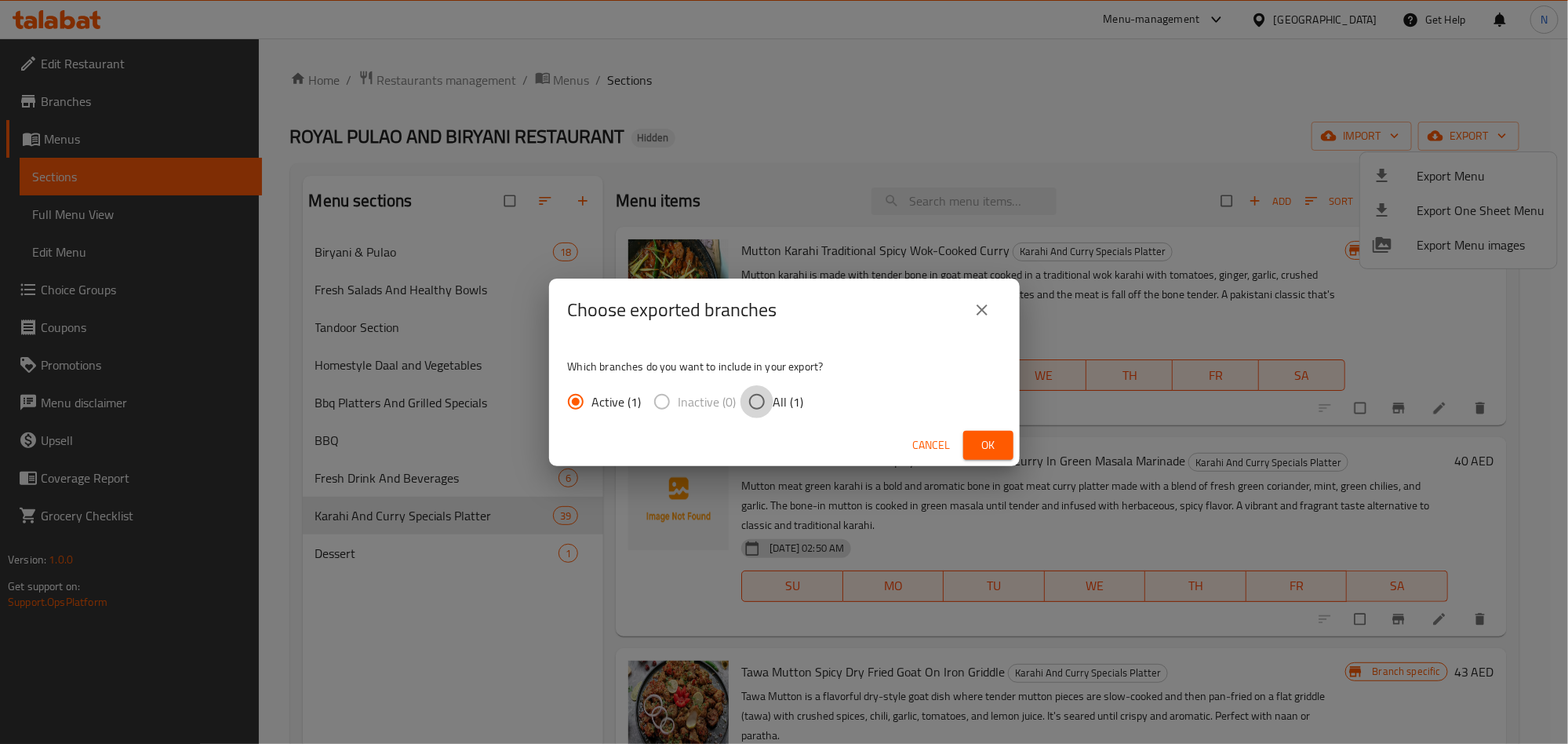
click at [761, 397] on input "All (1)" at bounding box center [756, 402] width 33 height 33
radio input "true"
click at [991, 455] on button "Ok" at bounding box center [987, 446] width 50 height 29
